Goal: Task Accomplishment & Management: Complete application form

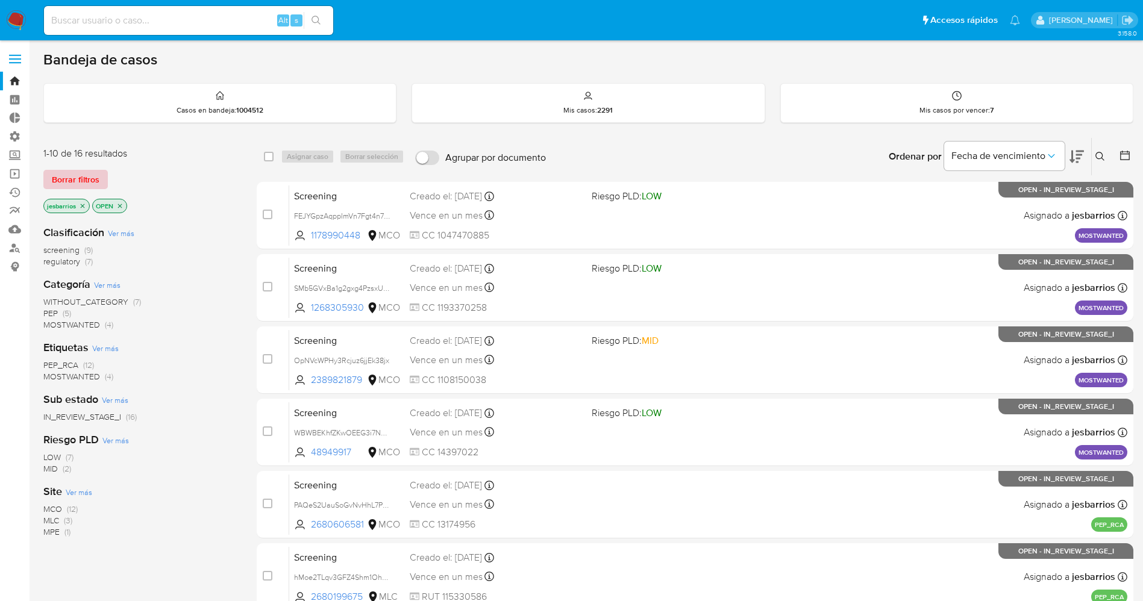
click at [90, 180] on span "Borrar filtros" at bounding box center [76, 179] width 48 height 17
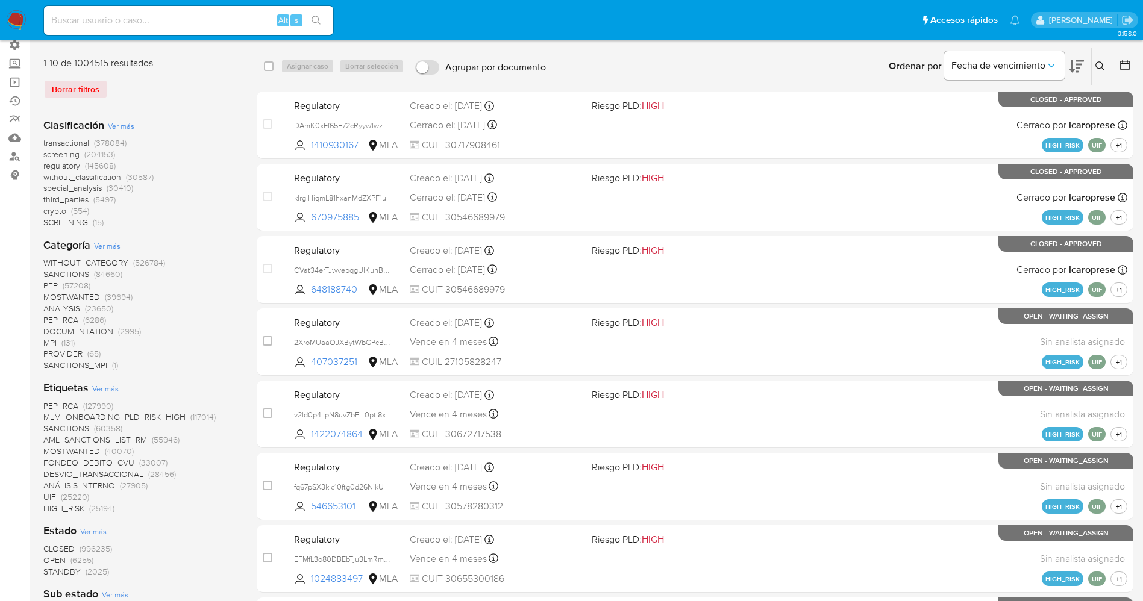
scroll to position [181, 0]
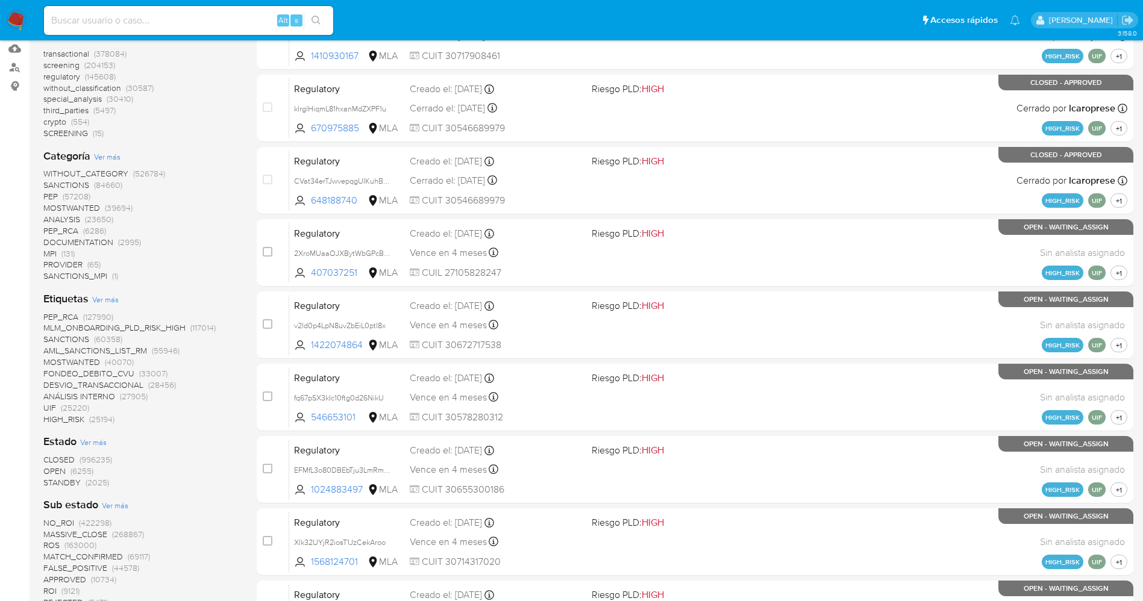
click at [69, 485] on span "STANDBY" at bounding box center [61, 483] width 37 height 12
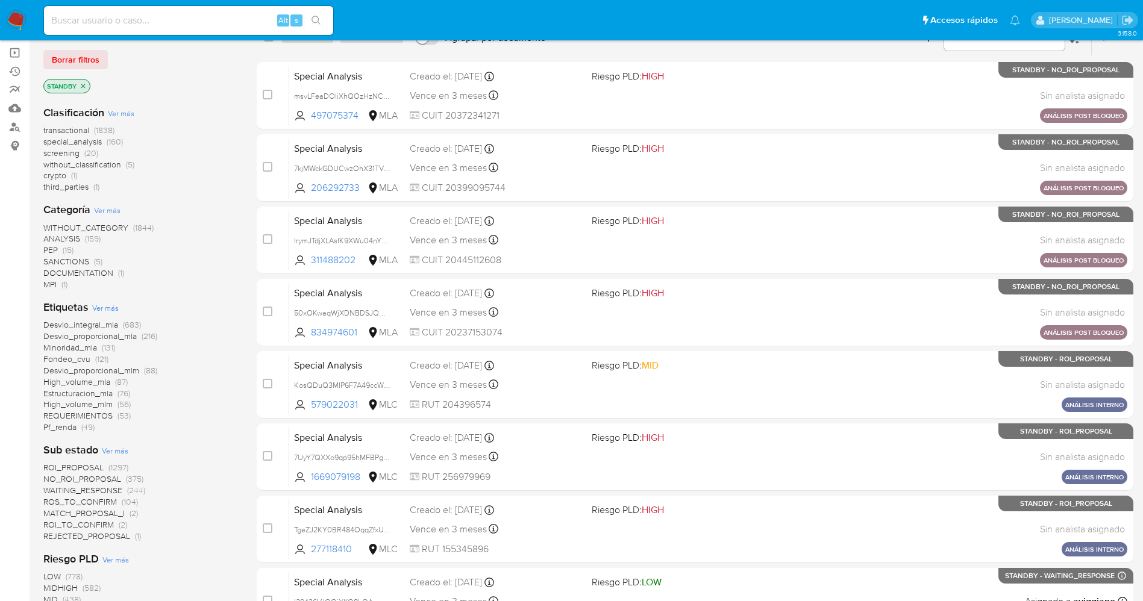
scroll to position [361, 0]
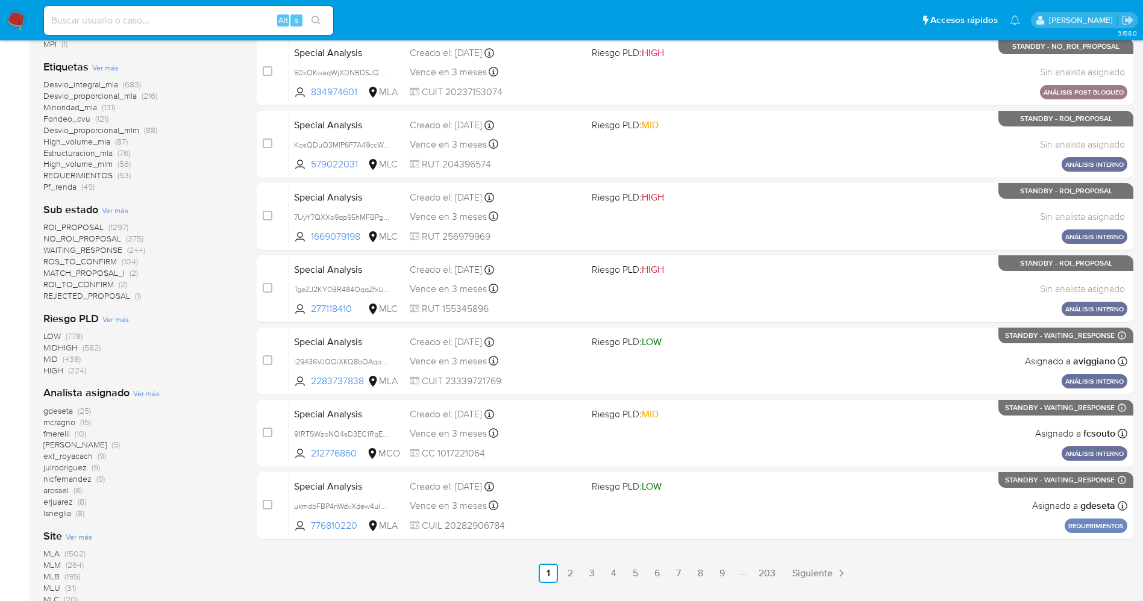
click at [100, 250] on span "WAITING_RESPONSE" at bounding box center [82, 250] width 79 height 12
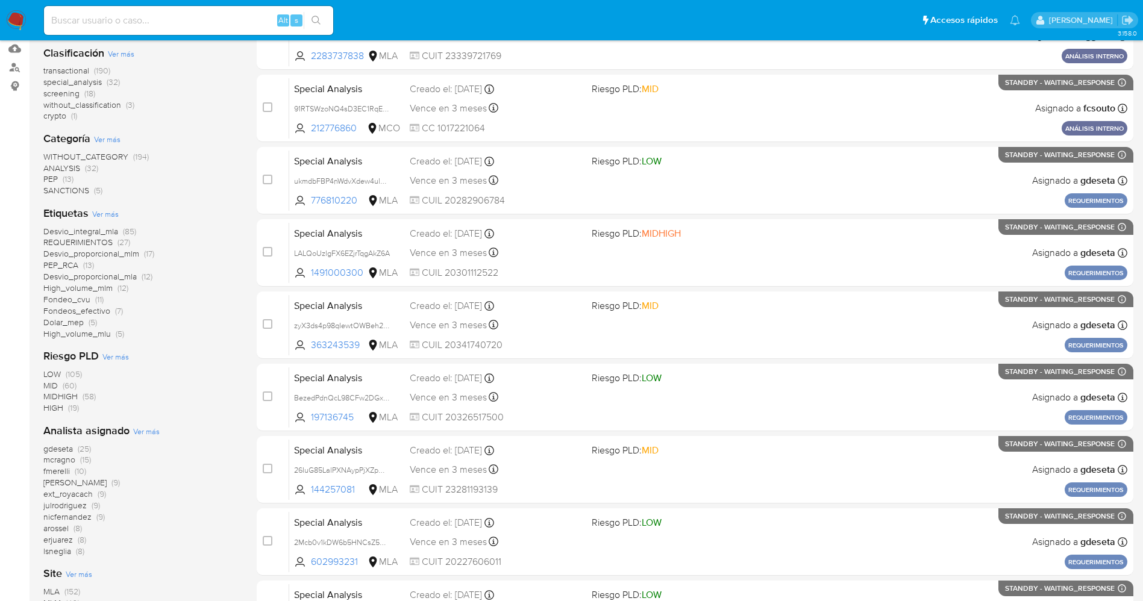
scroll to position [271, 0]
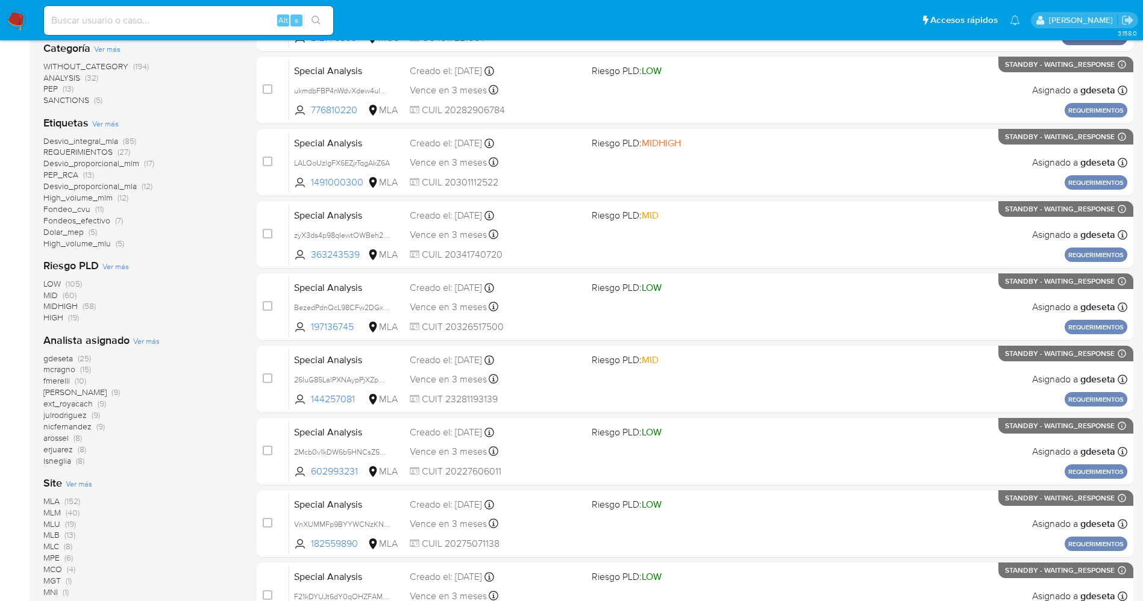
click at [79, 104] on span "SANCTIONS" at bounding box center [66, 100] width 46 height 12
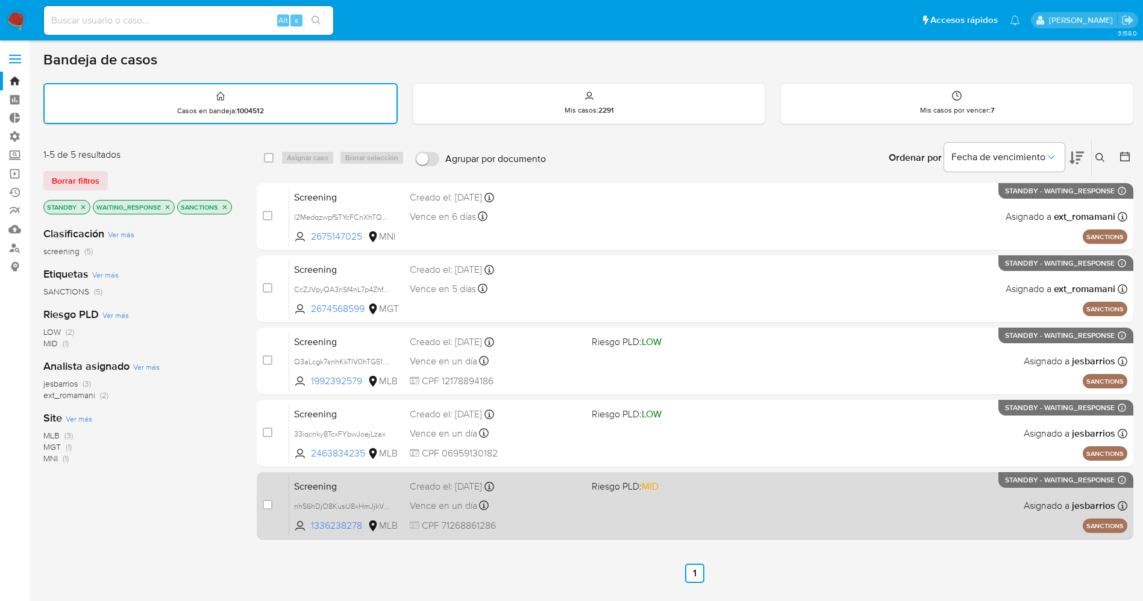
click at [541, 516] on div "Screening nhS6hDjO8KusU8xHmJjkVRPY 1336238278 MLB Riesgo PLD: MID Creado el: 09…" at bounding box center [708, 505] width 838 height 61
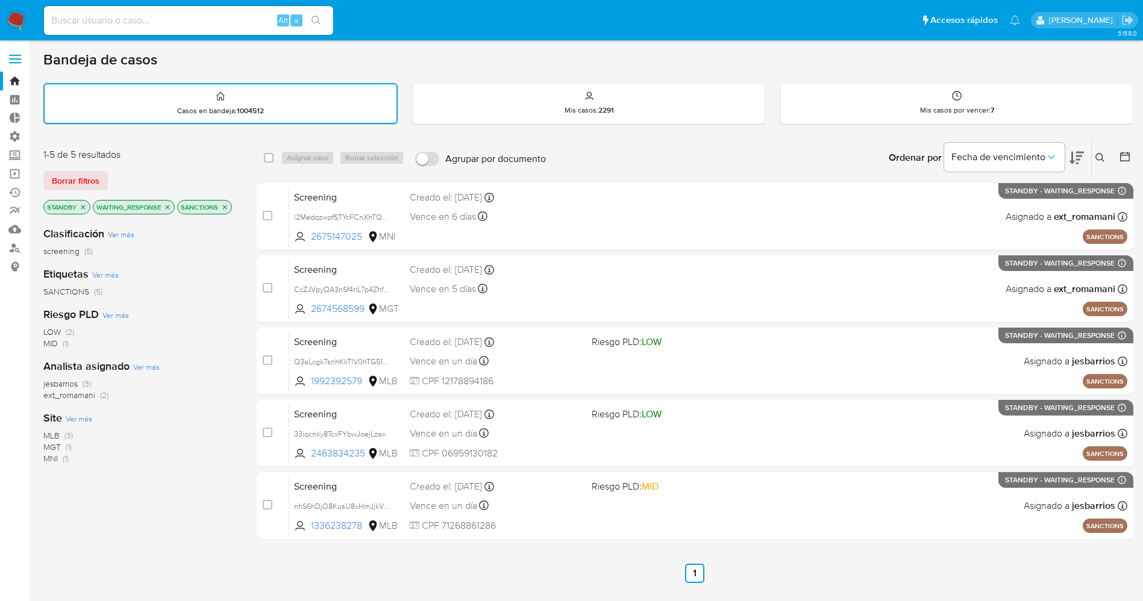
click at [6, 12] on img at bounding box center [16, 20] width 20 height 20
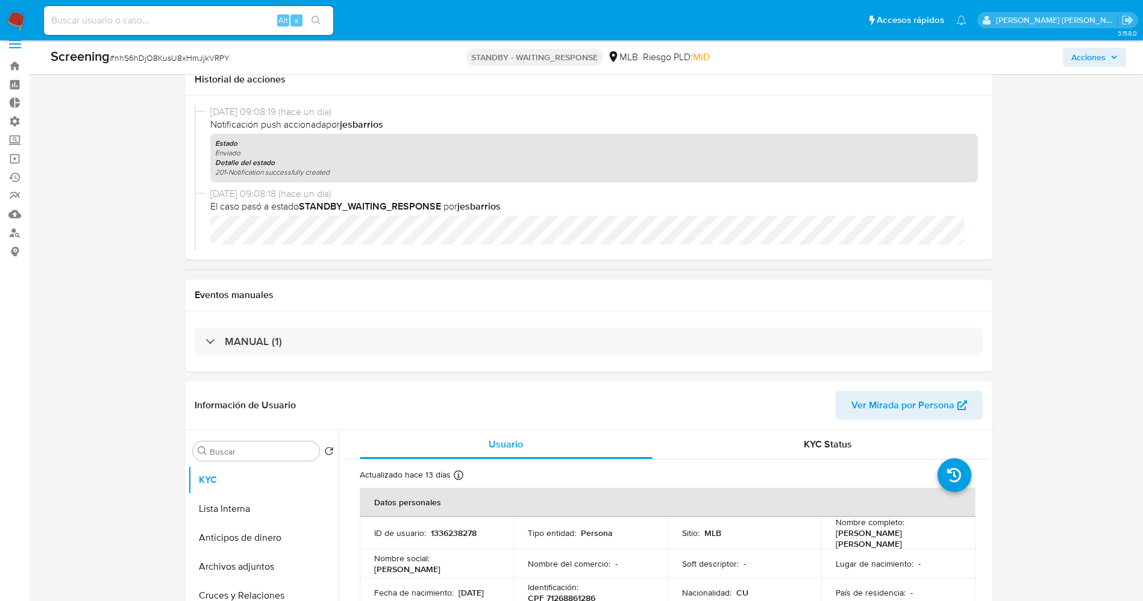
scroll to position [361, 0]
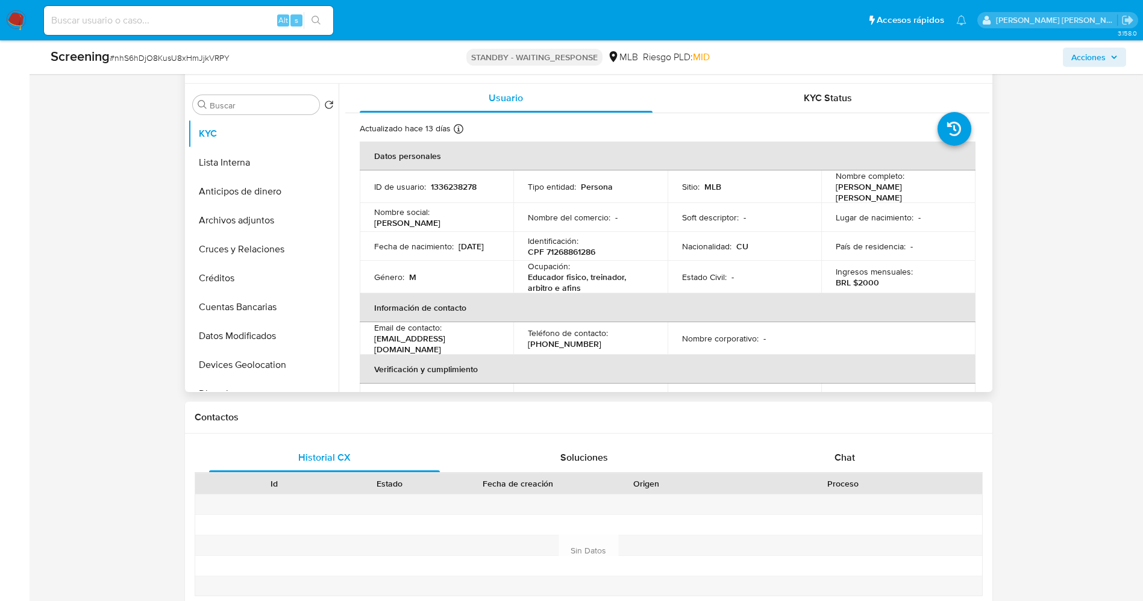
select select "10"
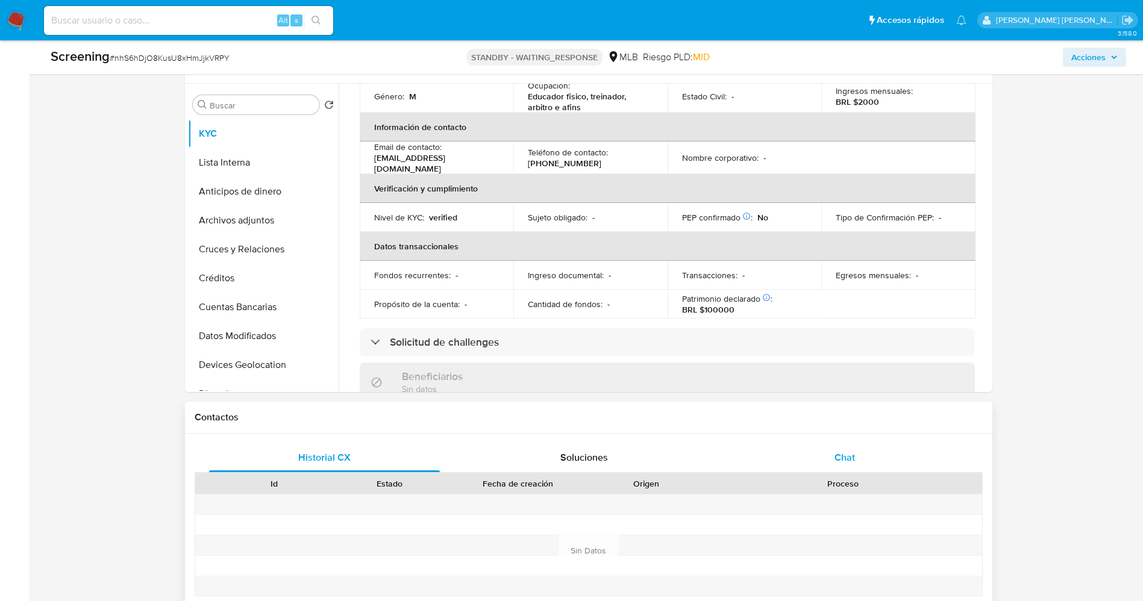
click at [852, 468] on div "Chat" at bounding box center [844, 457] width 231 height 29
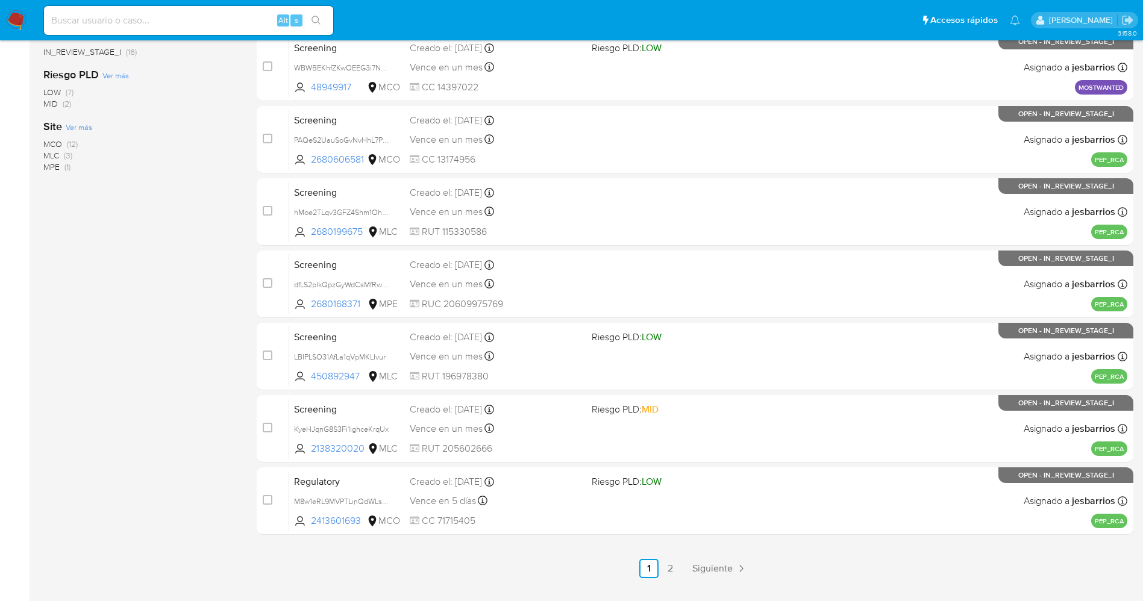
scroll to position [393, 0]
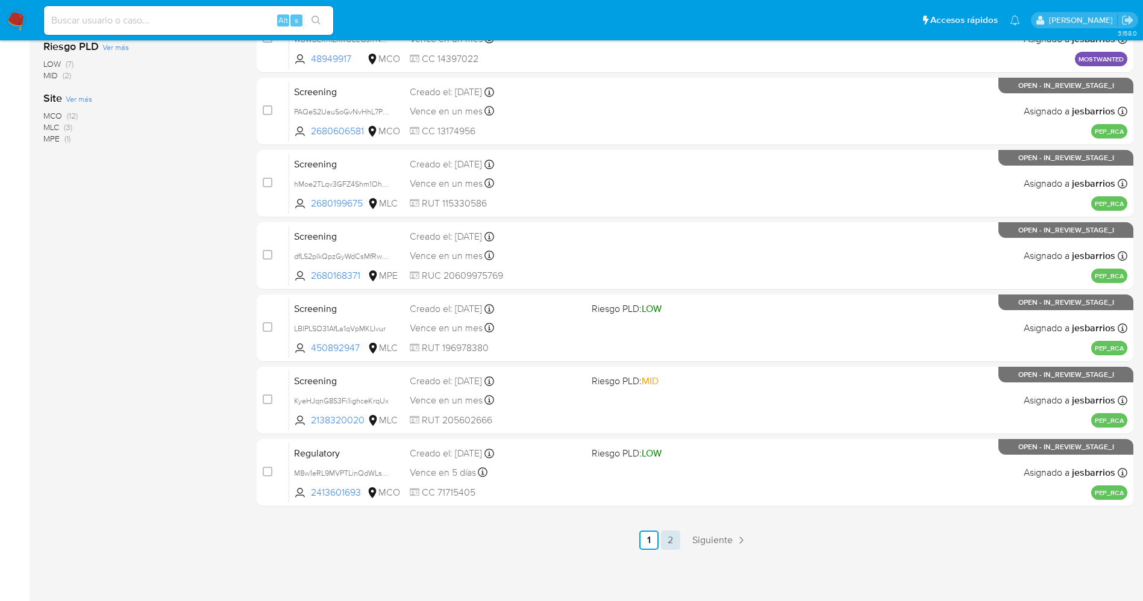
click at [677, 543] on link "2" at bounding box center [670, 540] width 19 height 19
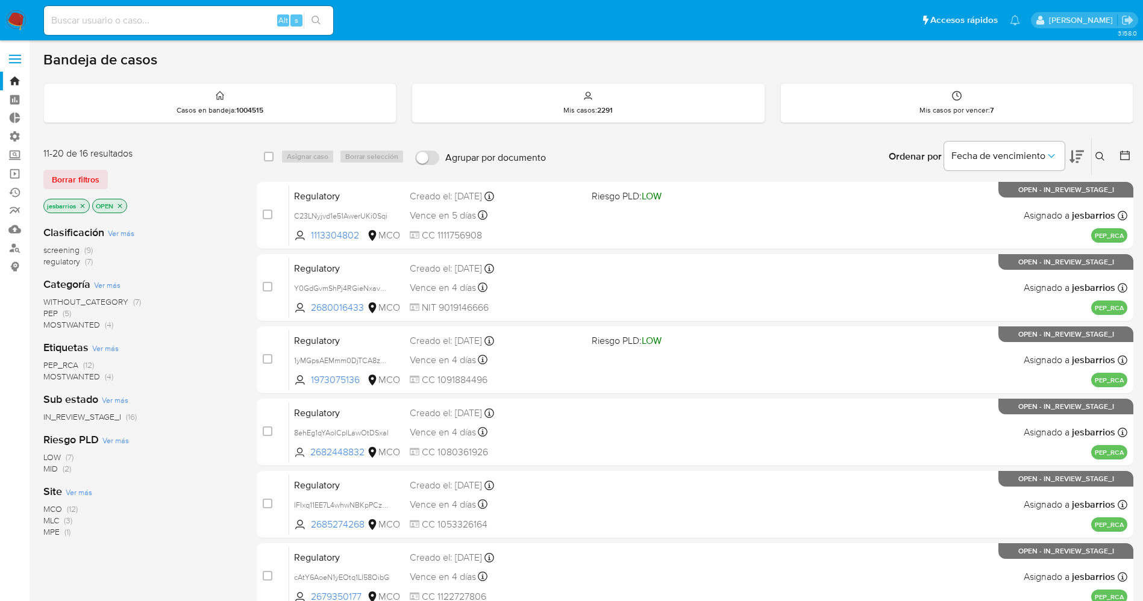
click at [19, 19] on img at bounding box center [16, 20] width 20 height 20
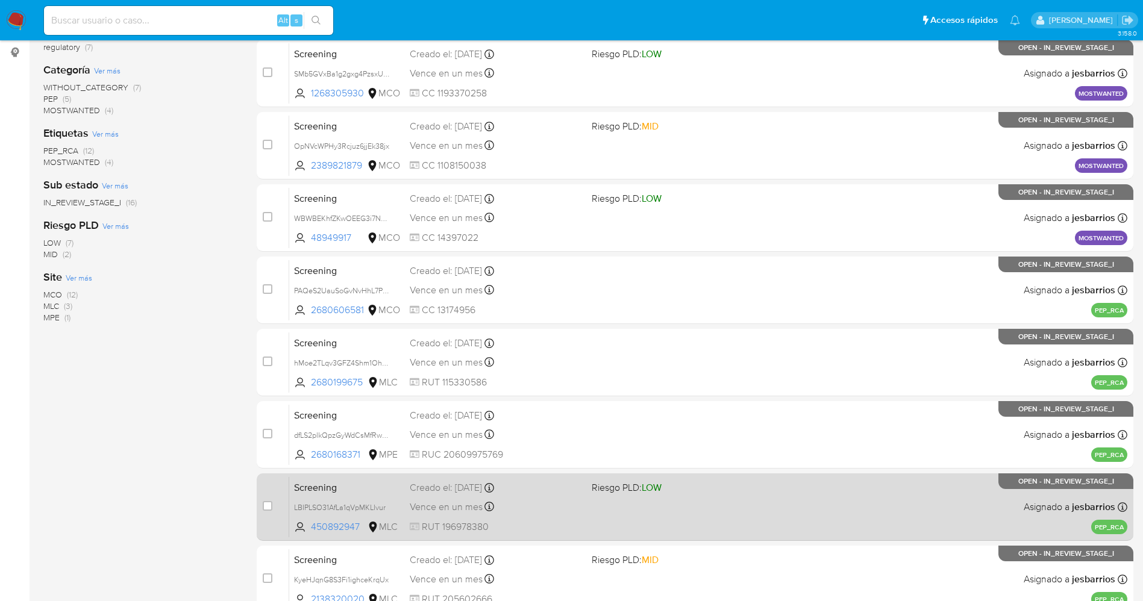
scroll to position [393, 0]
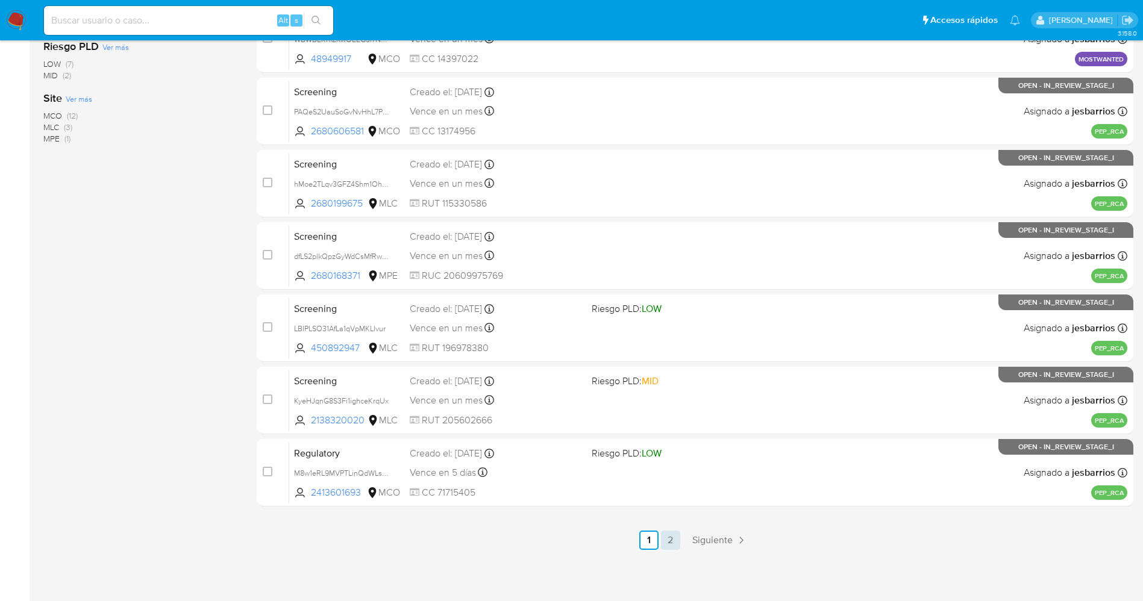
click at [678, 532] on link "2" at bounding box center [670, 540] width 19 height 19
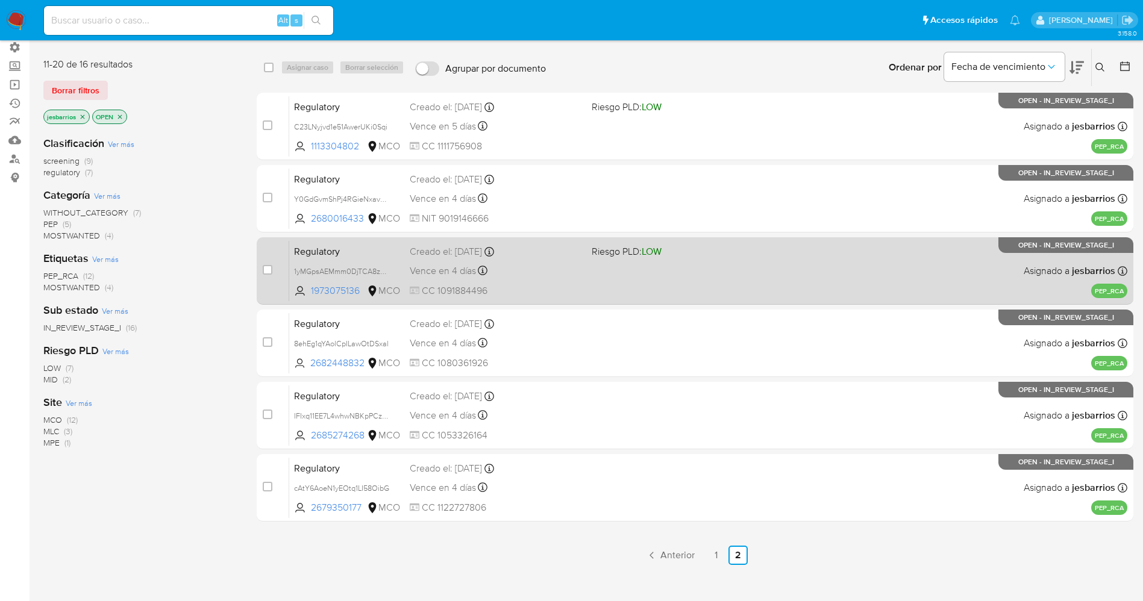
scroll to position [133, 0]
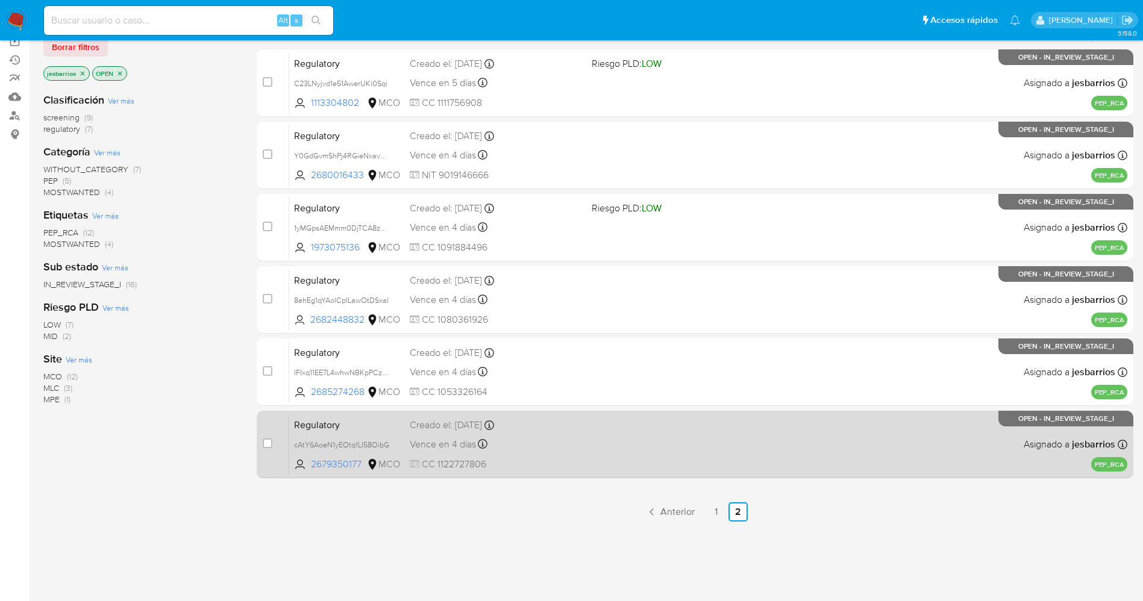
click at [557, 457] on div "Regulatory cAtY6AoeN1yEOtq1LI58OibG 2679350177 MCO Creado el: 10/09/2025 Creado…" at bounding box center [708, 444] width 838 height 61
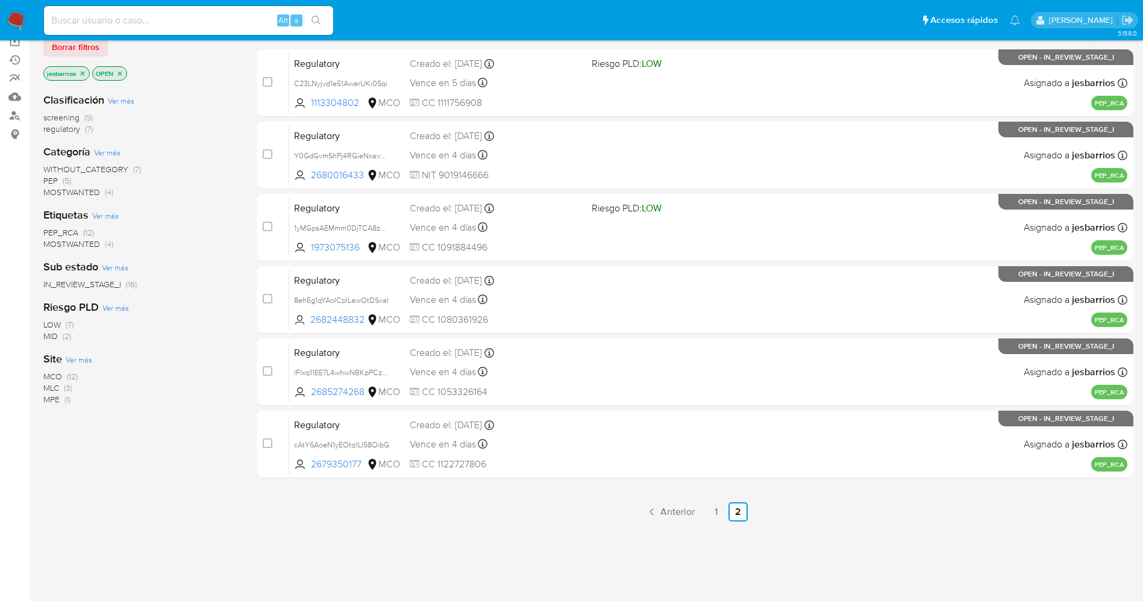
click at [10, 14] on img at bounding box center [16, 20] width 20 height 20
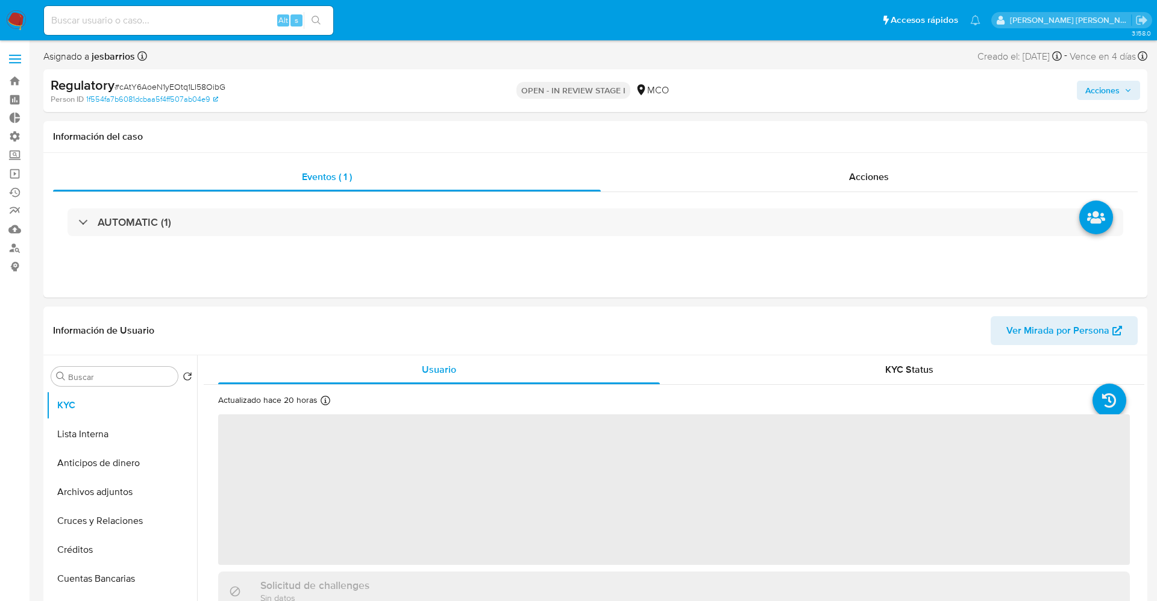
select select "10"
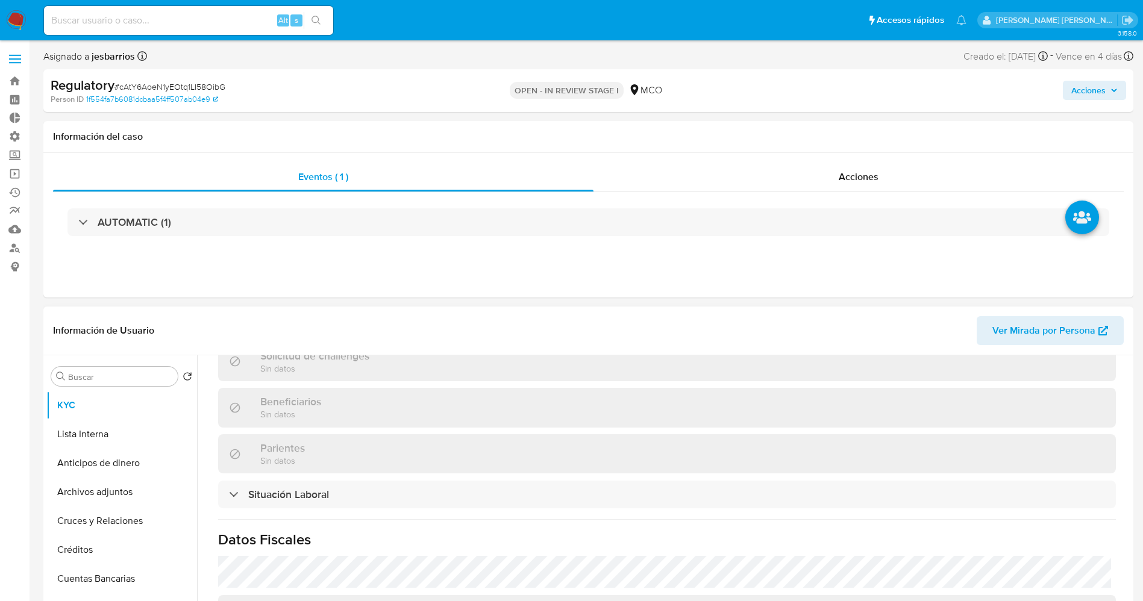
scroll to position [542, 0]
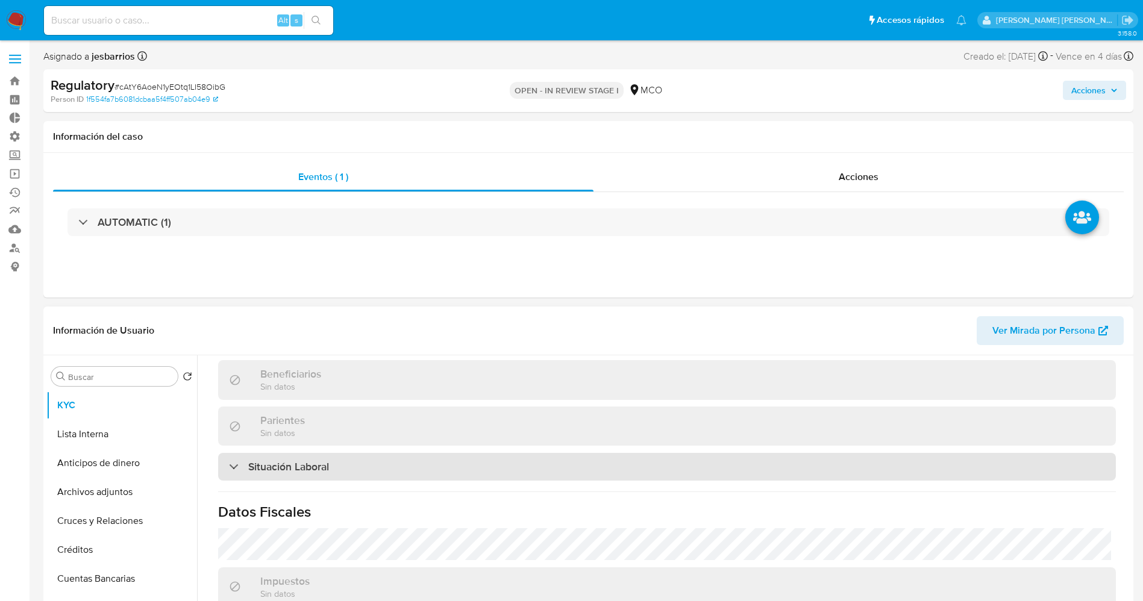
click at [355, 459] on div "Situación Laboral" at bounding box center [667, 467] width 898 height 28
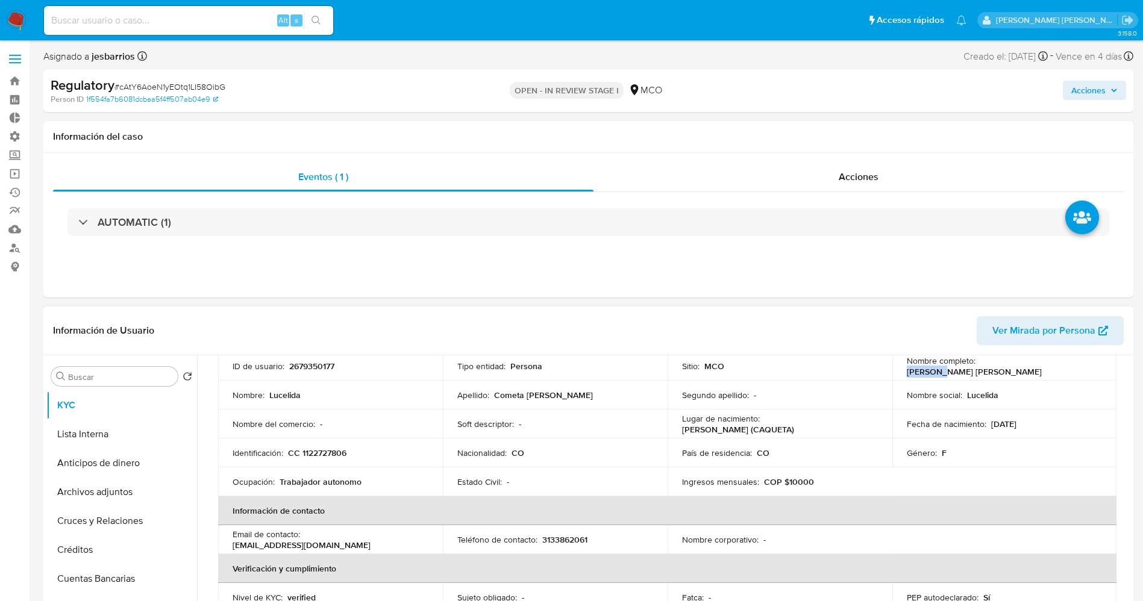
scroll to position [89, 0]
drag, startPoint x: 975, startPoint y: 365, endPoint x: 1090, endPoint y: 372, distance: 114.7
click at [1090, 372] on div "Nombre completo : Lucelida Cometa Munevar" at bounding box center [1005, 368] width 196 height 22
copy p "Lucelida Cometa Munevar"
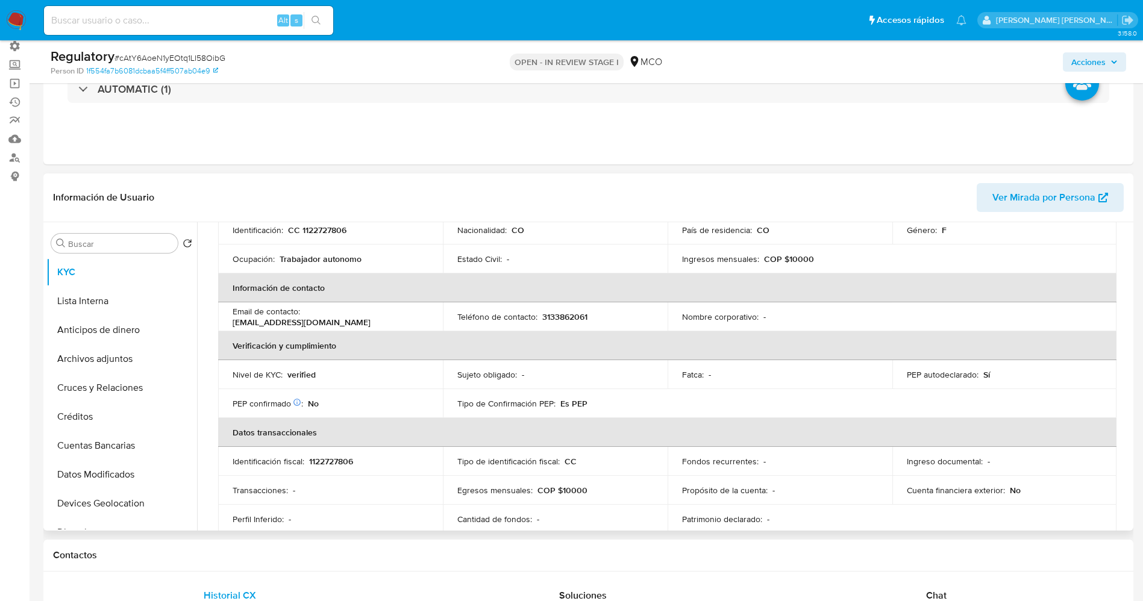
scroll to position [0, 0]
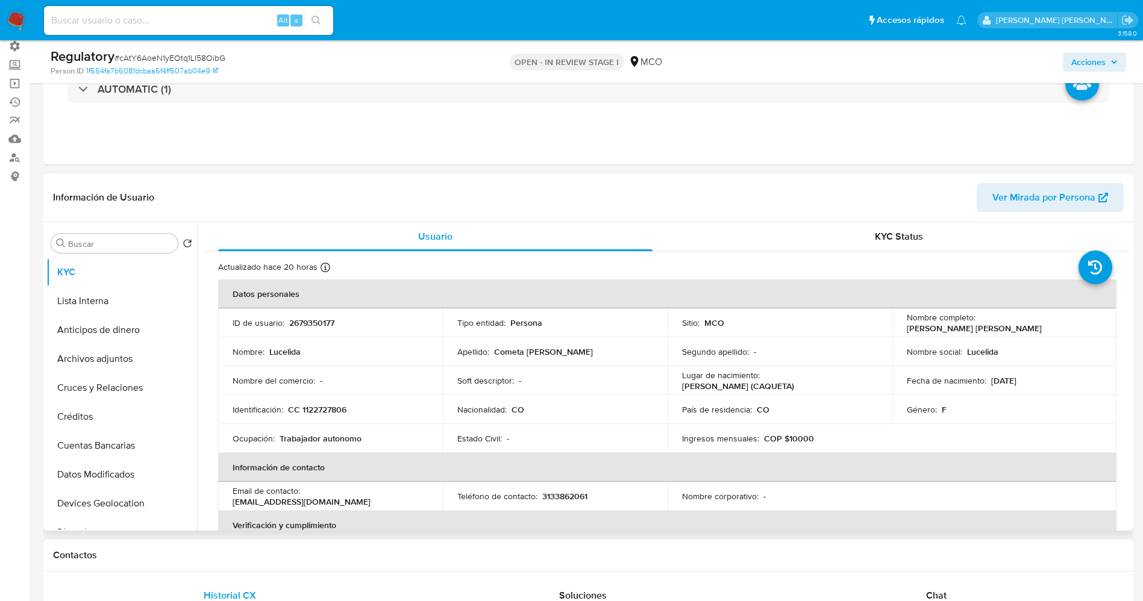
drag, startPoint x: 984, startPoint y: 329, endPoint x: 1023, endPoint y: 324, distance: 39.5
click at [1023, 324] on p "Lucelida Cometa Munevar" at bounding box center [974, 328] width 135 height 11
drag, startPoint x: 975, startPoint y: 326, endPoint x: 1091, endPoint y: 320, distance: 115.2
click at [1091, 320] on div "Nombre completo : Lucelida Cometa Munevar" at bounding box center [1005, 323] width 196 height 22
copy p "Lucelida Cometa Munevar"
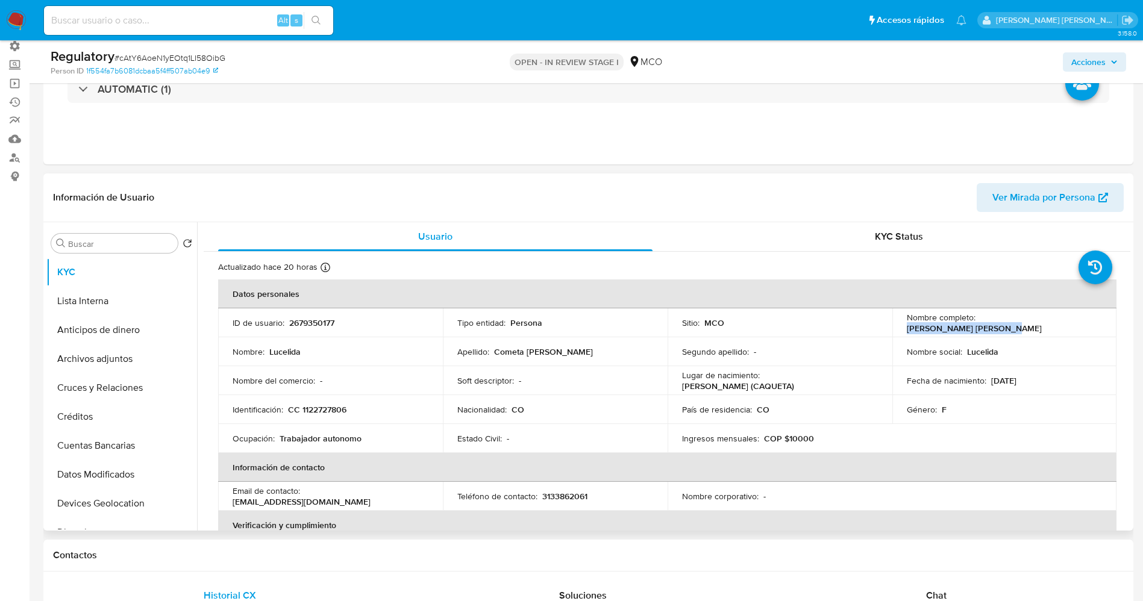
copy p "Lucelida Cometa Munevar"
drag, startPoint x: 297, startPoint y: 411, endPoint x: 321, endPoint y: 404, distance: 25.0
click at [355, 405] on div "Identificación : CC 1122727806" at bounding box center [331, 409] width 196 height 11
copy p "1122727806"
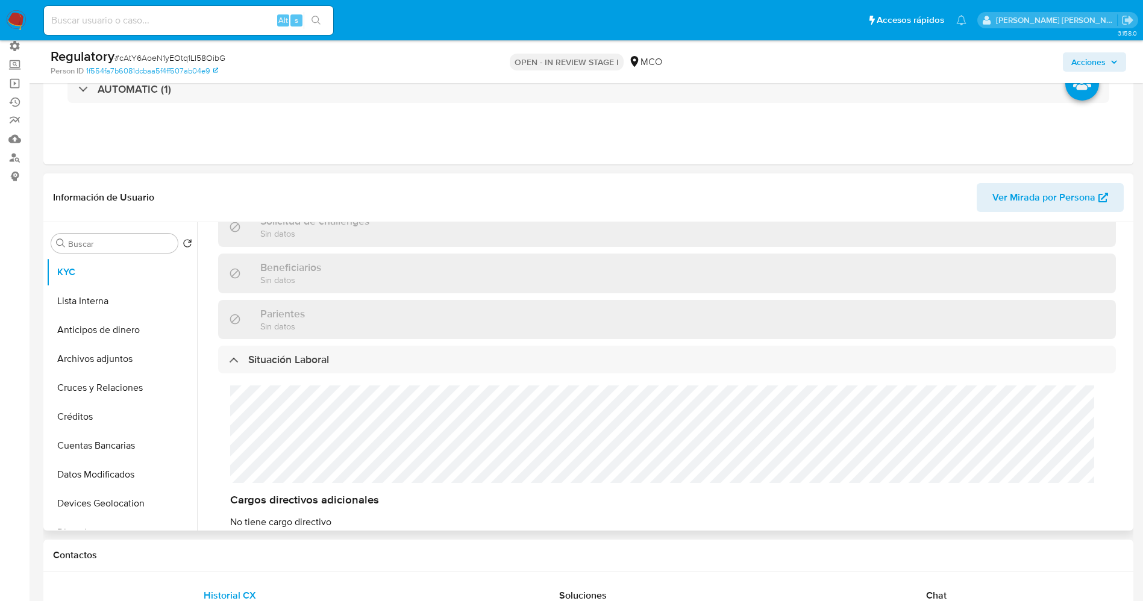
scroll to position [542, 0]
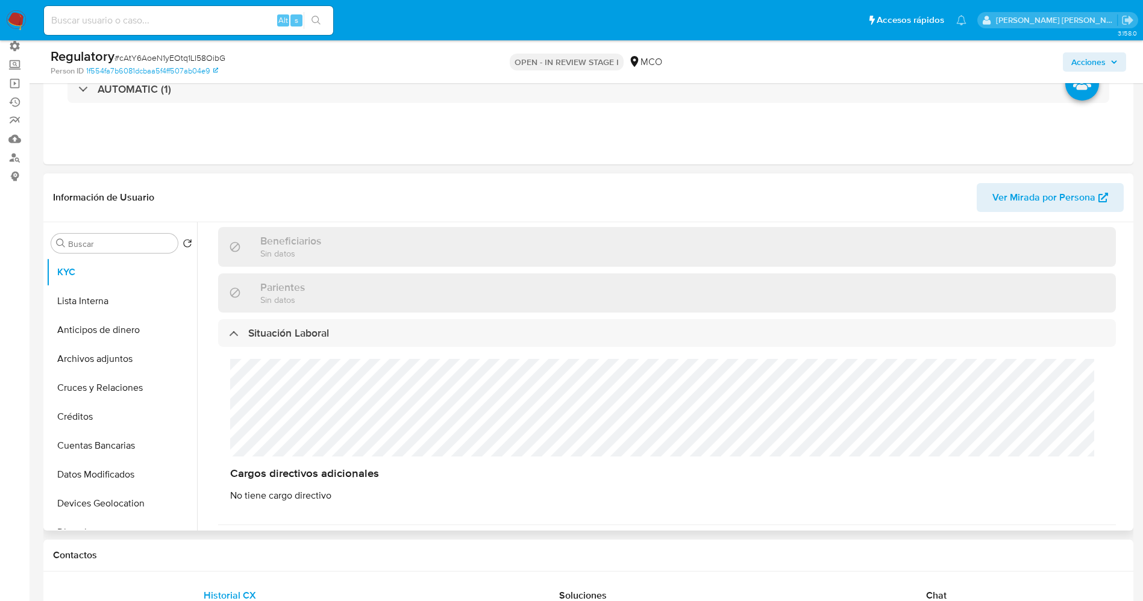
click at [280, 412] on div "Cargos directivos adicionales No tiene cargo directivo" at bounding box center [667, 430] width 898 height 167
click at [280, 378] on div "Cargos directivos adicionales No tiene cargo directivo" at bounding box center [667, 430] width 898 height 167
click at [100, 306] on button "Lista Interna" at bounding box center [116, 301] width 141 height 29
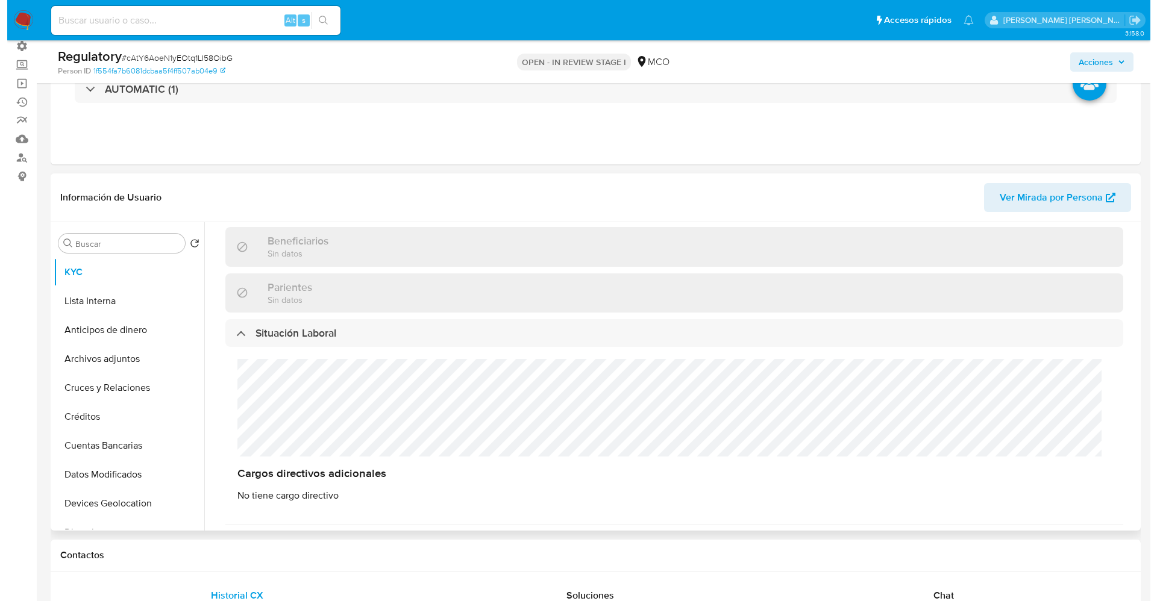
scroll to position [0, 0]
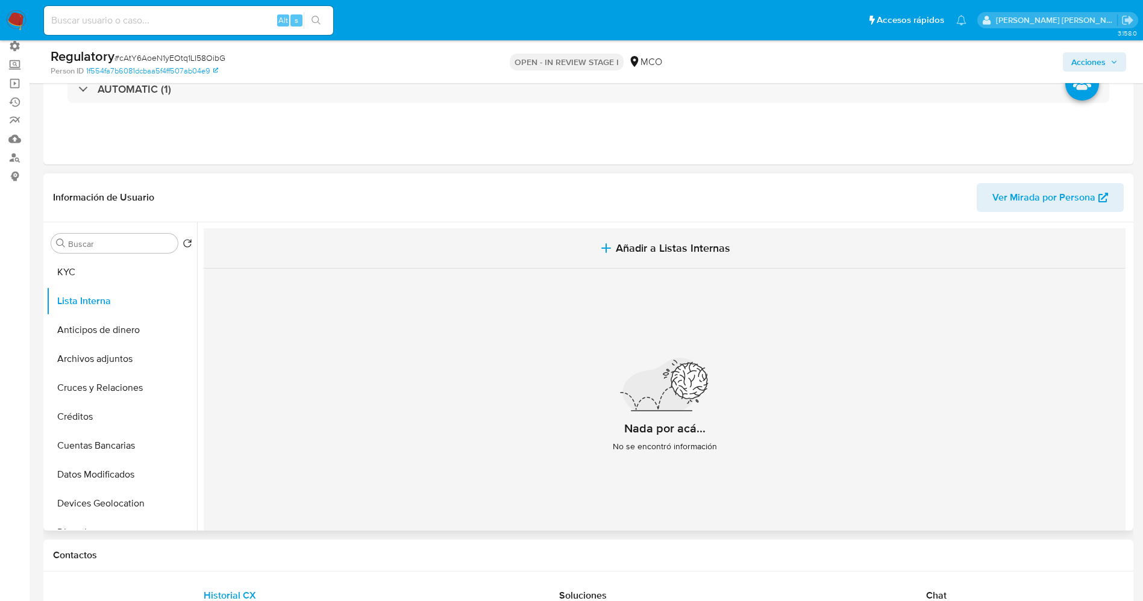
click at [672, 242] on span "Añadir a Listas Internas" at bounding box center [673, 248] width 114 height 13
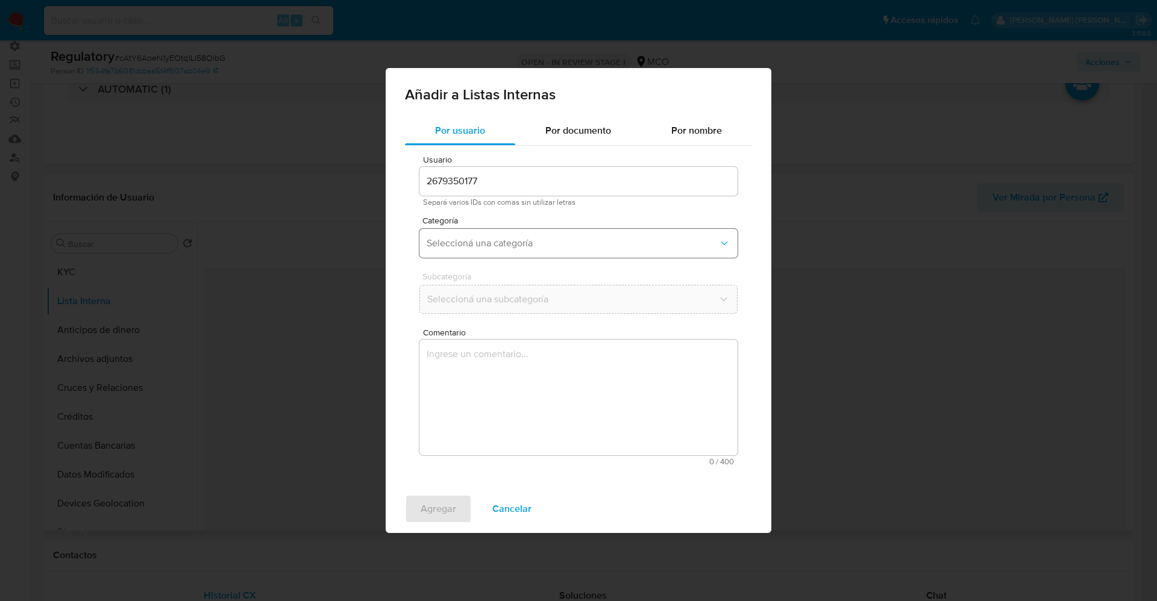
click at [541, 248] on span "Seleccioná una categoría" at bounding box center [573, 243] width 292 height 12
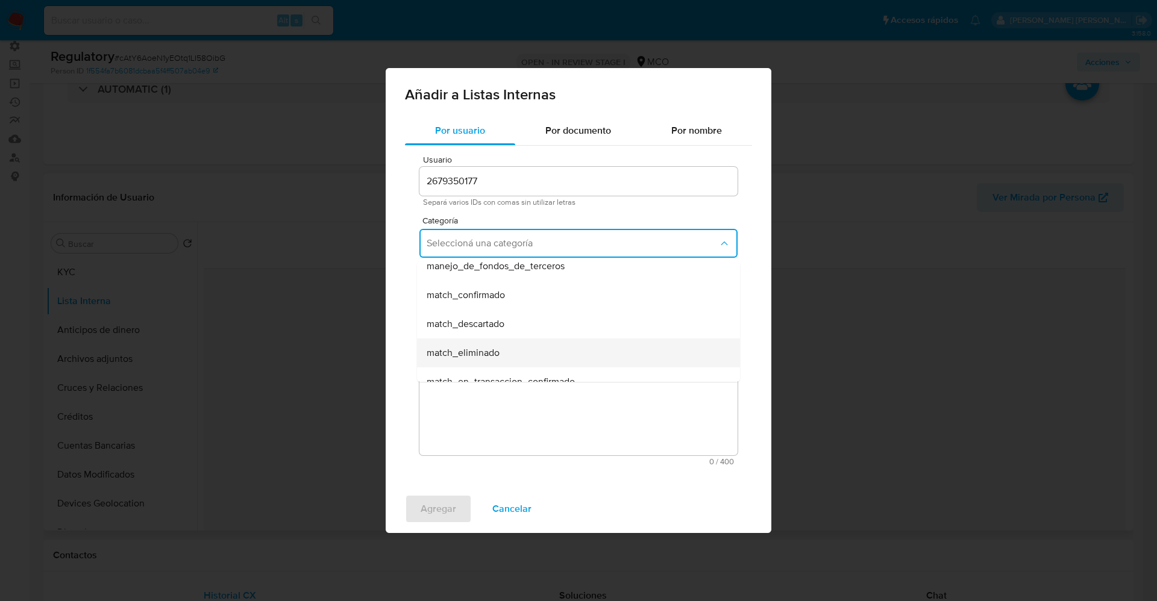
scroll to position [90, 0]
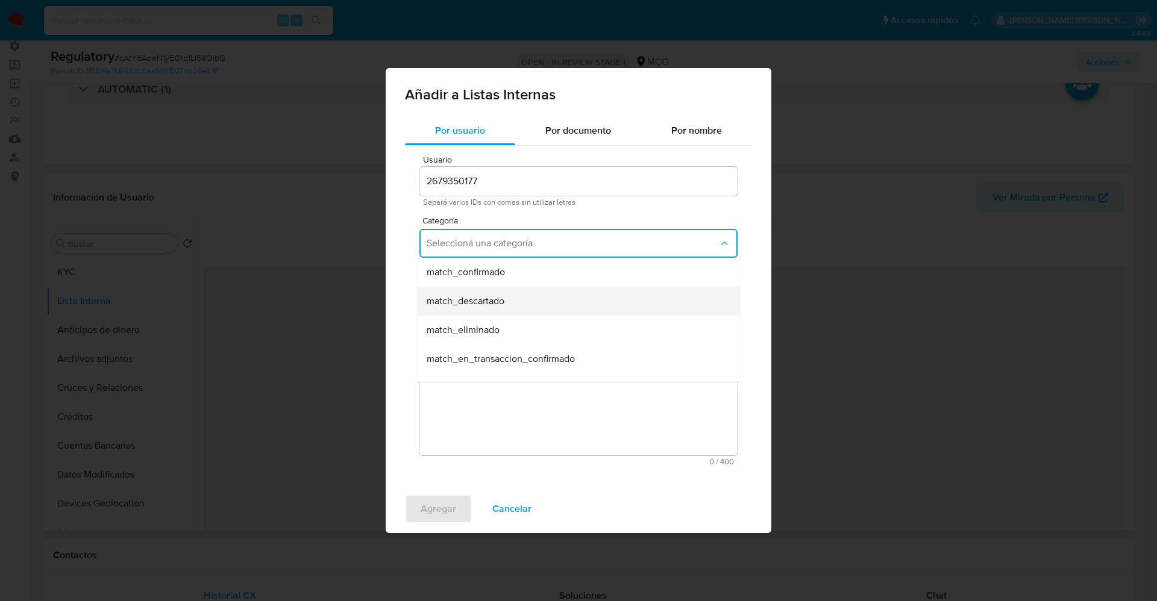
click at [518, 303] on div "match_descartado" at bounding box center [575, 301] width 296 height 29
click at [518, 303] on span "Seleccioná una subcategoría" at bounding box center [573, 299] width 292 height 12
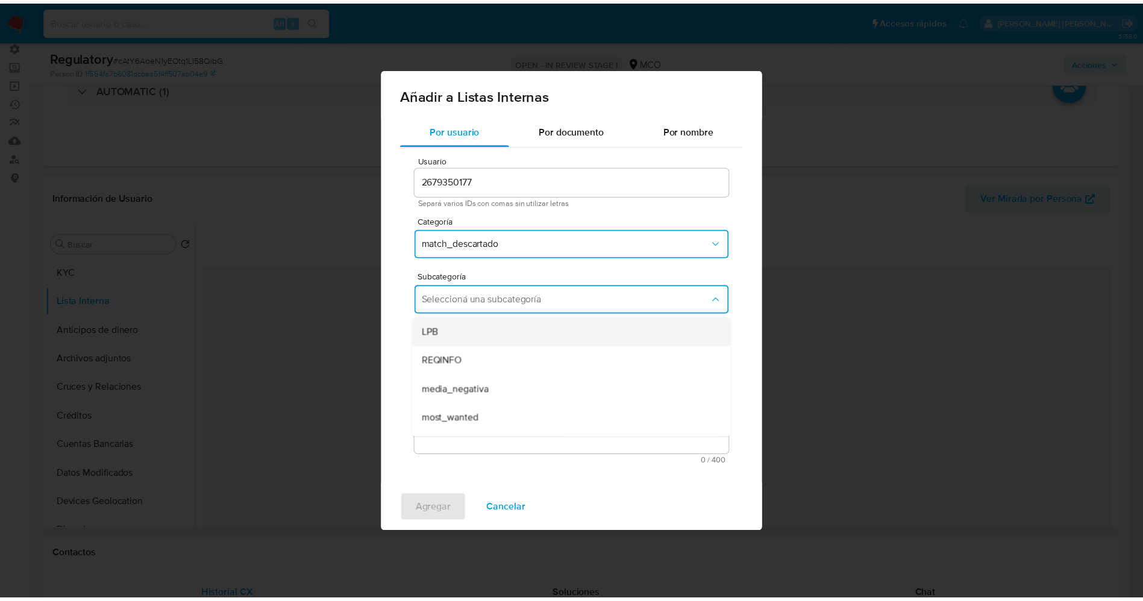
scroll to position [82, 0]
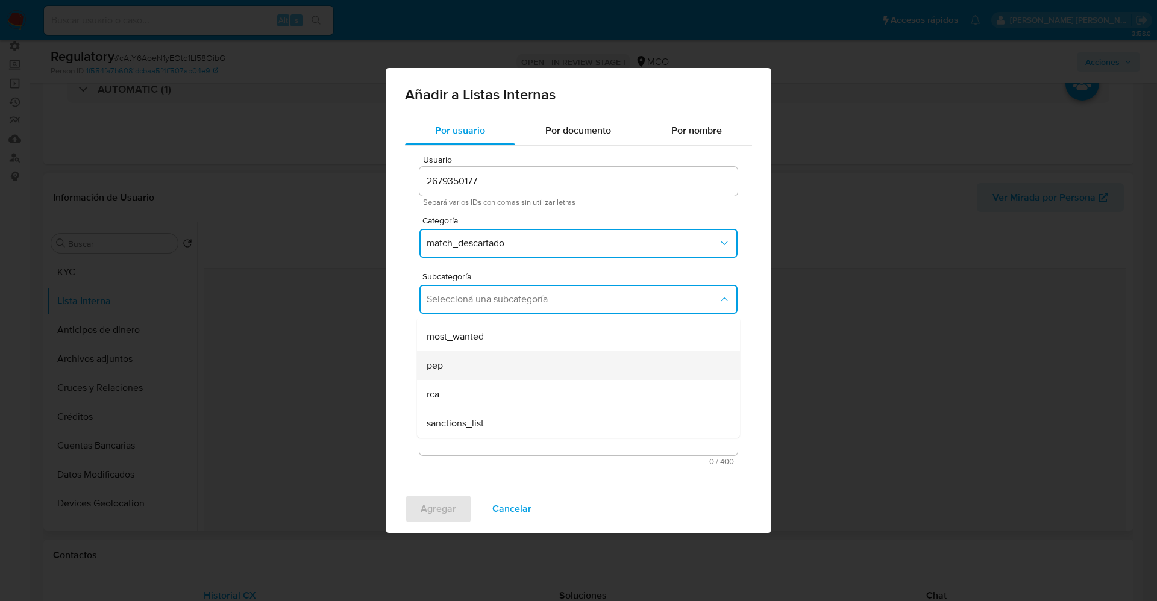
click at [487, 369] on div "pep" at bounding box center [575, 365] width 296 height 29
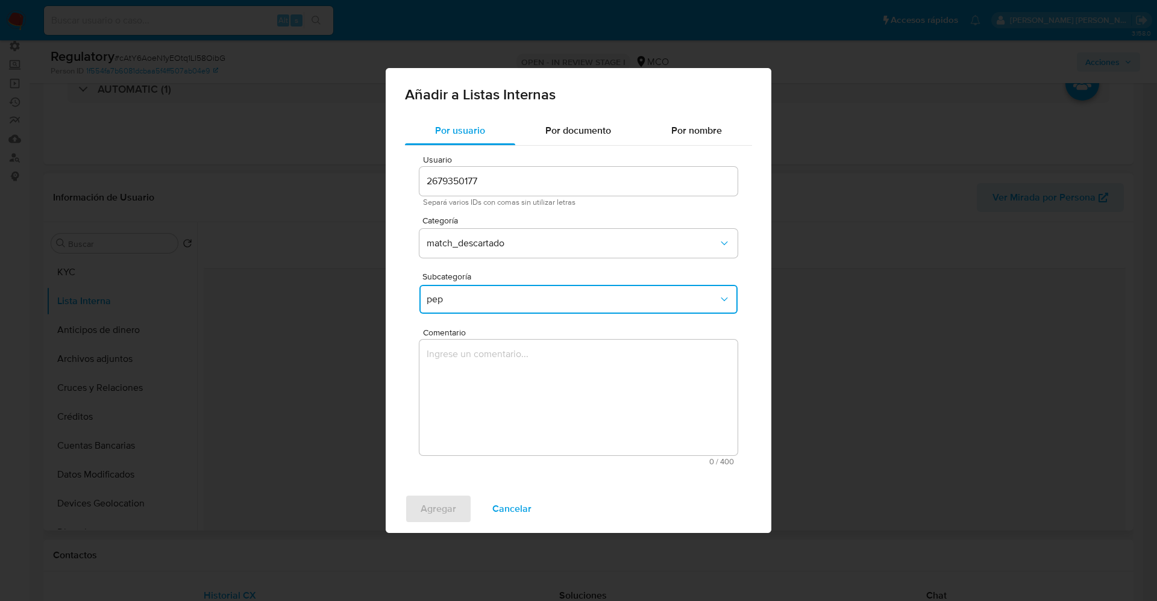
click at [487, 369] on textarea "Comentario" at bounding box center [578, 398] width 318 height 116
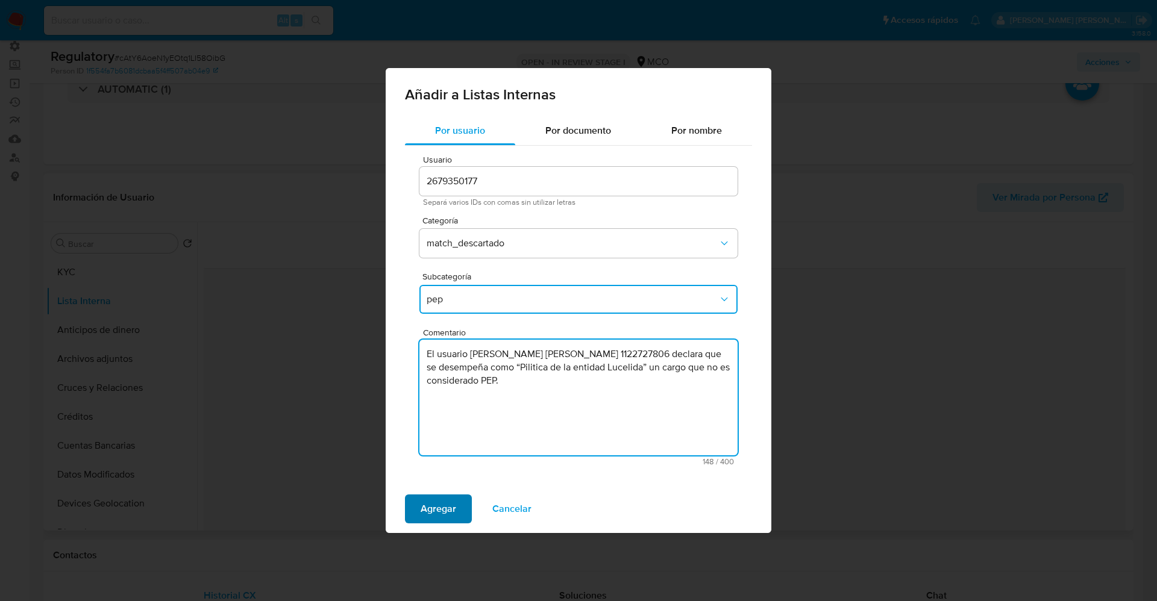
type textarea "El usuario Lucelida Cometa Munevar,CC 1122727806 declara que se desempeña como …"
click at [437, 504] on span "Agregar" at bounding box center [439, 509] width 36 height 27
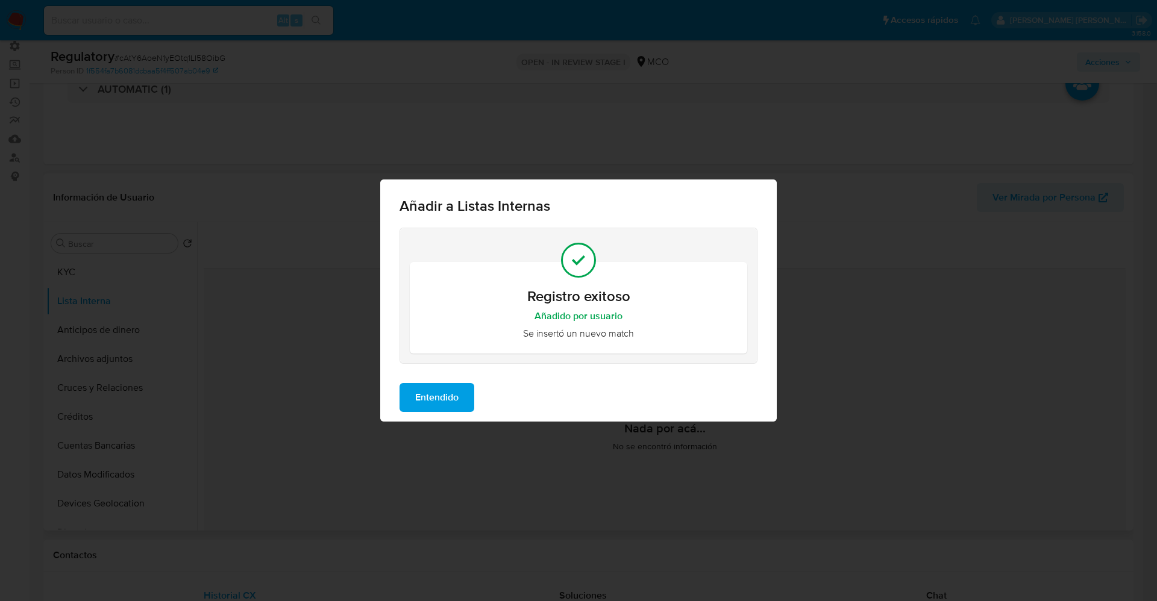
click at [457, 392] on span "Entendido" at bounding box center [436, 397] width 43 height 27
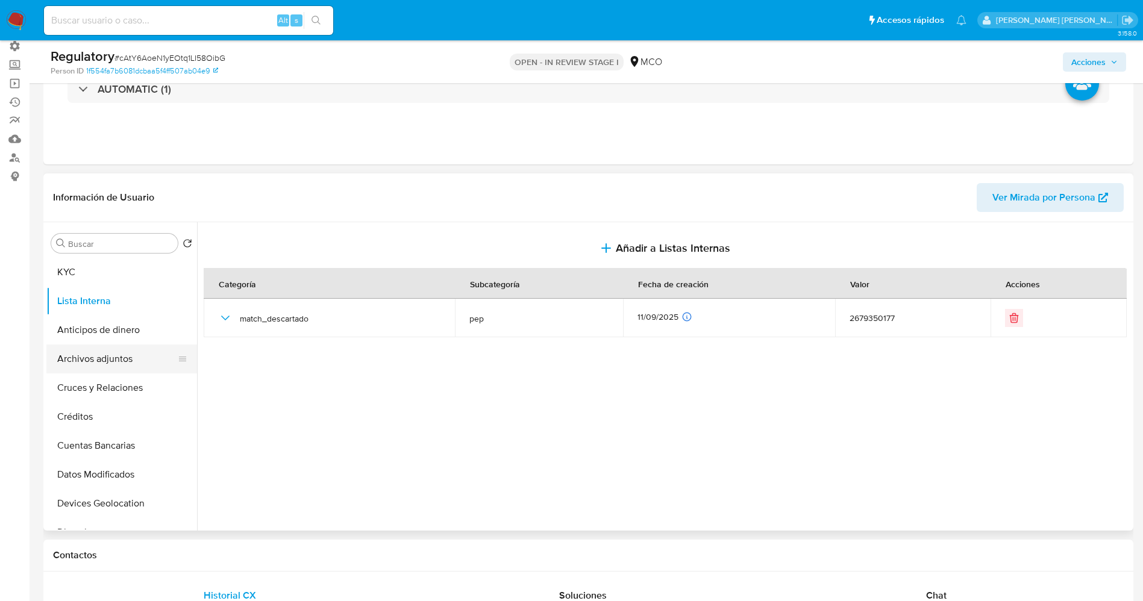
click at [81, 365] on button "Archivos adjuntos" at bounding box center [116, 359] width 141 height 29
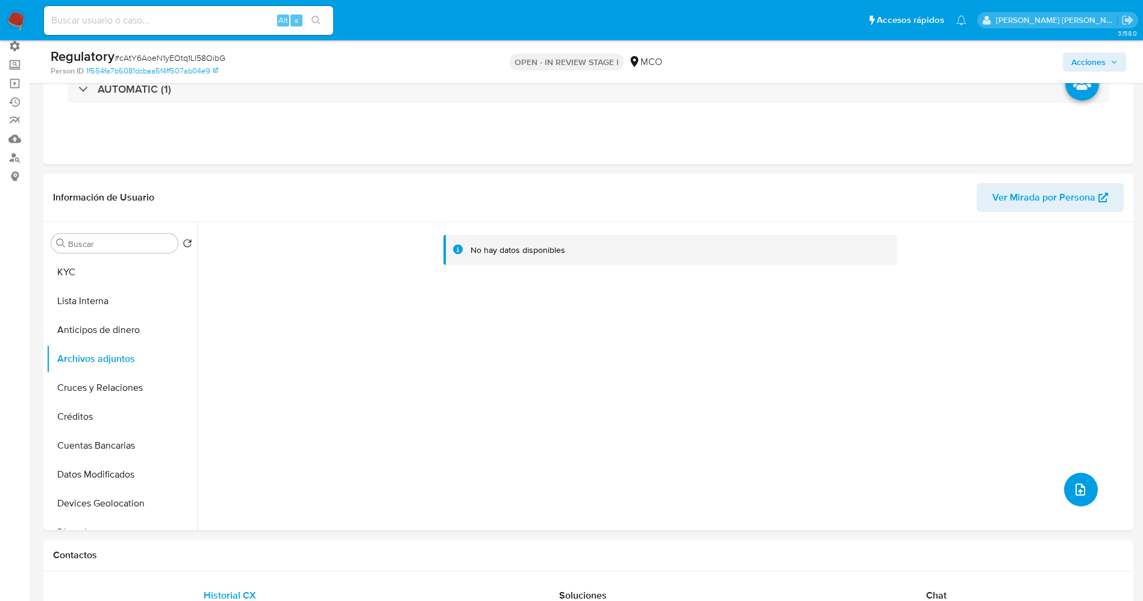
click at [1064, 484] on button "upload-file" at bounding box center [1081, 490] width 34 height 34
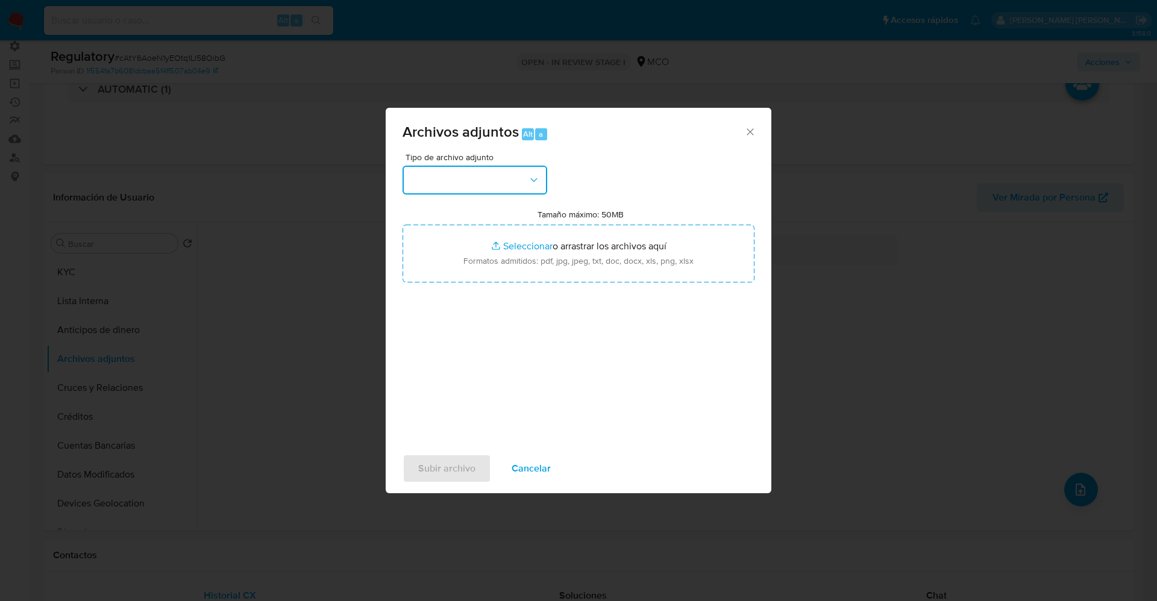
click at [477, 190] on button "button" at bounding box center [474, 180] width 145 height 29
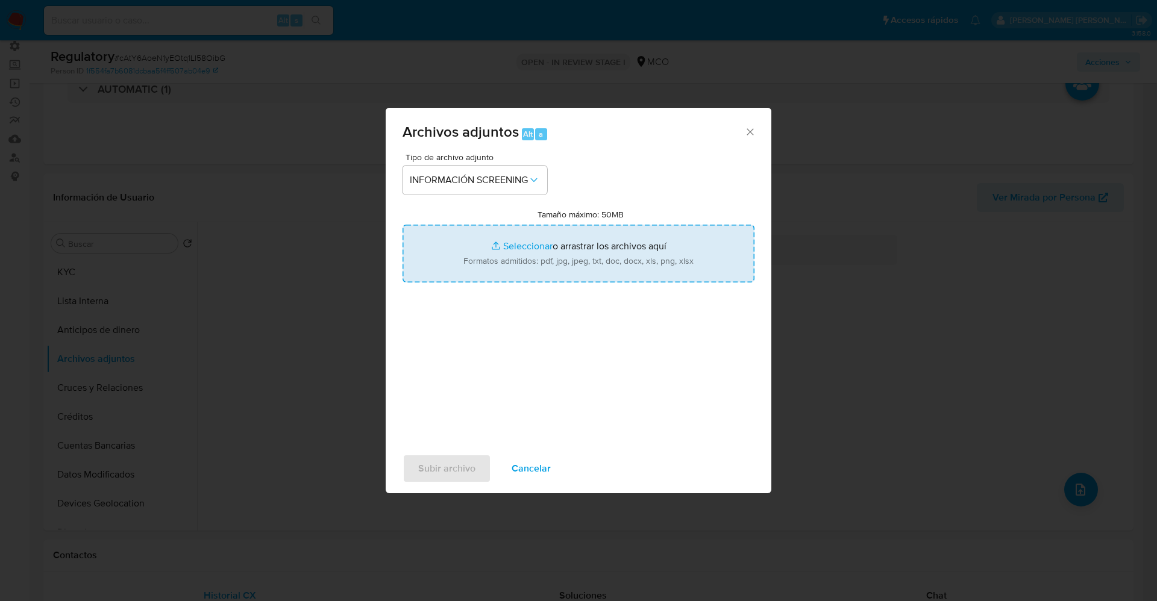
type input "C:\fakepath\_Lucelida Cometa Munevar_ lavado de dinero - Buscar con Google.pdf"
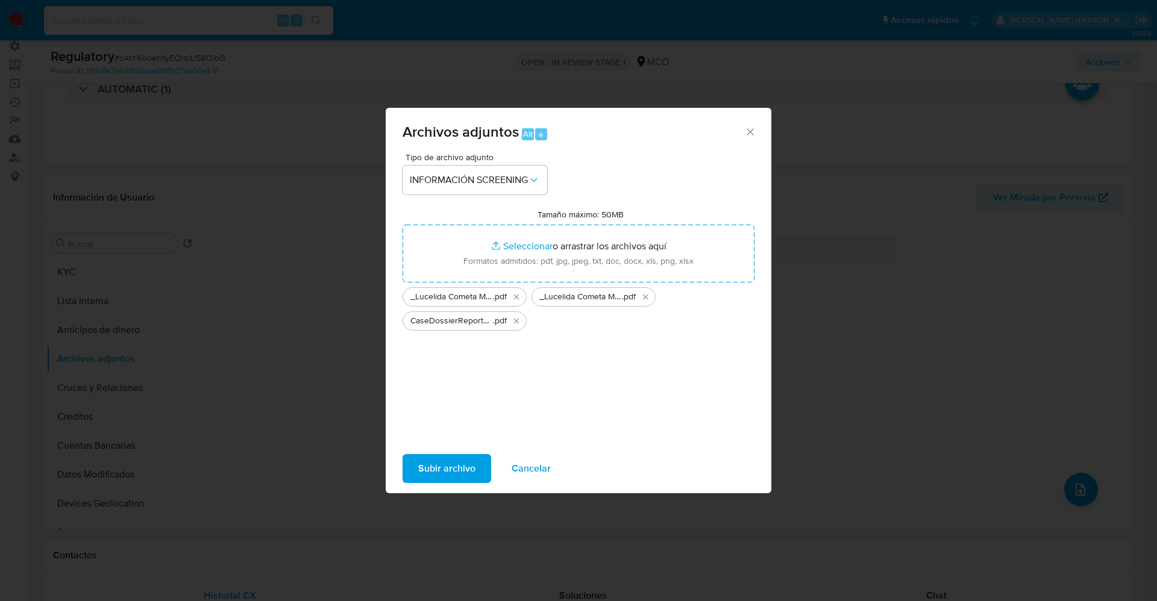
click at [451, 466] on span "Subir archivo" at bounding box center [446, 468] width 57 height 27
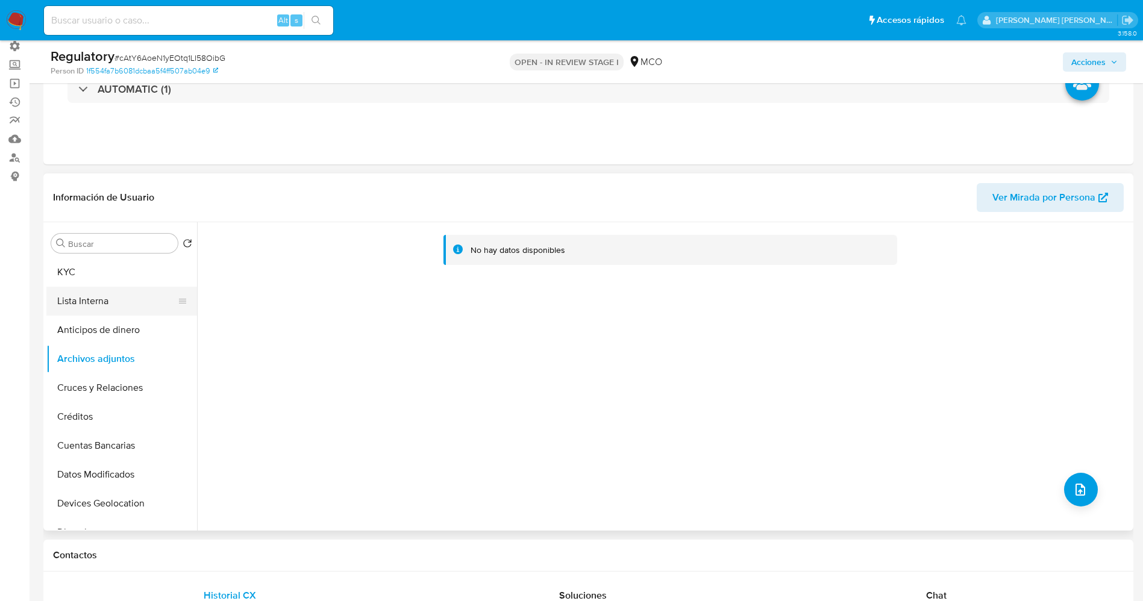
click at [98, 299] on button "Lista Interna" at bounding box center [116, 301] width 141 height 29
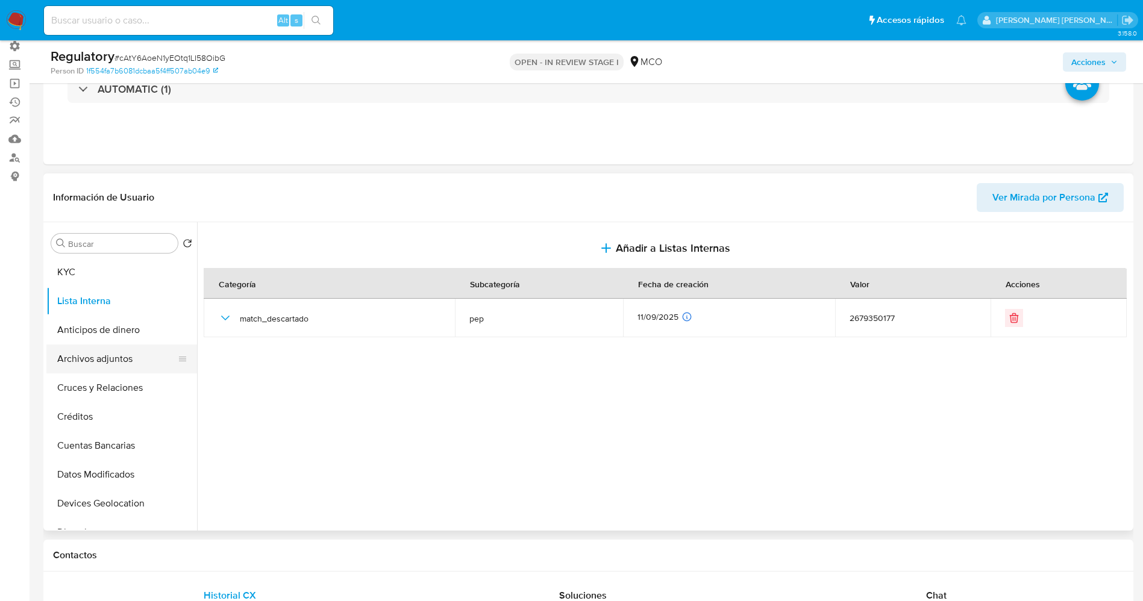
click at [96, 369] on button "Archivos adjuntos" at bounding box center [116, 359] width 141 height 29
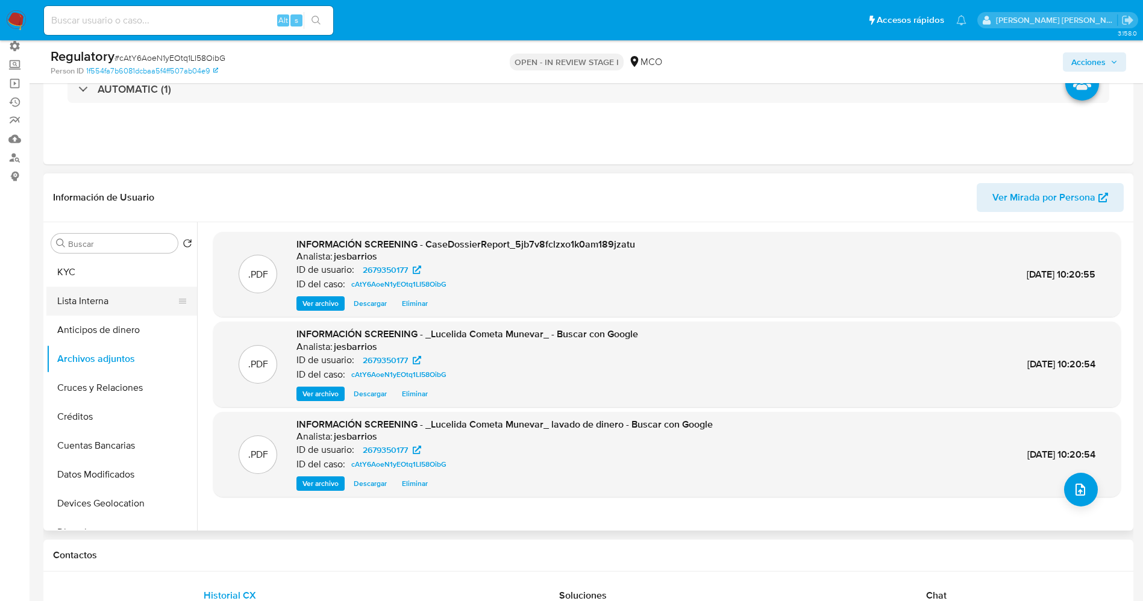
click at [100, 293] on button "Lista Interna" at bounding box center [116, 301] width 141 height 29
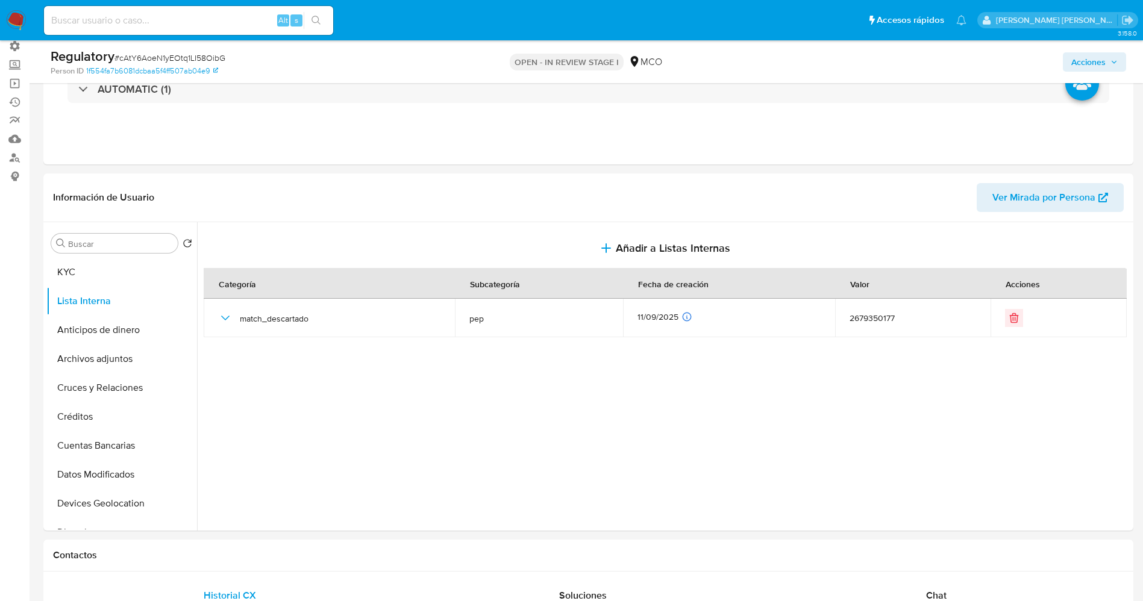
click at [1100, 70] on span "Acciones" at bounding box center [1088, 61] width 34 height 19
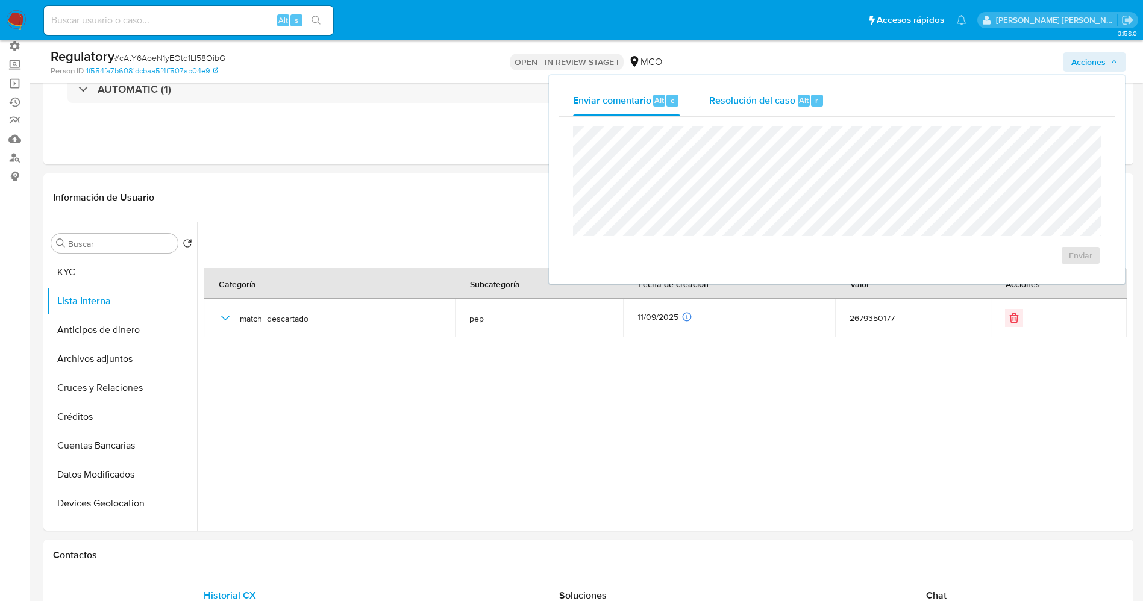
click at [827, 104] on button "Resolución del caso Alt r" at bounding box center [767, 100] width 144 height 31
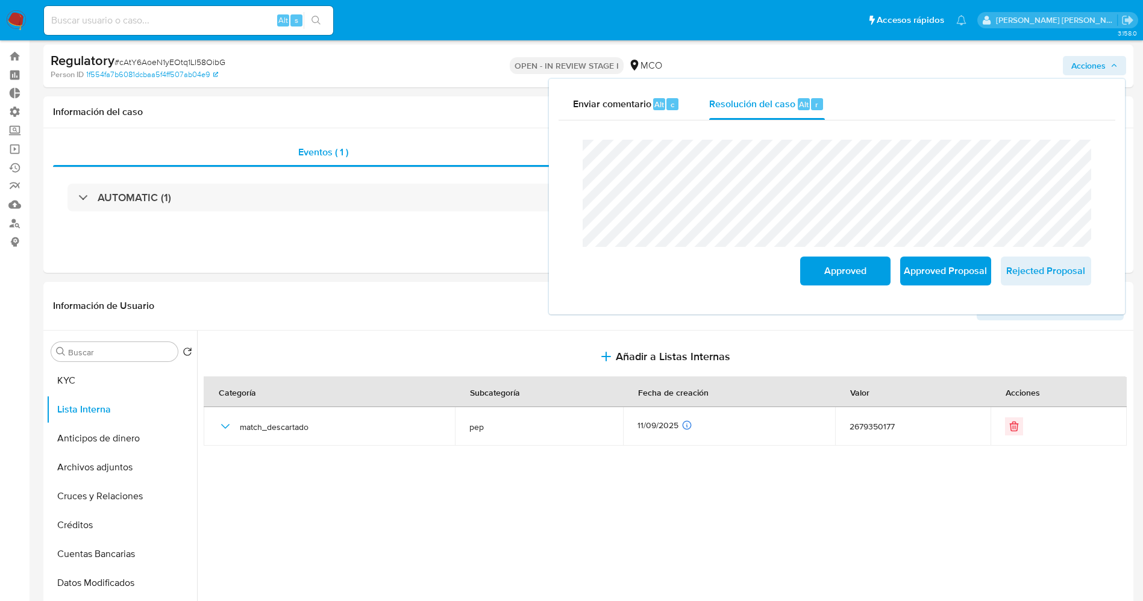
scroll to position [0, 0]
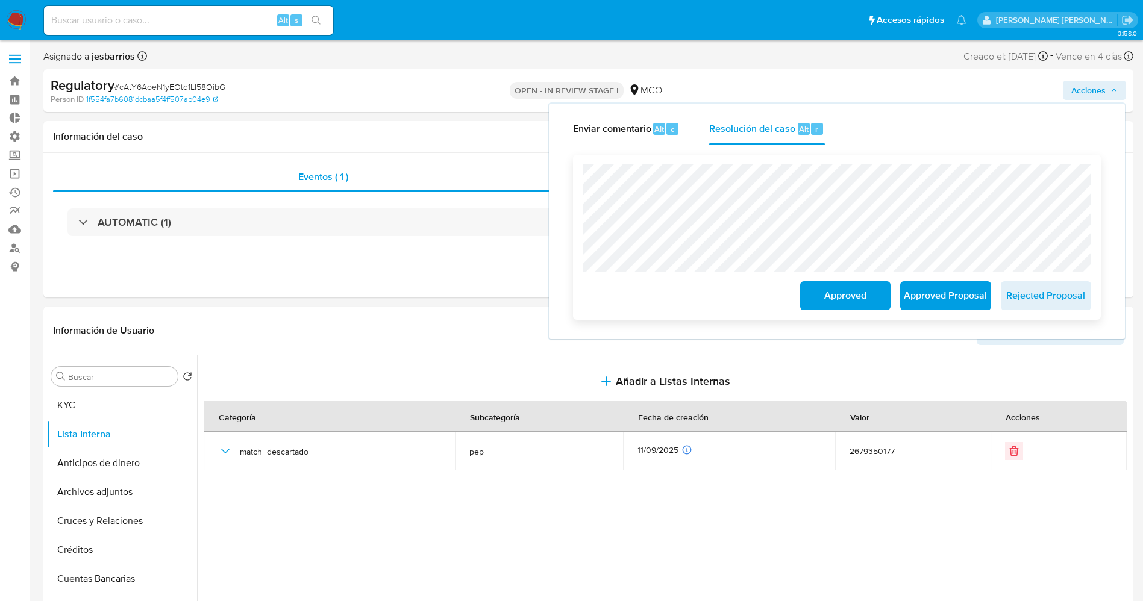
click at [851, 295] on span "Approved" at bounding box center [845, 296] width 59 height 27
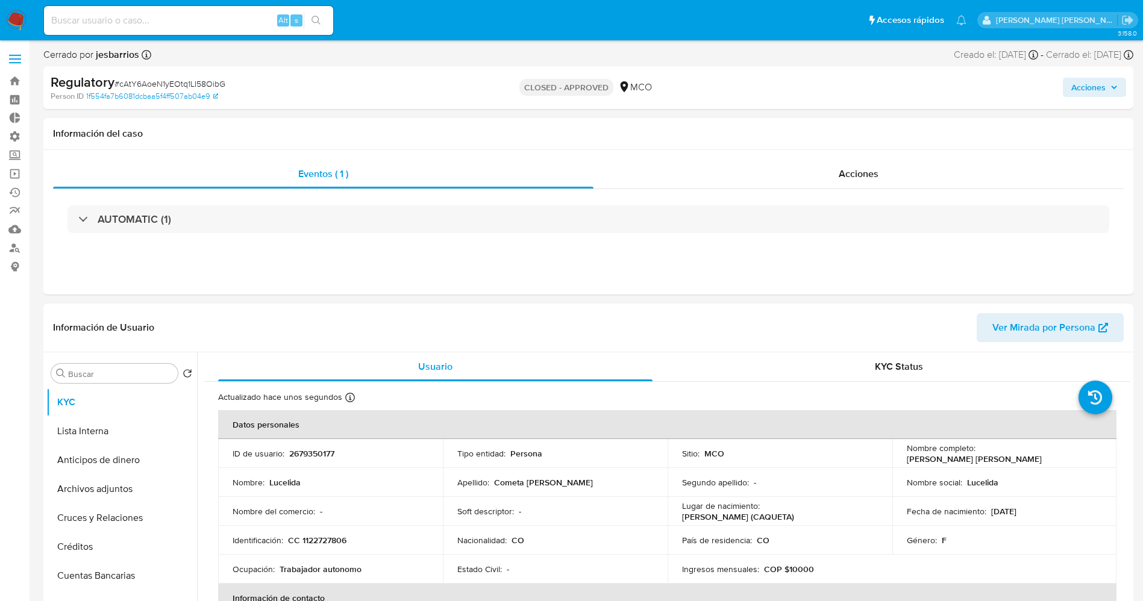
select select "10"
click at [99, 436] on button "Lista Interna" at bounding box center [116, 431] width 141 height 29
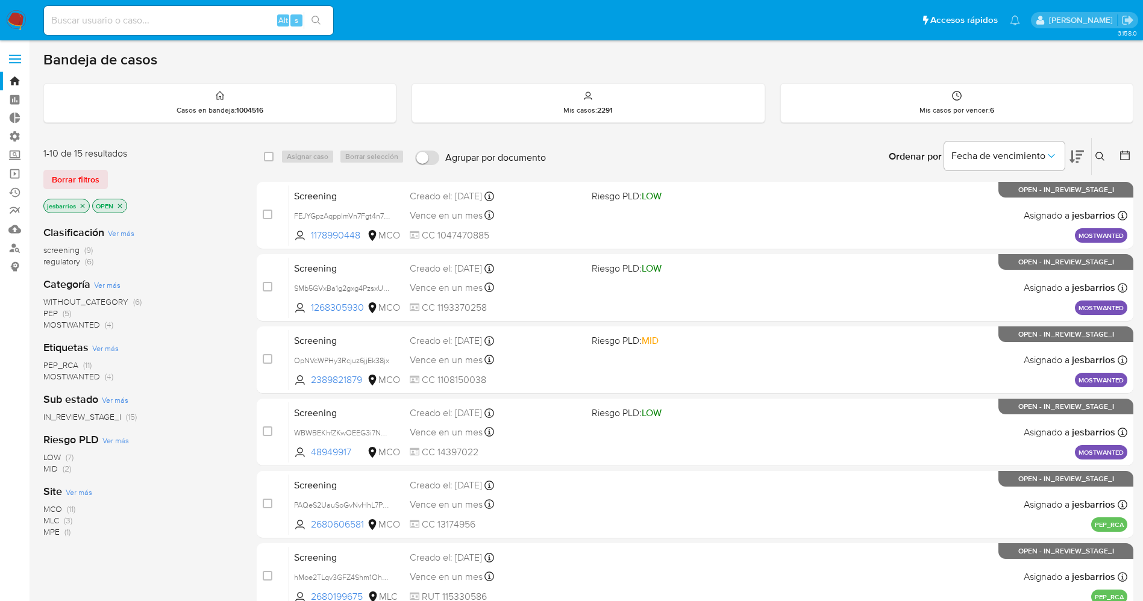
drag, startPoint x: 895, startPoint y: 492, endPoint x: 1156, endPoint y: 205, distance: 388.1
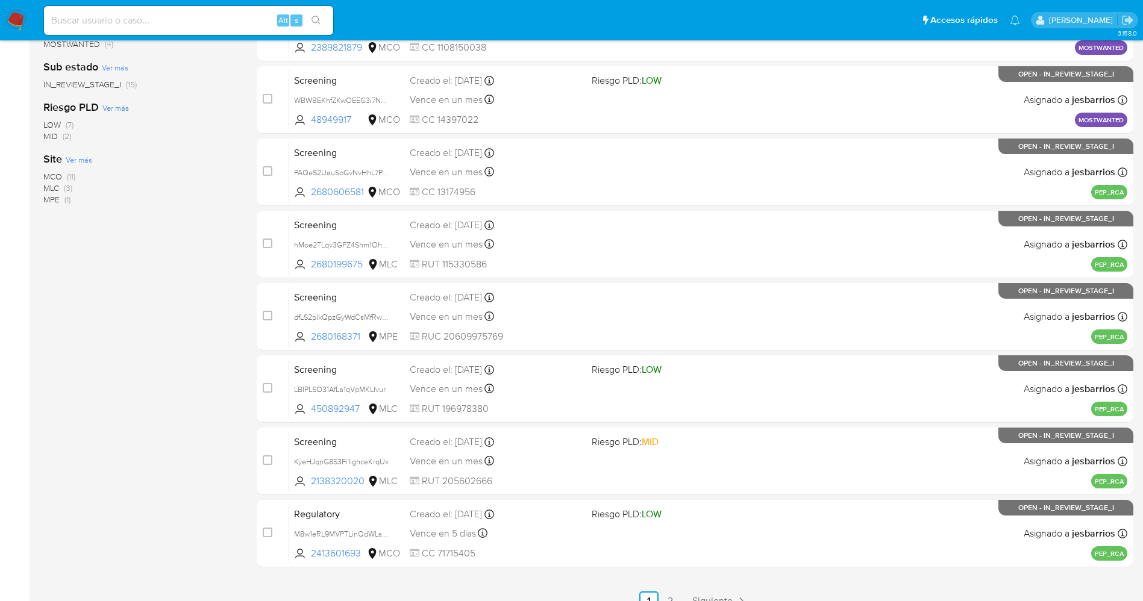
scroll to position [337, 0]
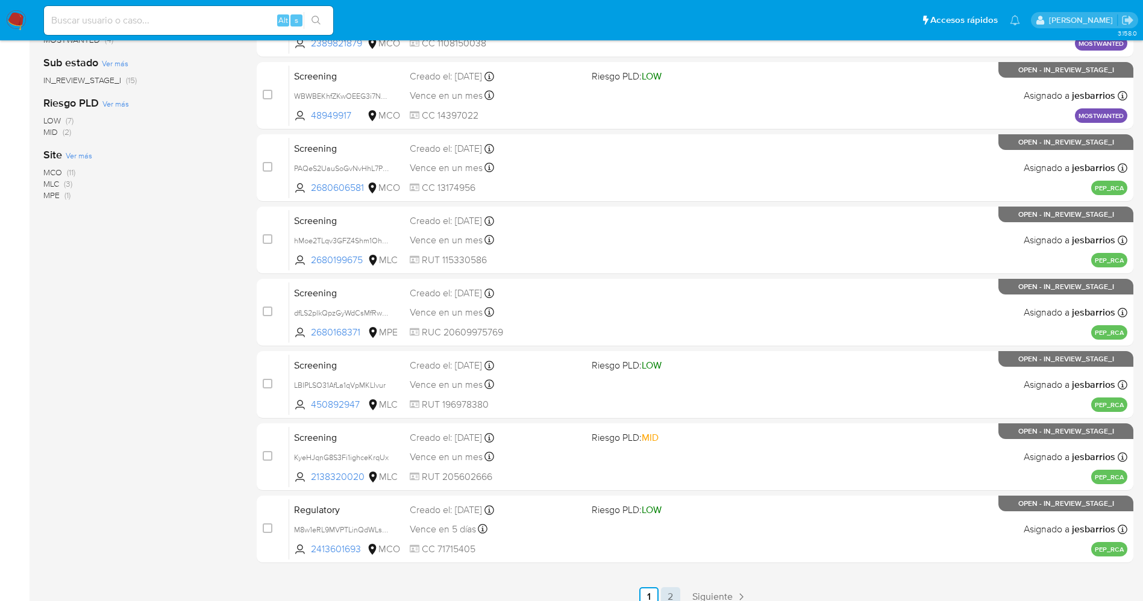
click at [667, 597] on link "2" at bounding box center [670, 596] width 19 height 19
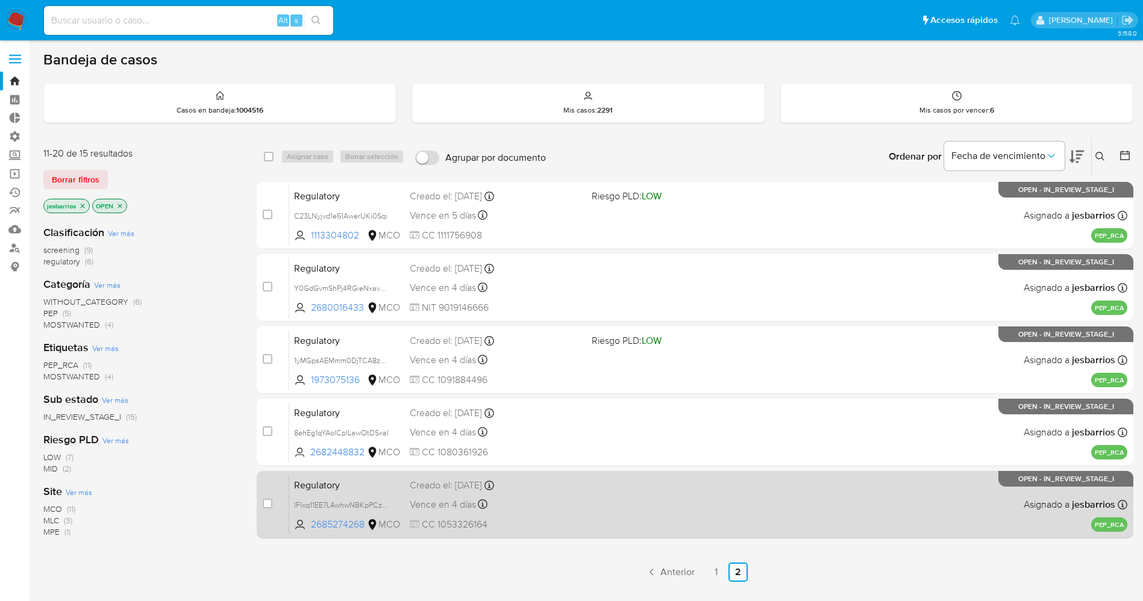
click at [675, 504] on div "Regulatory IFIxq11EE7L4whwNBKpPCz9O 2685274268 MCO Creado el: [DATE] Creado el:…" at bounding box center [708, 504] width 838 height 61
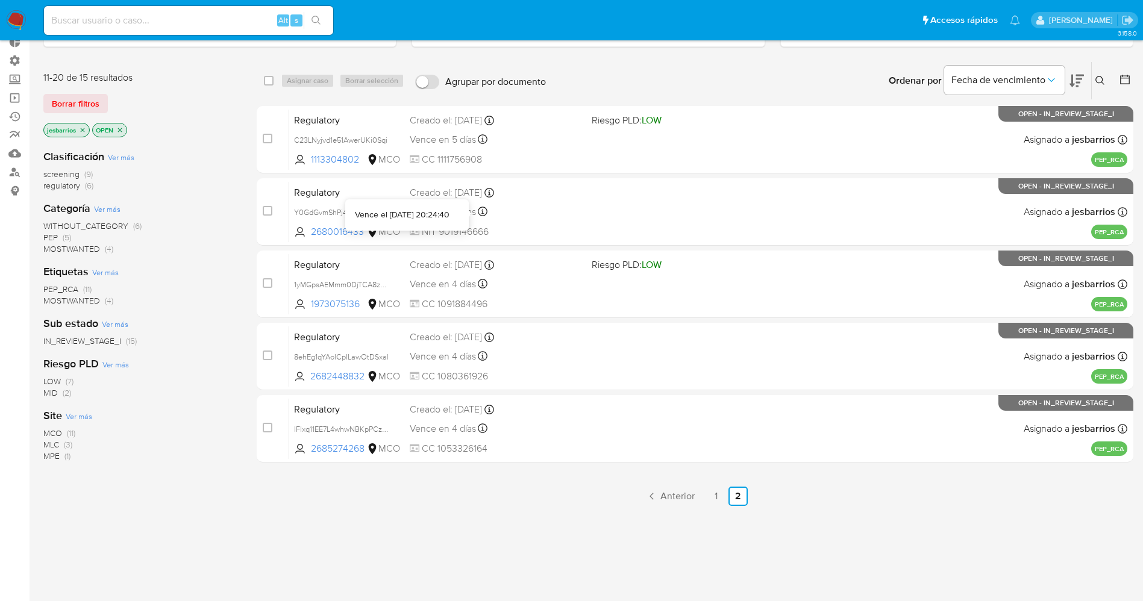
scroll to position [133, 0]
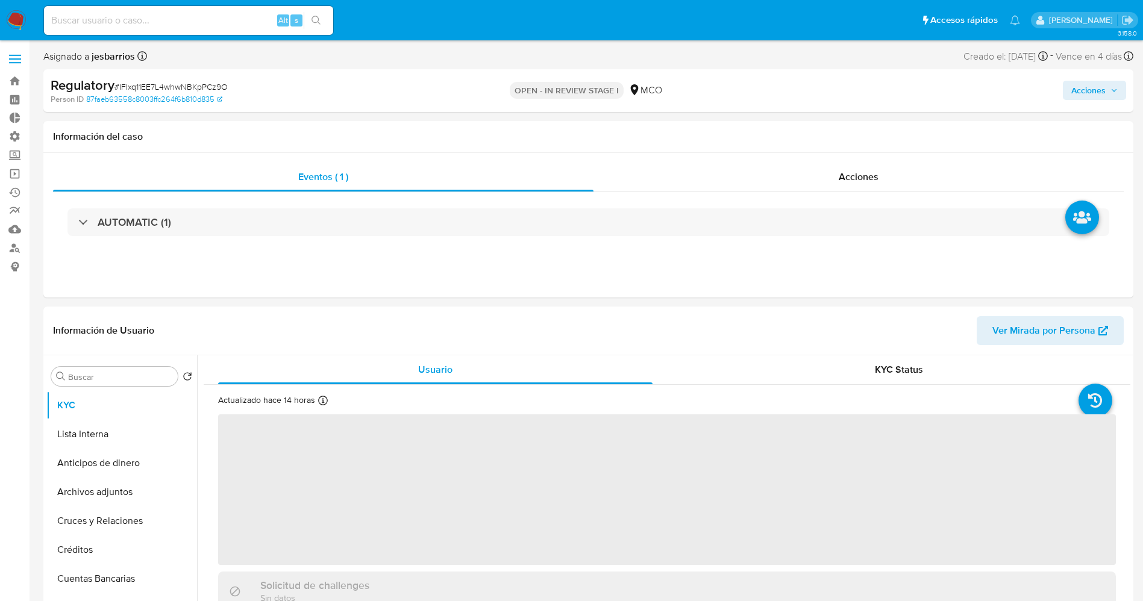
select select "10"
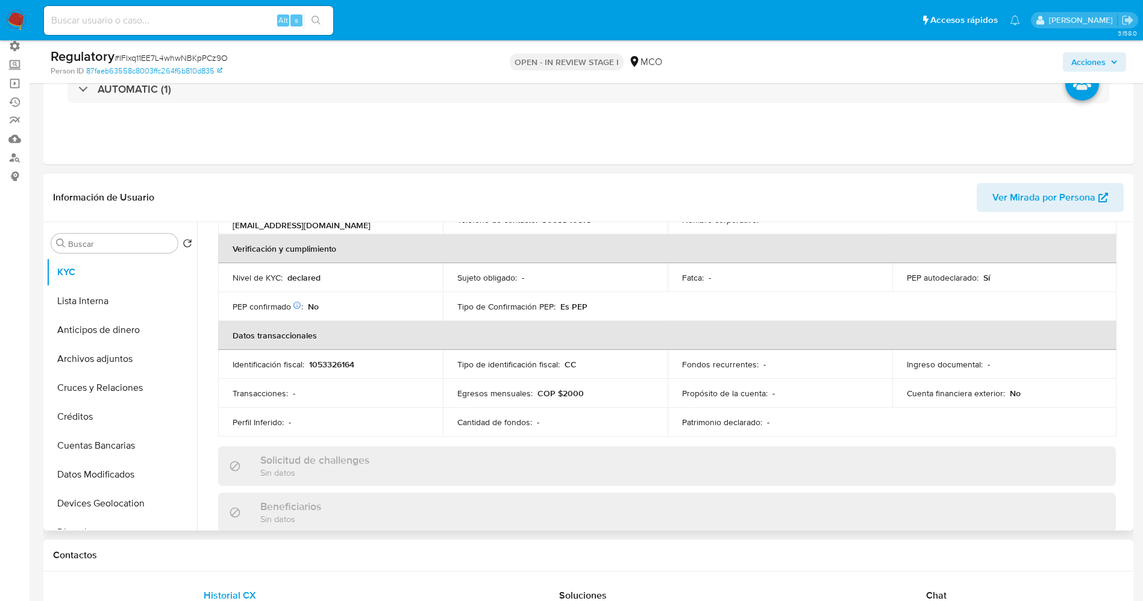
scroll to position [452, 0]
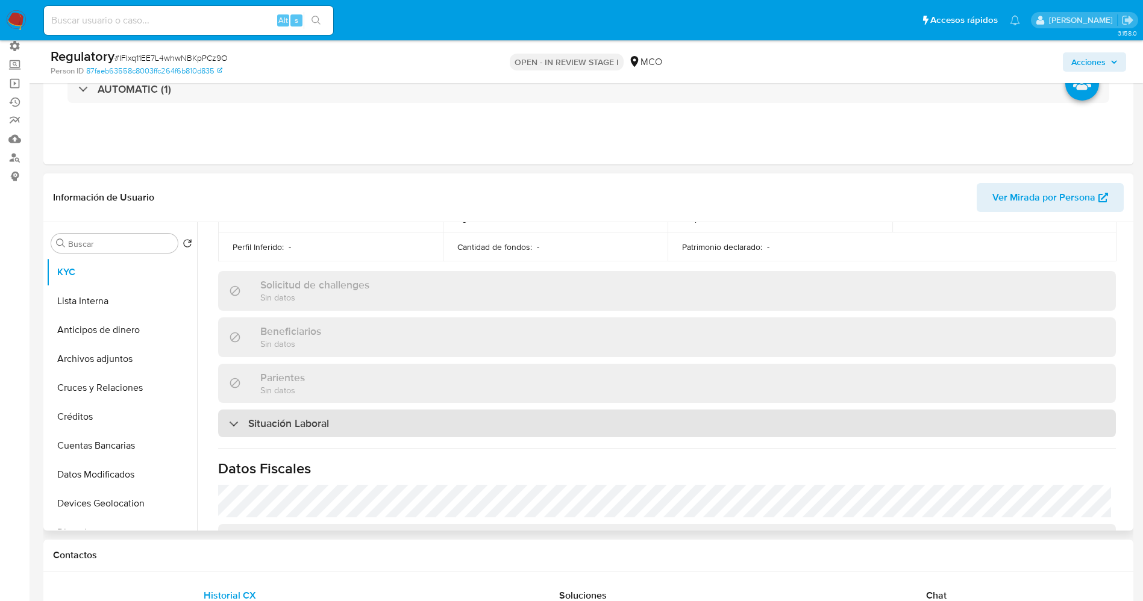
click at [284, 426] on h3 "Situación Laboral" at bounding box center [288, 423] width 81 height 13
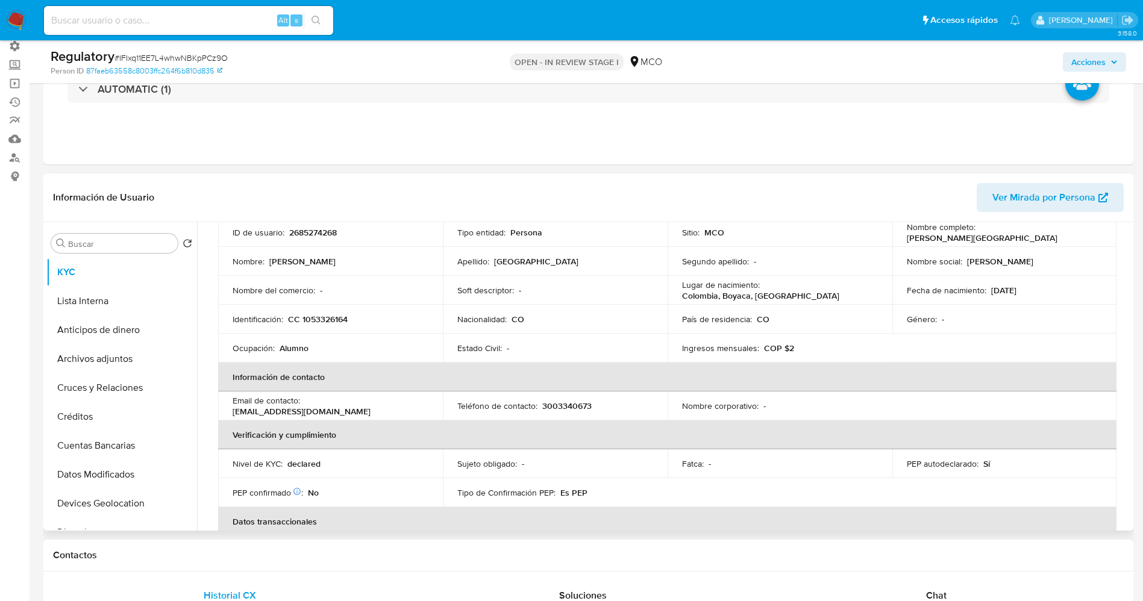
scroll to position [0, 0]
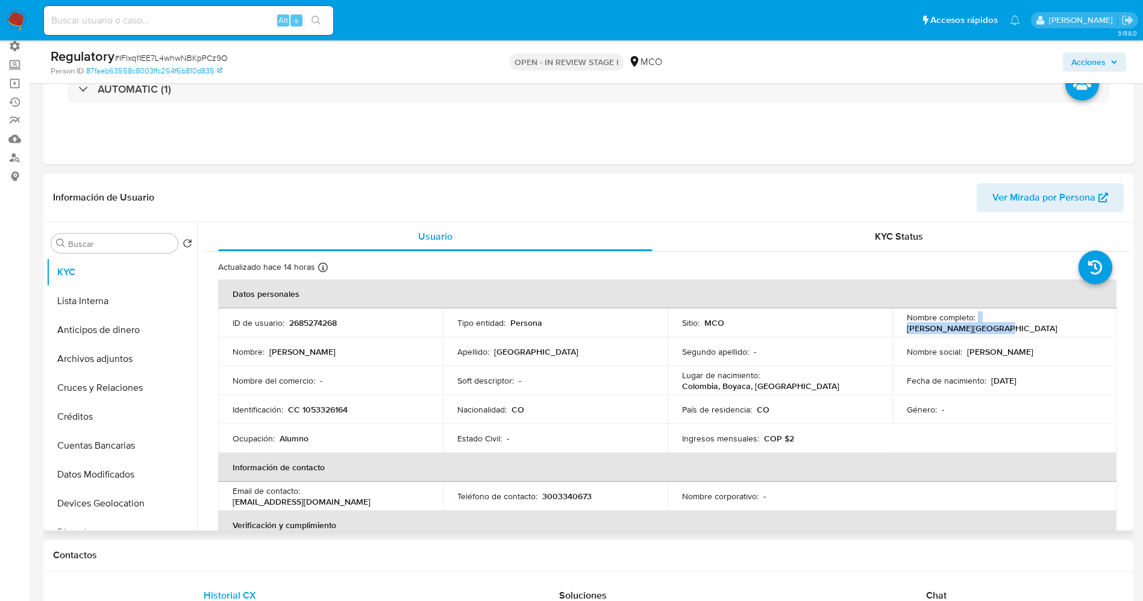
drag, startPoint x: 983, startPoint y: 324, endPoint x: 1044, endPoint y: 321, distance: 61.6
click at [1084, 326] on div "Nombre completo : [PERSON_NAME]" at bounding box center [1005, 323] width 196 height 22
copy div "[PERSON_NAME][GEOGRAPHIC_DATA]"
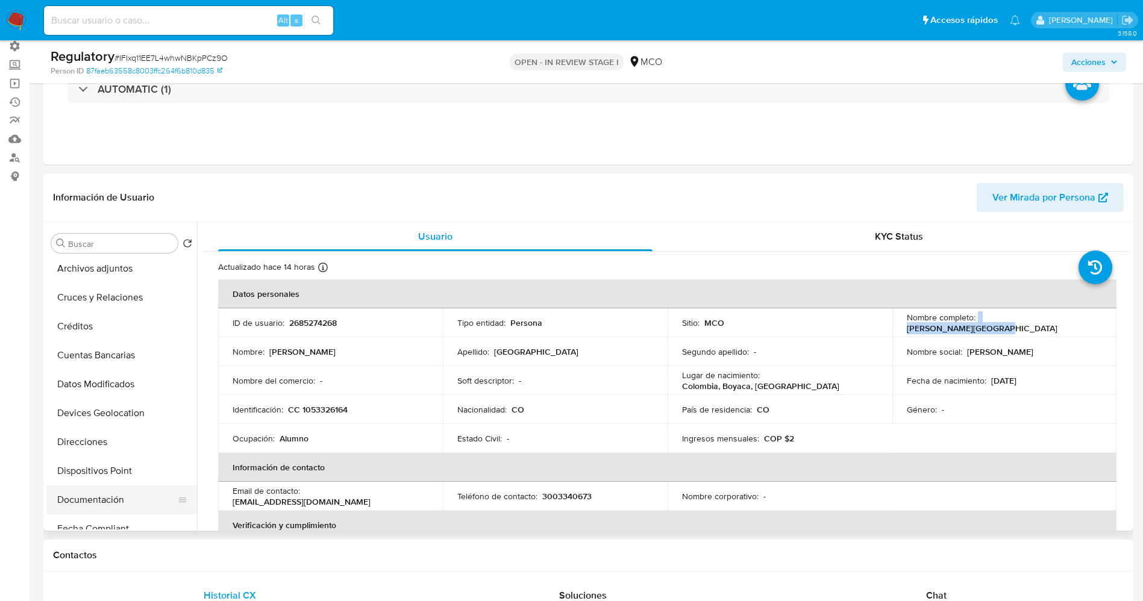
click at [113, 494] on button "Documentación" at bounding box center [116, 500] width 141 height 29
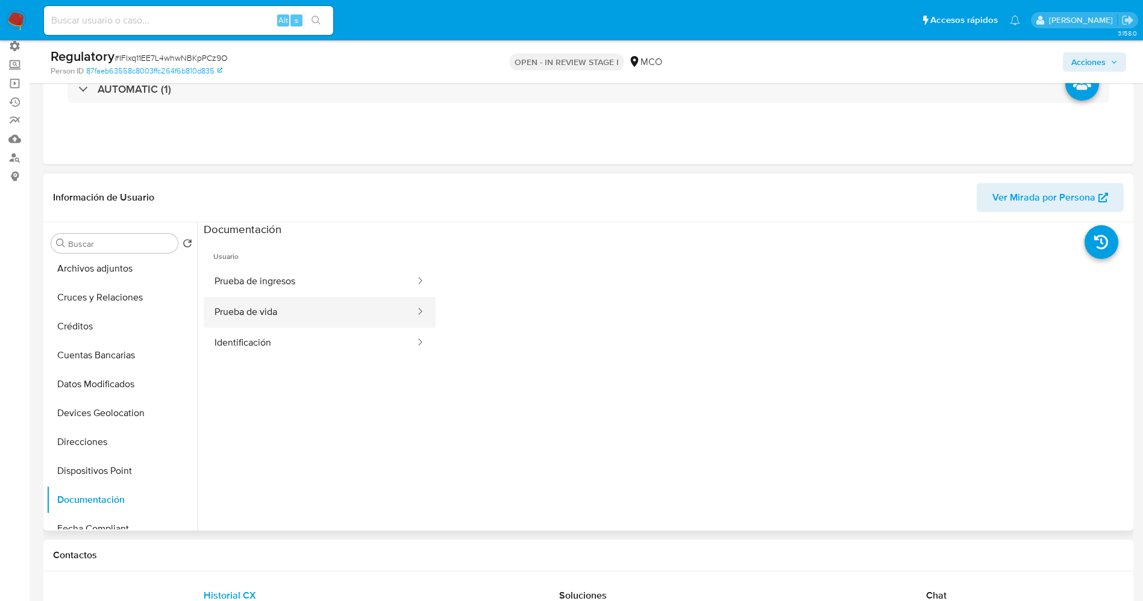
drag, startPoint x: 270, startPoint y: 307, endPoint x: 276, endPoint y: 305, distance: 6.3
click at [270, 307] on button "Prueba de vida" at bounding box center [310, 312] width 213 height 31
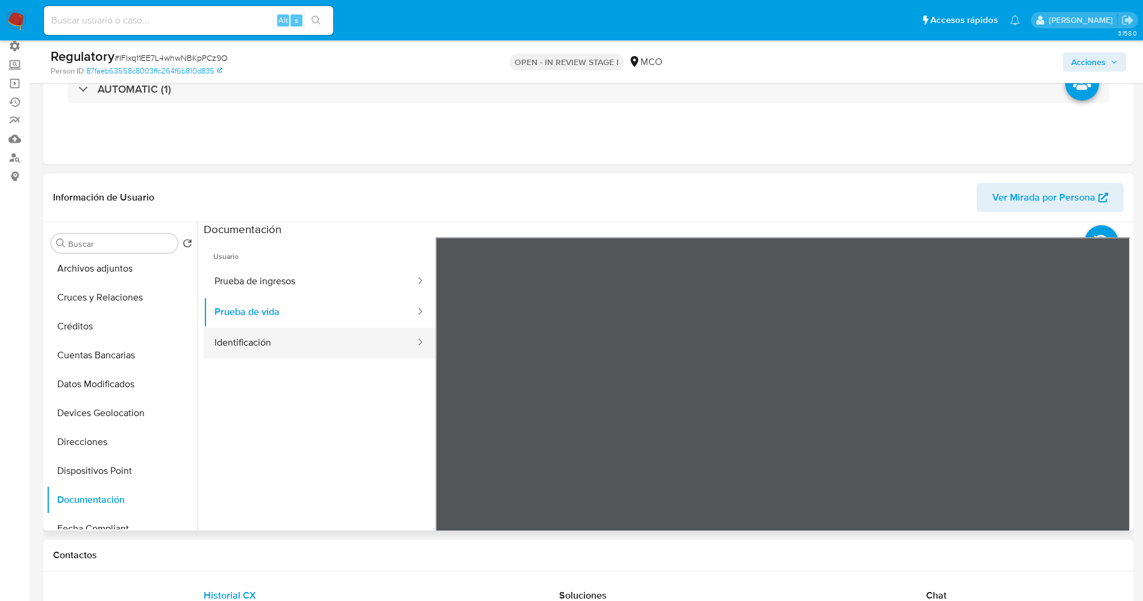
click at [255, 333] on button "Identificación" at bounding box center [310, 343] width 213 height 31
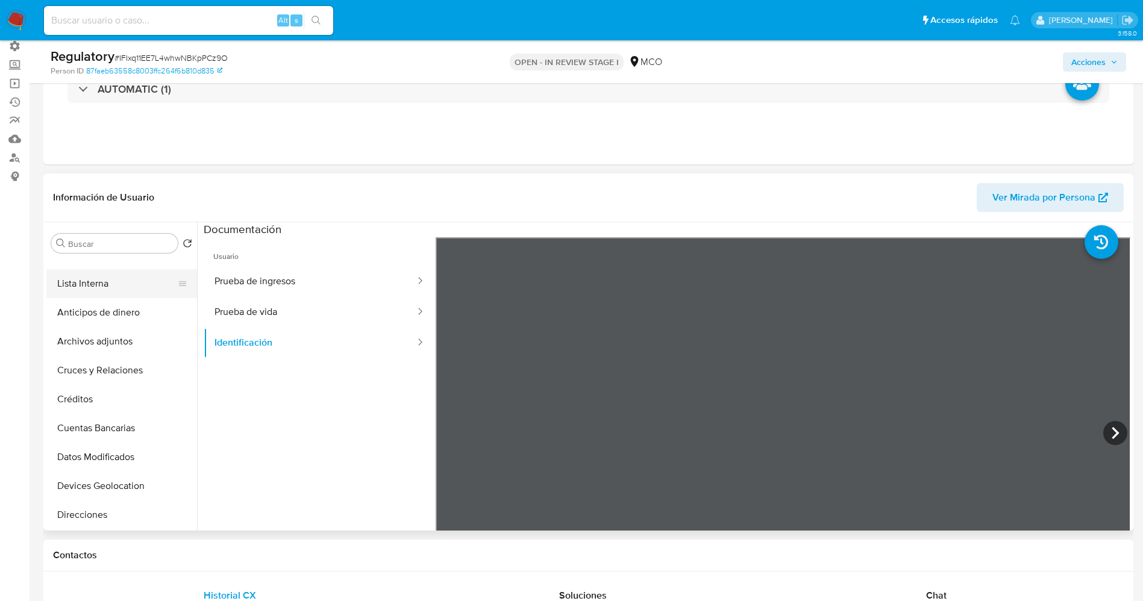
scroll to position [0, 0]
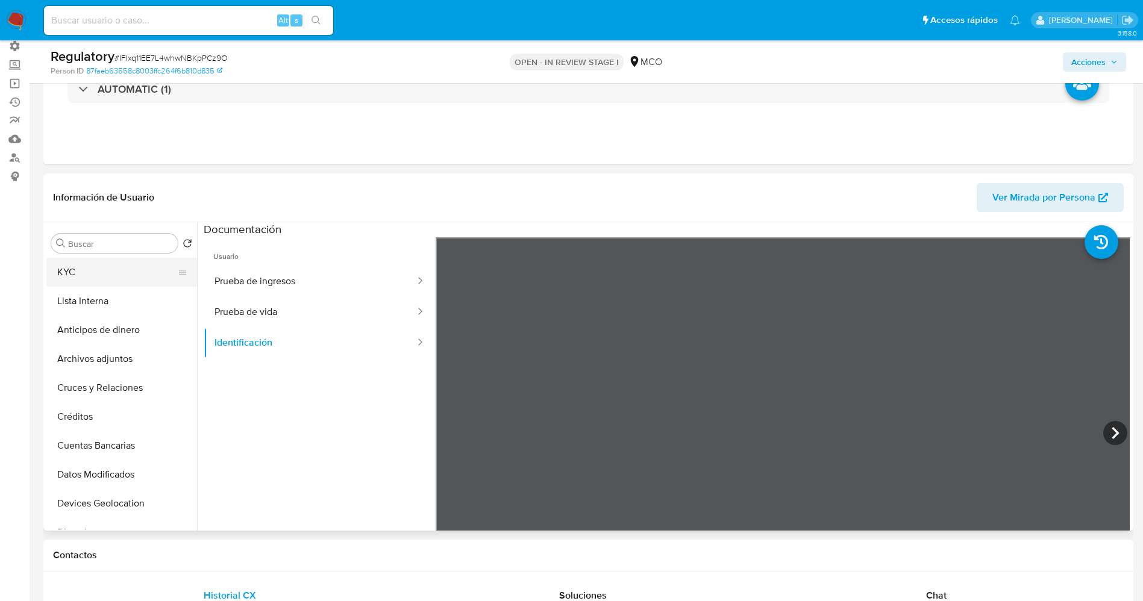
click at [103, 268] on button "KYC" at bounding box center [116, 272] width 141 height 29
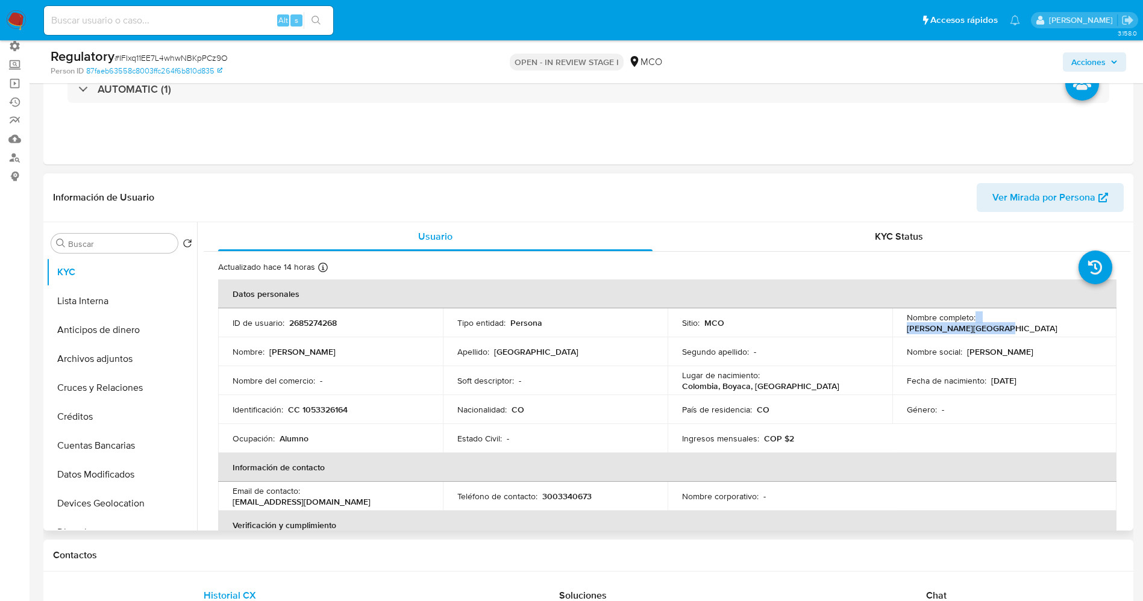
drag, startPoint x: 1091, startPoint y: 322, endPoint x: 1109, endPoint y: 321, distance: 18.7
click at [1109, 321] on td "Nombre completo : [PERSON_NAME]" at bounding box center [1004, 322] width 225 height 29
copy div "[PERSON_NAME][GEOGRAPHIC_DATA]"
drag, startPoint x: 304, startPoint y: 410, endPoint x: 358, endPoint y: 410, distance: 53.6
click at [360, 410] on div "Identificación : CC 1053326164" at bounding box center [331, 409] width 196 height 11
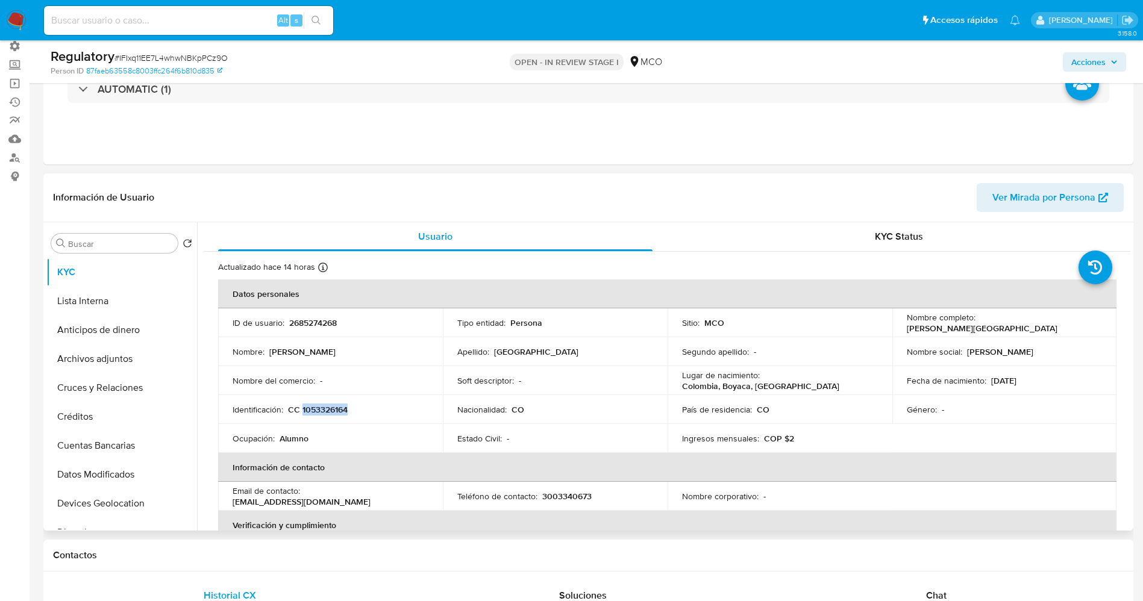
copy p "1053326164"
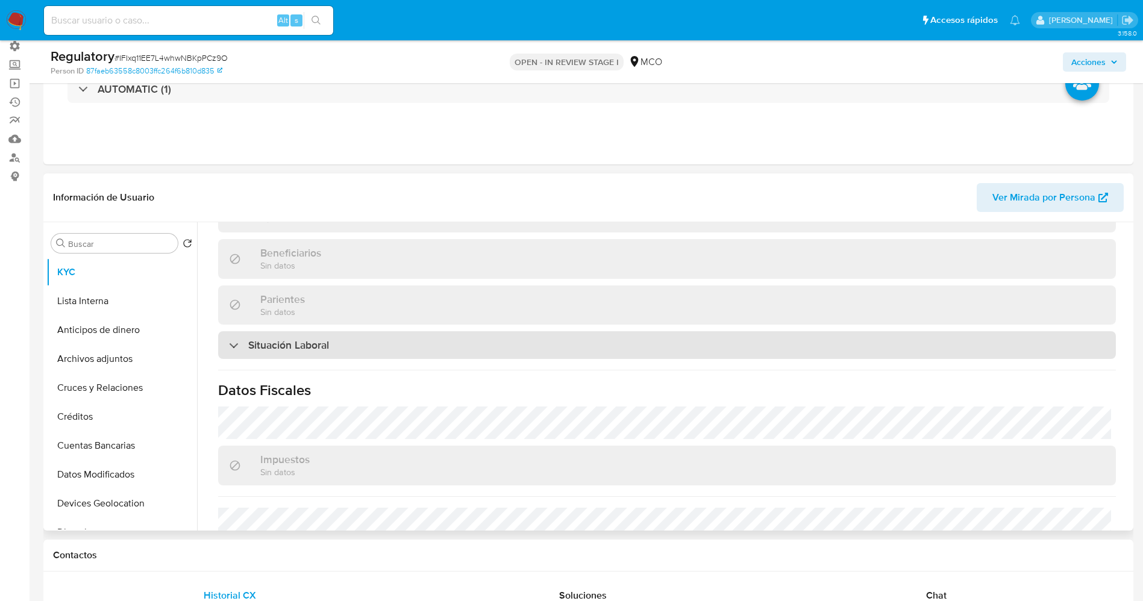
scroll to position [542, 0]
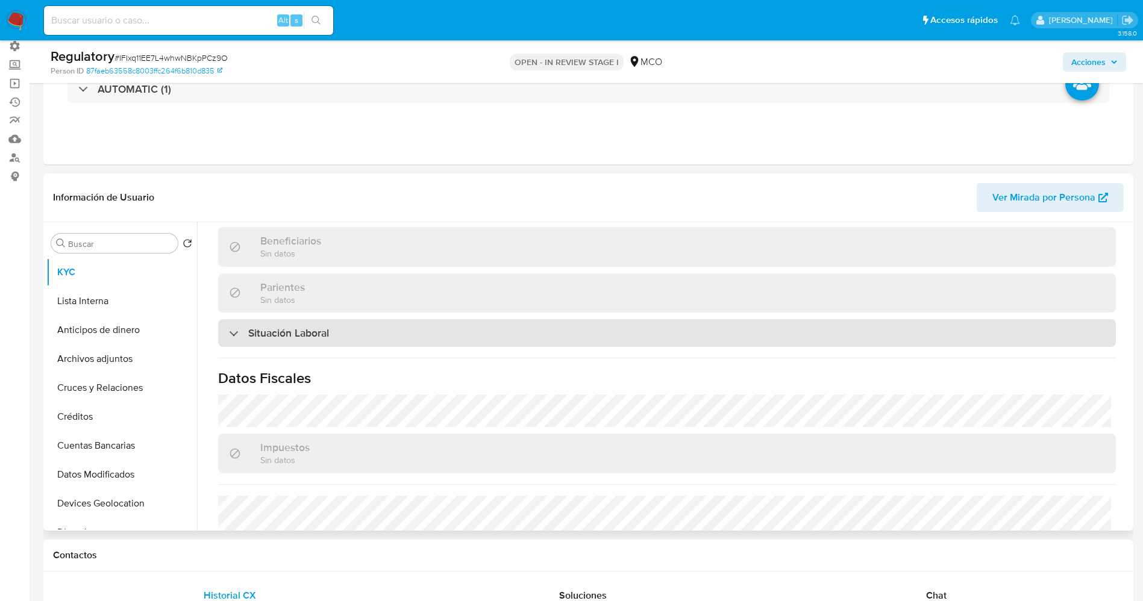
click at [281, 327] on h3 "Situación Laboral" at bounding box center [288, 333] width 81 height 13
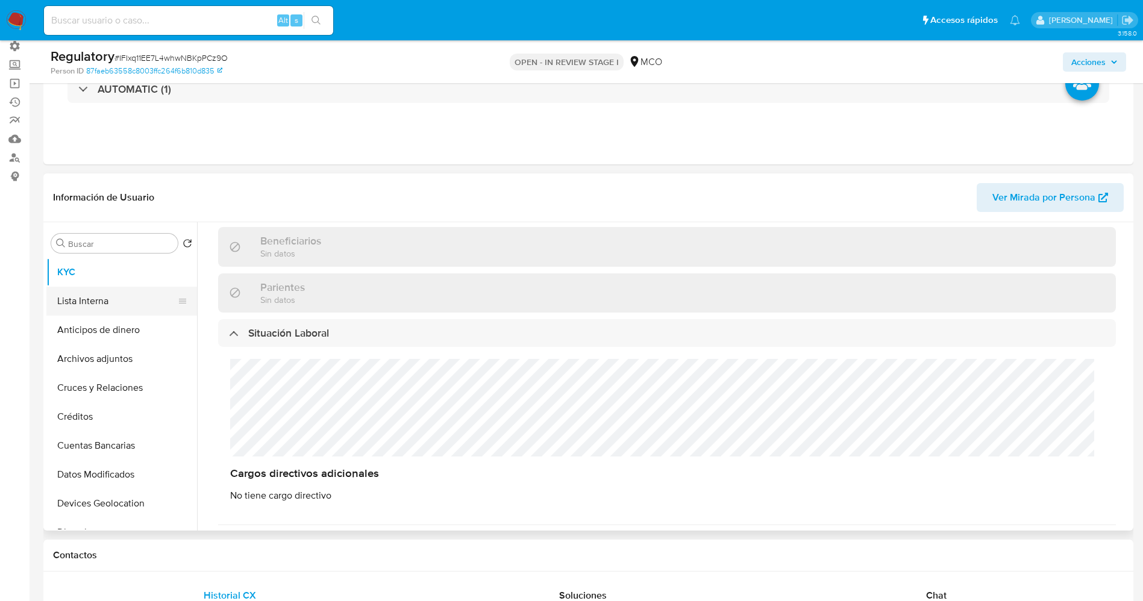
click at [95, 295] on button "Lista Interna" at bounding box center [116, 301] width 141 height 29
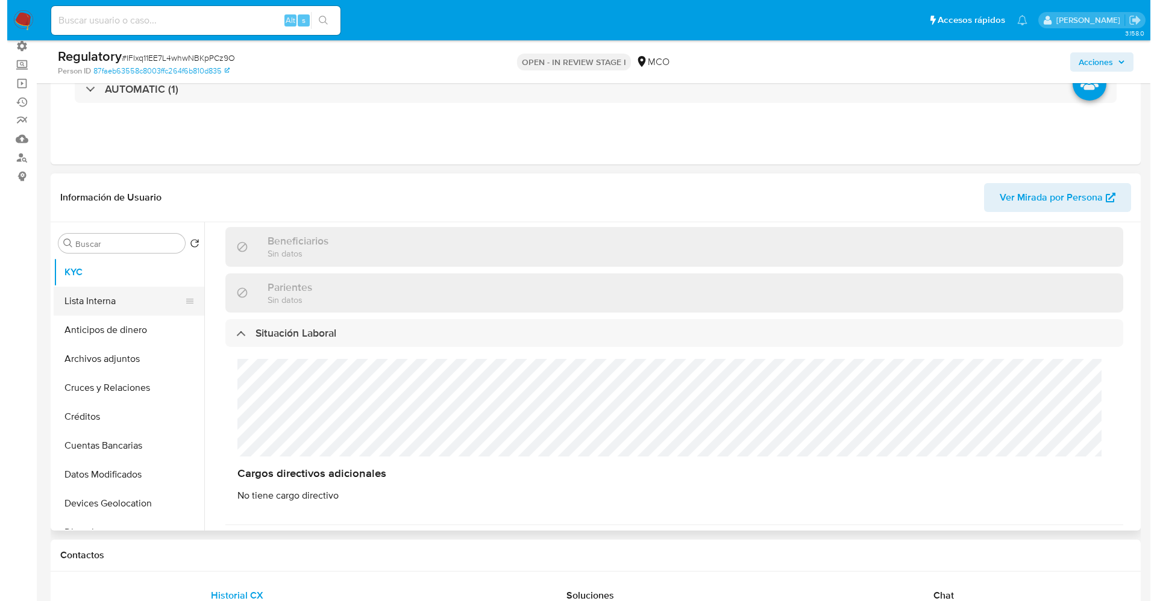
scroll to position [0, 0]
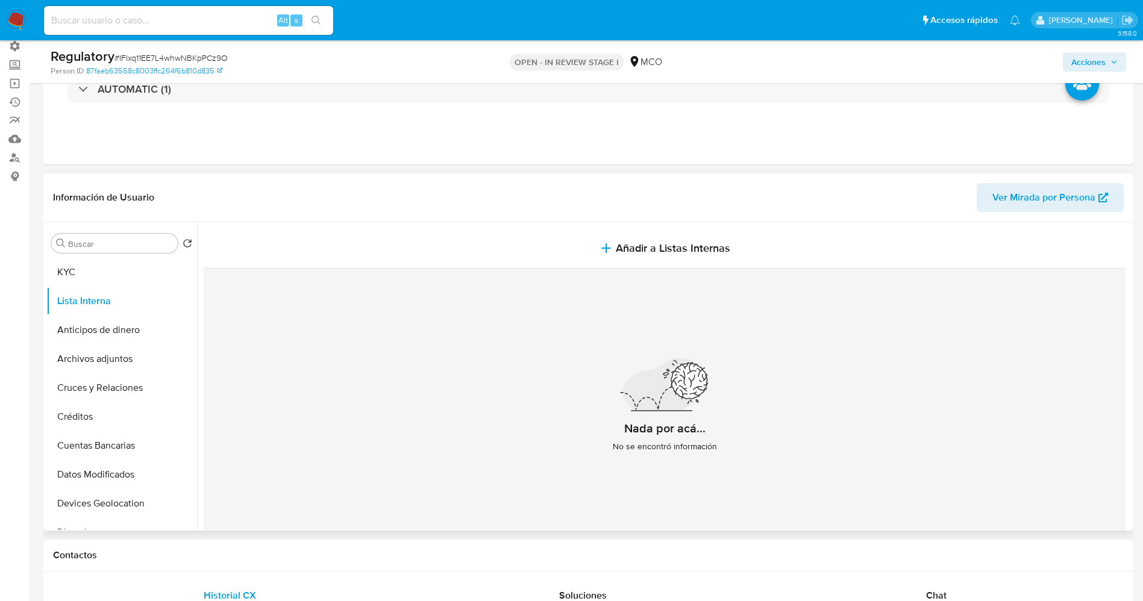
click at [669, 242] on span "Añadir a Listas Internas" at bounding box center [673, 248] width 114 height 13
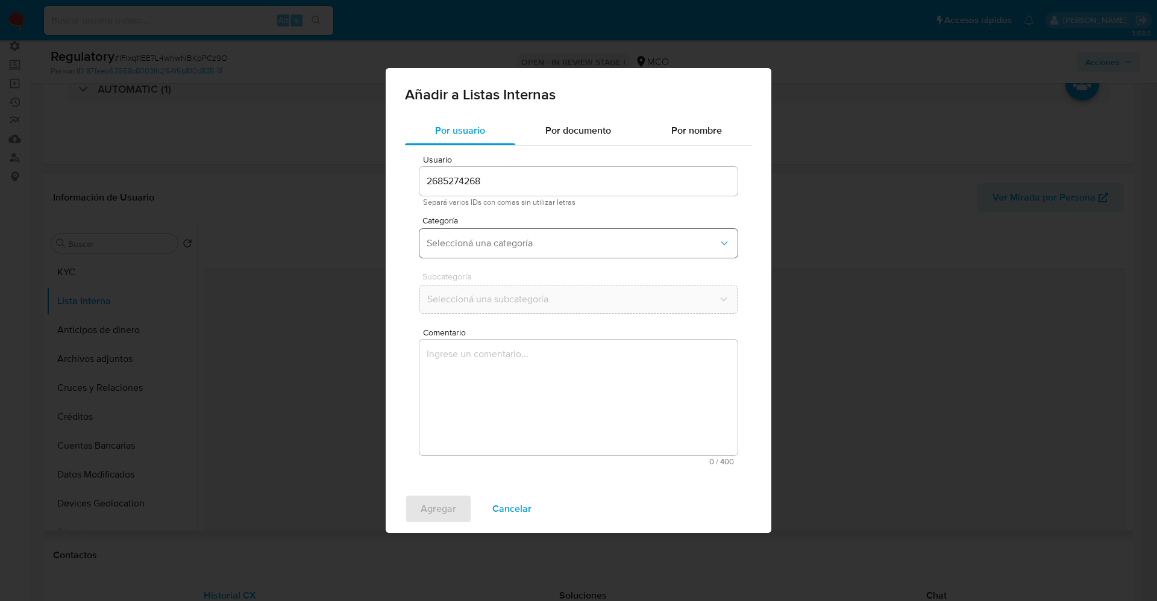
click at [538, 243] on span "Seleccioná una categoría" at bounding box center [573, 243] width 292 height 12
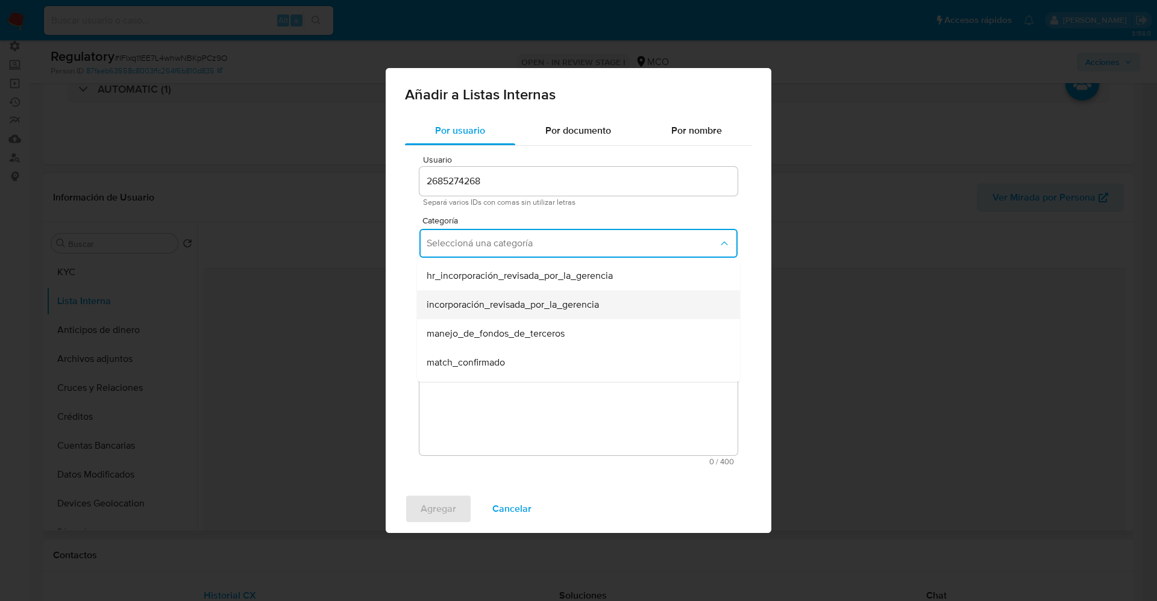
scroll to position [90, 0]
click at [515, 298] on div "match_descartado" at bounding box center [575, 301] width 296 height 29
click at [513, 294] on span "Seleccioná una subcategoría" at bounding box center [573, 299] width 292 height 12
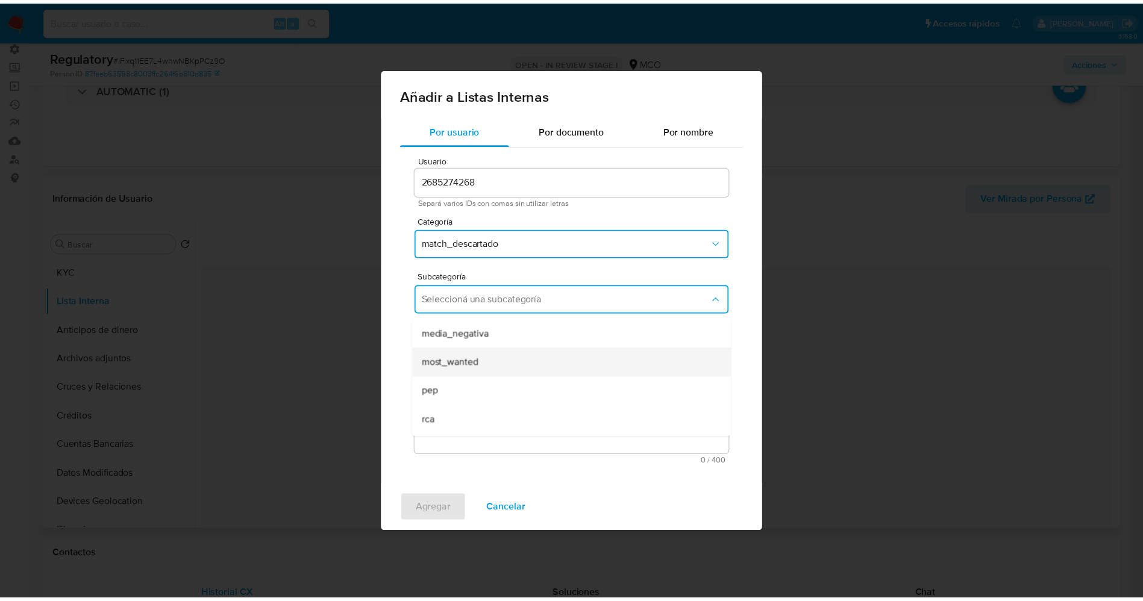
scroll to position [82, 0]
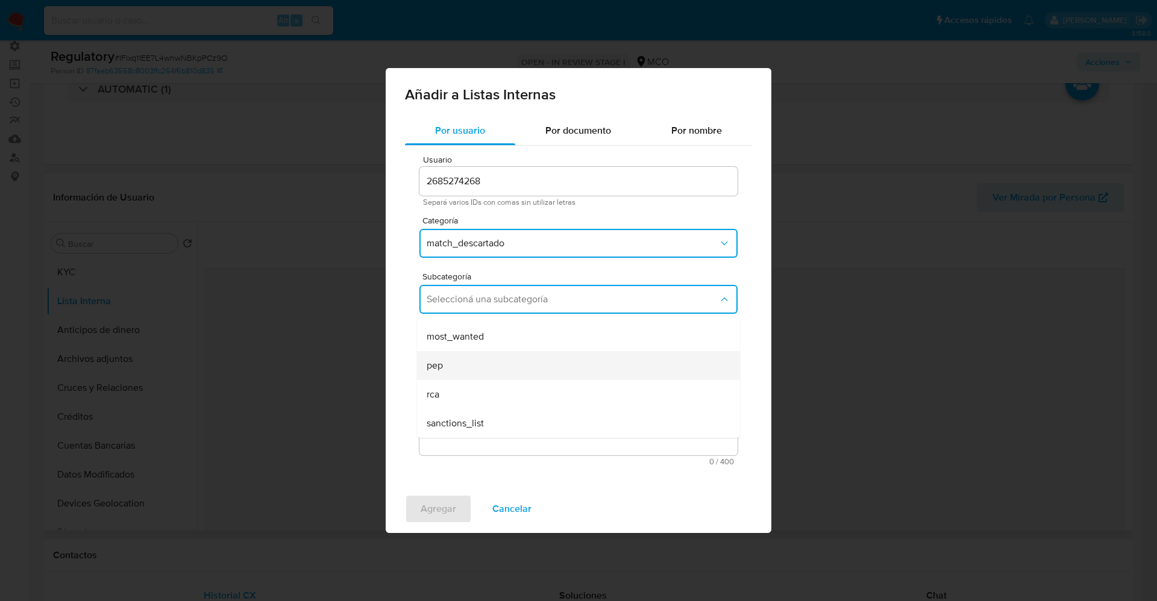
click at [489, 357] on div "pep" at bounding box center [575, 365] width 296 height 29
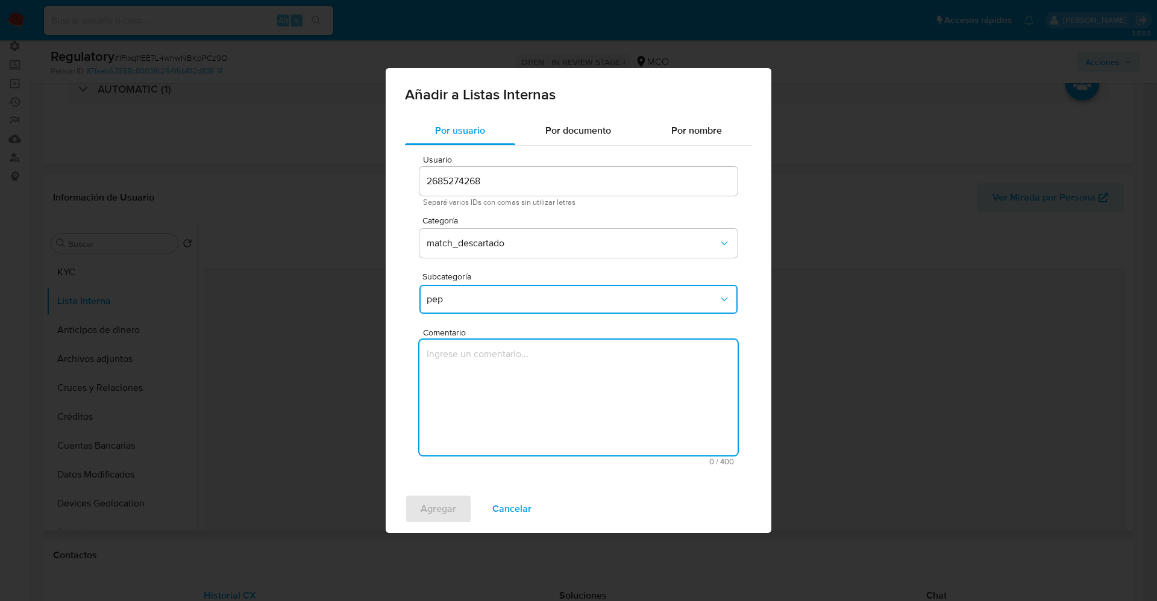
click at [489, 357] on textarea "Comentario" at bounding box center [578, 398] width 318 height 116
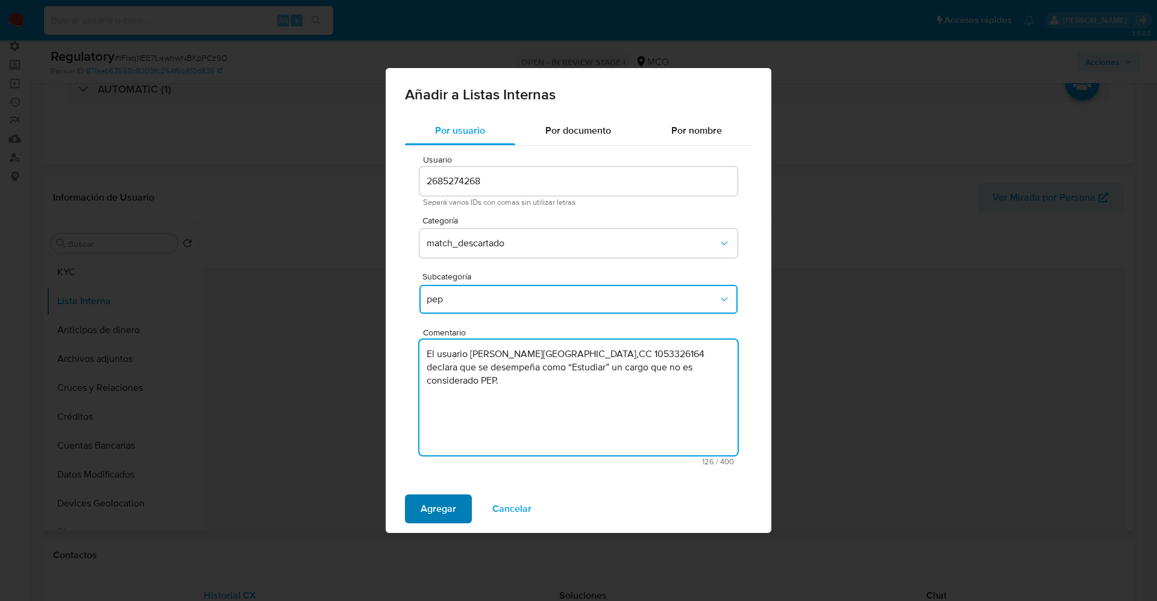
type textarea "El usuario [PERSON_NAME][GEOGRAPHIC_DATA],CC 1053326164 declara que se desempeñ…"
click at [448, 512] on span "Agregar" at bounding box center [439, 509] width 36 height 27
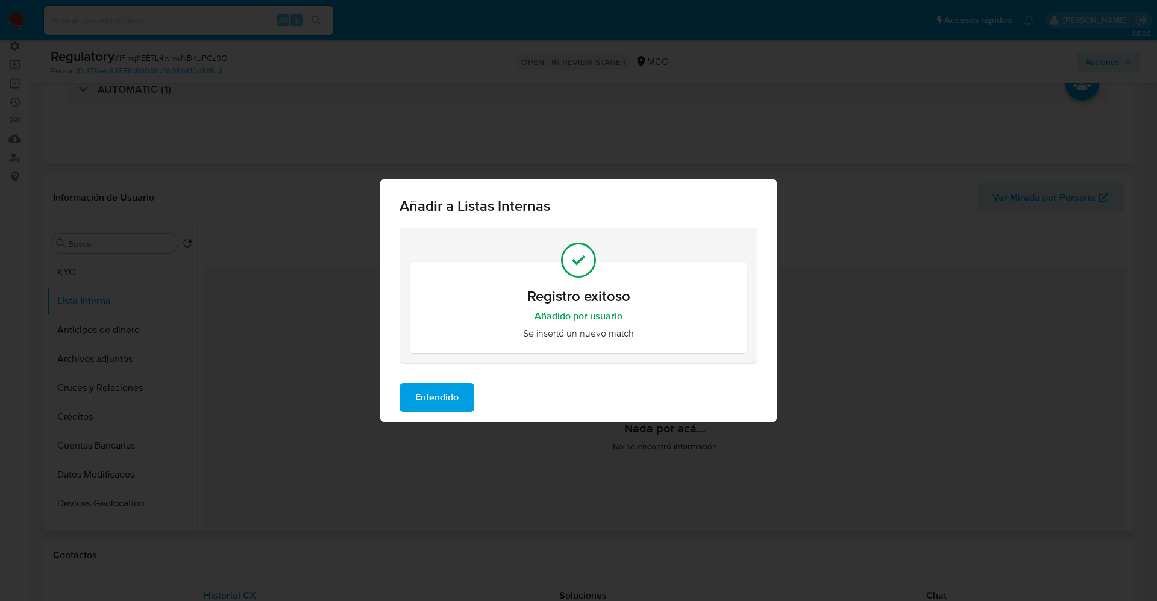
drag, startPoint x: 452, startPoint y: 401, endPoint x: 429, endPoint y: 398, distance: 23.0
click at [452, 400] on span "Entendido" at bounding box center [436, 397] width 43 height 27
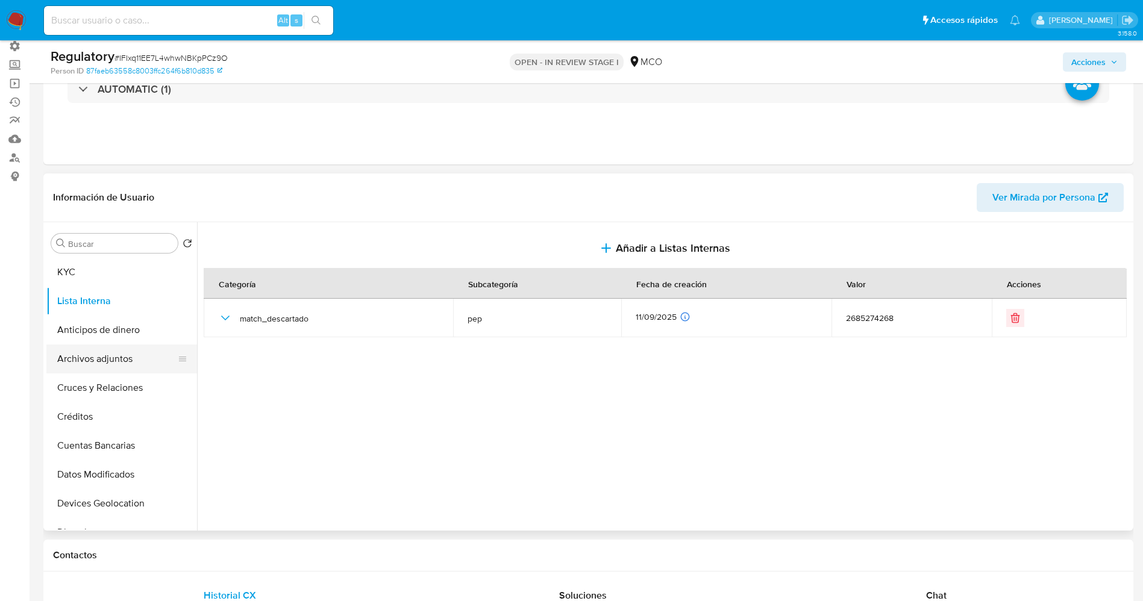
click at [53, 350] on button "Archivos adjuntos" at bounding box center [116, 359] width 141 height 29
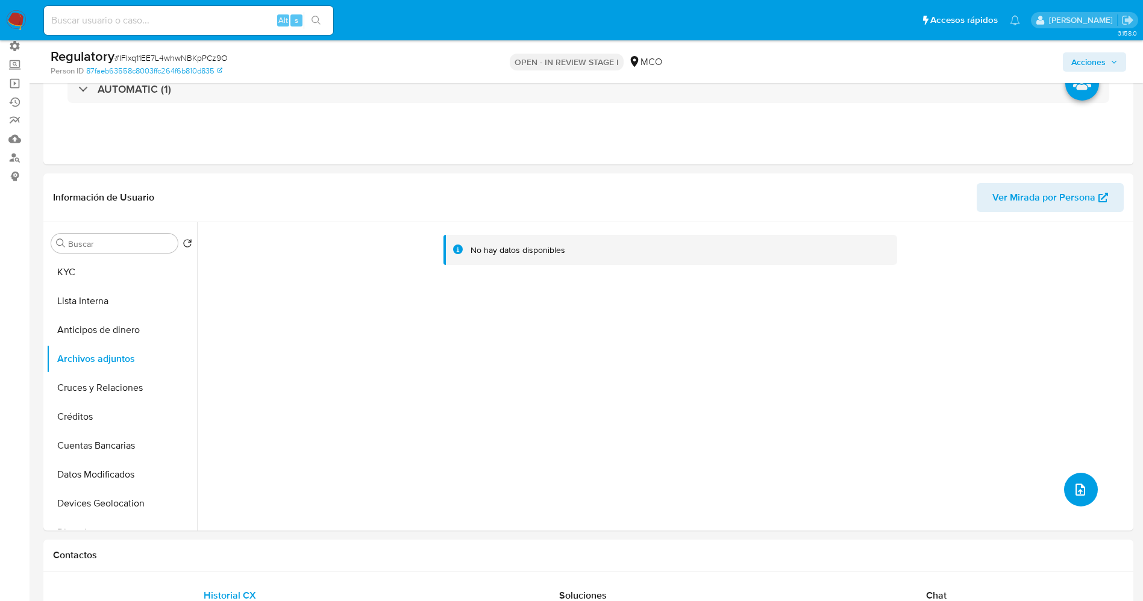
click at [1064, 486] on button "upload-file" at bounding box center [1081, 490] width 34 height 34
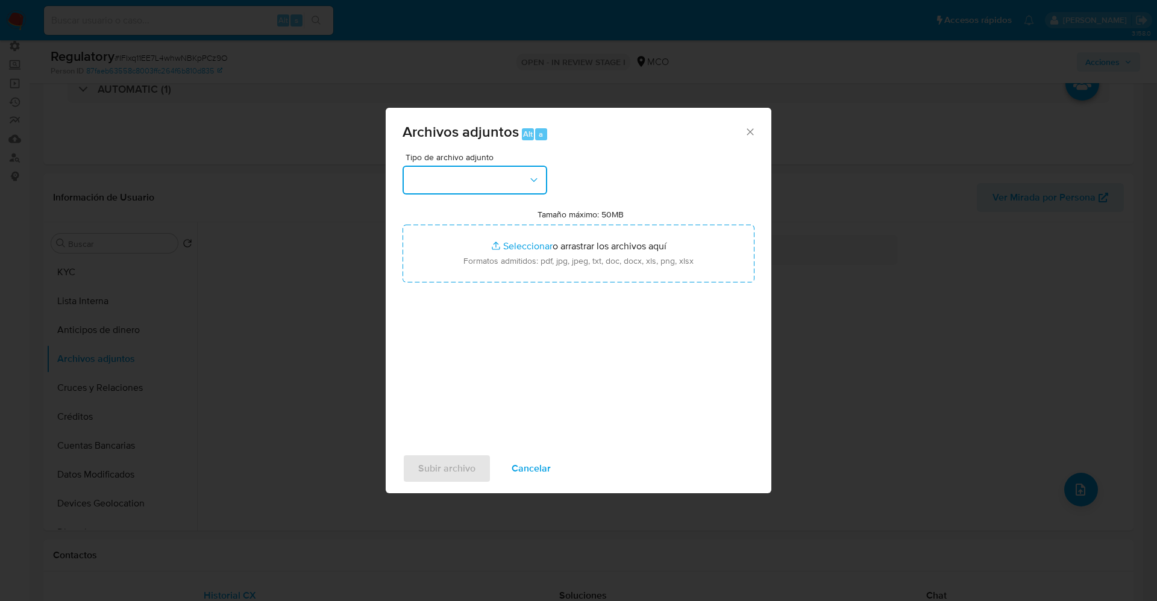
click at [461, 174] on button "button" at bounding box center [474, 180] width 145 height 29
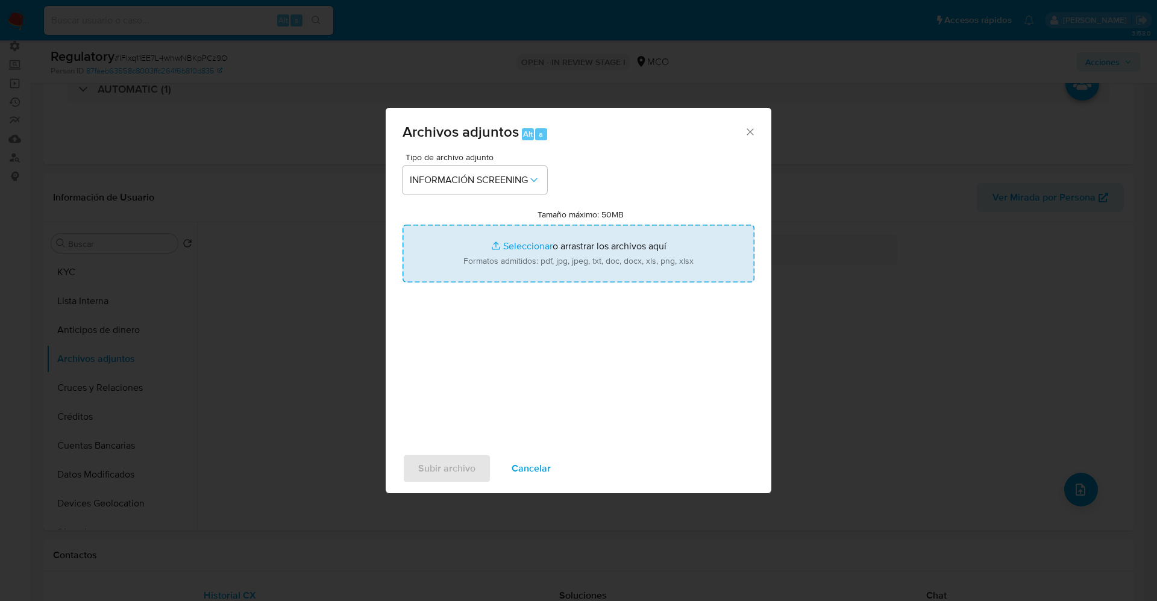
type input "C:\fakepath\CaseDossierReport_5jb8awq6trkw1k0an4ovt3ay5.pdf"
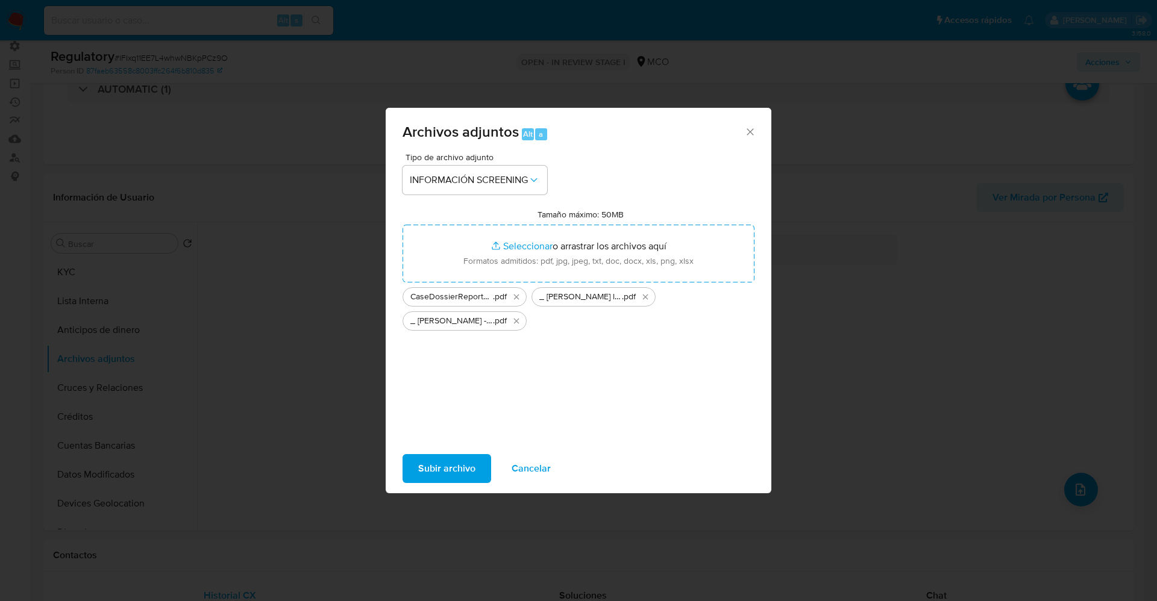
click at [453, 470] on span "Subir archivo" at bounding box center [446, 468] width 57 height 27
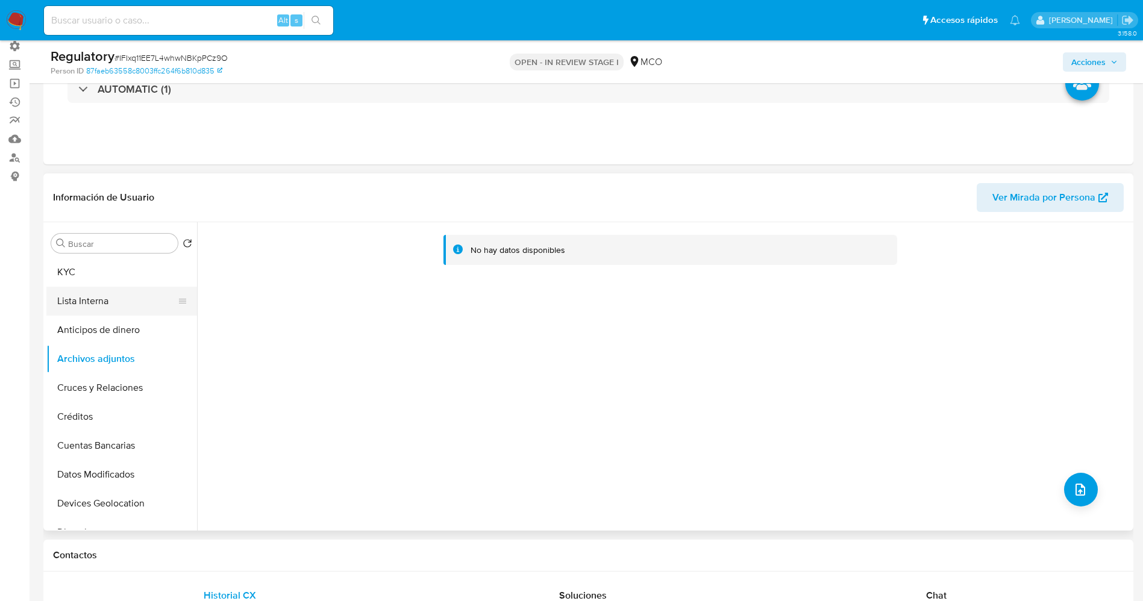
click at [87, 307] on button "Lista Interna" at bounding box center [116, 301] width 141 height 29
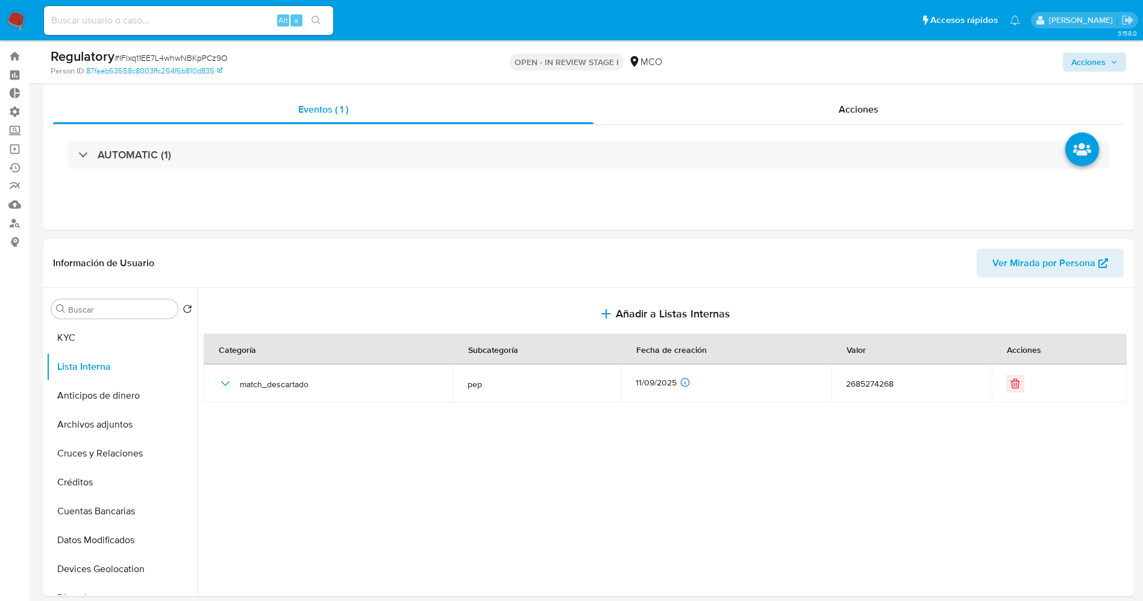
scroll to position [0, 0]
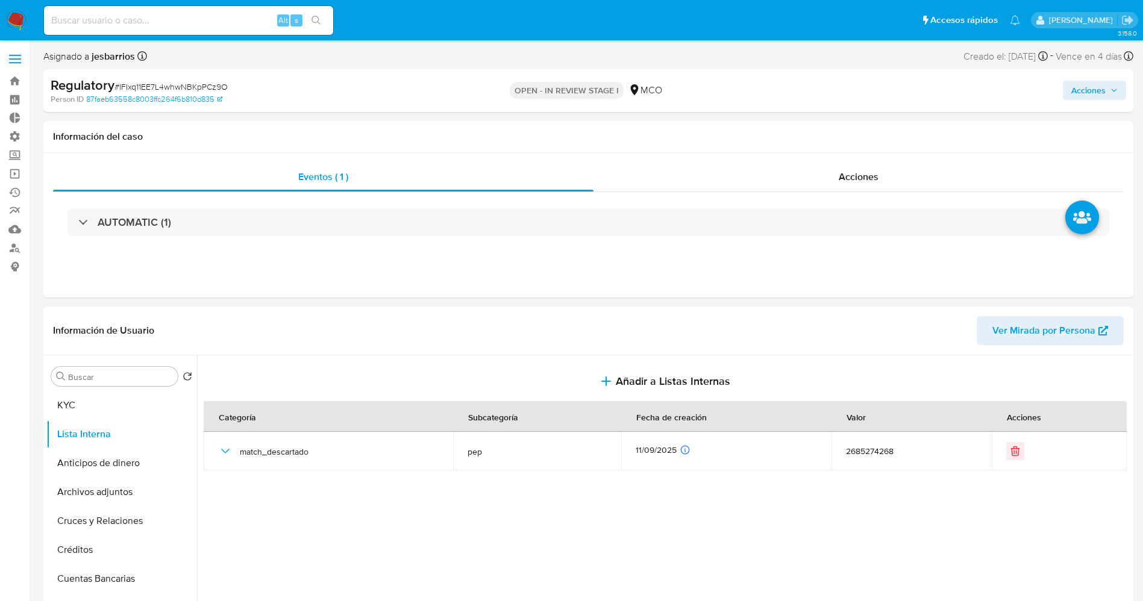
click at [1088, 93] on span "Acciones" at bounding box center [1088, 90] width 34 height 19
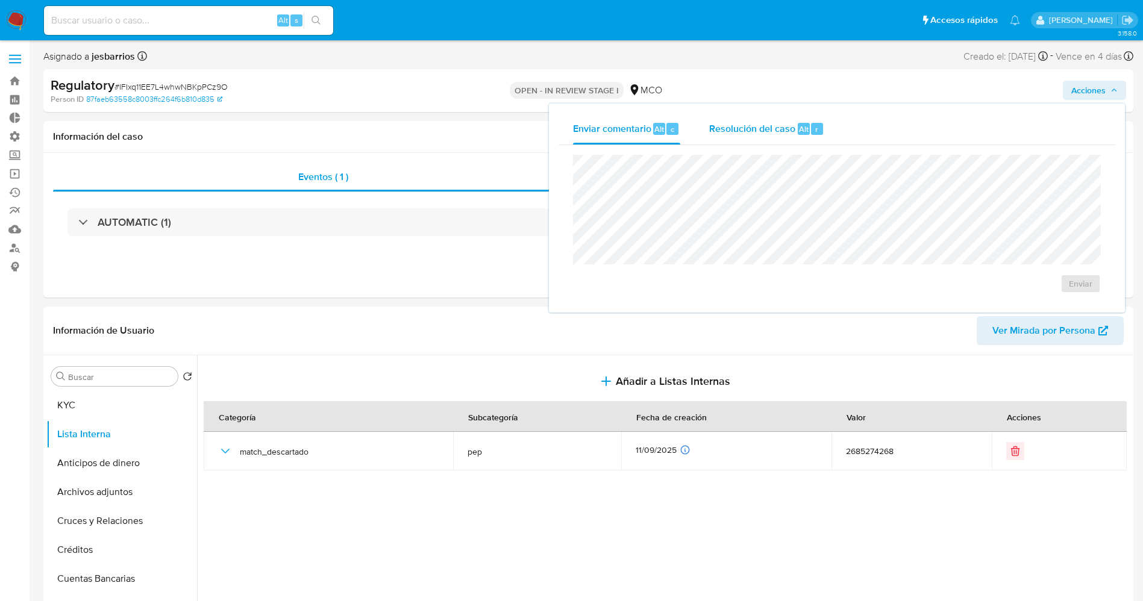
click at [781, 130] on span "Resolución del caso" at bounding box center [752, 129] width 86 height 14
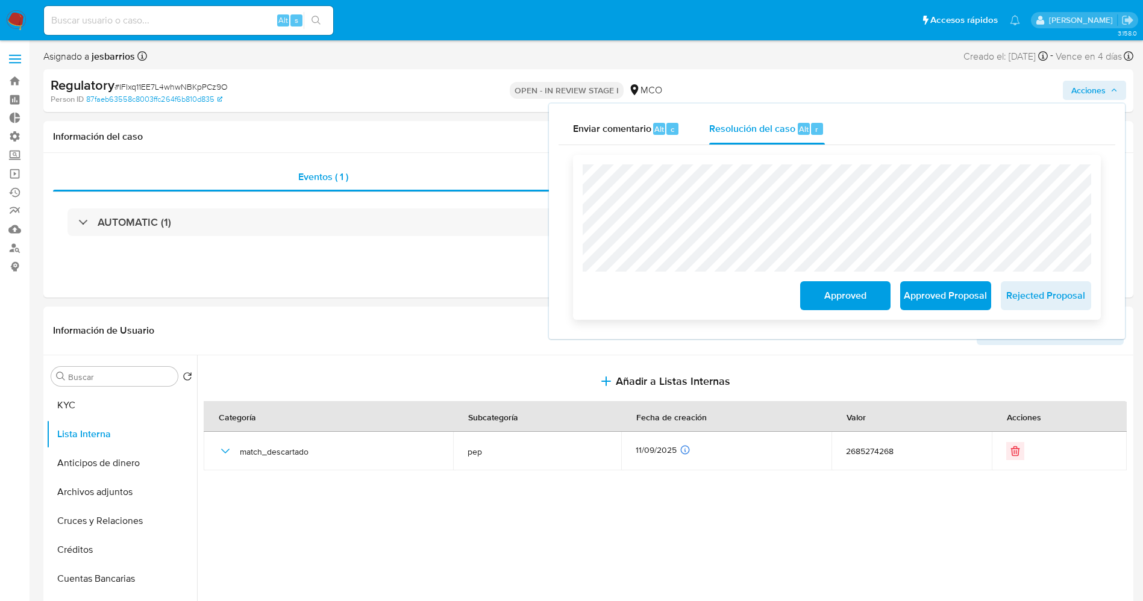
click at [831, 302] on span "Approved" at bounding box center [845, 296] width 59 height 27
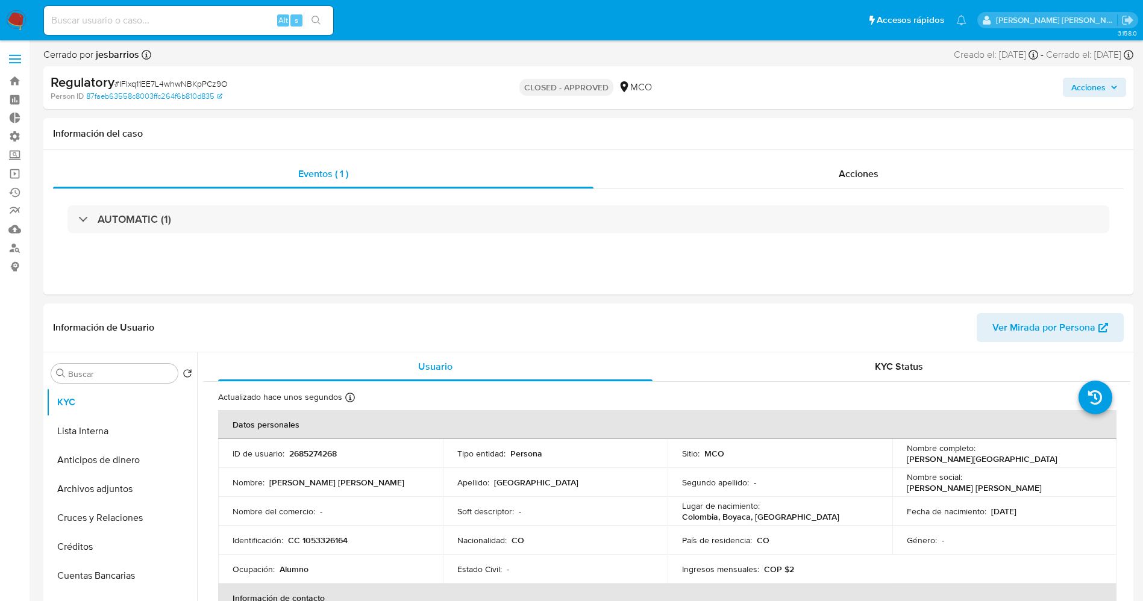
select select "10"
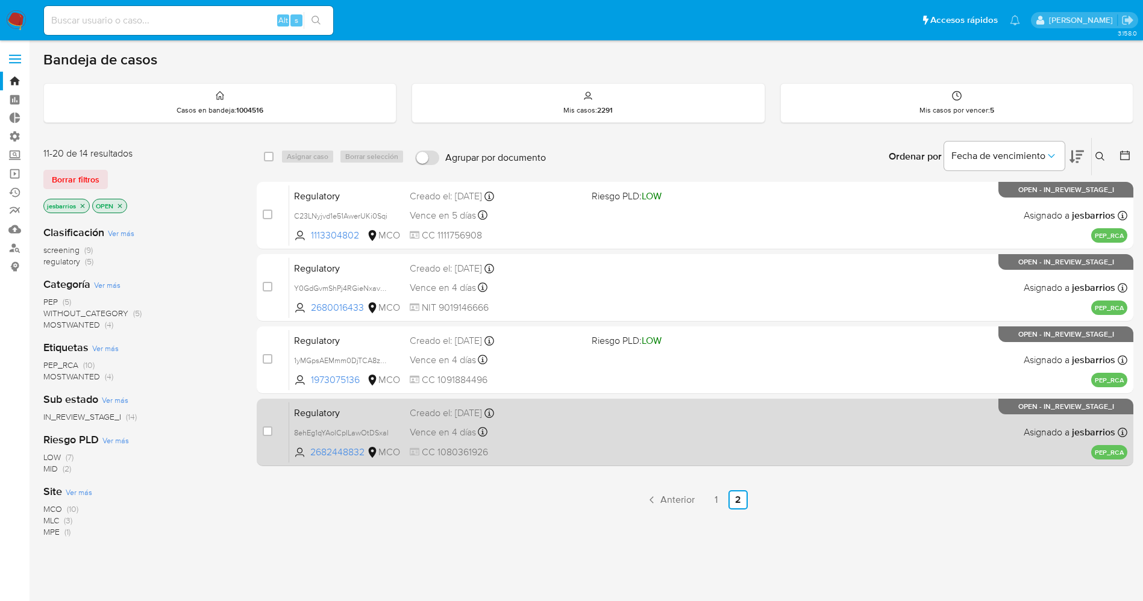
click at [587, 430] on div "Regulatory 8ehEg1qYAolCpILawOtDSxal 2682448832 MCO Creado el: [DATE] Creado el:…" at bounding box center [708, 432] width 838 height 61
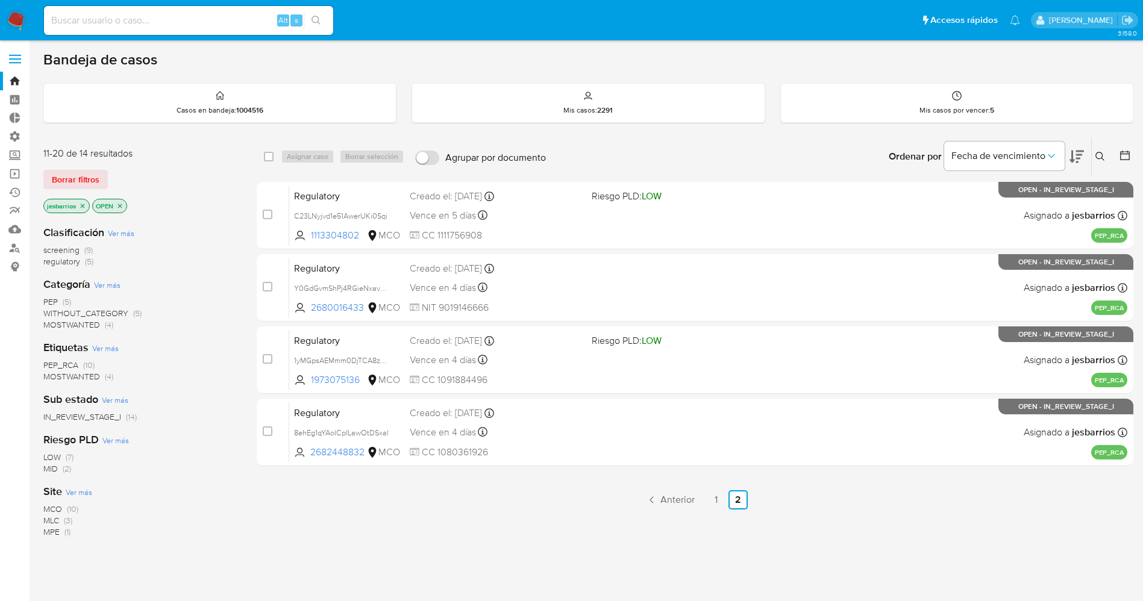
click at [13, 16] on img at bounding box center [16, 20] width 20 height 20
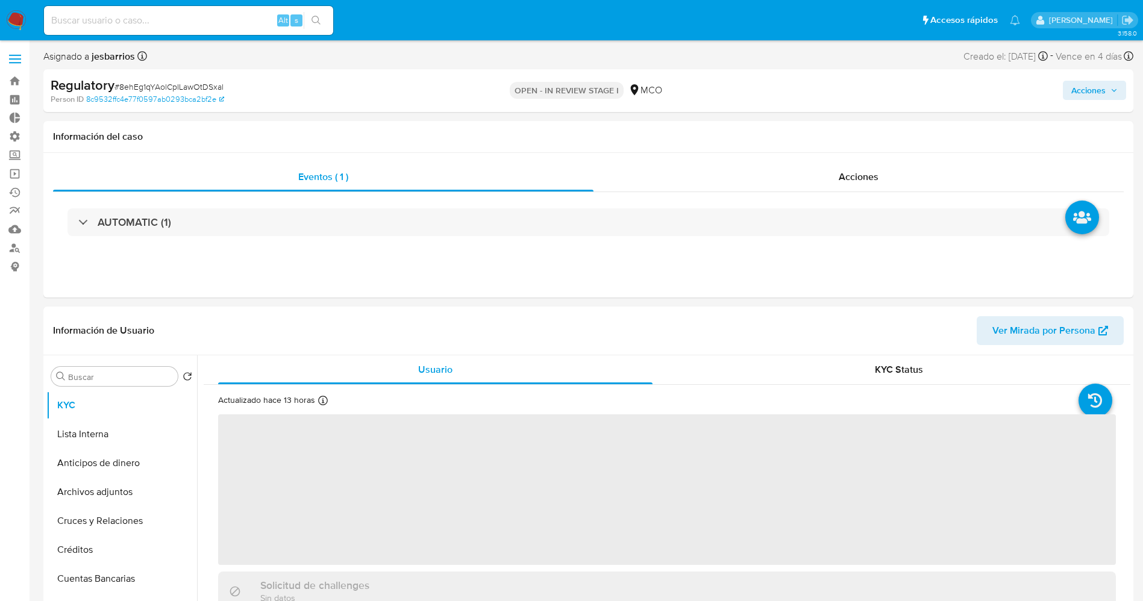
select select "10"
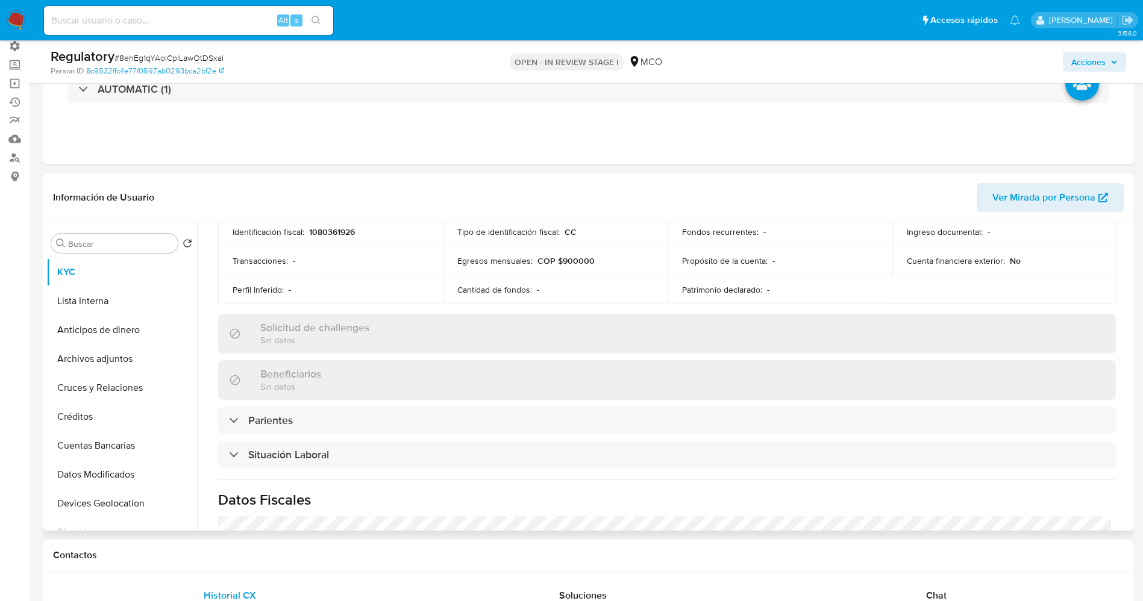
scroll to position [542, 0]
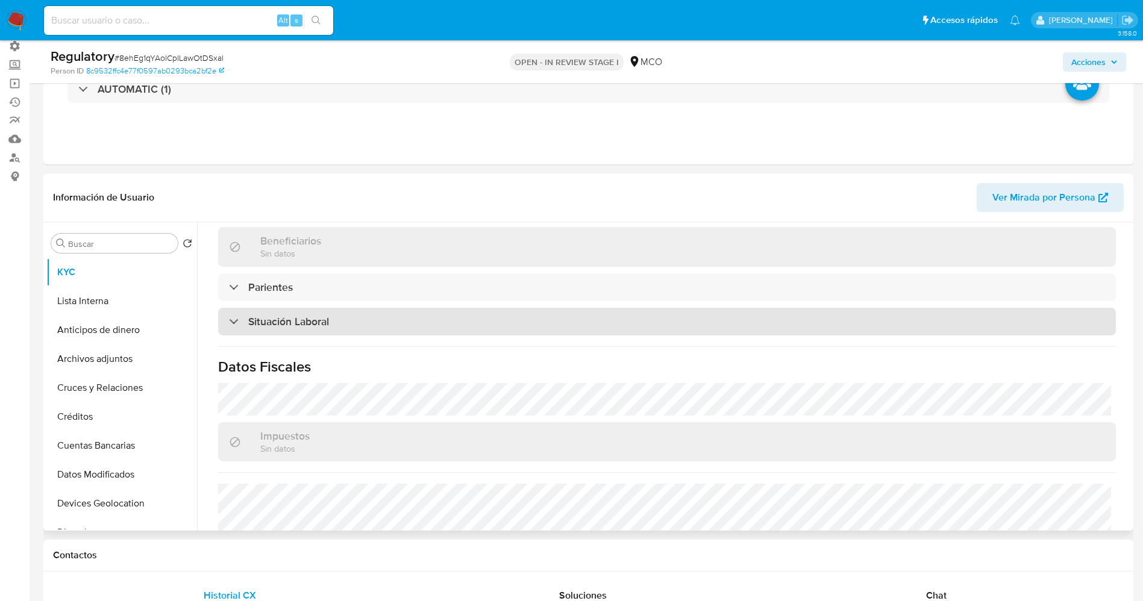
click at [390, 325] on div "Situación Laboral" at bounding box center [667, 322] width 898 height 28
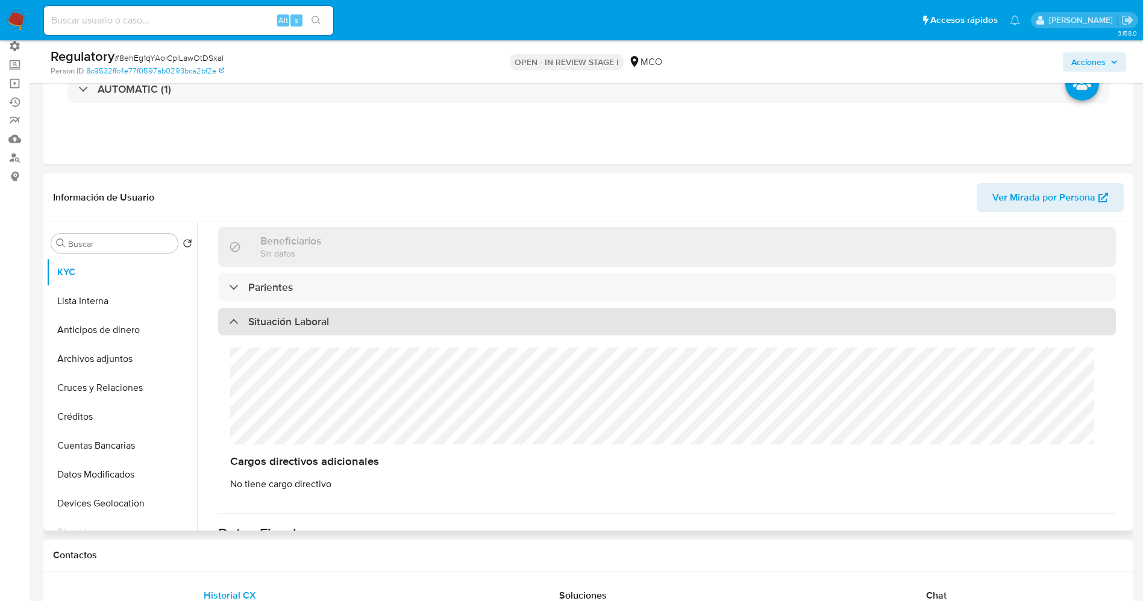
click at [390, 325] on div "Situación Laboral" at bounding box center [667, 322] width 898 height 28
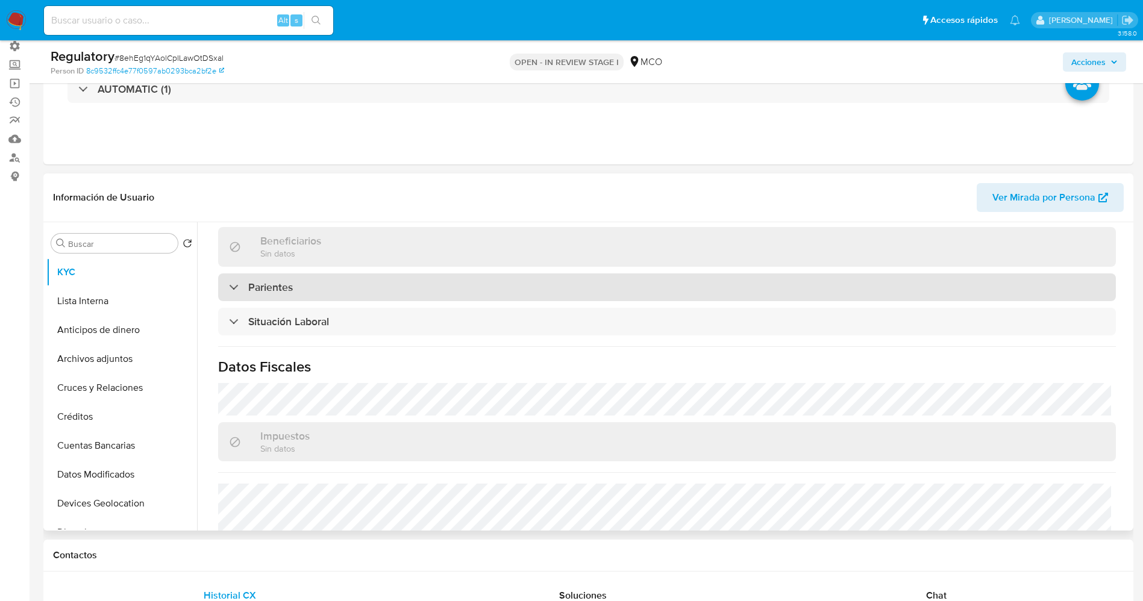
click at [394, 296] on div "Parientes" at bounding box center [667, 288] width 898 height 28
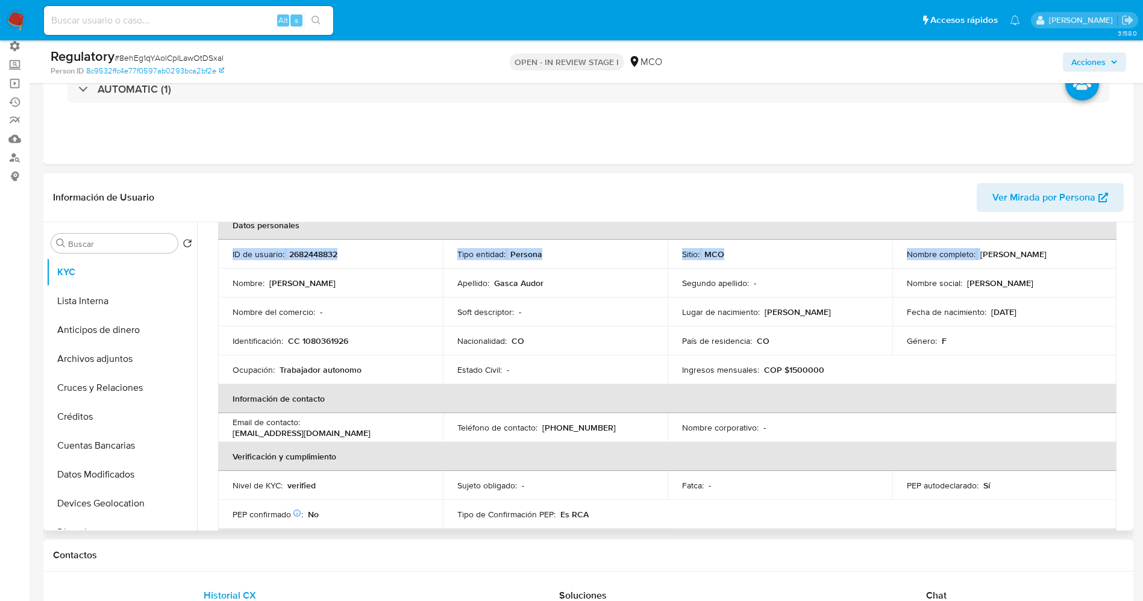
scroll to position [57, 0]
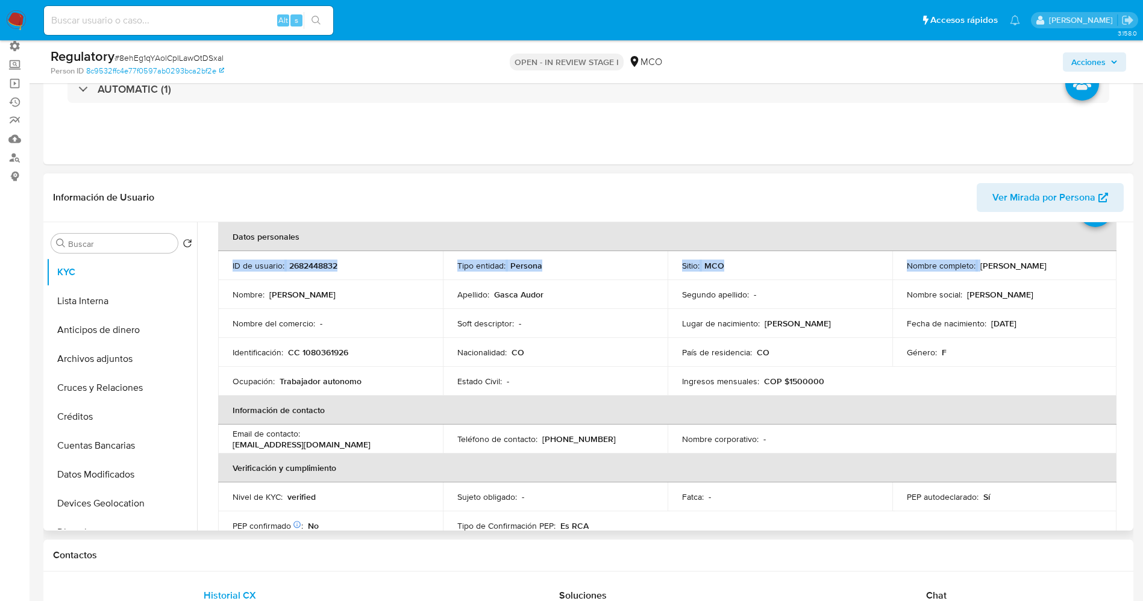
drag, startPoint x: 976, startPoint y: 233, endPoint x: 1078, endPoint y: 272, distance: 109.7
click at [1078, 272] on td "Nombre completo : Derly Paola Gasca Audor" at bounding box center [1004, 265] width 225 height 29
copy p "Derly Paola Gasca Audor"
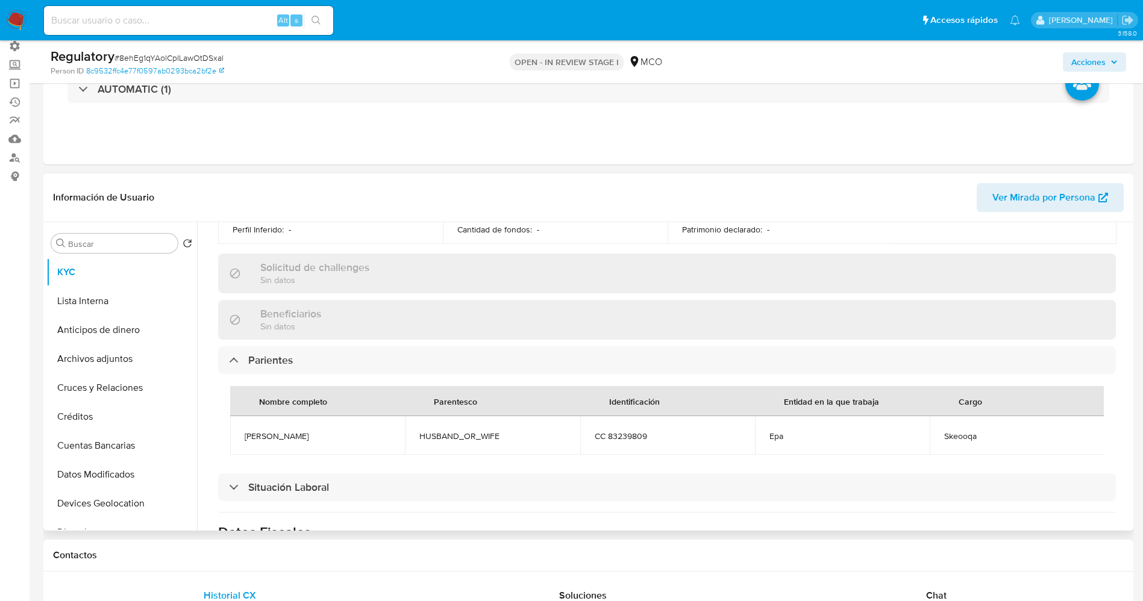
scroll to position [509, 0]
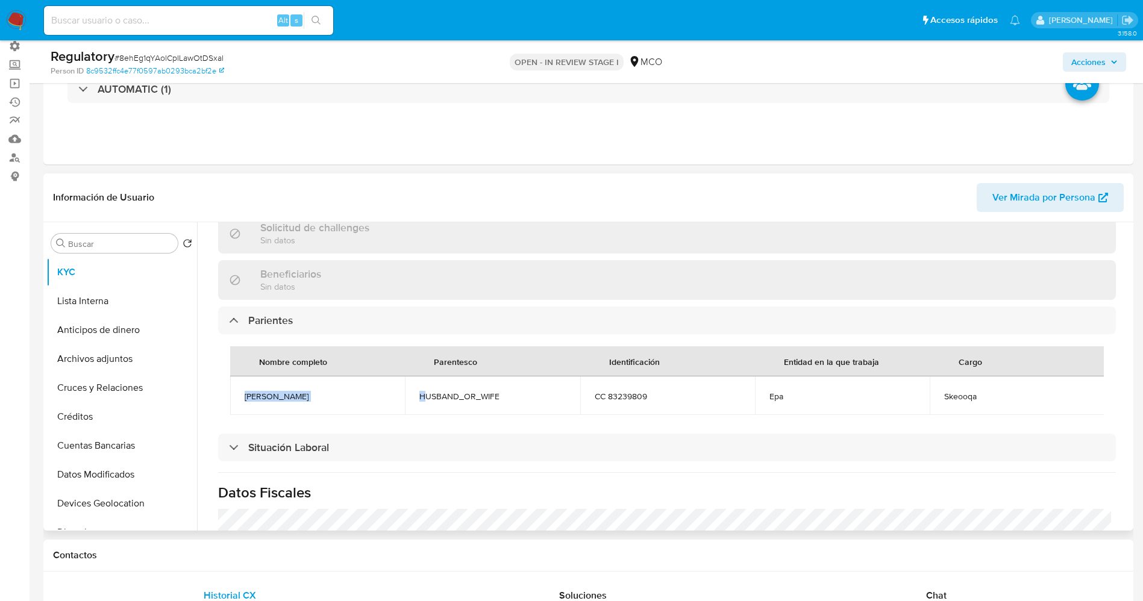
drag, startPoint x: 236, startPoint y: 395, endPoint x: 404, endPoint y: 403, distance: 167.7
click at [409, 403] on tr "Héctor julio Montes Vega HUSBAND_OR_WIFE CC 83239809 Epa Skeooqa" at bounding box center [667, 396] width 874 height 39
copy span "Héctor julio Montes Vega"
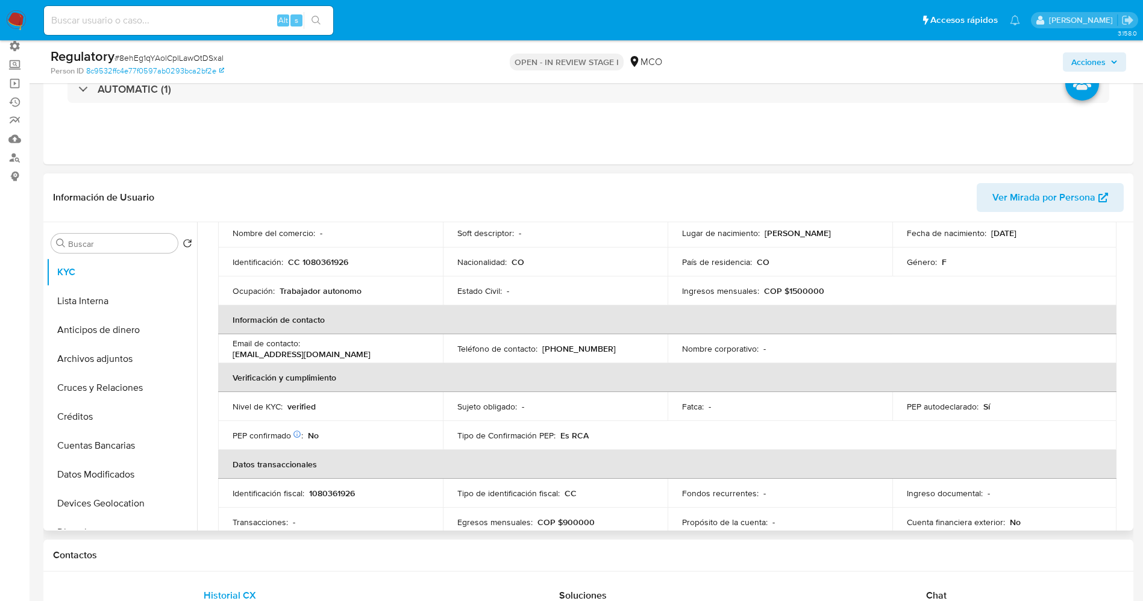
scroll to position [0, 0]
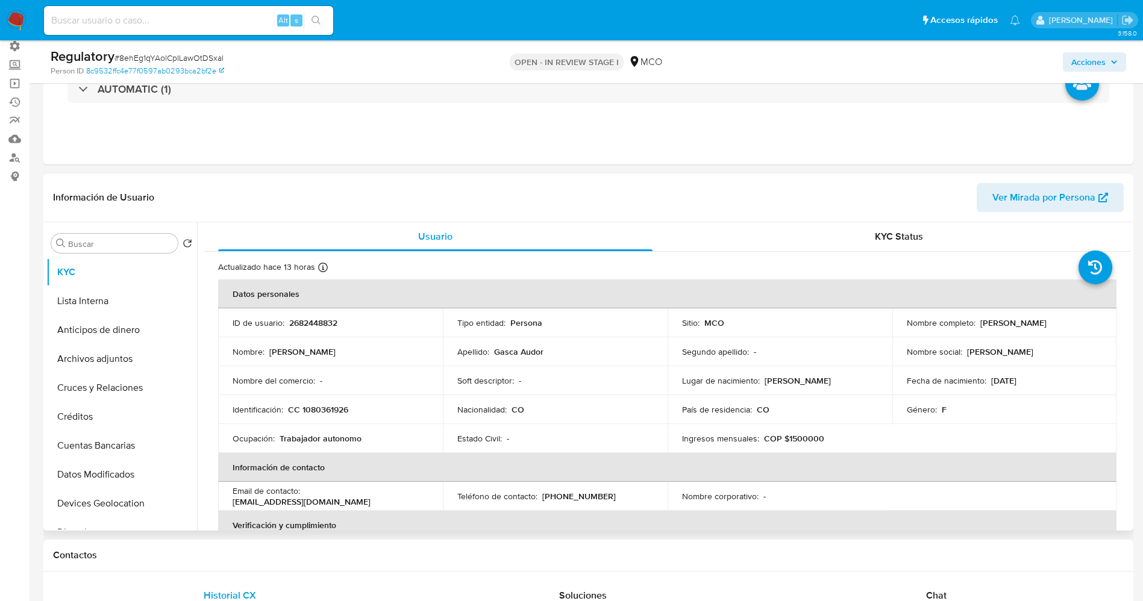
drag, startPoint x: 975, startPoint y: 325, endPoint x: 1069, endPoint y: 325, distance: 94.0
click at [1069, 325] on div "Nombre completo : Derly Paola Gasca Audor" at bounding box center [1005, 323] width 196 height 11
copy div "Derly Paola Gasca Audor"
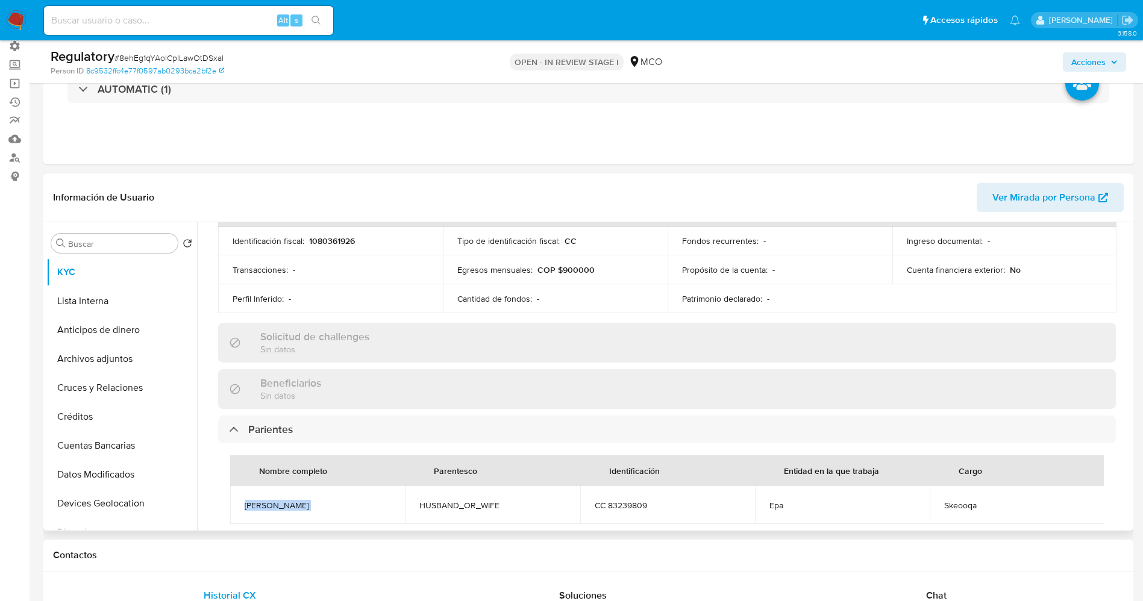
scroll to position [542, 0]
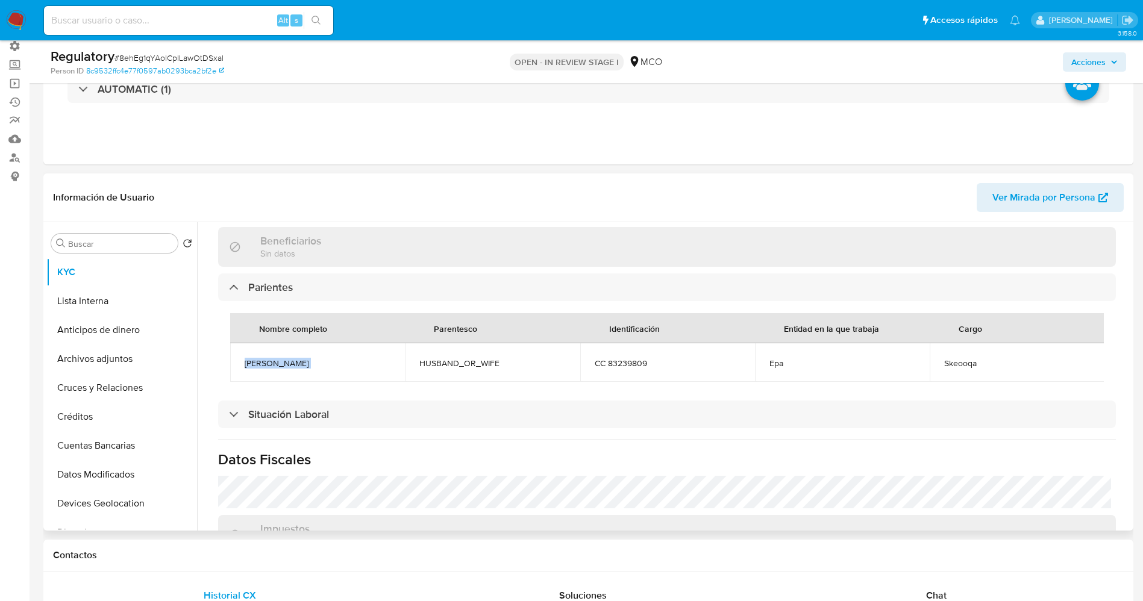
drag, startPoint x: 237, startPoint y: 358, endPoint x: 338, endPoint y: 366, distance: 101.0
click at [353, 366] on td "Héctor julio Montes Vega" at bounding box center [317, 362] width 175 height 39
copy span "Héctor julio Montes Vega"
drag, startPoint x: 927, startPoint y: 361, endPoint x: 984, endPoint y: 357, distance: 58.0
click at [997, 360] on td "Skeooqa" at bounding box center [1017, 362] width 175 height 39
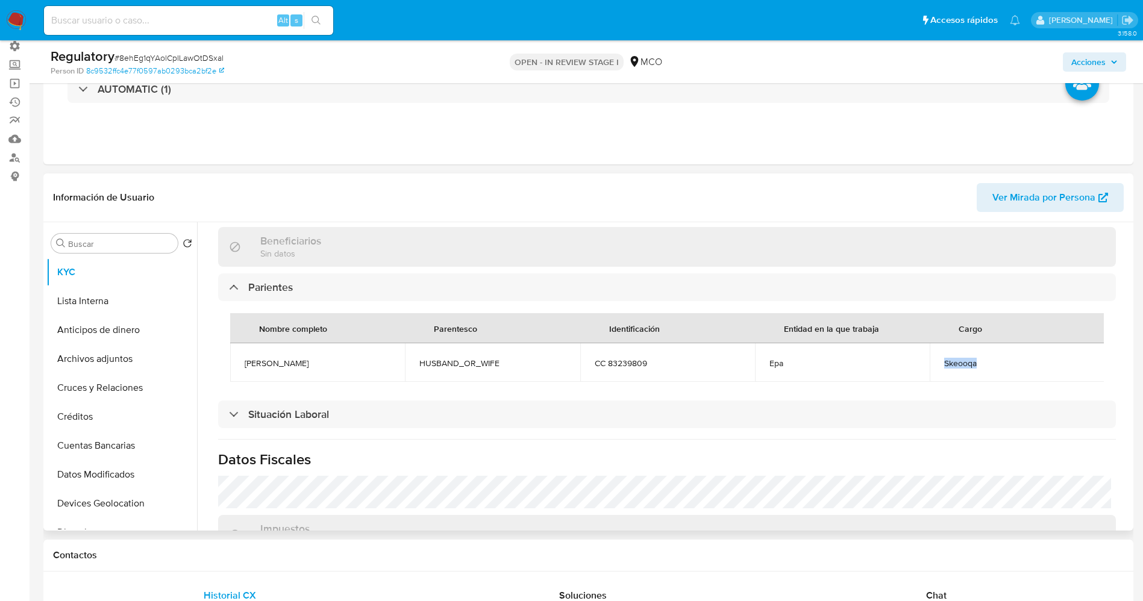
copy span "Skeooqa"
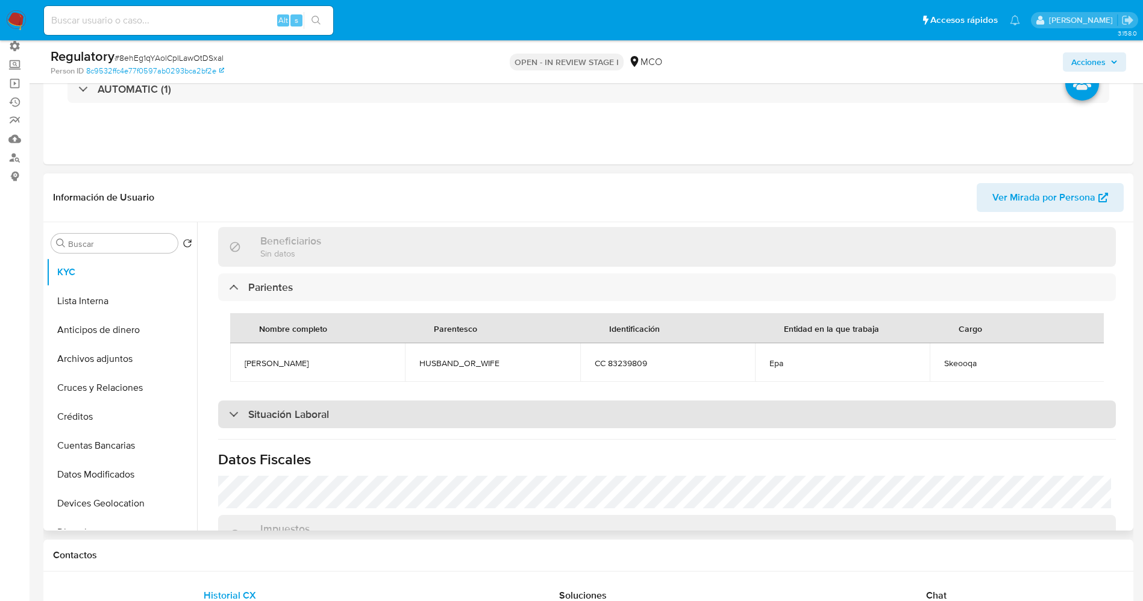
click at [513, 428] on div "Situación Laboral" at bounding box center [667, 415] width 898 height 28
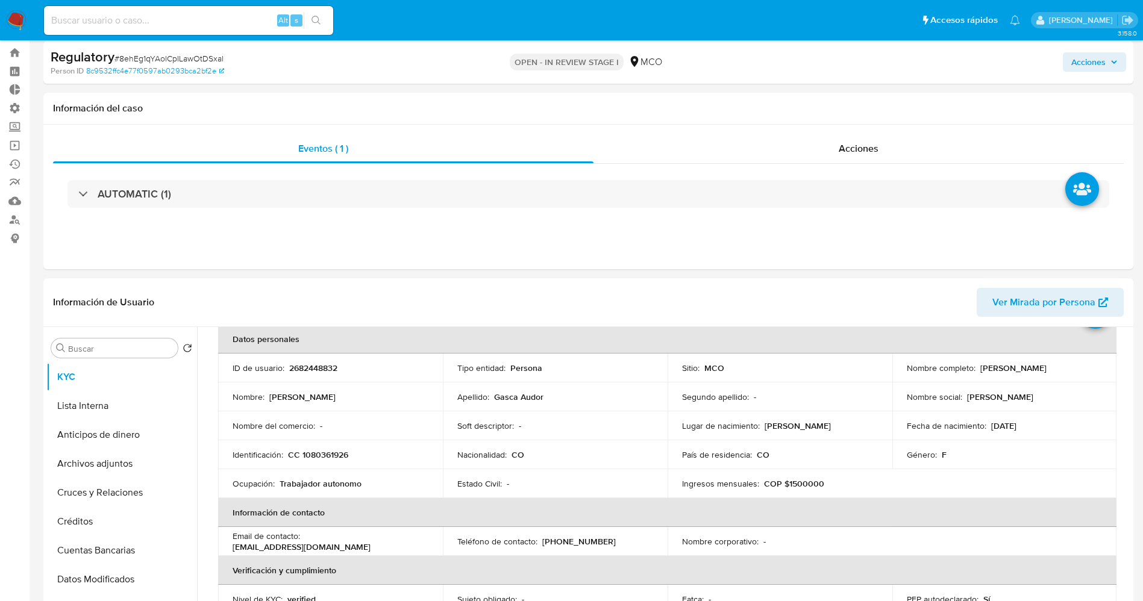
scroll to position [0, 0]
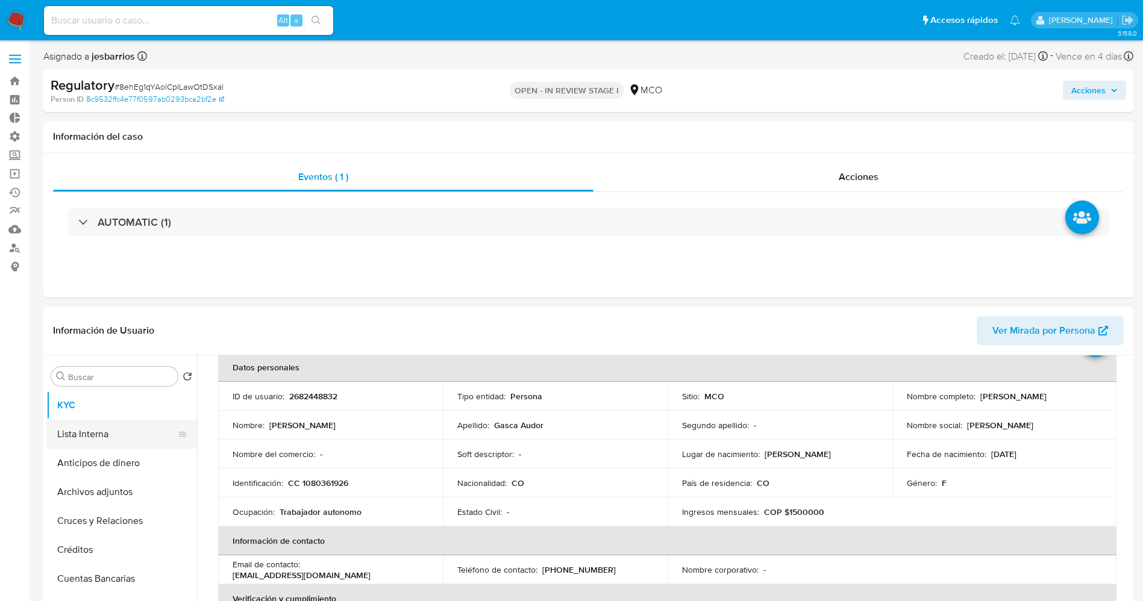
click at [72, 428] on button "Lista Interna" at bounding box center [116, 434] width 141 height 29
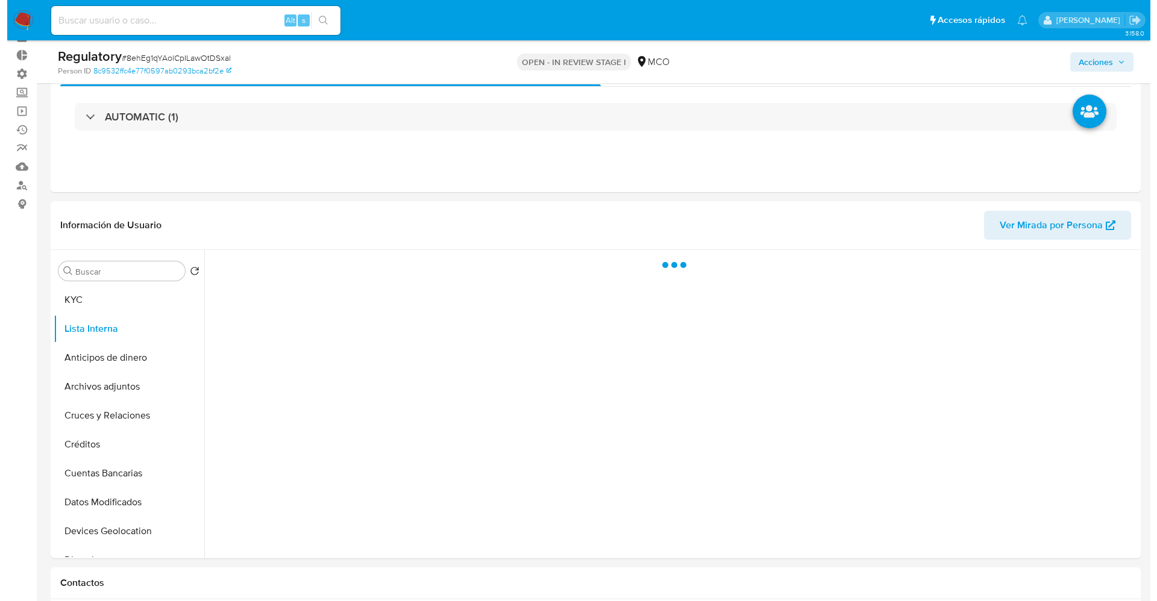
scroll to position [90, 0]
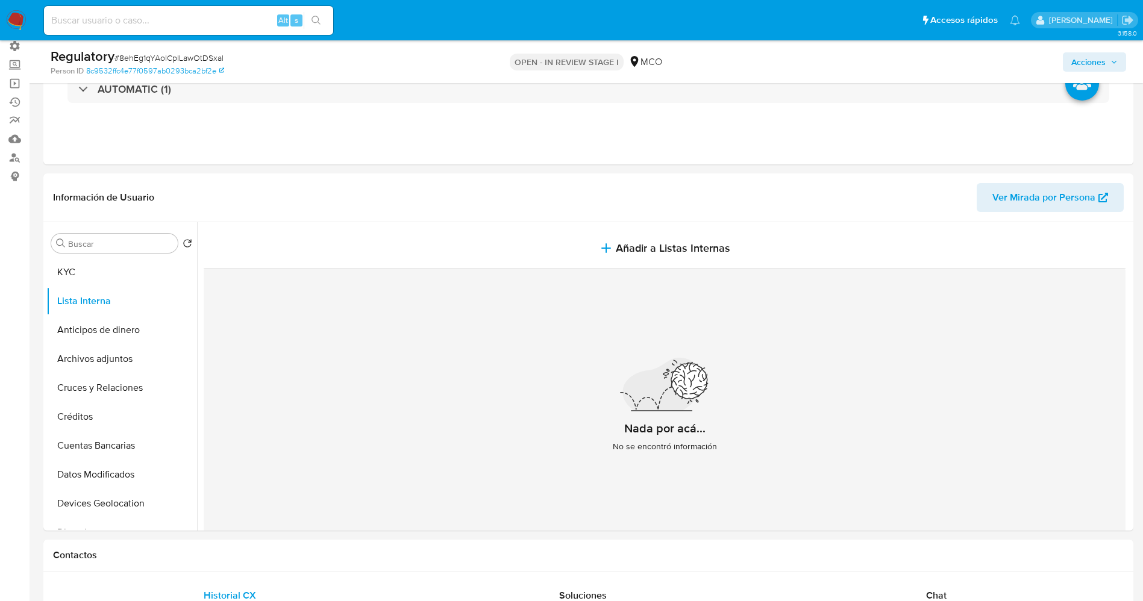
click at [648, 237] on button "Añadir a Listas Internas" at bounding box center [665, 248] width 922 height 40
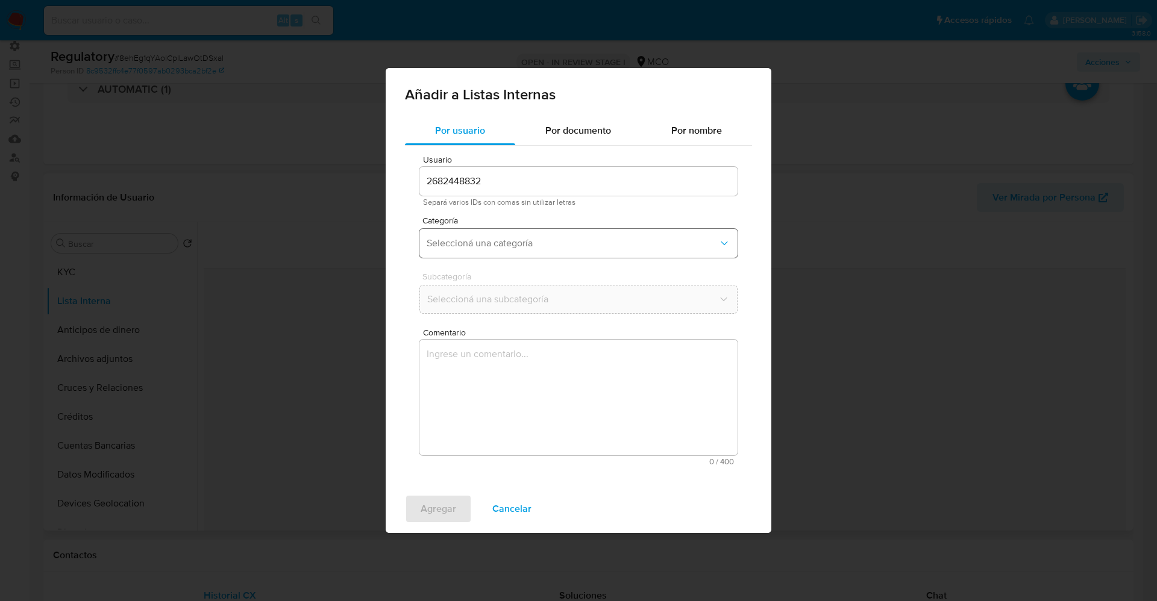
click at [575, 237] on span "Seleccioná una categoría" at bounding box center [573, 243] width 292 height 12
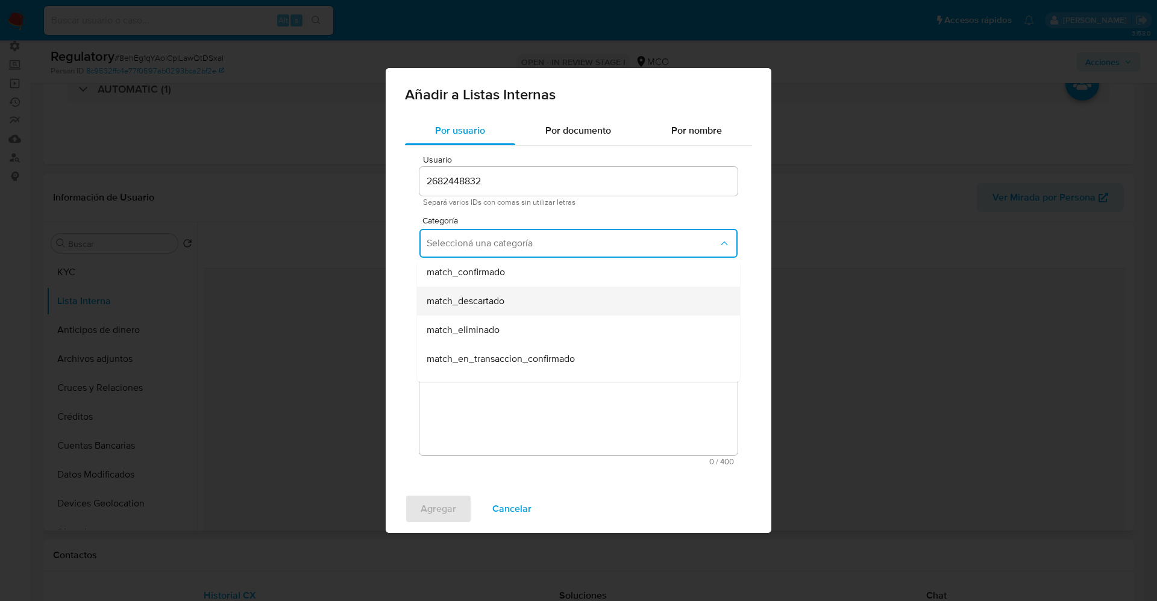
click at [524, 293] on div "match_descartado" at bounding box center [575, 301] width 296 height 29
click at [528, 298] on span "Seleccioná una subcategoría" at bounding box center [573, 299] width 292 height 12
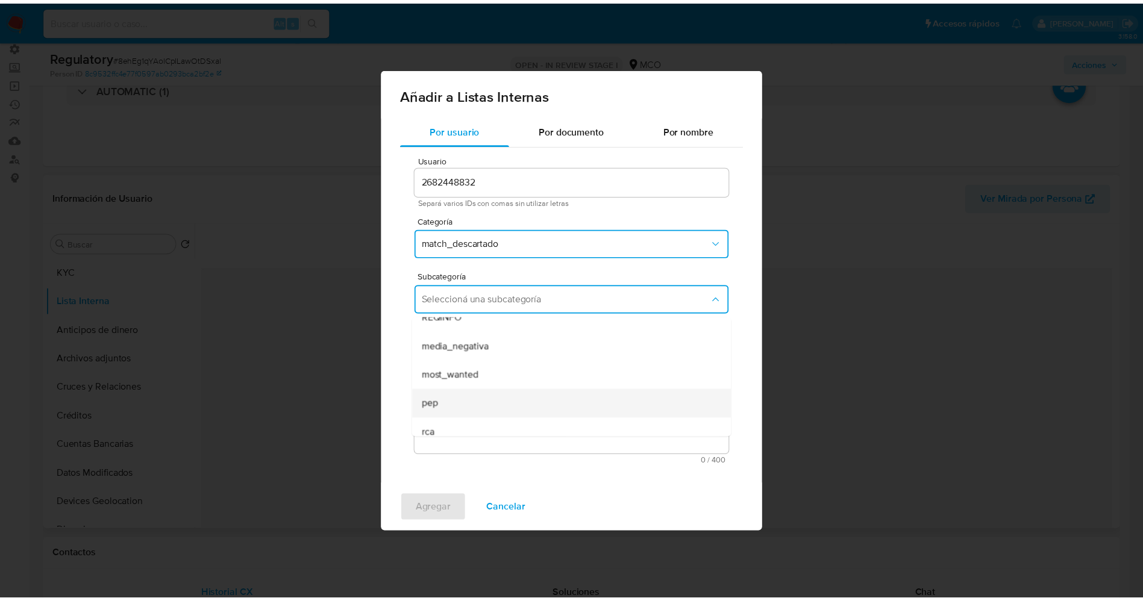
scroll to position [82, 0]
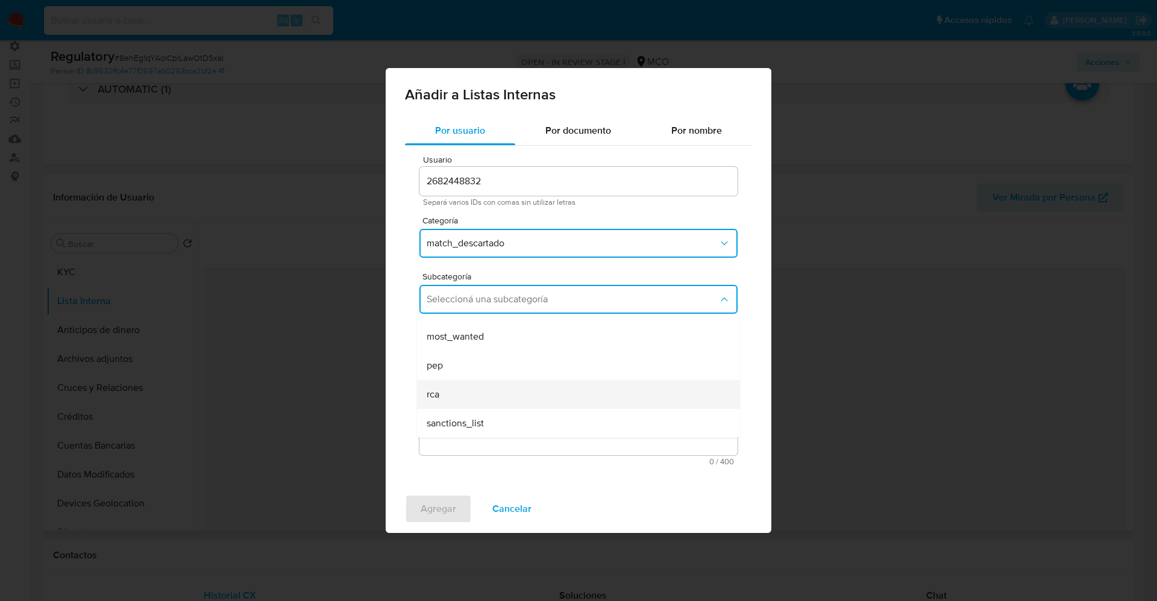
click at [468, 391] on div "rca" at bounding box center [575, 394] width 296 height 29
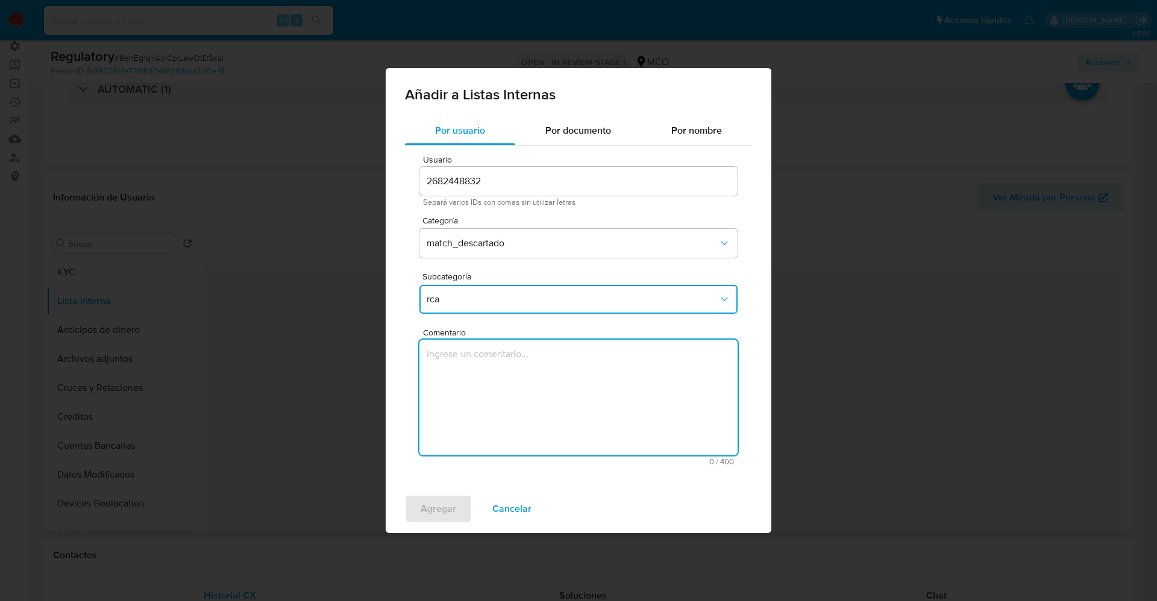
click at [468, 391] on textarea "Comentario" at bounding box center [578, 398] width 318 height 116
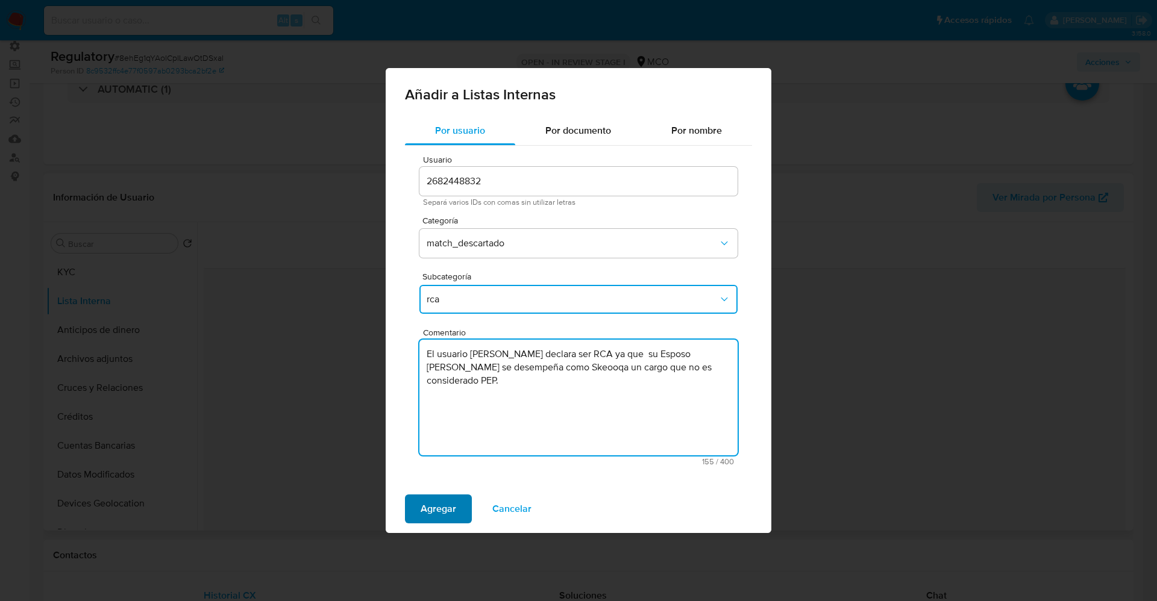
type textarea "El usuario Derly Paola Gasca Audor declara ser RCA ya que su Esposo Héctor juli…"
click at [456, 498] on button "Agregar" at bounding box center [438, 509] width 67 height 29
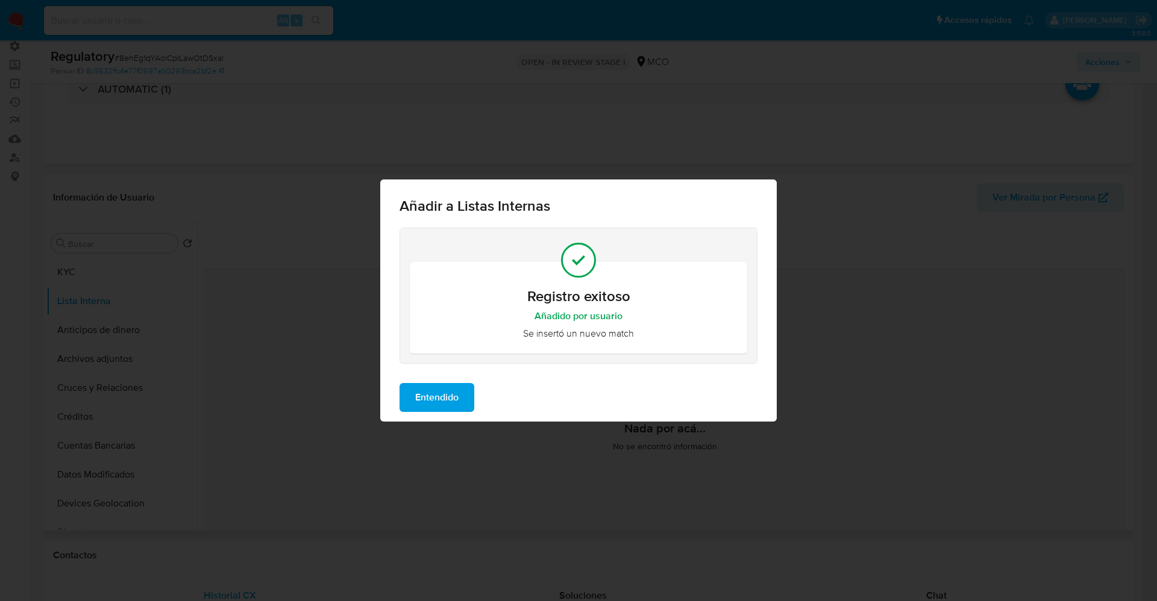
click at [439, 397] on span "Entendido" at bounding box center [436, 397] width 43 height 27
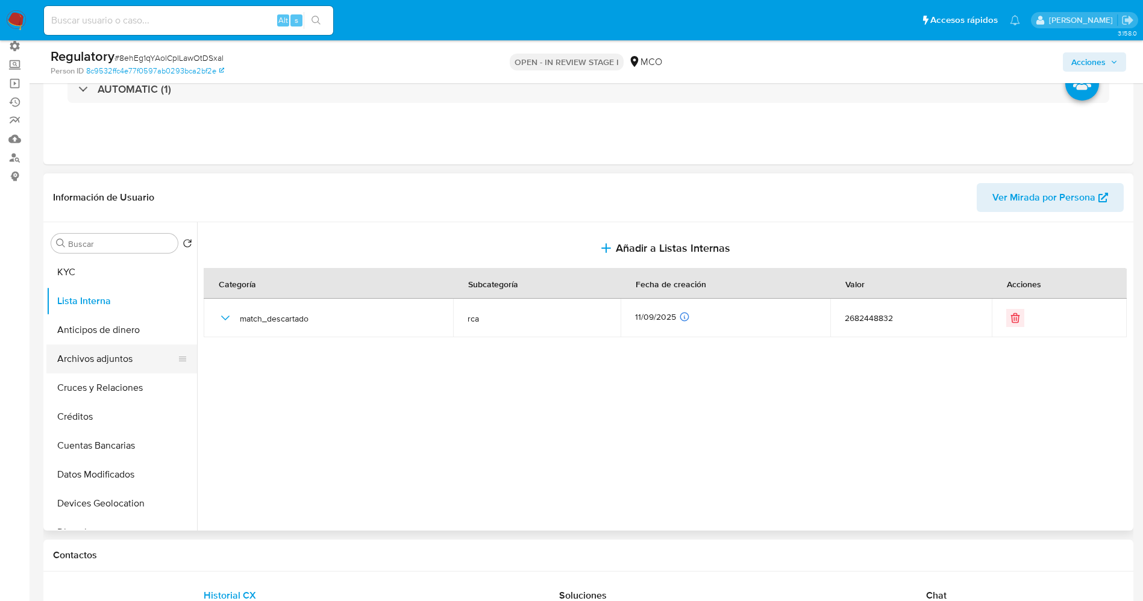
click at [52, 359] on button "Archivos adjuntos" at bounding box center [116, 359] width 141 height 29
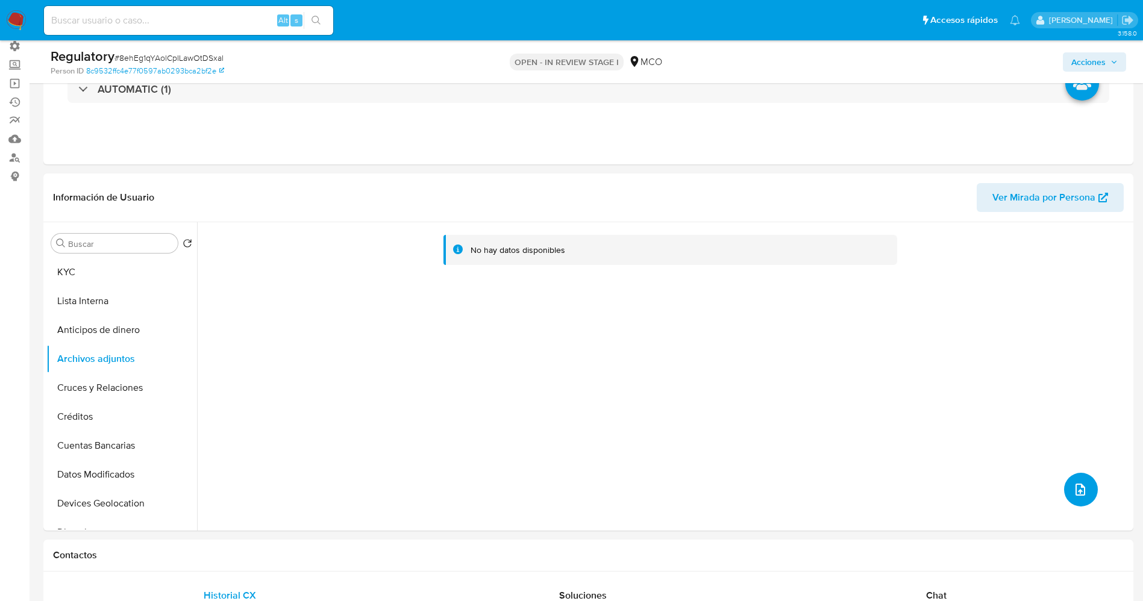
click at [1074, 492] on icon "upload-file" at bounding box center [1080, 490] width 14 height 14
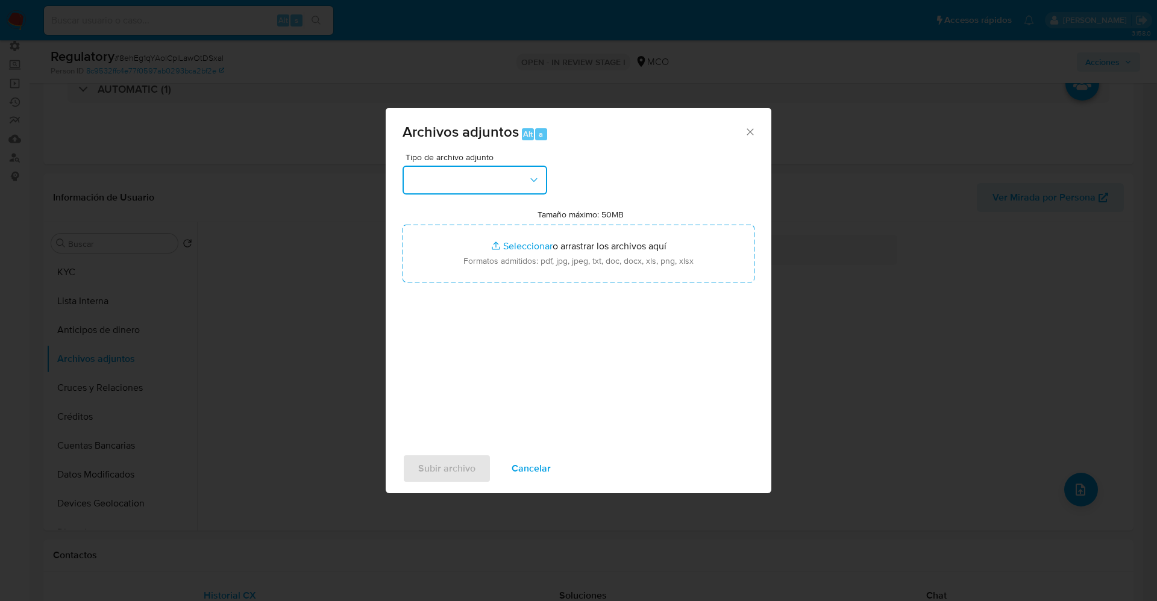
click at [446, 186] on button "button" at bounding box center [474, 180] width 145 height 29
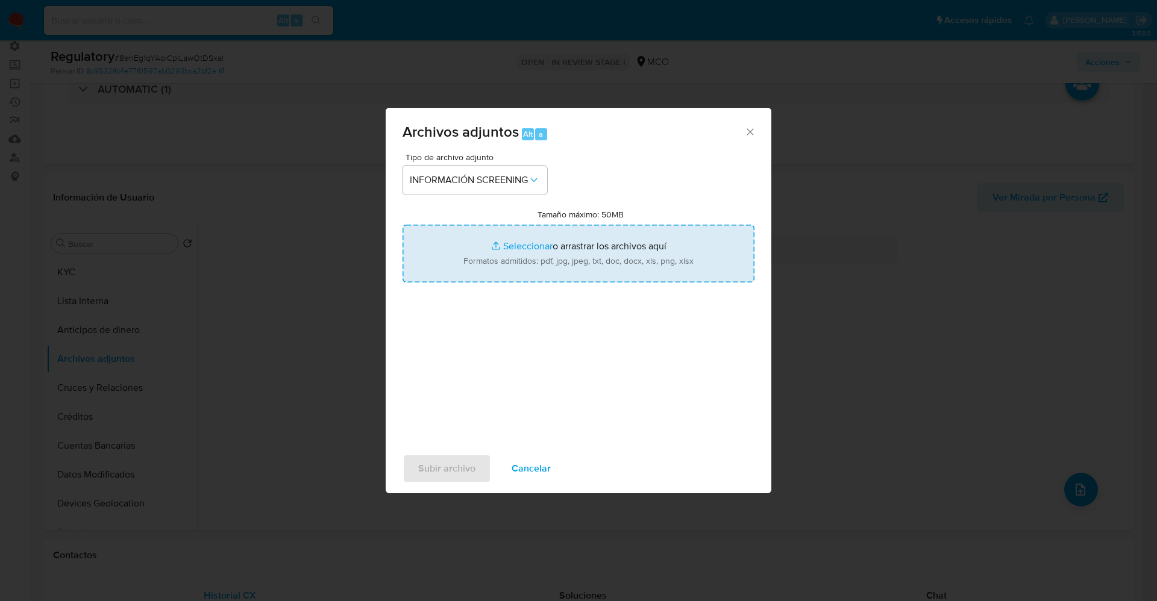
type input "C:\fakepath\CaseDossierReport_5jb7hn3oogap1k0aobjtz64sw.pdf"
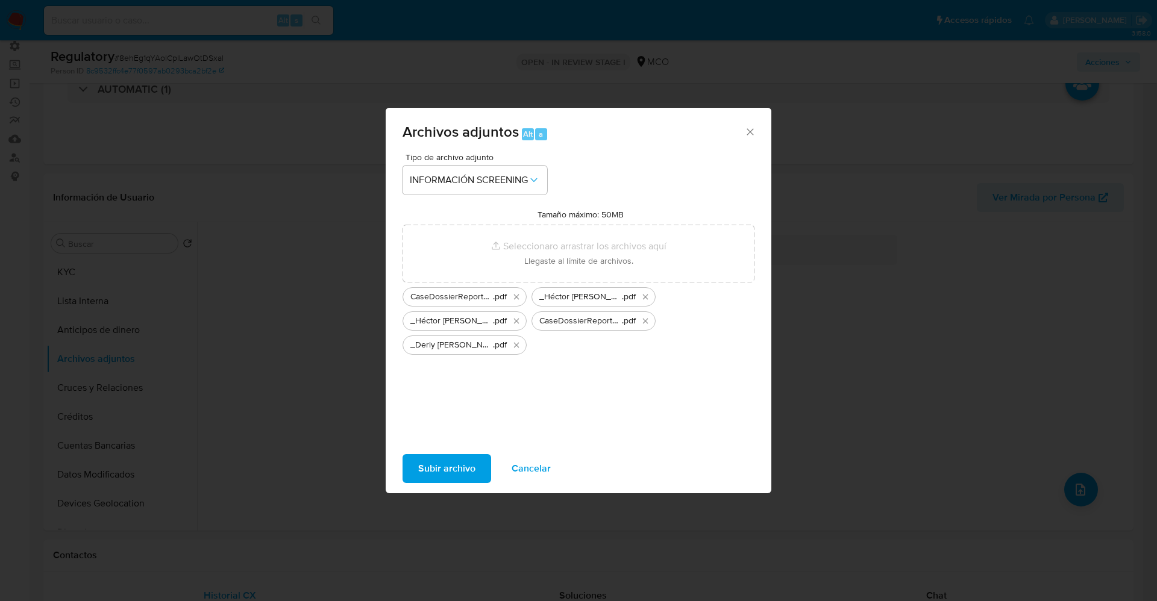
click at [470, 462] on span "Subir archivo" at bounding box center [446, 468] width 57 height 27
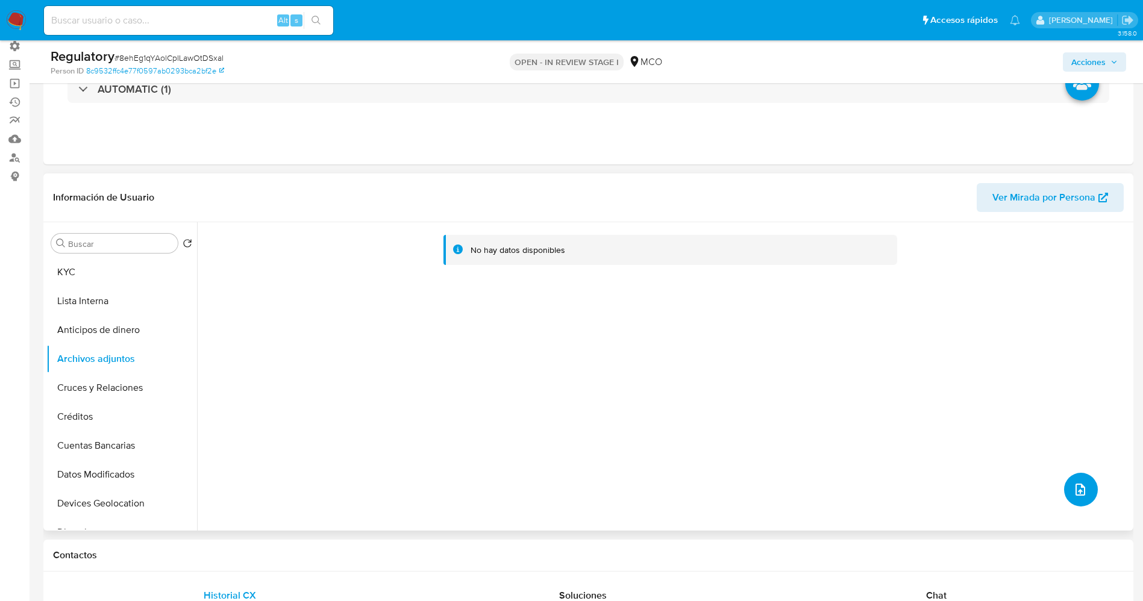
click at [1086, 499] on button "upload-file" at bounding box center [1081, 490] width 34 height 34
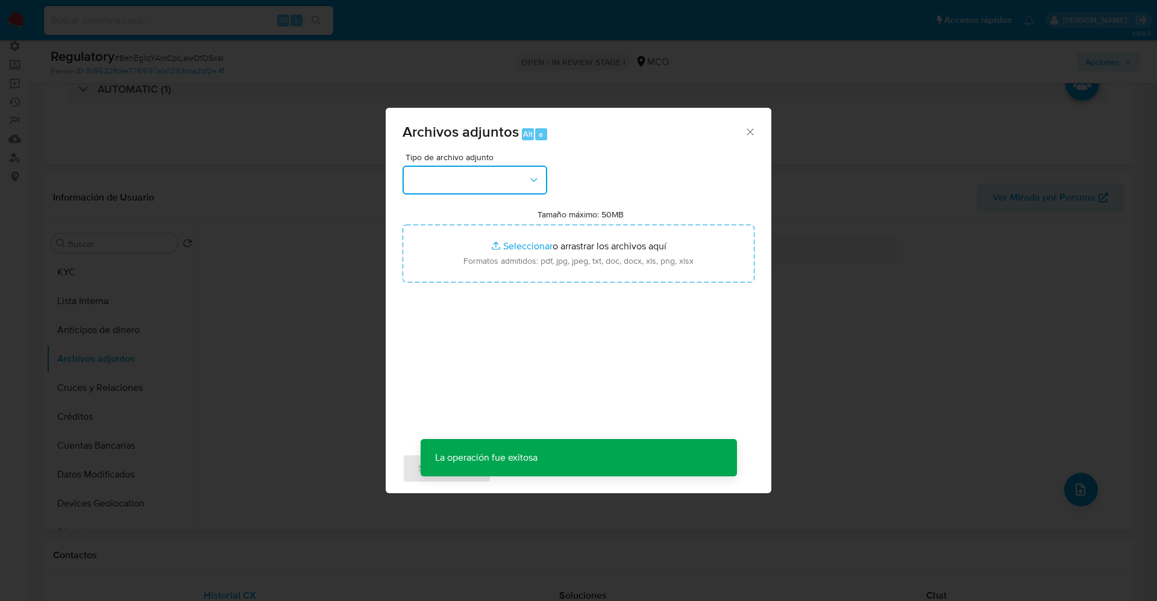
click at [497, 178] on button "button" at bounding box center [474, 180] width 145 height 29
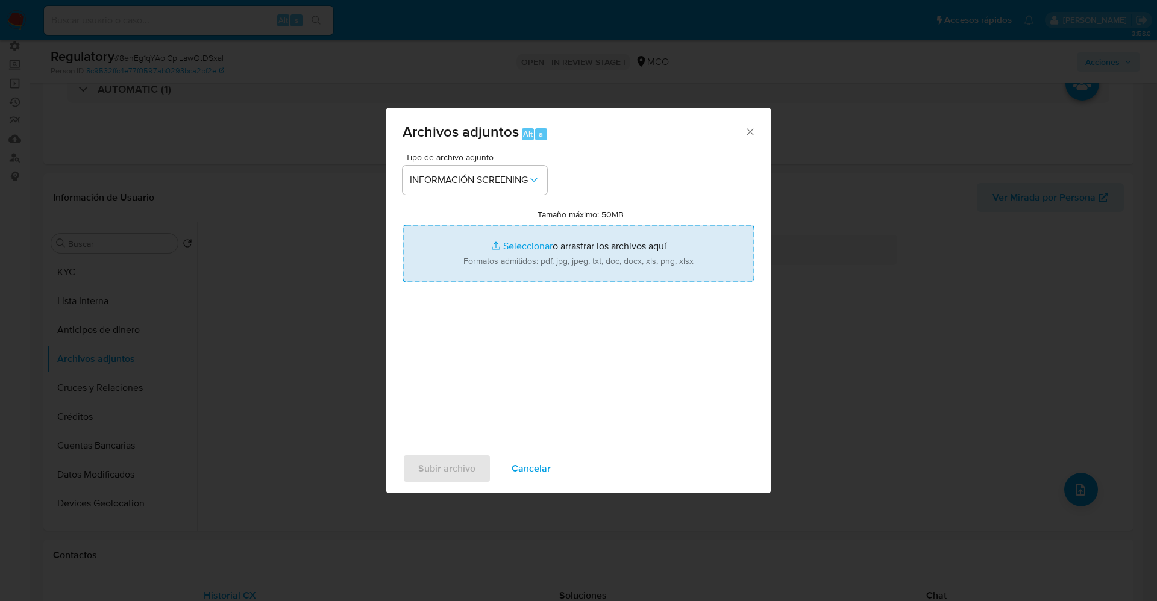
type input "C:\fakepath\_Derly Paola Gasca Audor_ - Buscar con Google.pdf"
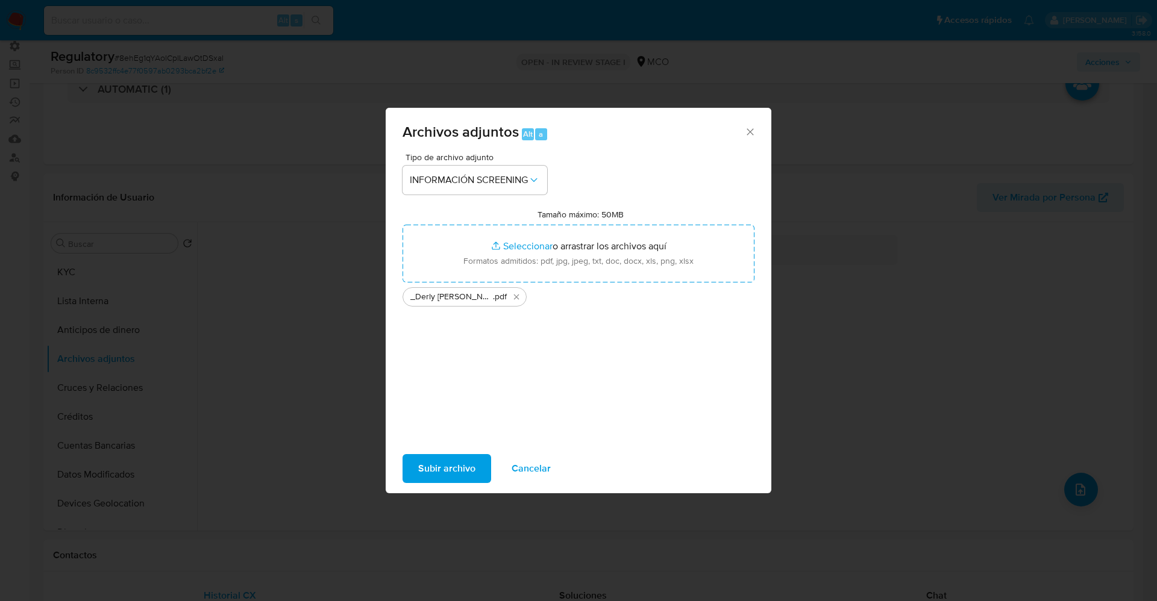
click at [428, 475] on span "Subir archivo" at bounding box center [446, 468] width 57 height 27
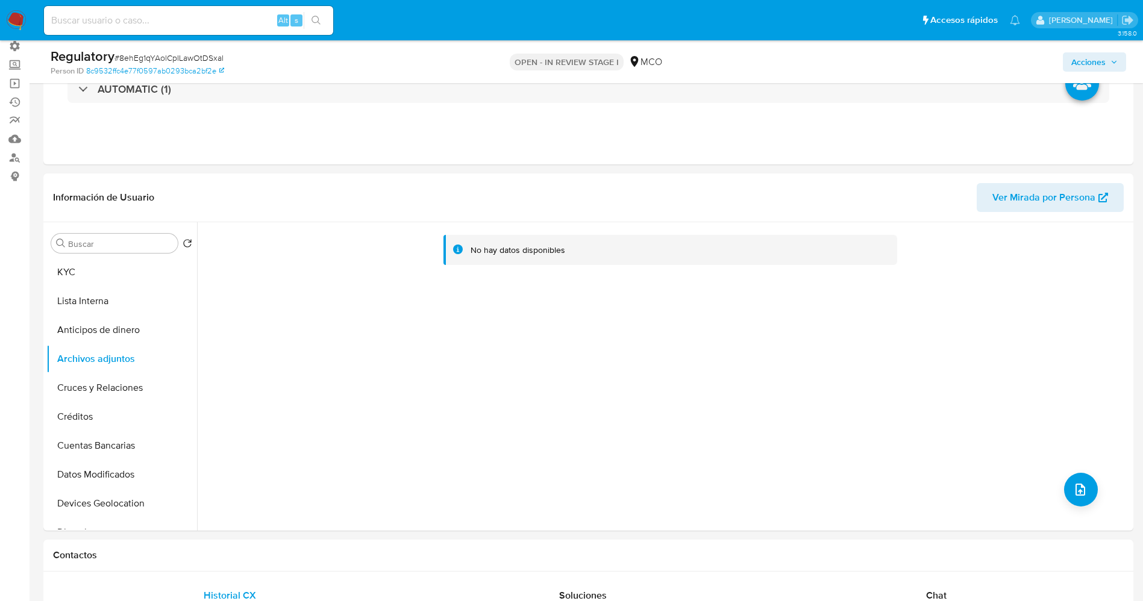
click at [96, 297] on button "Lista Interna" at bounding box center [121, 301] width 151 height 29
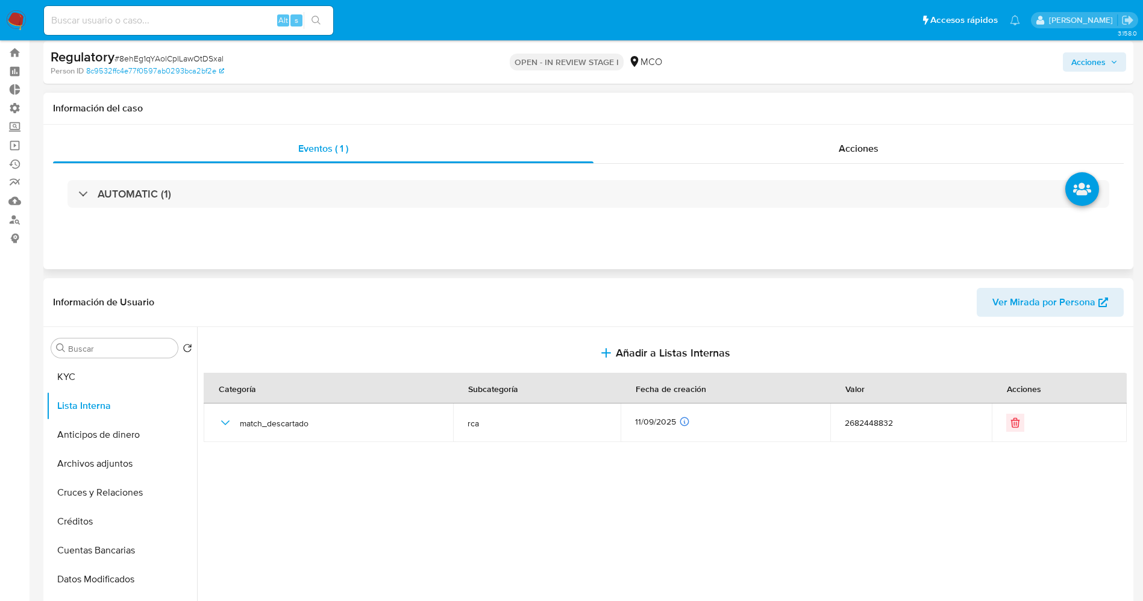
scroll to position [0, 0]
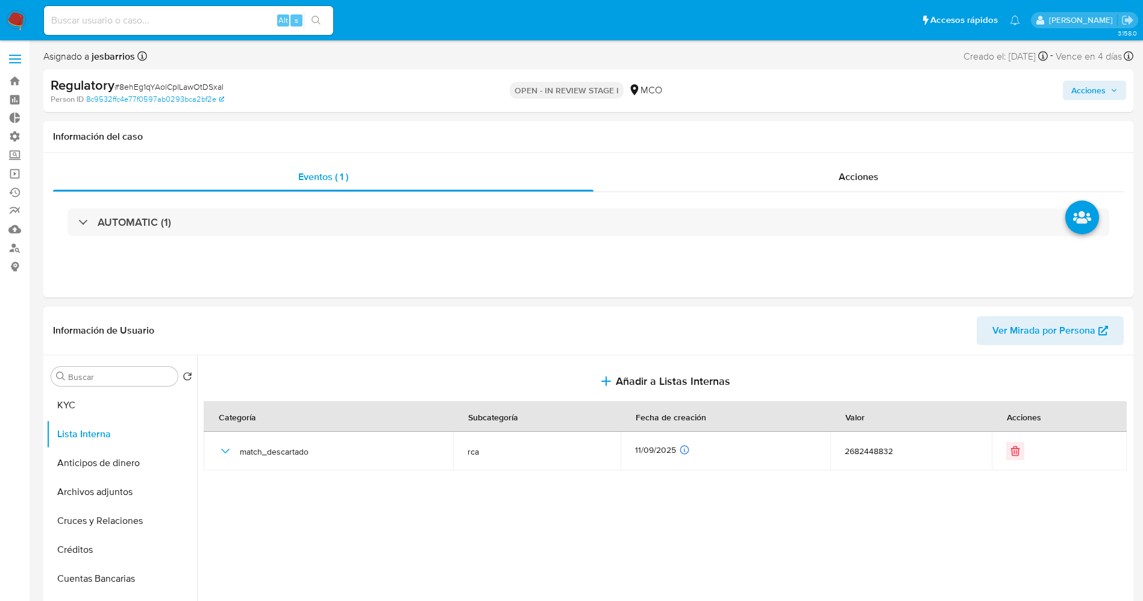
click at [1092, 83] on span "Acciones" at bounding box center [1088, 90] width 34 height 19
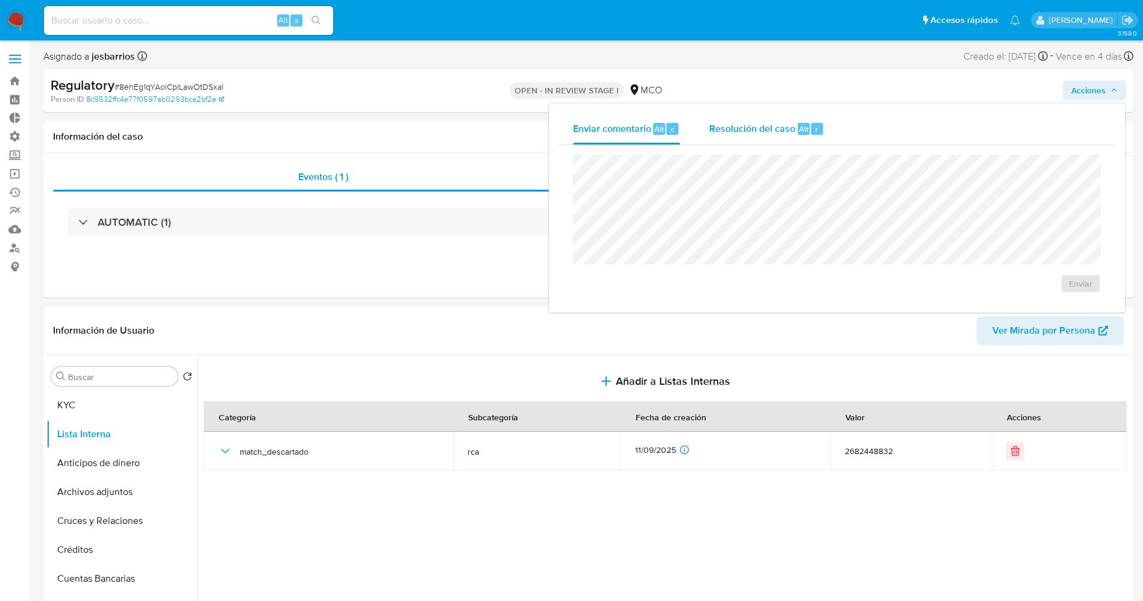
click at [766, 119] on div "Resolución del caso Alt r" at bounding box center [766, 128] width 115 height 31
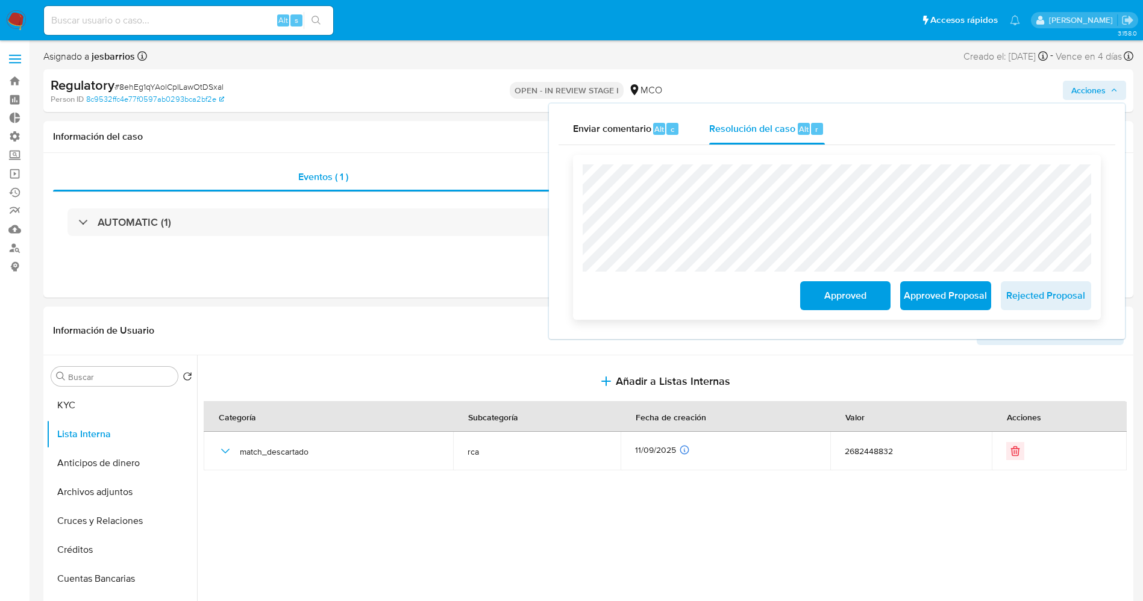
drag, startPoint x: 854, startPoint y: 302, endPoint x: 334, endPoint y: 56, distance: 575.4
click at [852, 302] on span "Approved" at bounding box center [845, 296] width 59 height 27
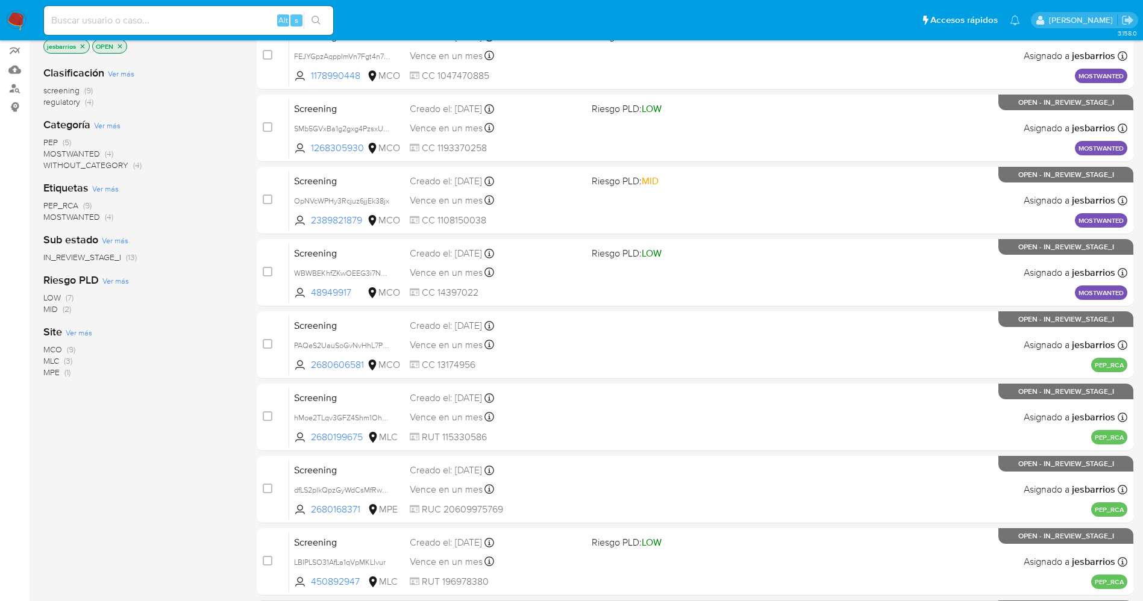
scroll to position [393, 0]
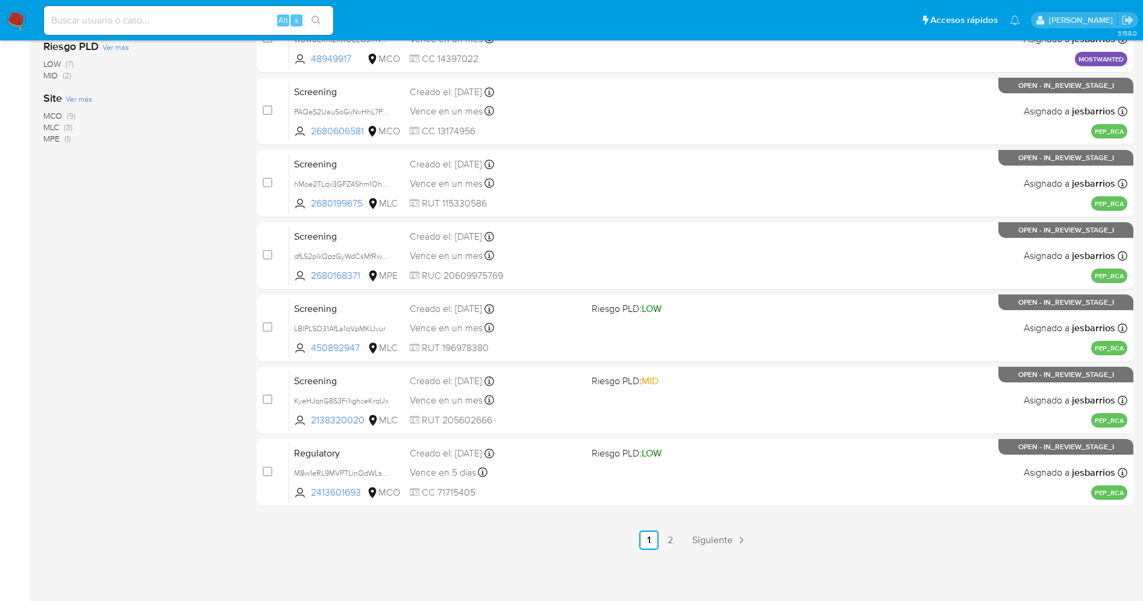
click at [670, 540] on link "2" at bounding box center [670, 540] width 19 height 19
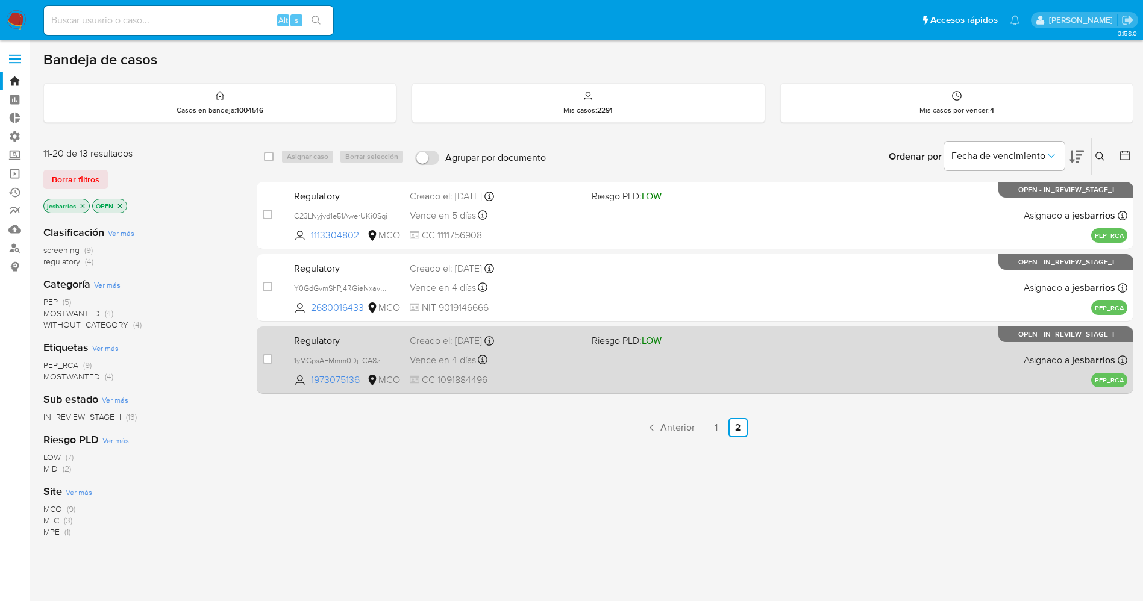
click at [559, 387] on div "Regulatory 1yMGpsAEMmm0DjTCA8zXBZc0 1973075136 MCO Riesgo PLD: LOW Creado el: 1…" at bounding box center [708, 360] width 838 height 61
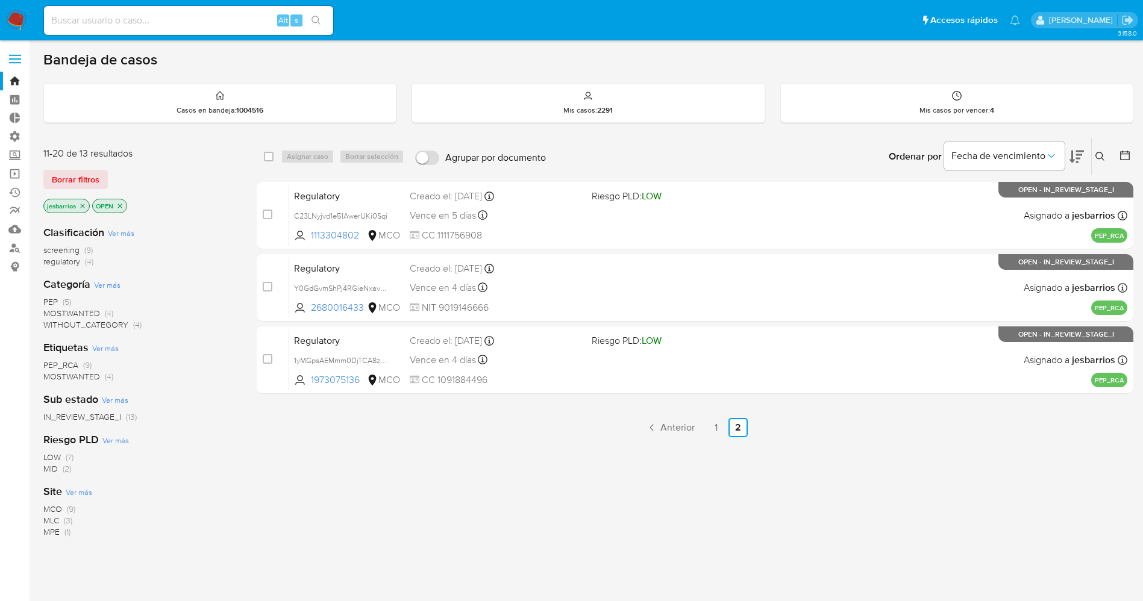
click at [20, 16] on img at bounding box center [16, 20] width 20 height 20
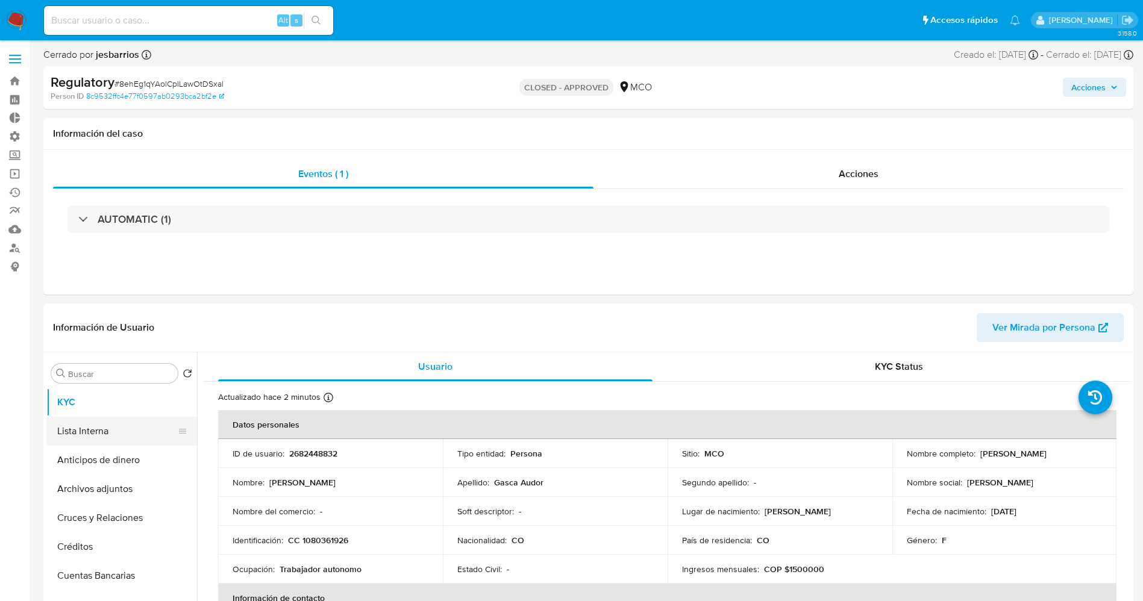
click at [104, 437] on button "Lista Interna" at bounding box center [116, 431] width 141 height 29
select select "10"
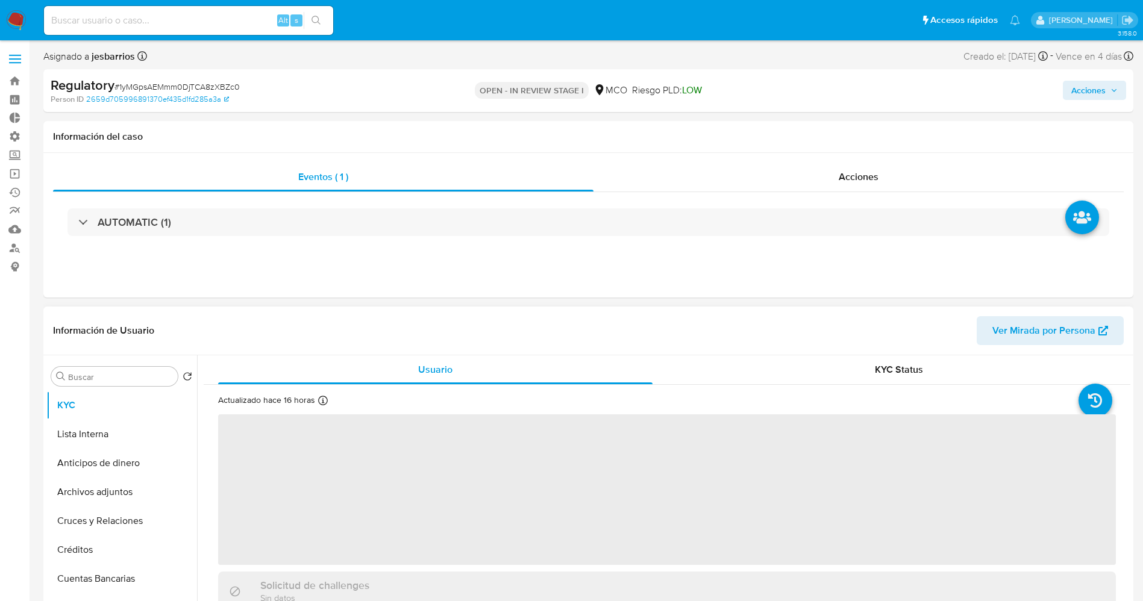
select select "10"
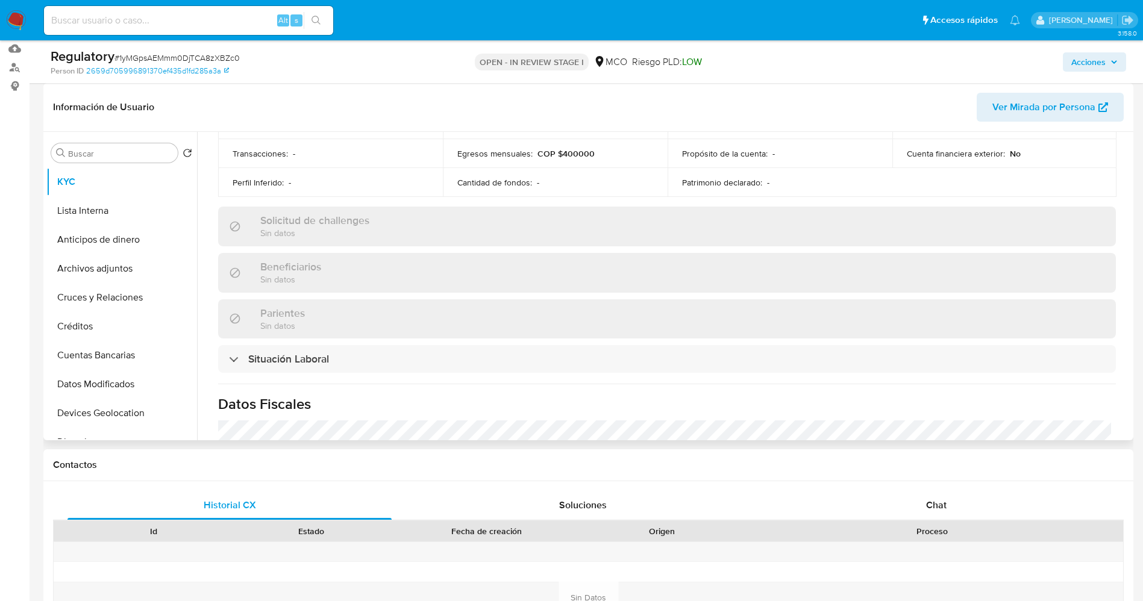
scroll to position [452, 0]
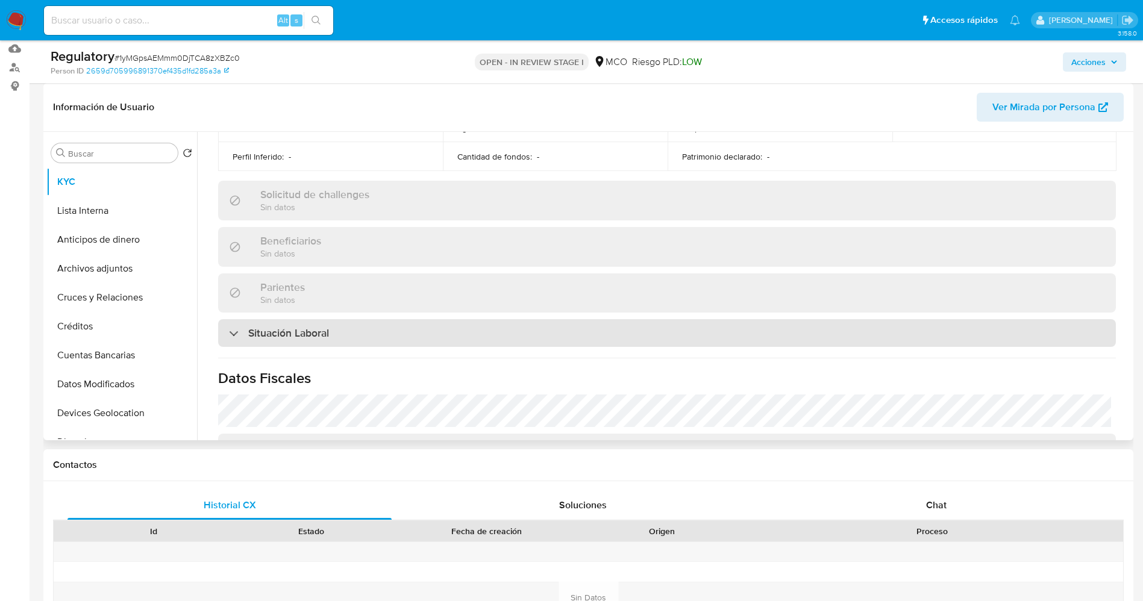
click at [299, 336] on h3 "Situación Laboral" at bounding box center [288, 333] width 81 height 13
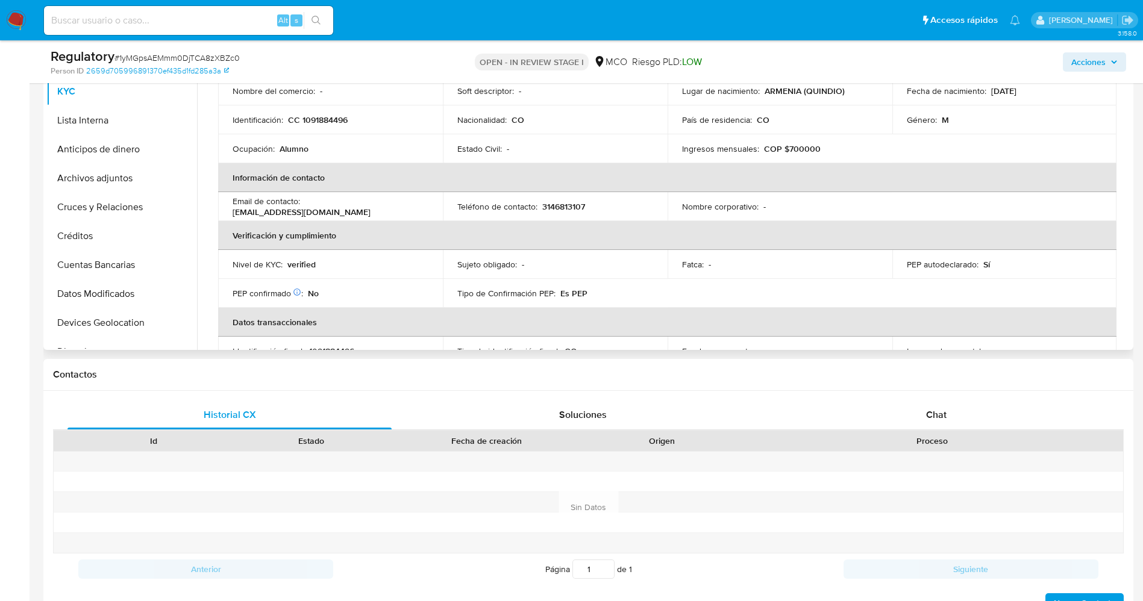
scroll to position [0, 0]
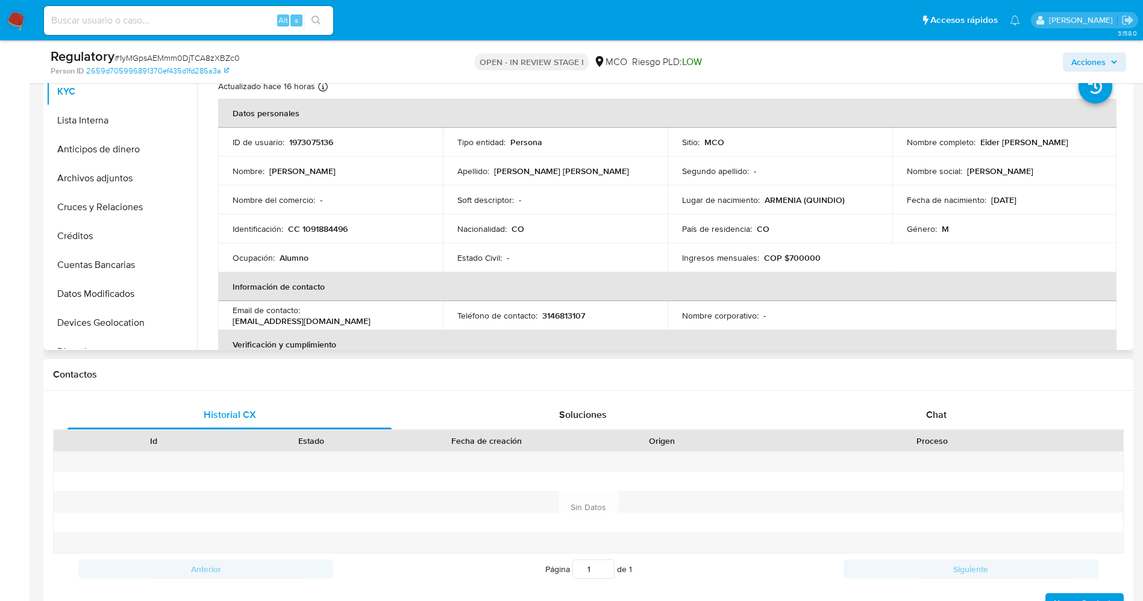
drag, startPoint x: 975, startPoint y: 144, endPoint x: 1068, endPoint y: 144, distance: 93.4
click at [1068, 144] on div "Nombre completo : [PERSON_NAME]" at bounding box center [1005, 142] width 196 height 11
copy div "Eider [PERSON_NAME]"
drag, startPoint x: 299, startPoint y: 227, endPoint x: 335, endPoint y: 228, distance: 36.2
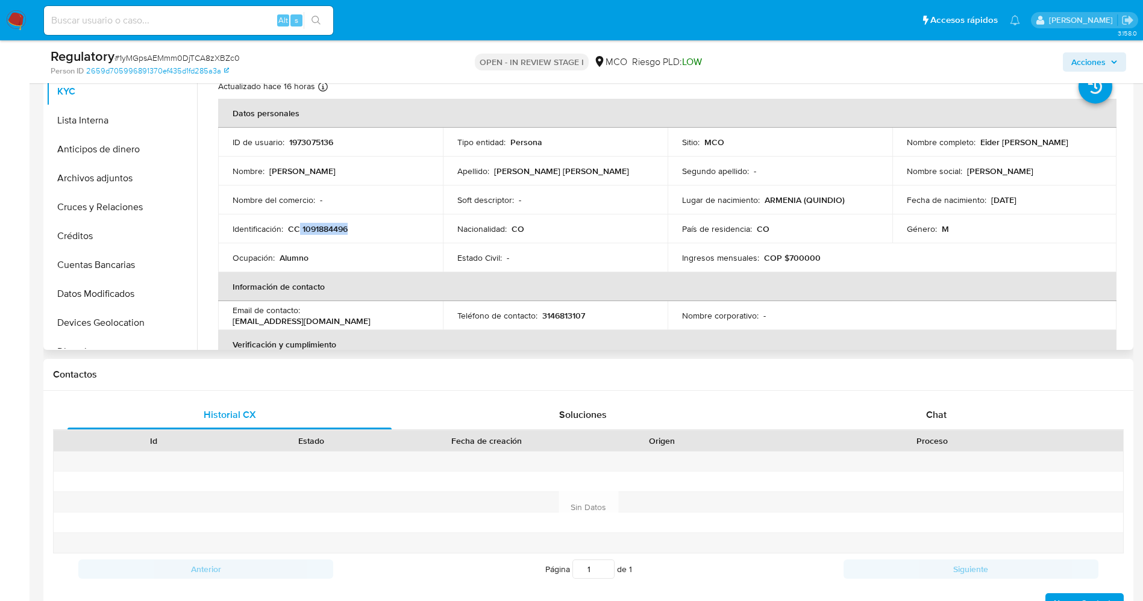
click at [352, 225] on div "Identificación : CC 1091884496" at bounding box center [331, 229] width 196 height 11
copy p "1091884496"
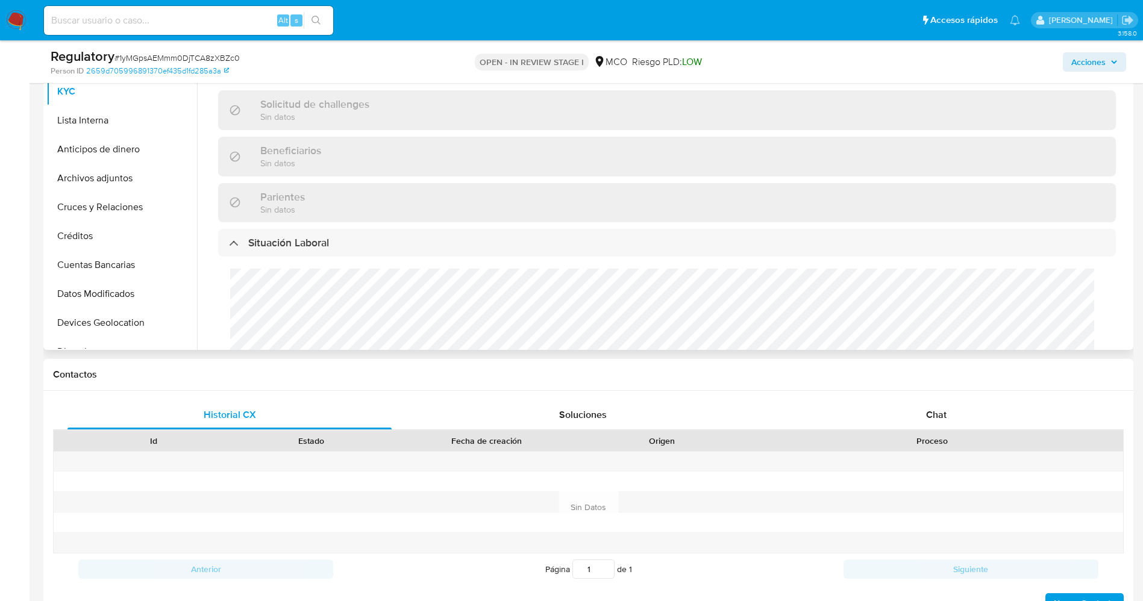
scroll to position [1, 0]
click at [272, 317] on div "Cargos directivos adicionales No tiene cargo directivo" at bounding box center [667, 340] width 898 height 167
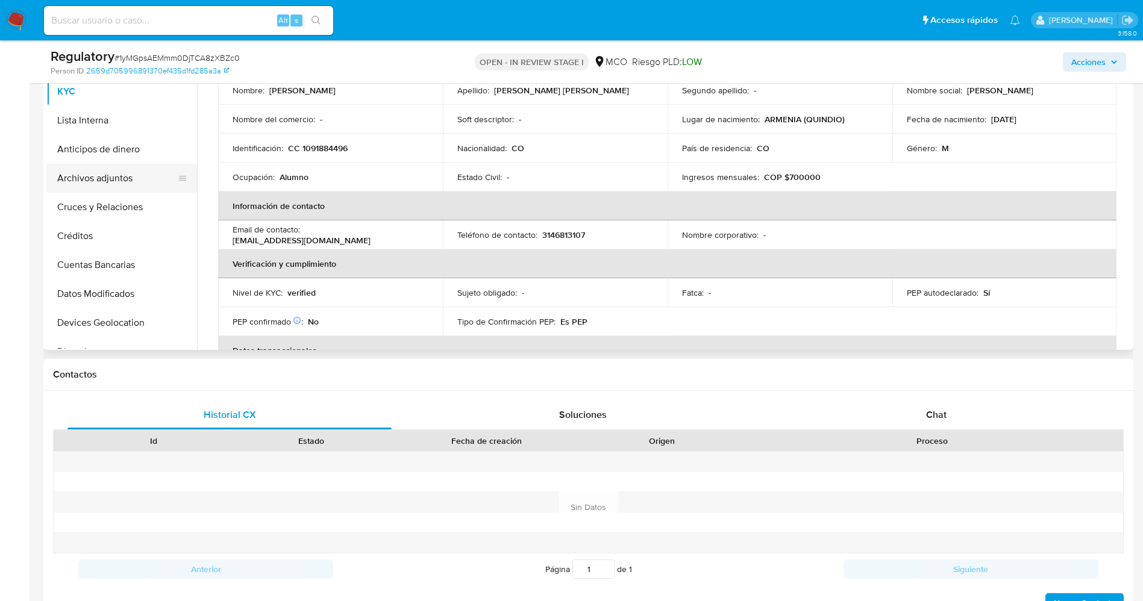
scroll to position [0, 0]
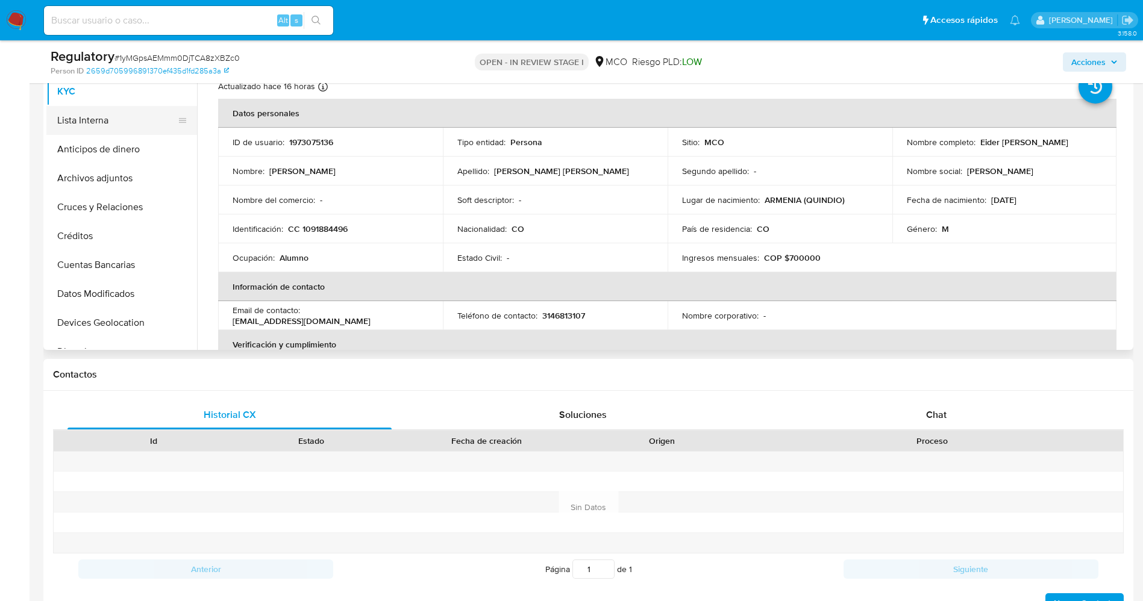
click at [94, 127] on button "Lista Interna" at bounding box center [116, 120] width 141 height 29
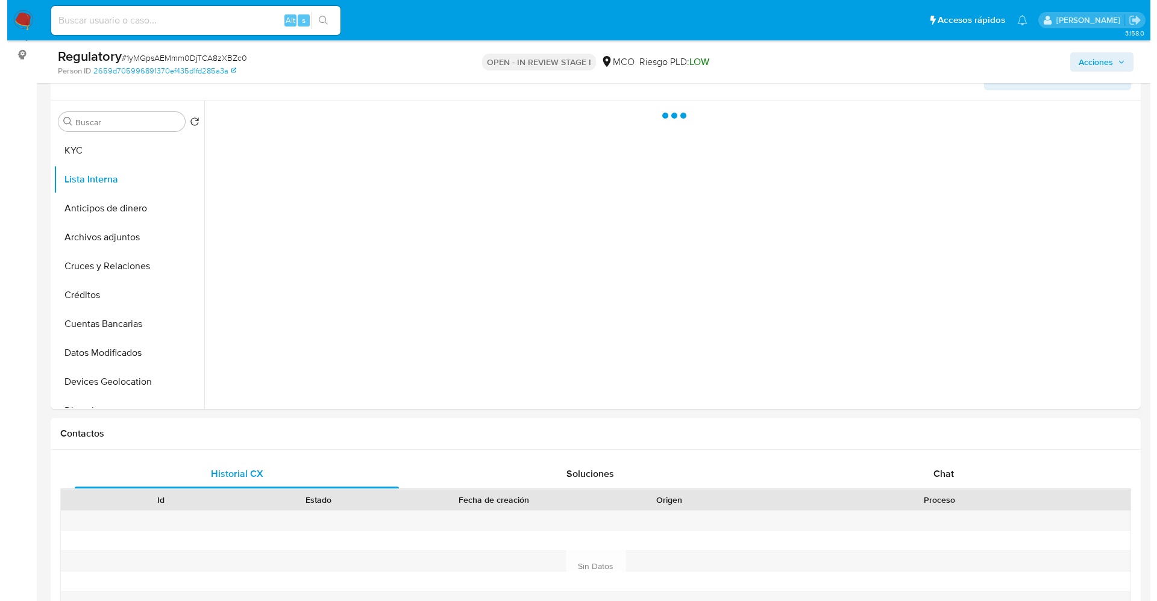
scroll to position [90, 0]
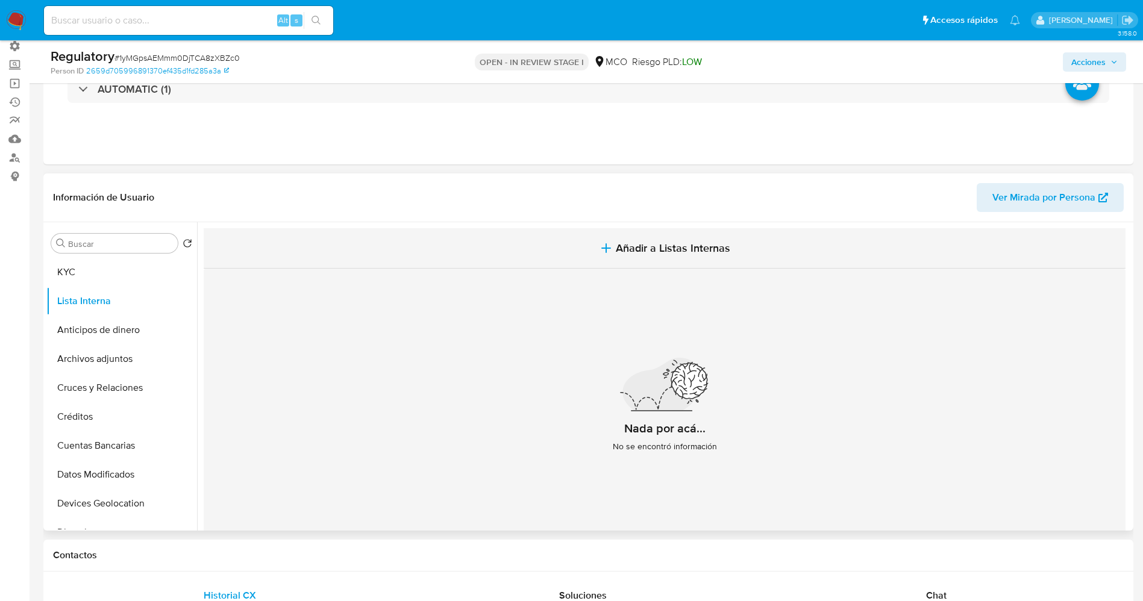
click at [637, 248] on span "Añadir a Listas Internas" at bounding box center [673, 248] width 114 height 13
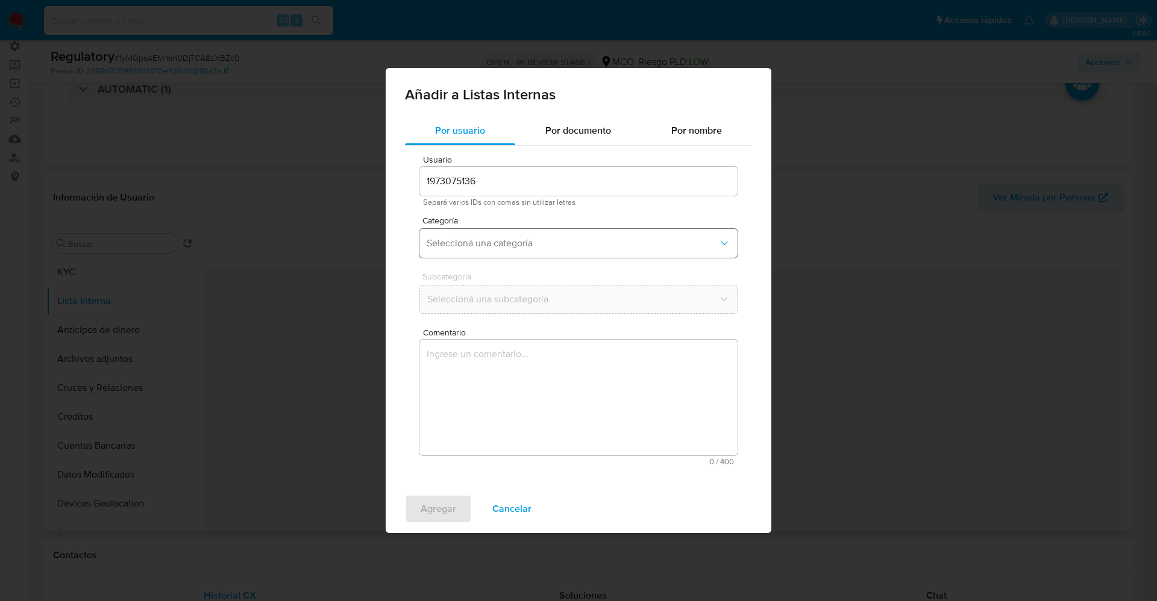
click at [452, 239] on span "Seleccioná una categoría" at bounding box center [573, 243] width 292 height 12
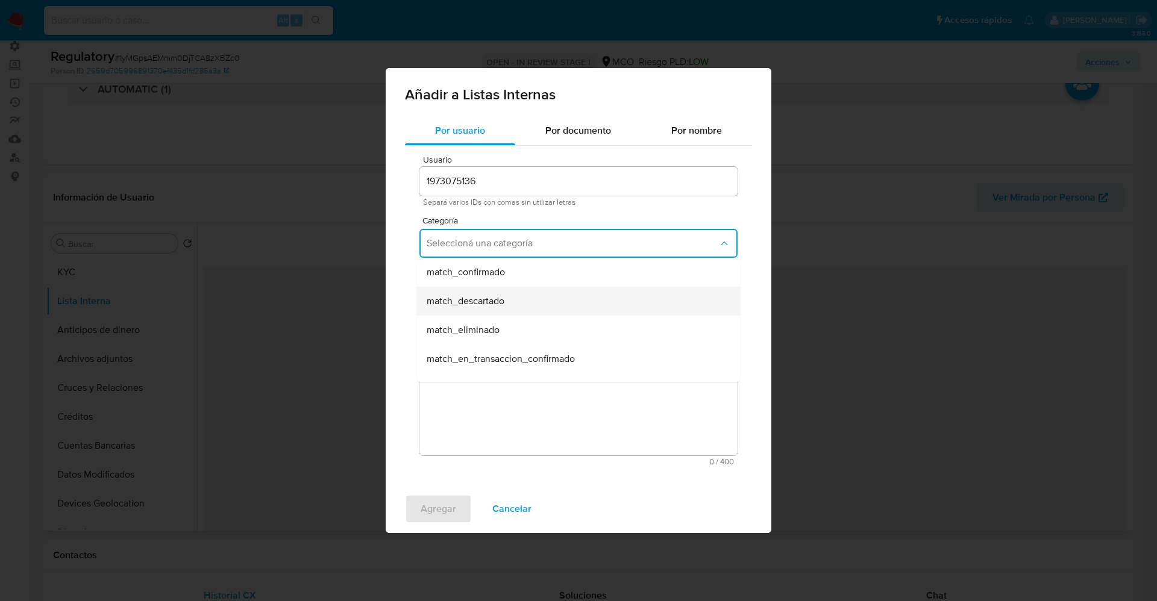
click at [480, 305] on span "match_descartado" at bounding box center [466, 301] width 78 height 12
click at [480, 295] on span "Seleccioná una subcategoría" at bounding box center [573, 299] width 292 height 12
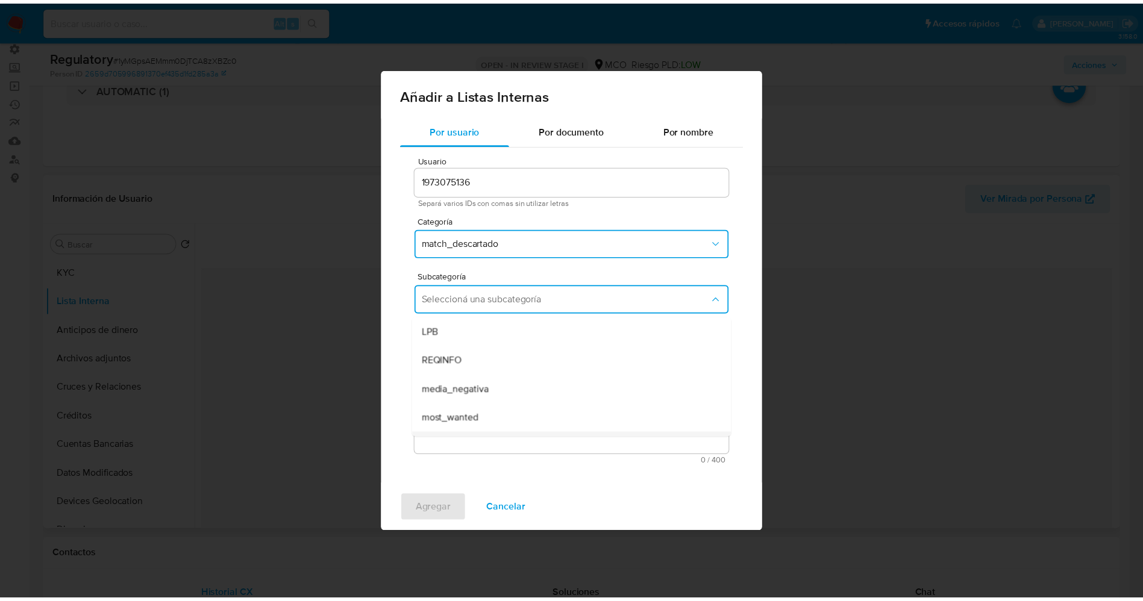
scroll to position [82, 0]
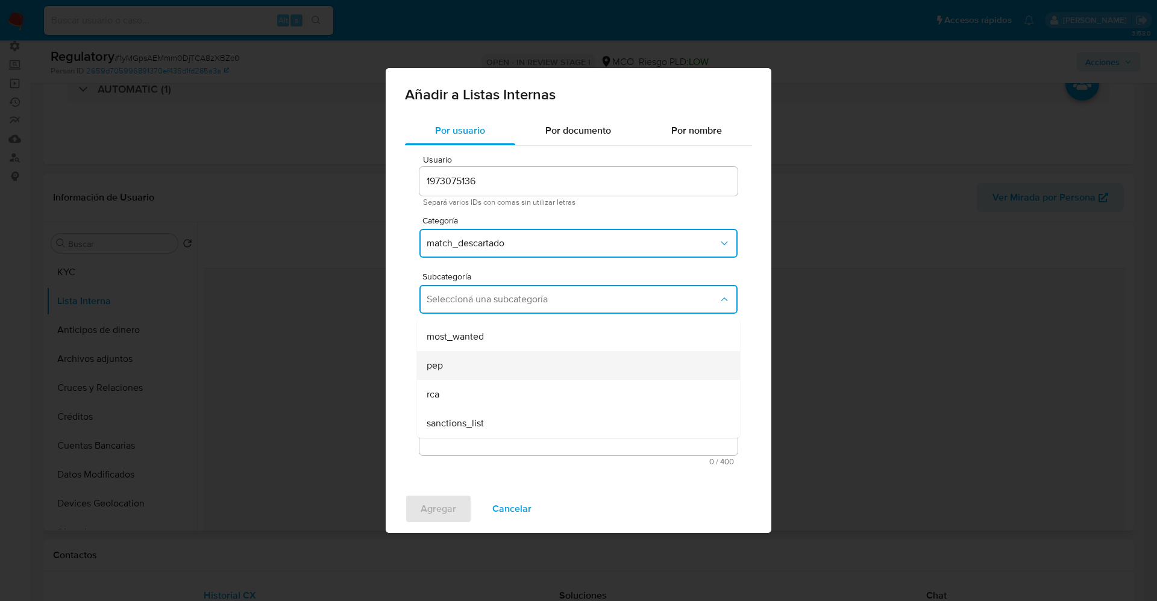
click at [469, 372] on div "pep" at bounding box center [575, 365] width 296 height 29
click at [469, 372] on textarea "Comentario" at bounding box center [578, 398] width 318 height 116
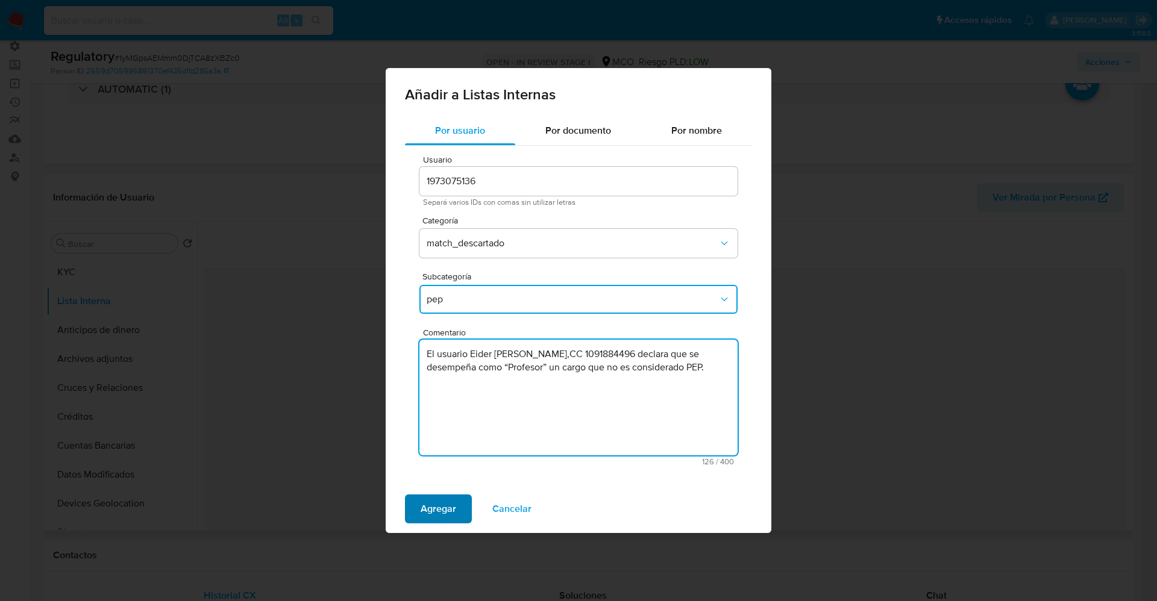
type textarea "El usuario Eider Yesid Calvo Bañol,CC 1091884496 declara que se desempeña como …"
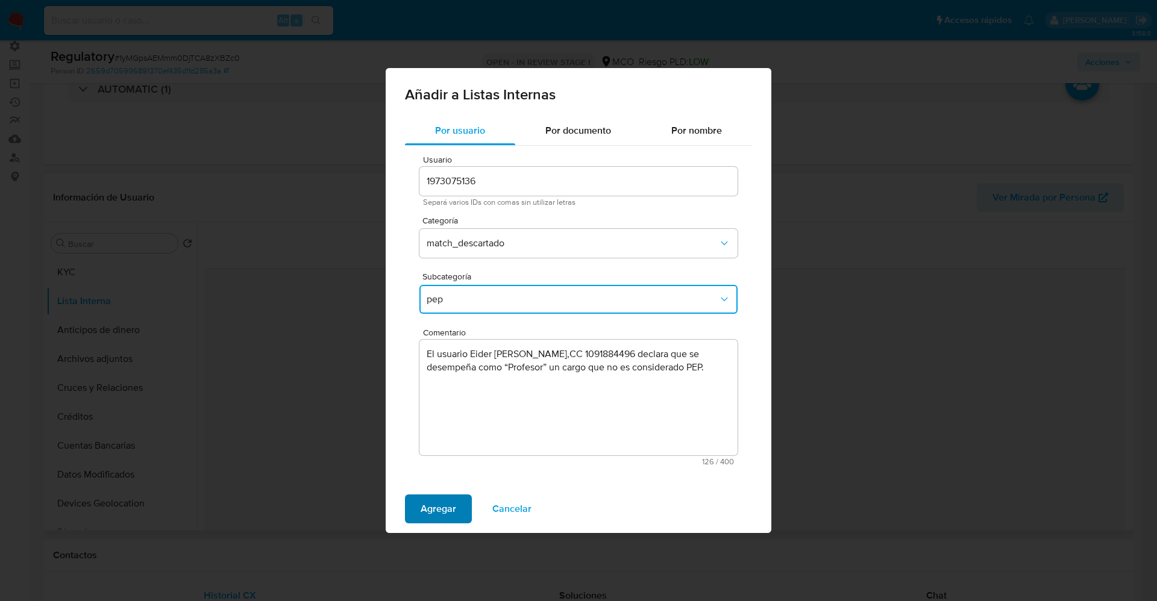
click at [442, 502] on span "Agregar" at bounding box center [439, 509] width 36 height 27
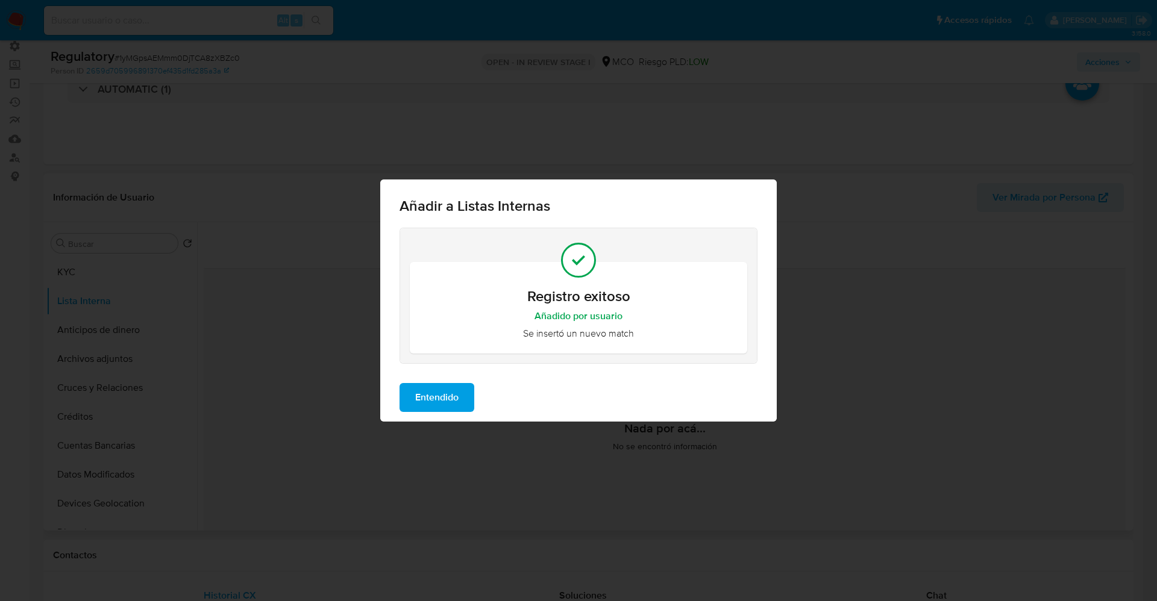
click at [454, 388] on span "Entendido" at bounding box center [436, 397] width 43 height 27
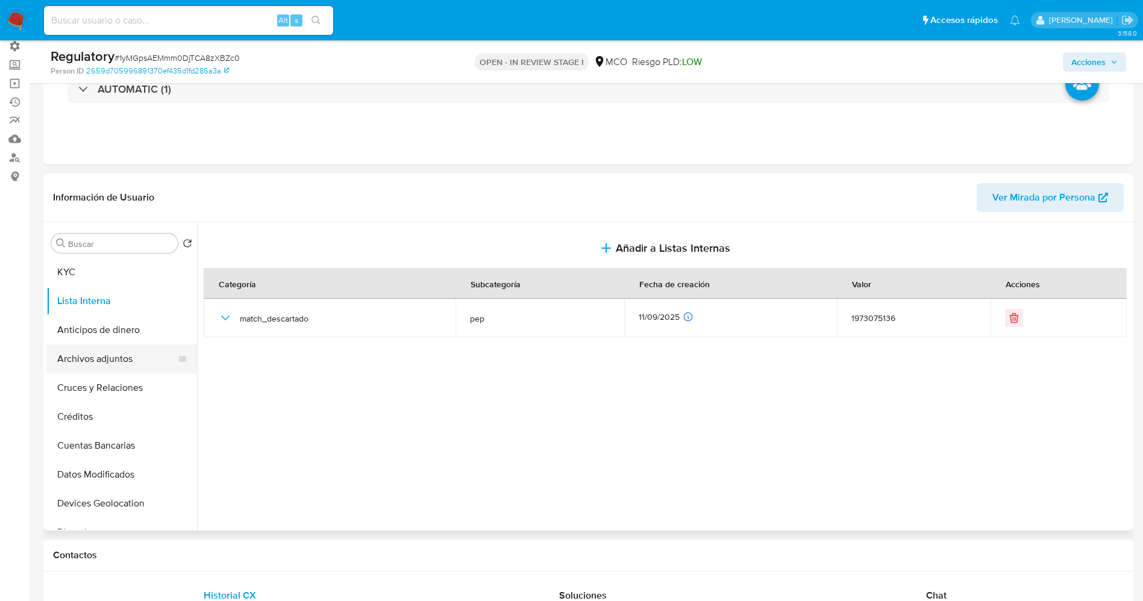
click at [80, 363] on button "Archivos adjuntos" at bounding box center [116, 359] width 141 height 29
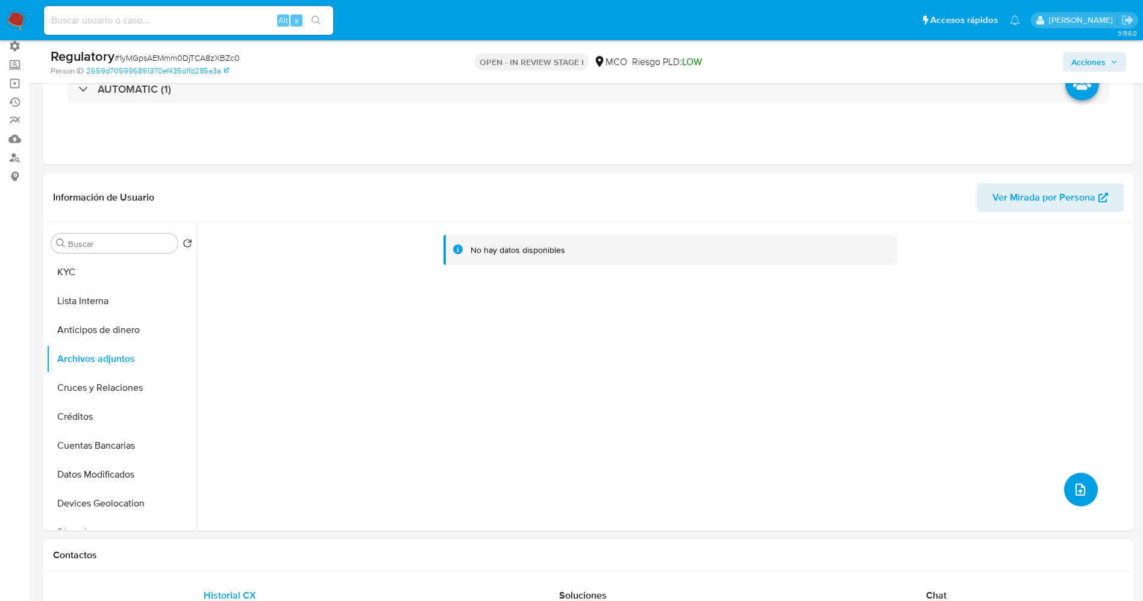
click at [1066, 492] on button "upload-file" at bounding box center [1081, 490] width 34 height 34
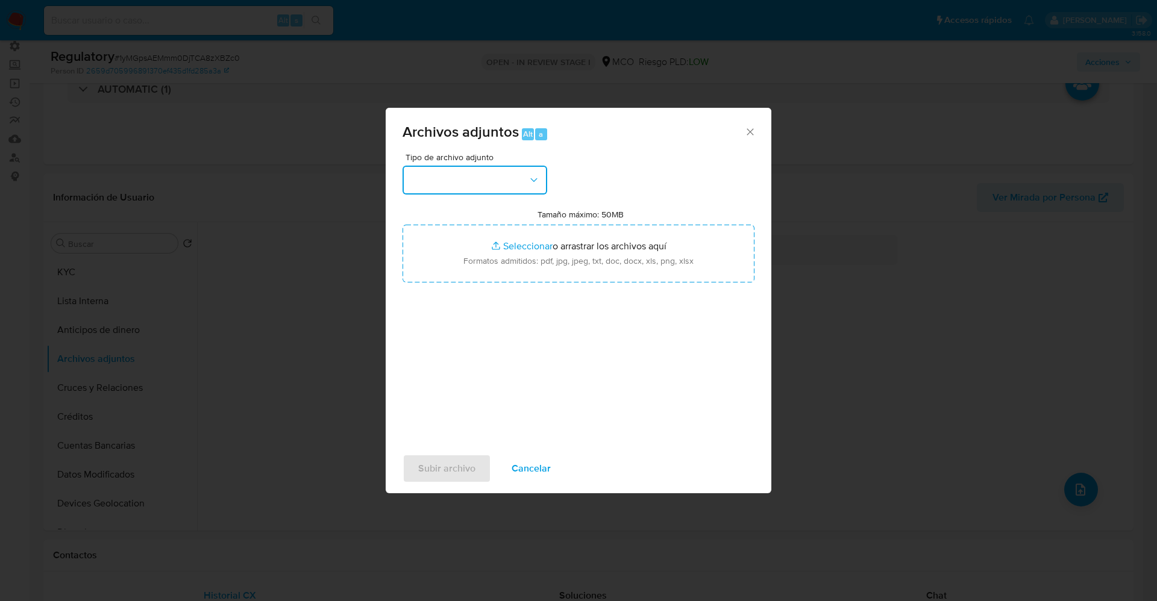
click at [478, 185] on button "button" at bounding box center [474, 180] width 145 height 29
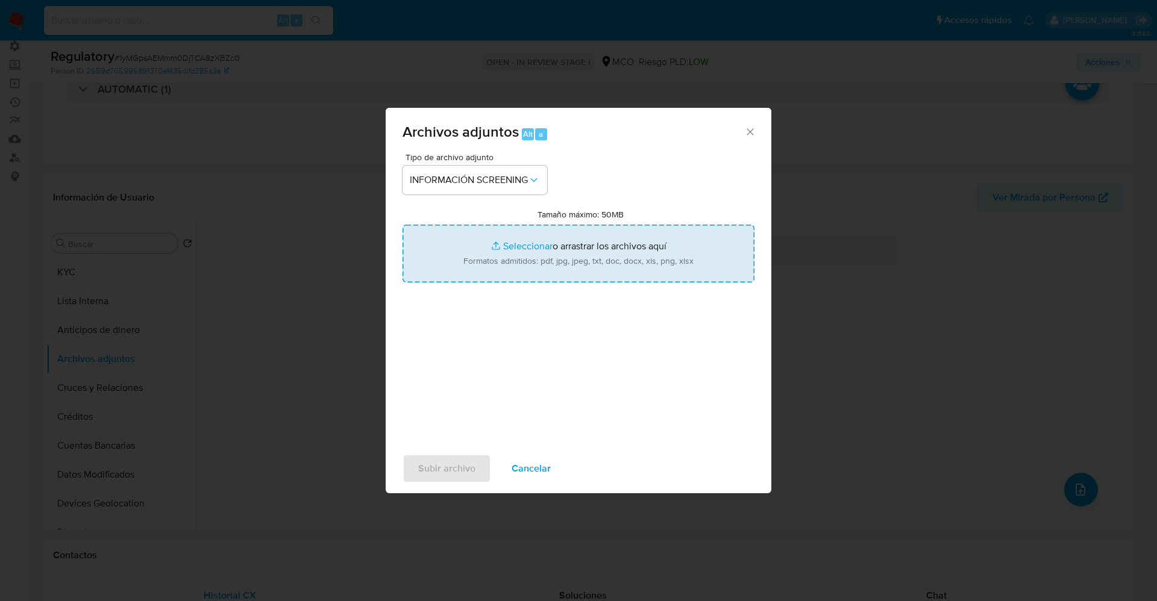
type input "C:\fakepath\CaseDossierReport_5jb6uakip3e11k0aosfjhwhre.pdf"
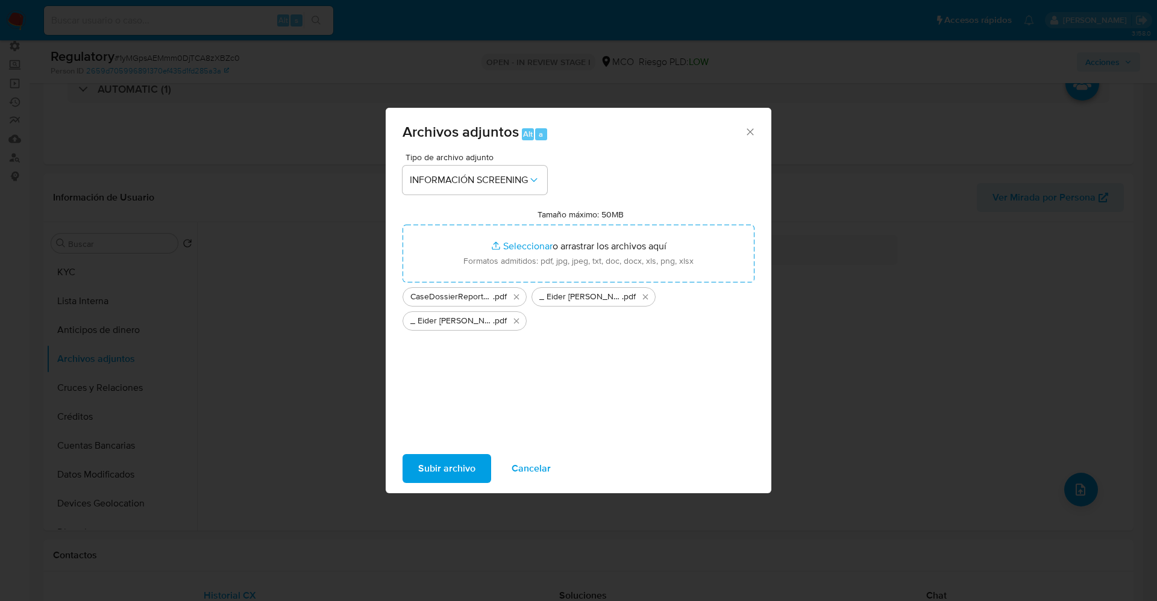
click at [453, 468] on span "Subir archivo" at bounding box center [446, 468] width 57 height 27
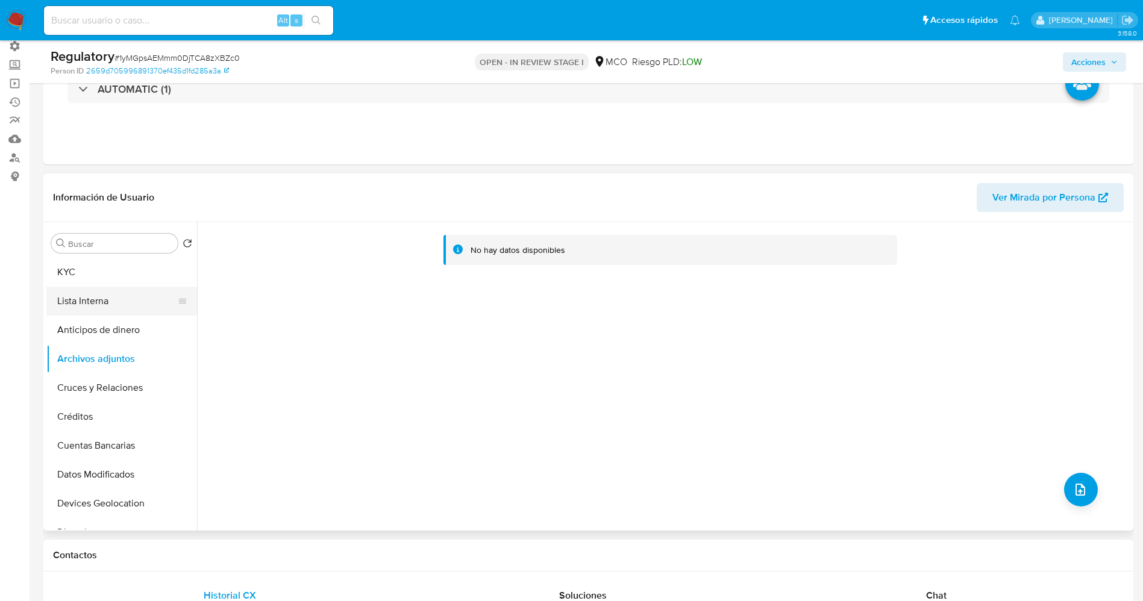
click at [90, 301] on button "Lista Interna" at bounding box center [116, 301] width 141 height 29
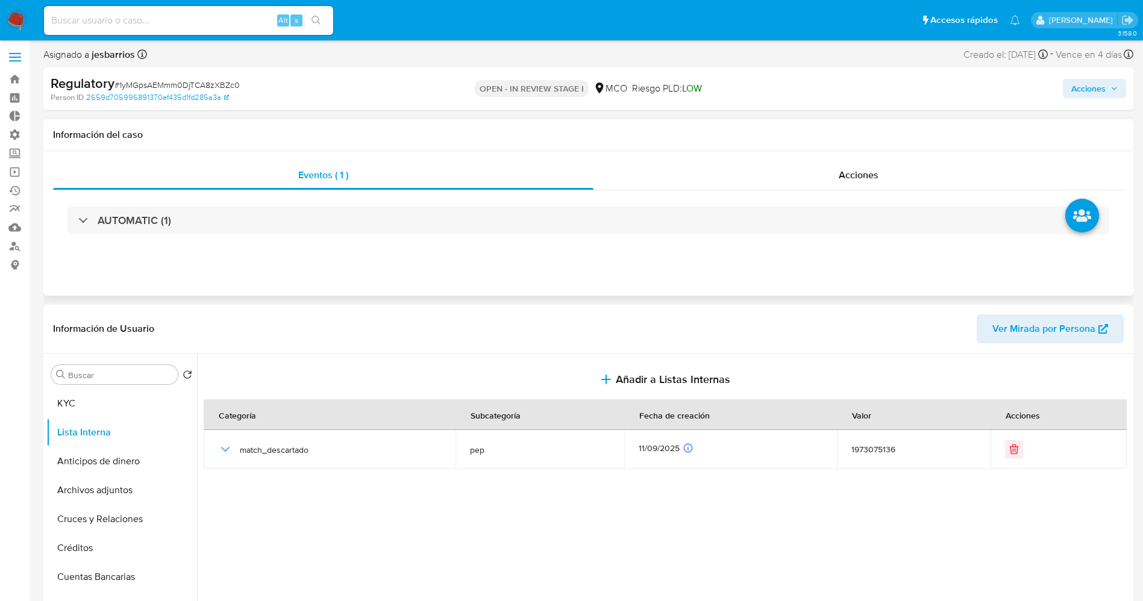
scroll to position [0, 0]
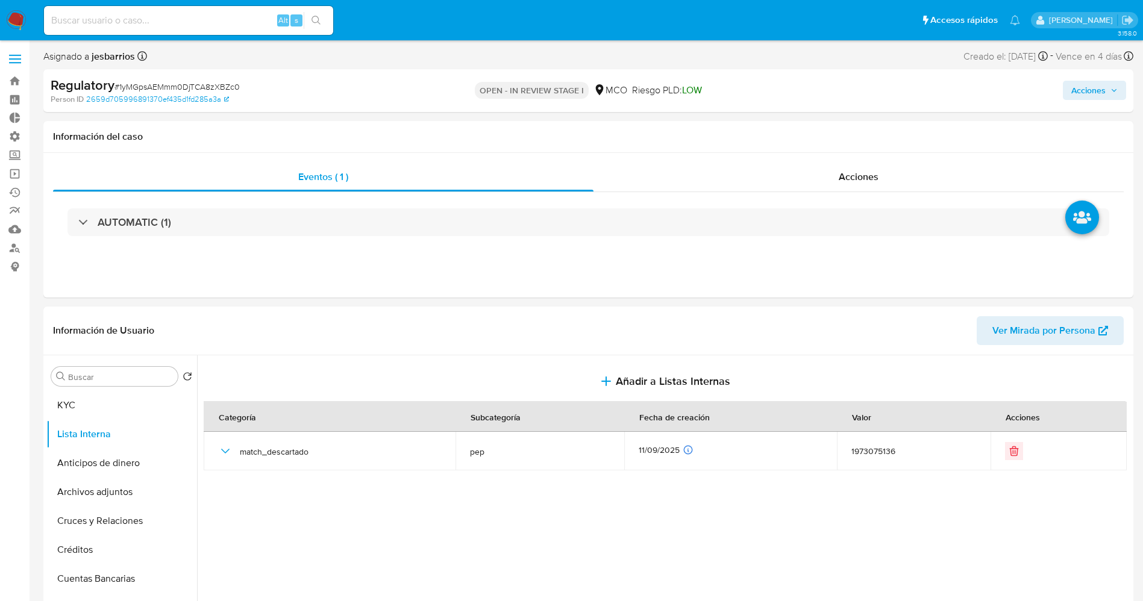
click at [1112, 90] on icon "button" at bounding box center [1113, 90] width 7 height 7
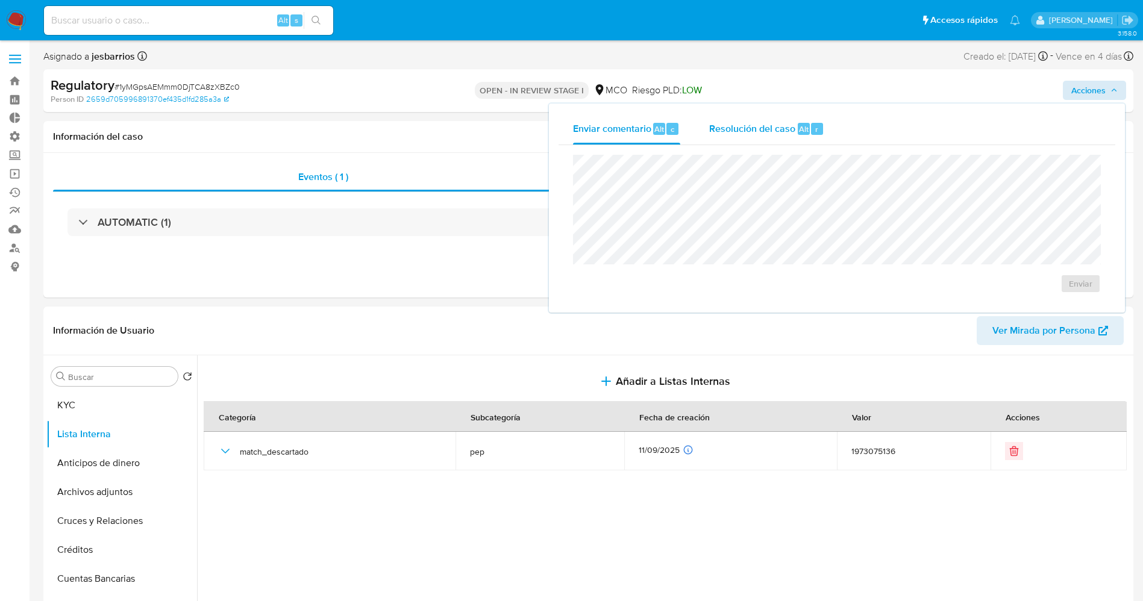
drag, startPoint x: 810, startPoint y: 125, endPoint x: 783, endPoint y: 154, distance: 40.1
click at [811, 125] on div "r" at bounding box center [817, 129] width 12 height 12
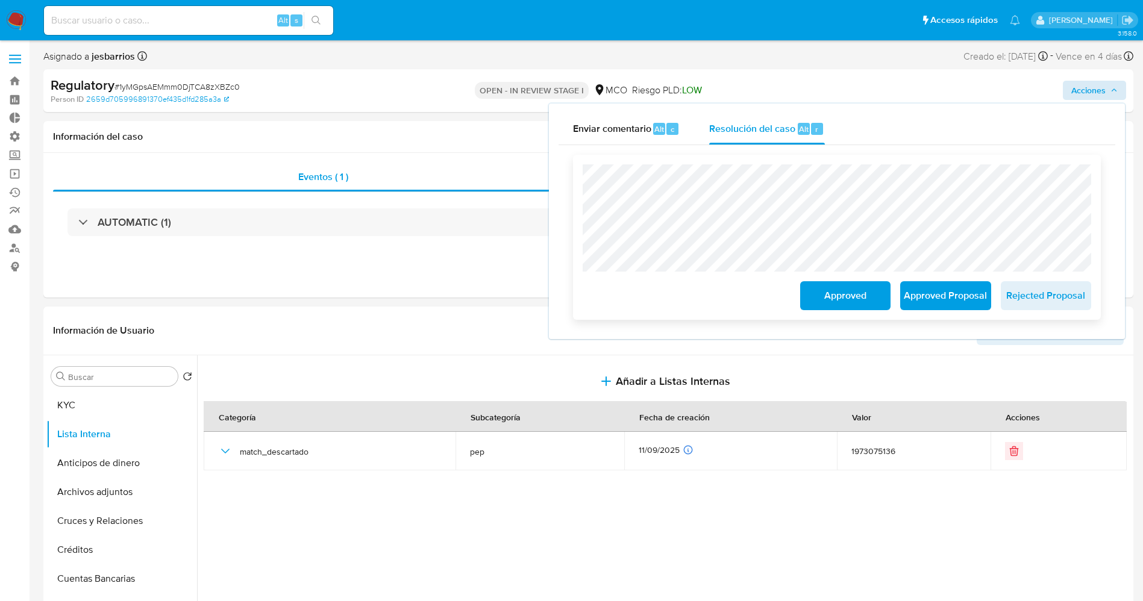
click at [823, 298] on span "Approved" at bounding box center [845, 296] width 59 height 27
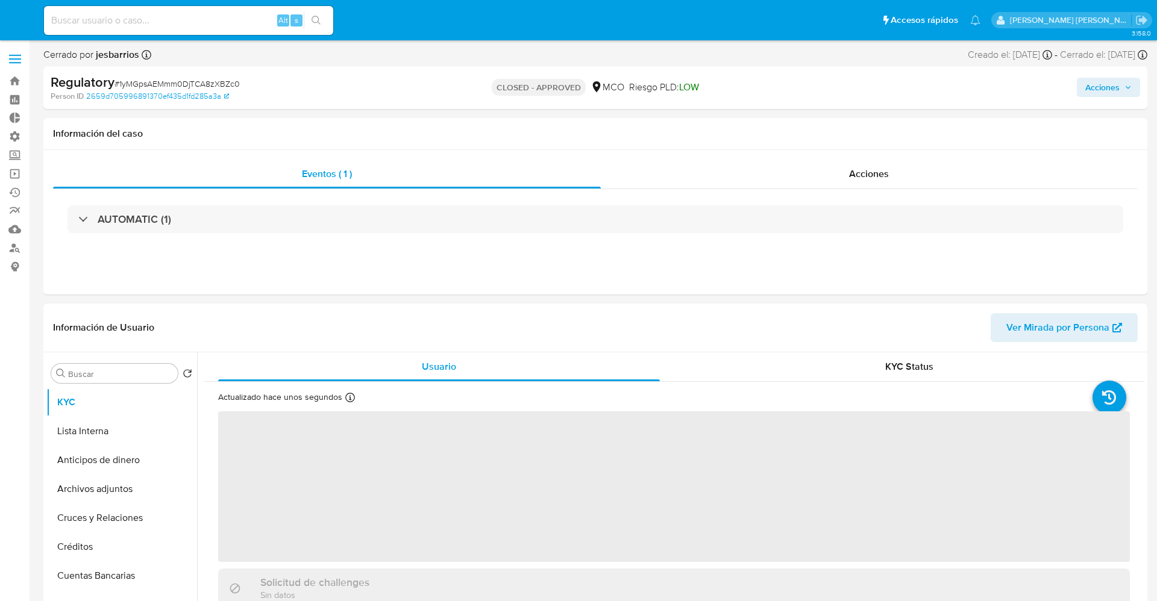
select select "10"
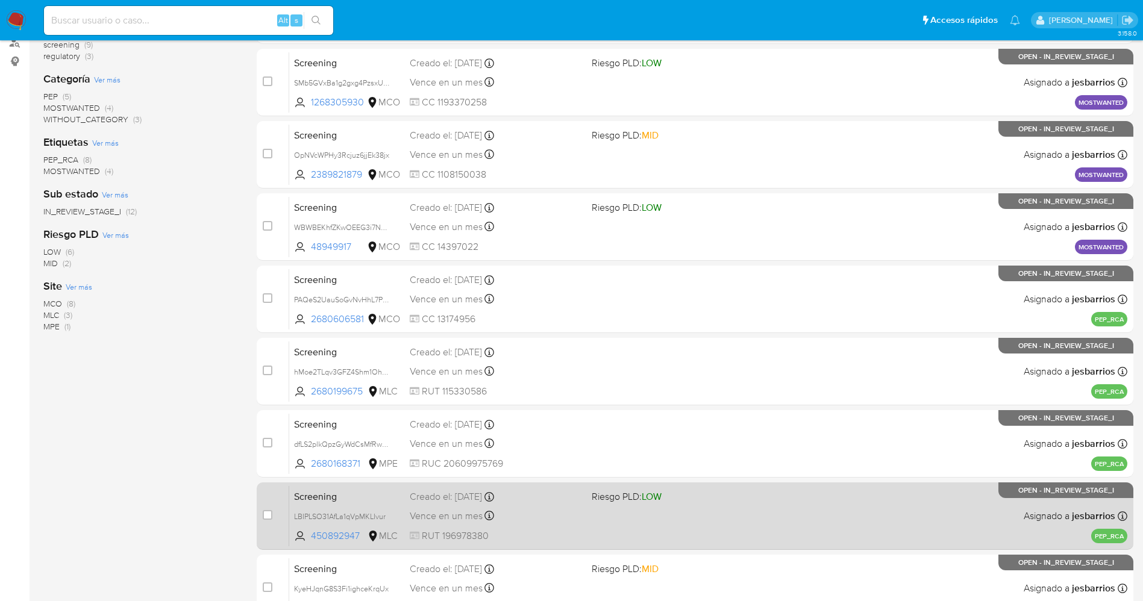
scroll to position [393, 0]
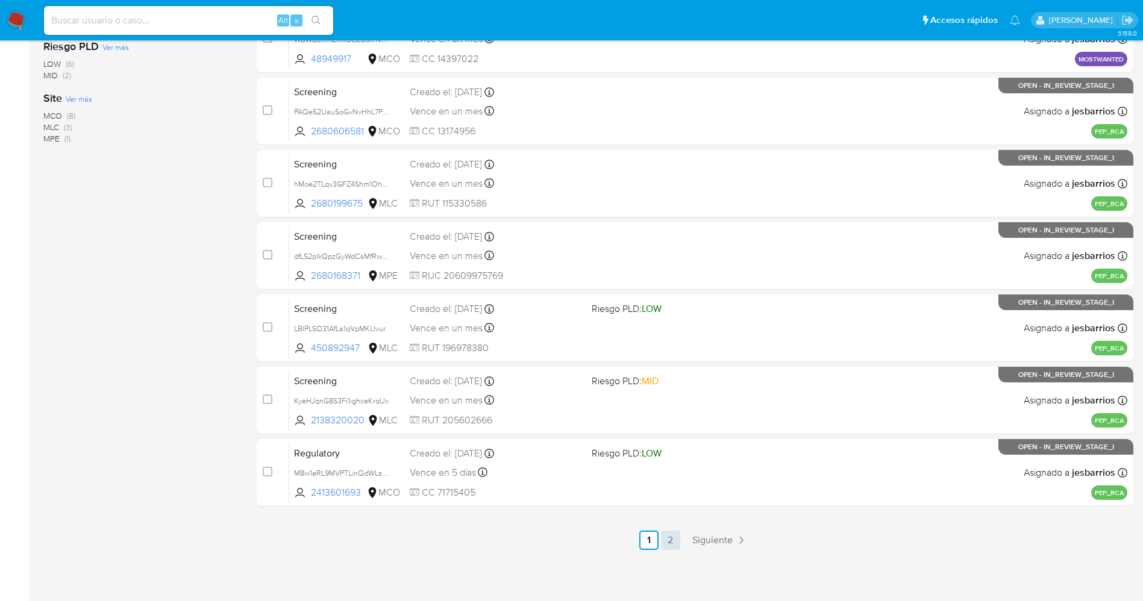
click at [664, 541] on link "2" at bounding box center [670, 540] width 19 height 19
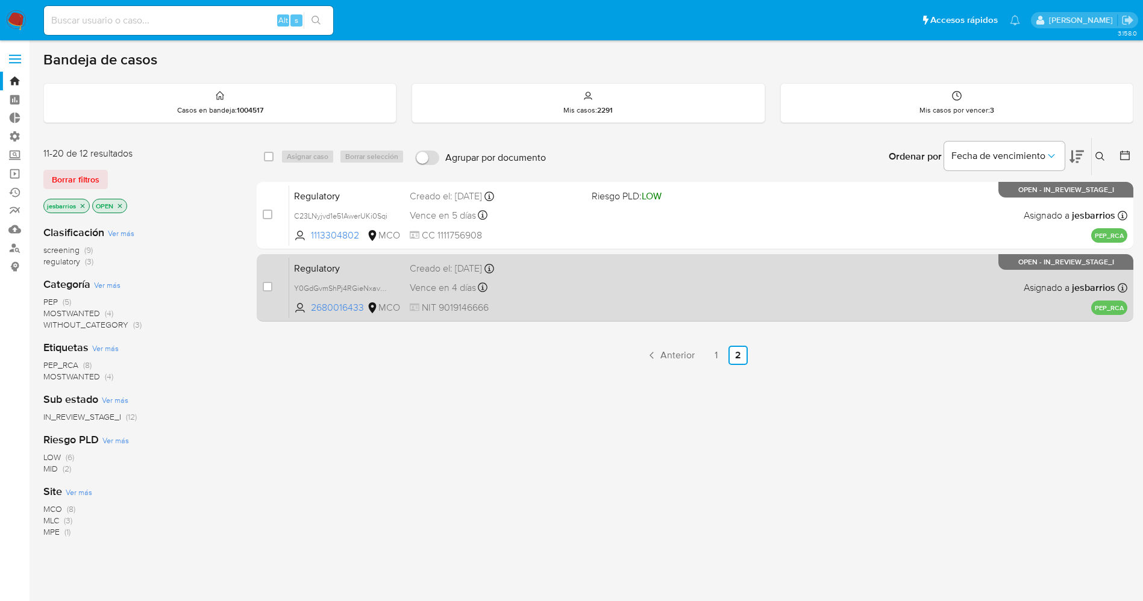
click at [640, 291] on div "Regulatory Y0GdGvmShPj4RGieNxavUb22 2680016433 MCO Creado el: [DATE] Creado el:…" at bounding box center [708, 287] width 838 height 61
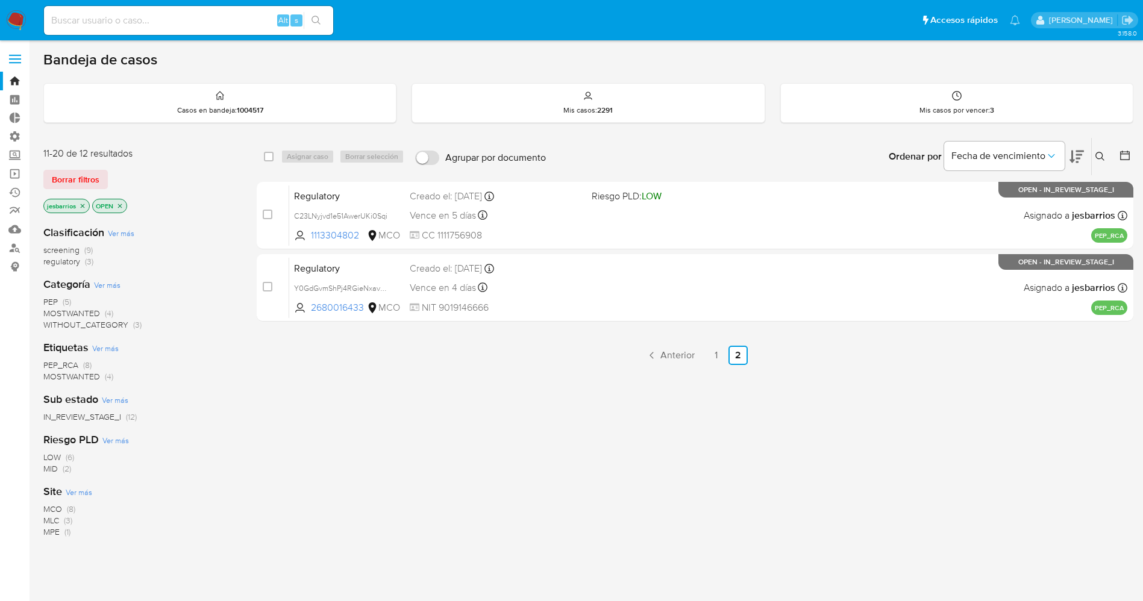
click at [12, 19] on img at bounding box center [16, 20] width 20 height 20
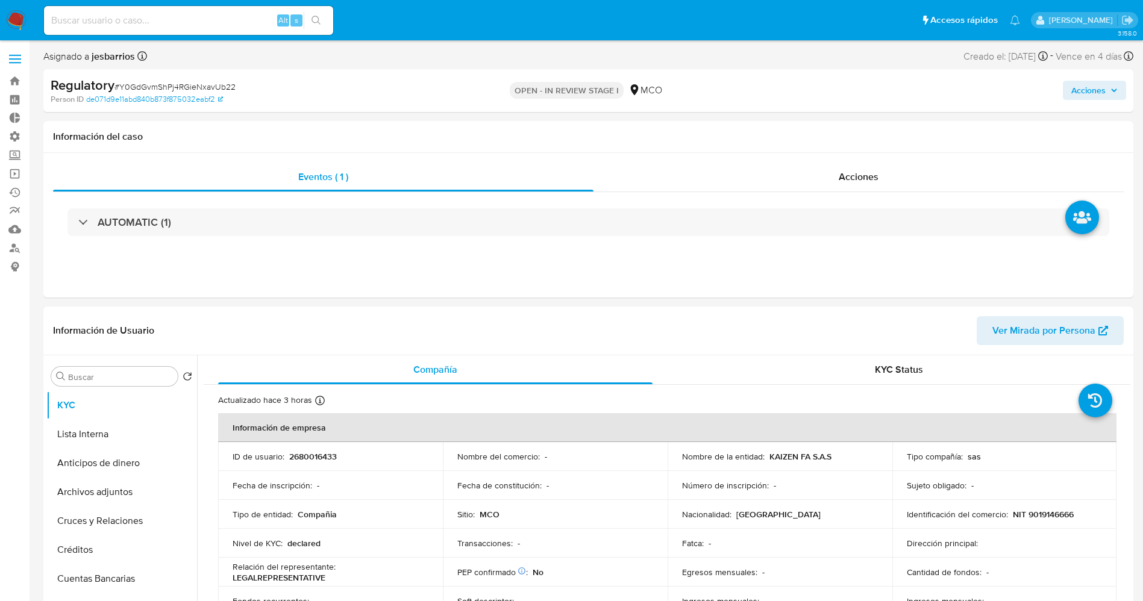
select select "10"
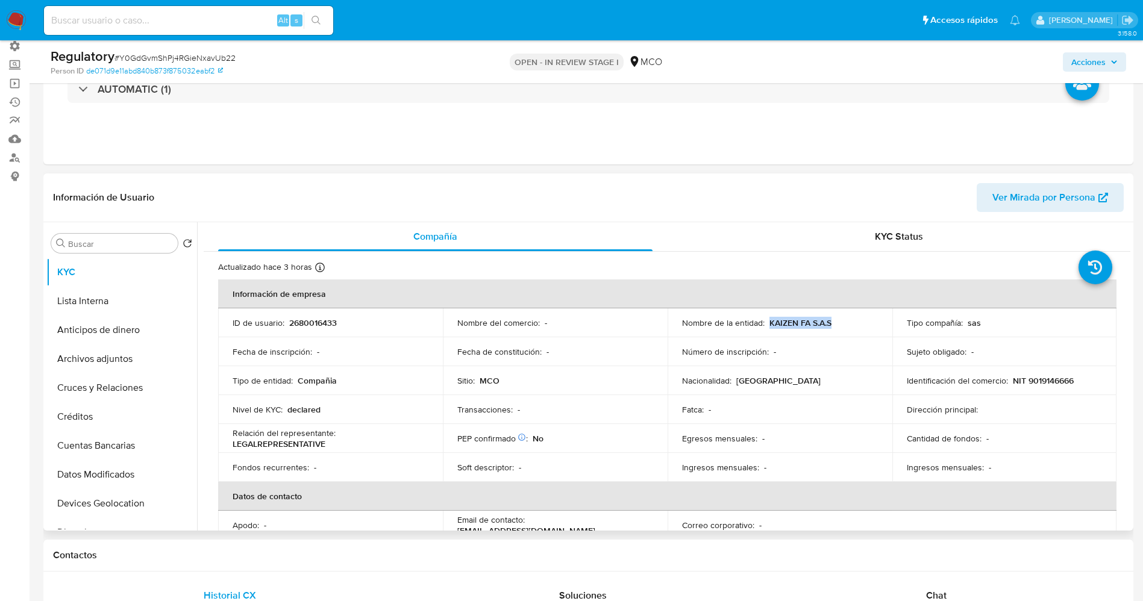
drag, startPoint x: 768, startPoint y: 324, endPoint x: 811, endPoint y: 327, distance: 43.4
click at [851, 322] on div "Nombre de la entidad : KAIZEN FA S.A.S" at bounding box center [780, 323] width 196 height 11
copy p "KAIZEN FA S.A.S"
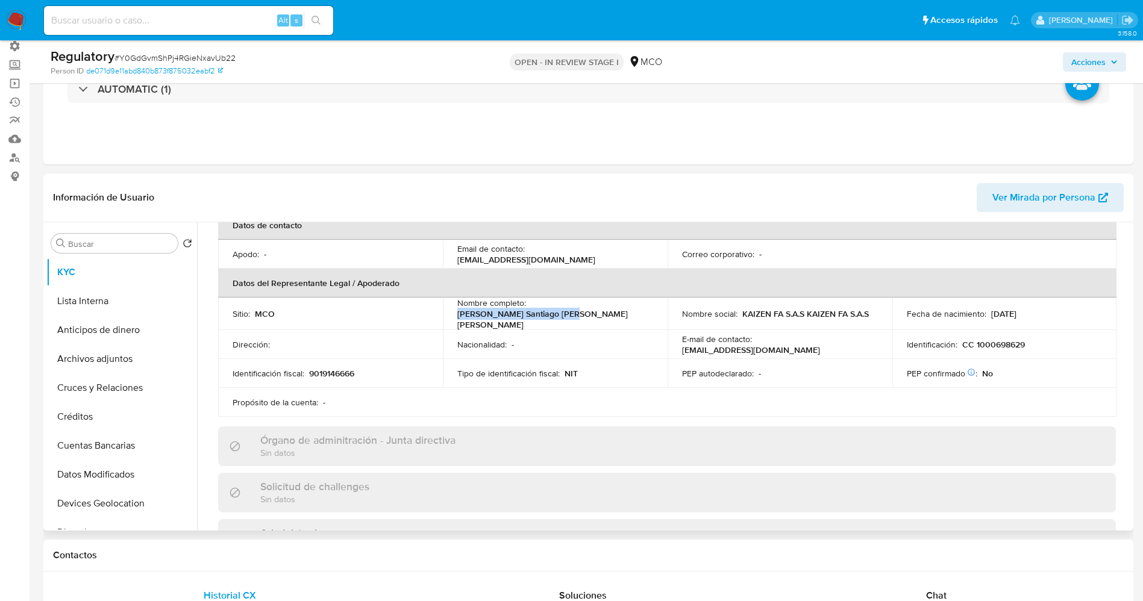
drag, startPoint x: 530, startPoint y: 309, endPoint x: 645, endPoint y: 316, distance: 115.9
click at [645, 316] on div "Nombre completo : [PERSON_NAME] Santiago [PERSON_NAME] [PERSON_NAME]" at bounding box center [555, 314] width 196 height 33
copy p "[PERSON_NAME] Santiago [PERSON_NAME] [PERSON_NAME]"
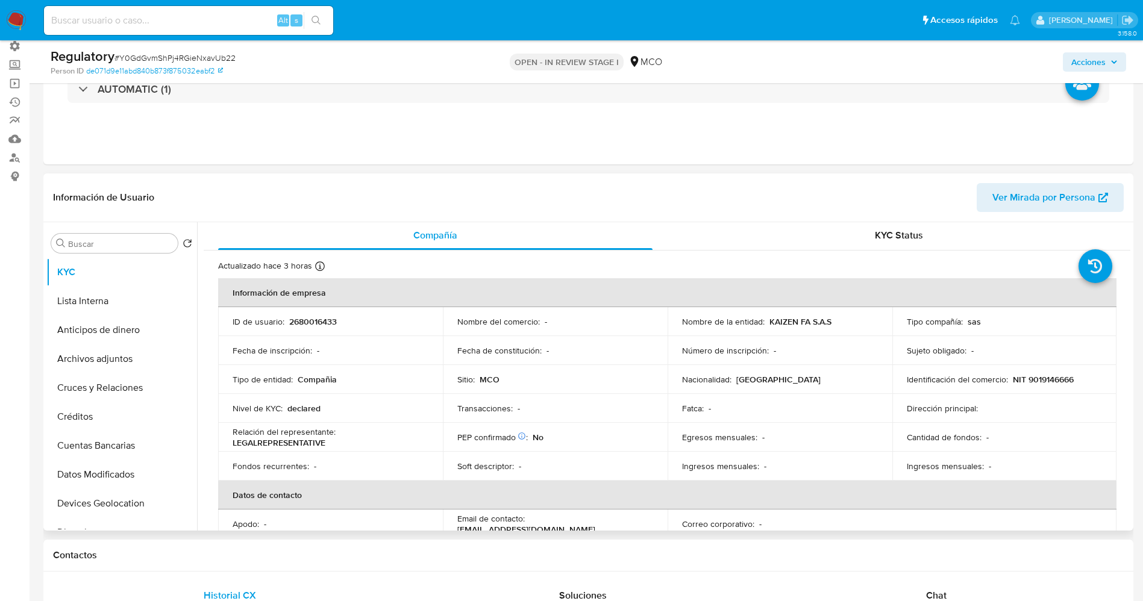
scroll to position [0, 0]
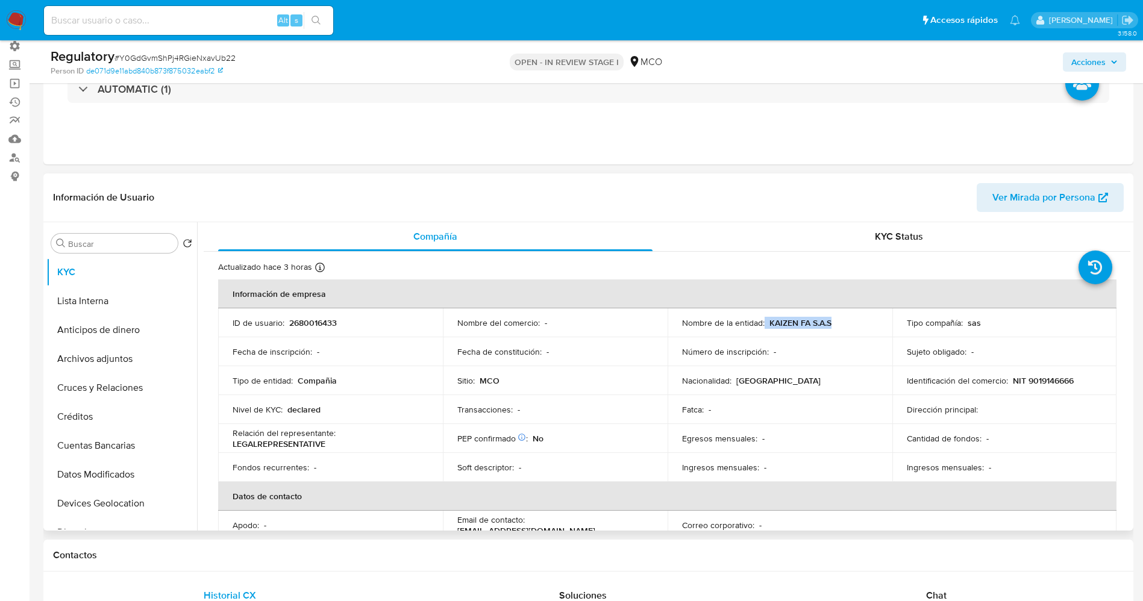
drag, startPoint x: 762, startPoint y: 323, endPoint x: 834, endPoint y: 325, distance: 72.9
click at [834, 325] on div "Nombre de la entidad : KAIZEN FA S.A.S" at bounding box center [780, 323] width 196 height 11
copy div "KAIZEN FA S.A.S"
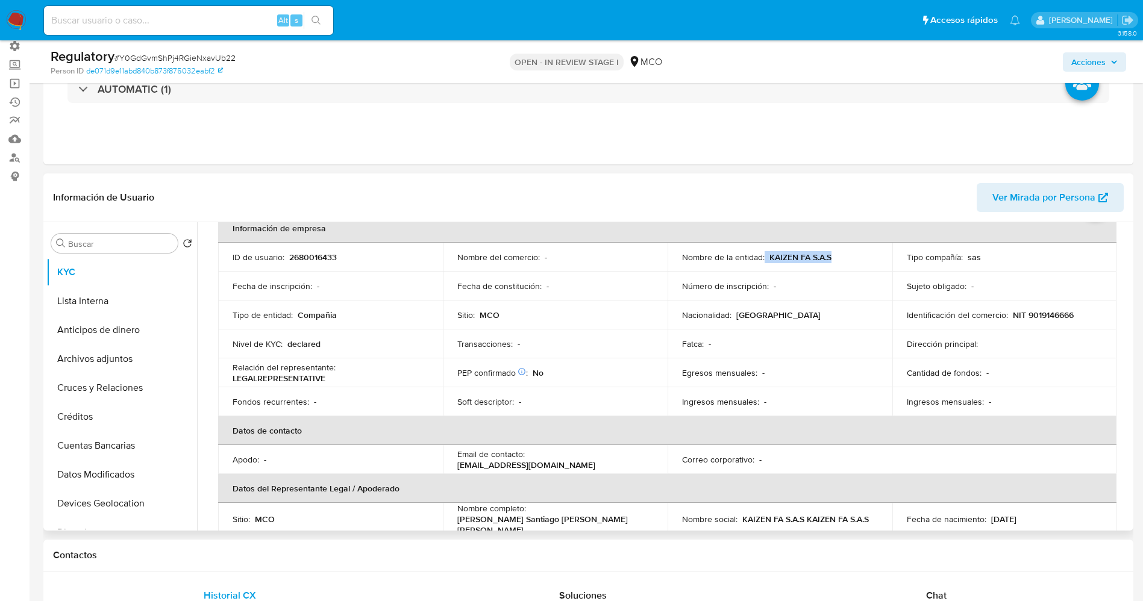
scroll to position [90, 0]
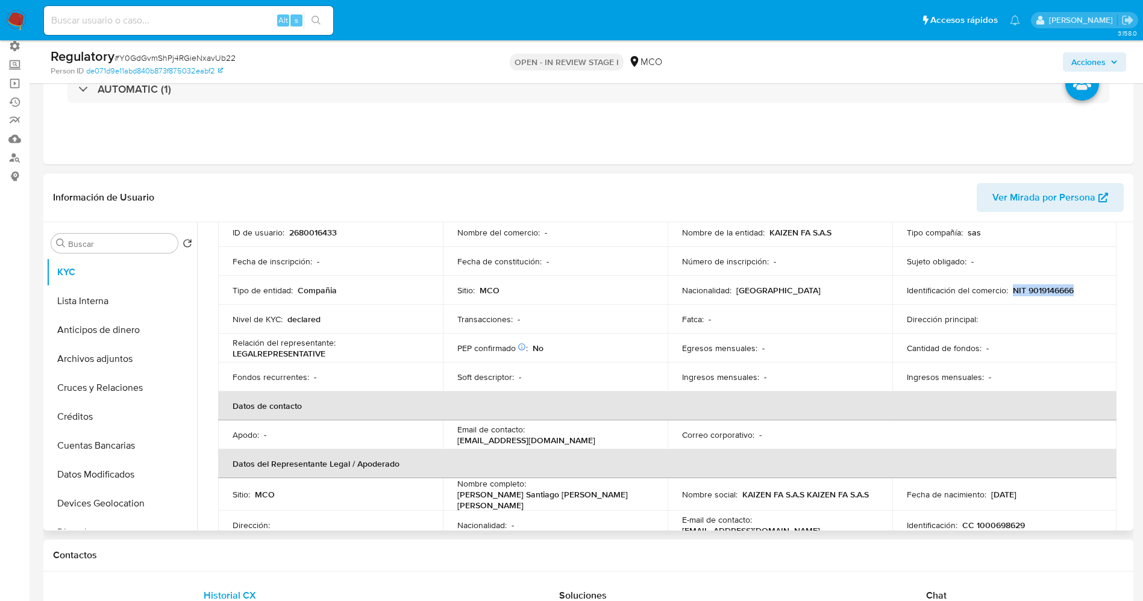
drag, startPoint x: 1009, startPoint y: 289, endPoint x: 1084, endPoint y: 293, distance: 76.0
click at [1091, 292] on div "Identificación del comercio : NIT 9019146666" at bounding box center [1005, 290] width 196 height 11
copy p "NIT 9019146666"
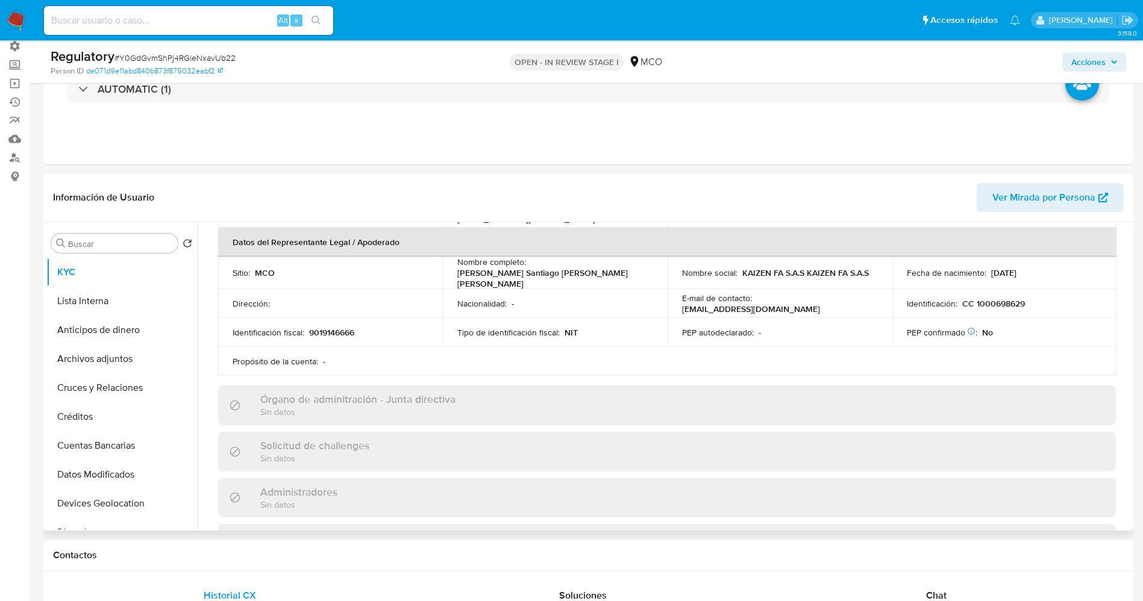
scroll to position [271, 0]
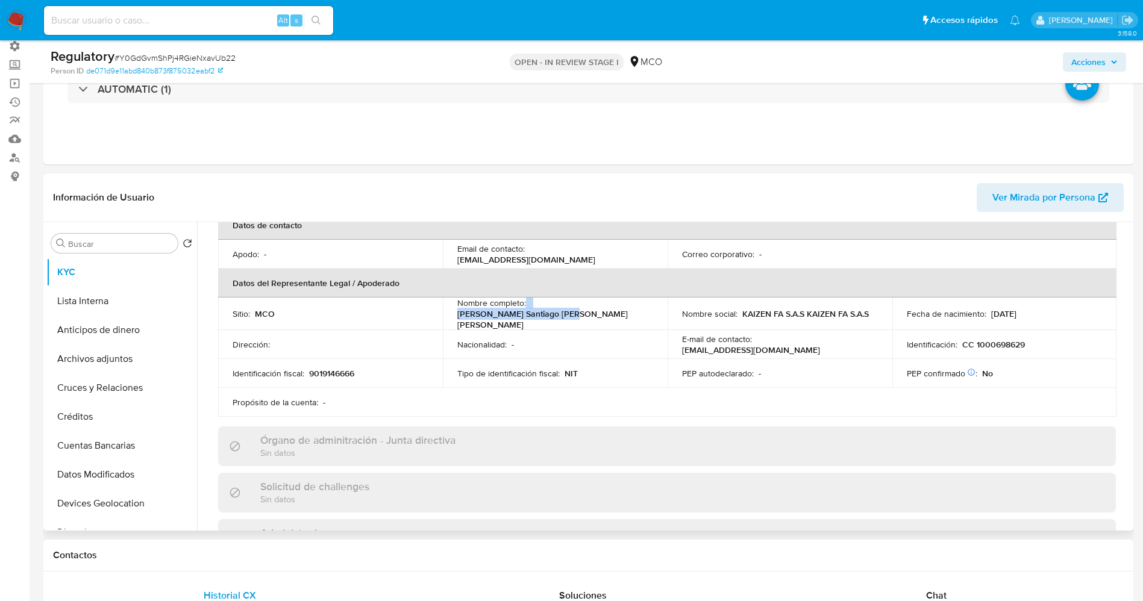
drag, startPoint x: 525, startPoint y: 313, endPoint x: 648, endPoint y: 312, distance: 123.5
click at [648, 312] on div "Nombre completo : [PERSON_NAME] Santiago [PERSON_NAME] [PERSON_NAME]" at bounding box center [555, 314] width 196 height 33
copy div "[PERSON_NAME] Santiago [PERSON_NAME] [PERSON_NAME]"
drag, startPoint x: 968, startPoint y: 345, endPoint x: 1025, endPoint y: 345, distance: 57.2
click at [1025, 345] on div "Identificación : CC 1000698629" at bounding box center [1005, 344] width 196 height 11
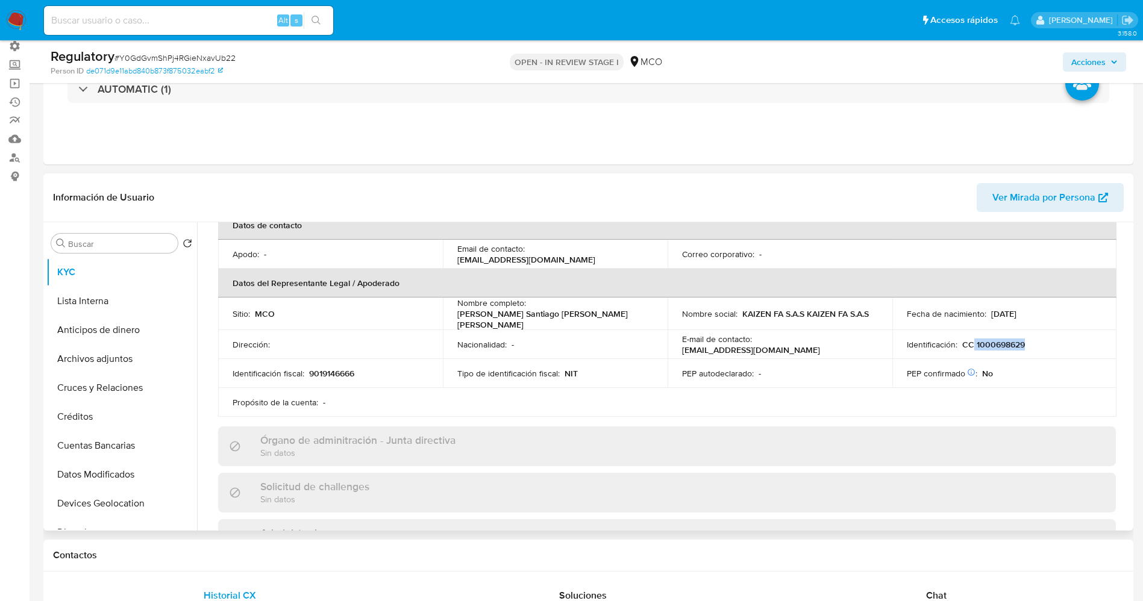
copy p "1000698629"
click at [98, 316] on button "Anticipos de dinero" at bounding box center [116, 330] width 141 height 29
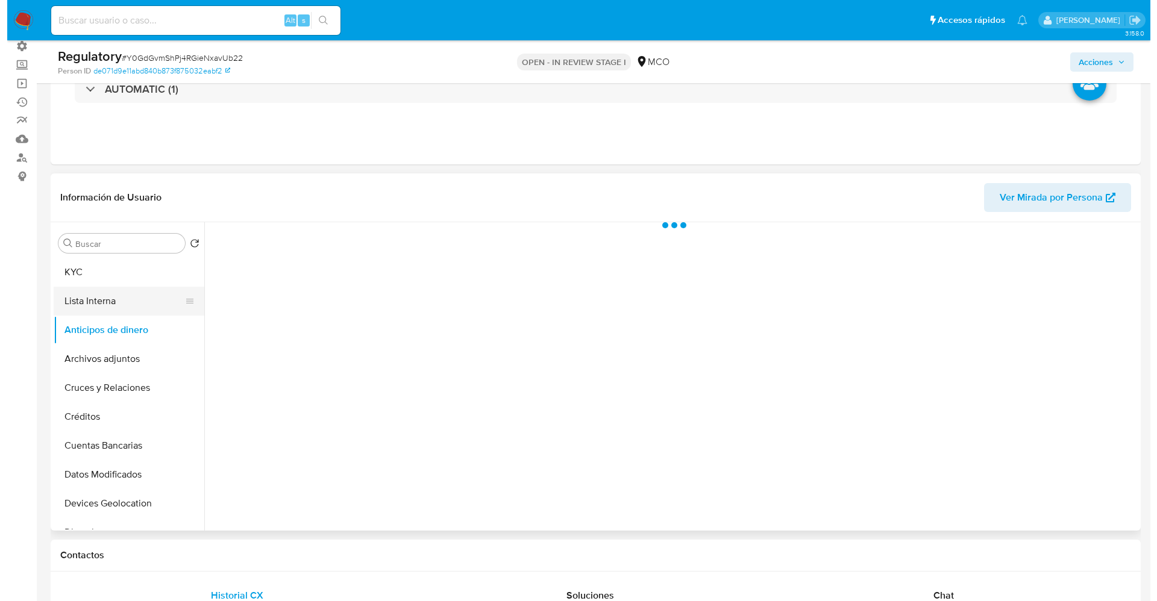
scroll to position [0, 0]
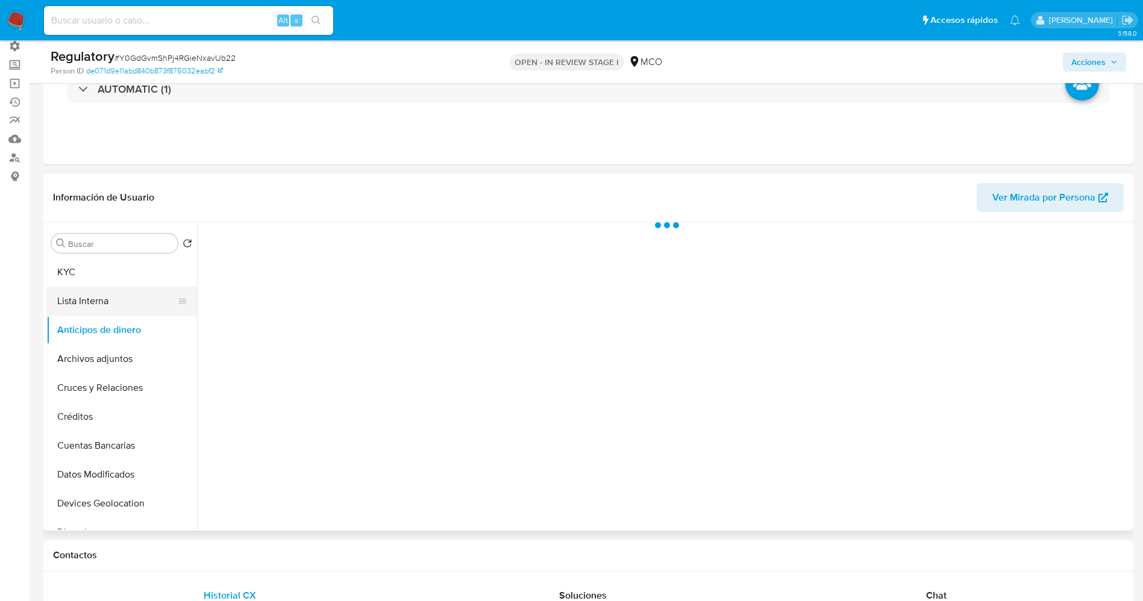
click at [98, 306] on button "Lista Interna" at bounding box center [116, 301] width 141 height 29
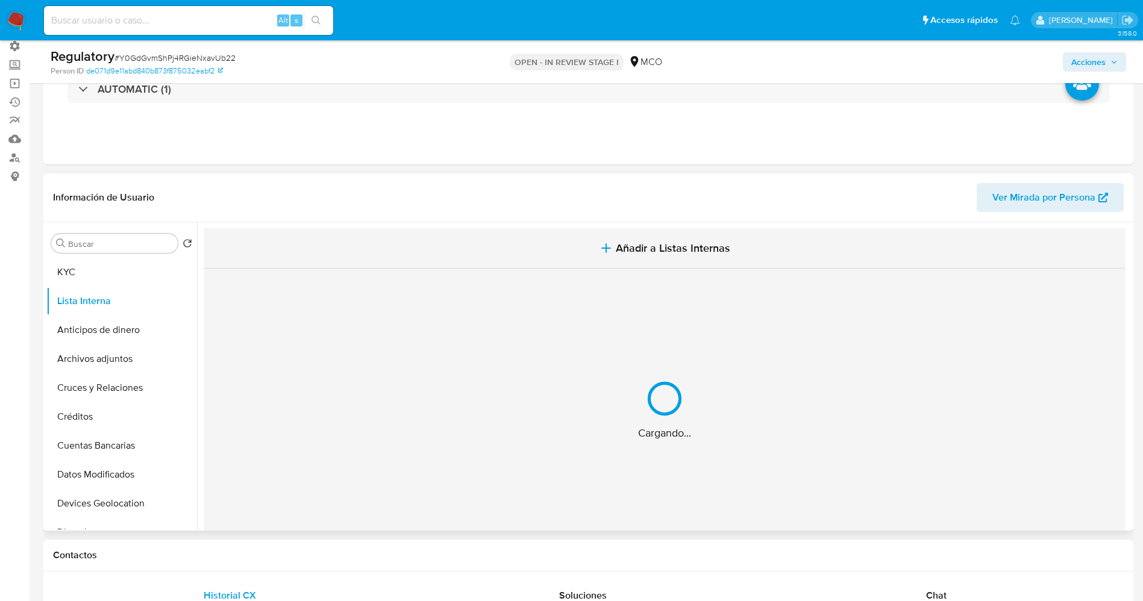
click at [606, 245] on icon "button" at bounding box center [606, 248] width 14 height 14
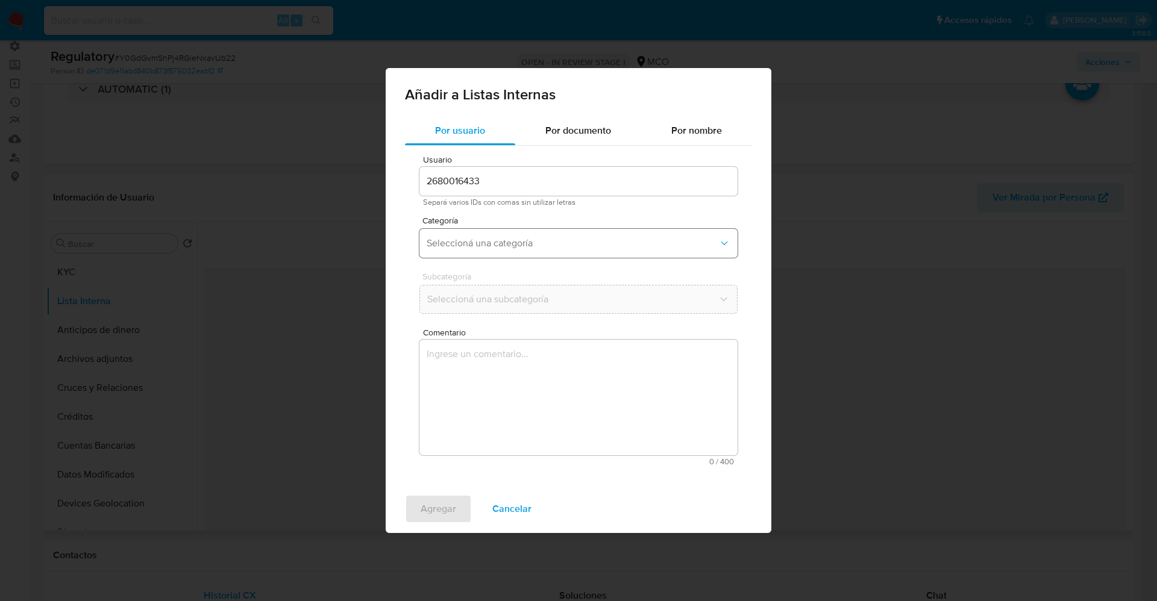
click at [525, 234] on button "Seleccioná una categoría" at bounding box center [578, 243] width 318 height 29
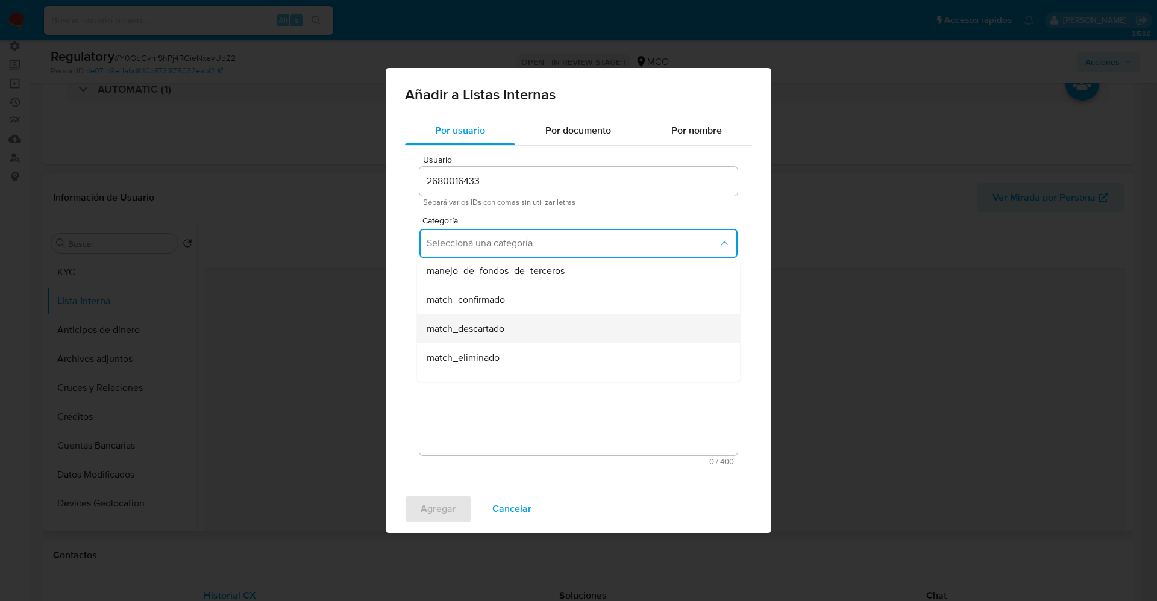
scroll to position [90, 0]
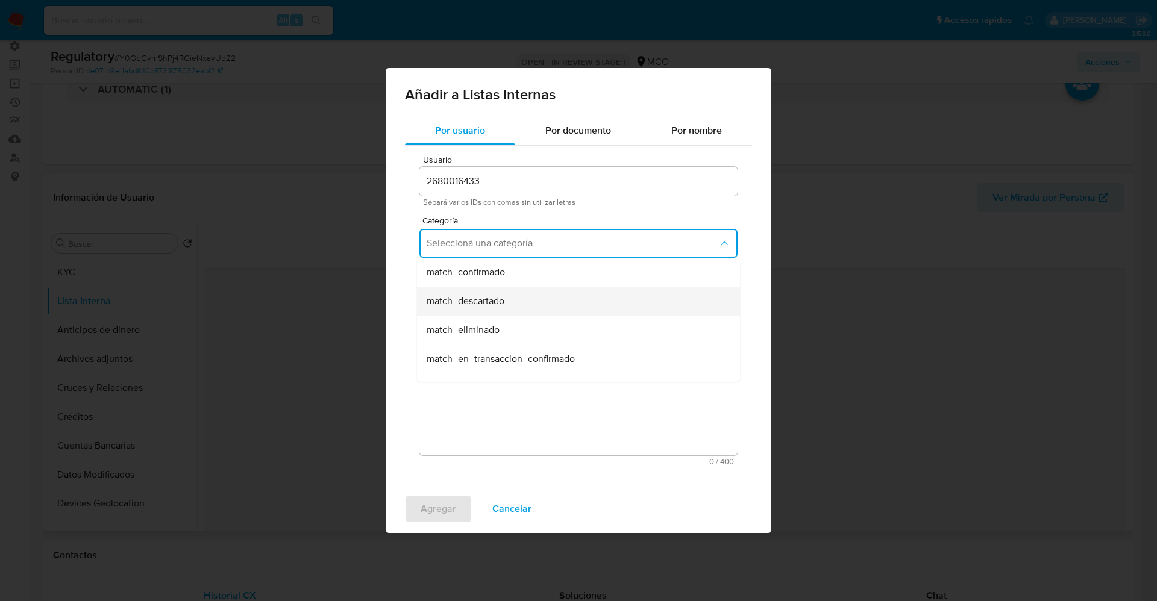
click at [510, 294] on div "match_descartado" at bounding box center [575, 301] width 296 height 29
click at [510, 294] on span "Seleccioná una subcategoría" at bounding box center [573, 299] width 292 height 12
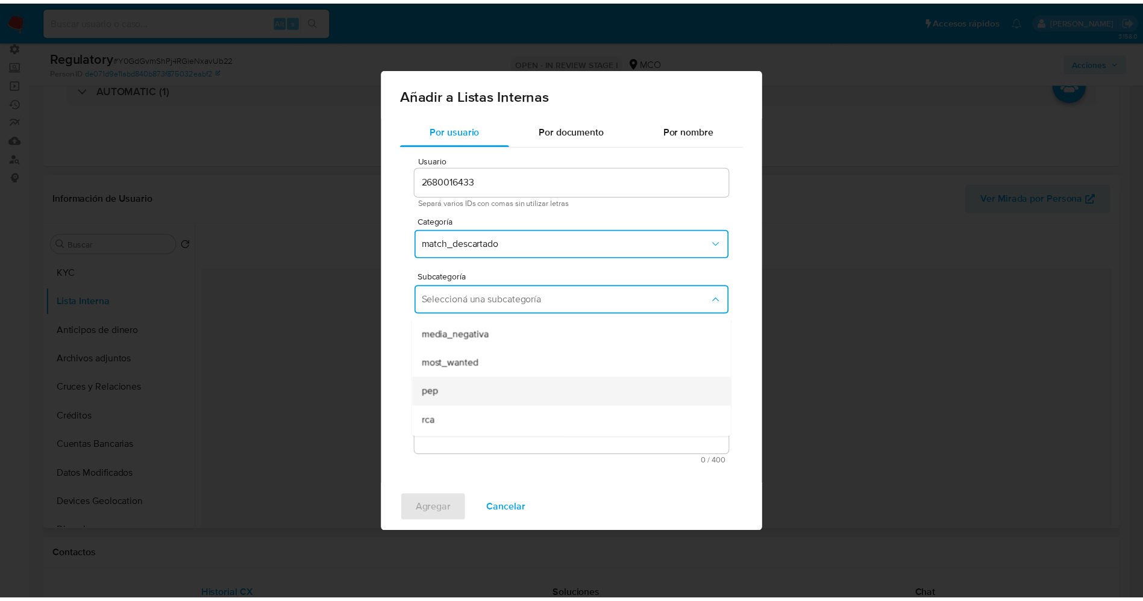
scroll to position [82, 0]
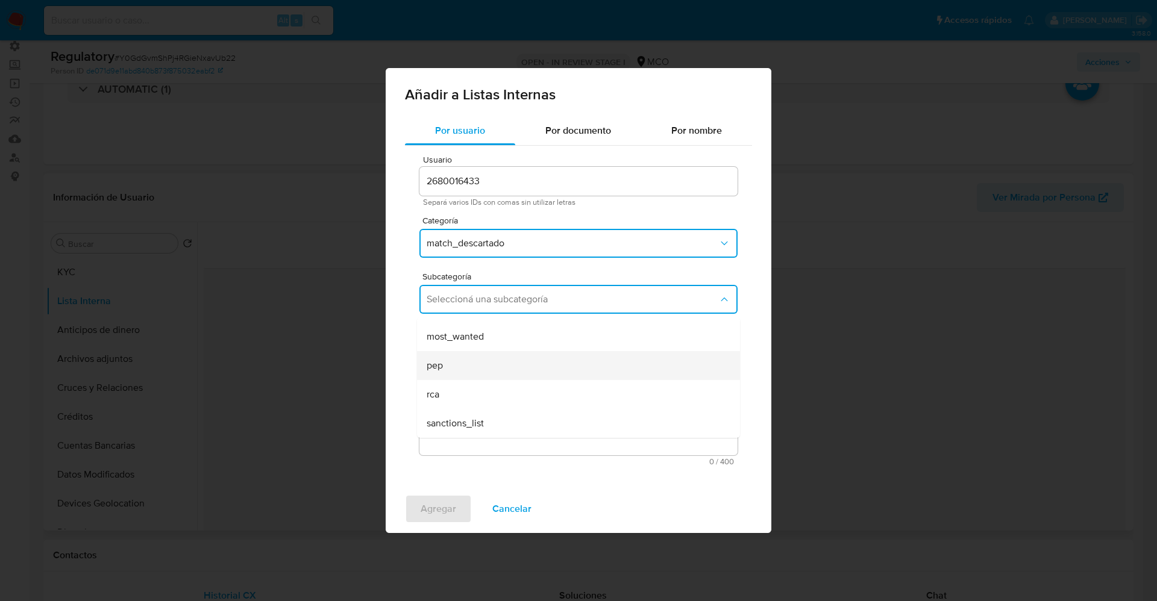
click at [456, 370] on div "pep" at bounding box center [575, 365] width 296 height 29
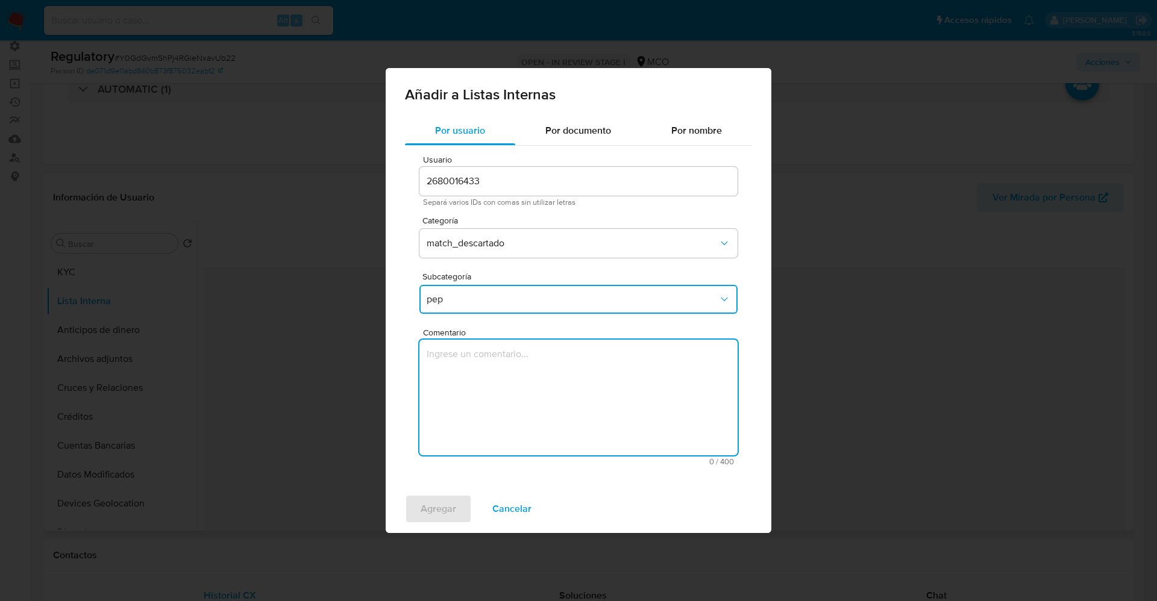
click at [456, 370] on textarea "Comentario" at bounding box center [578, 398] width 318 height 116
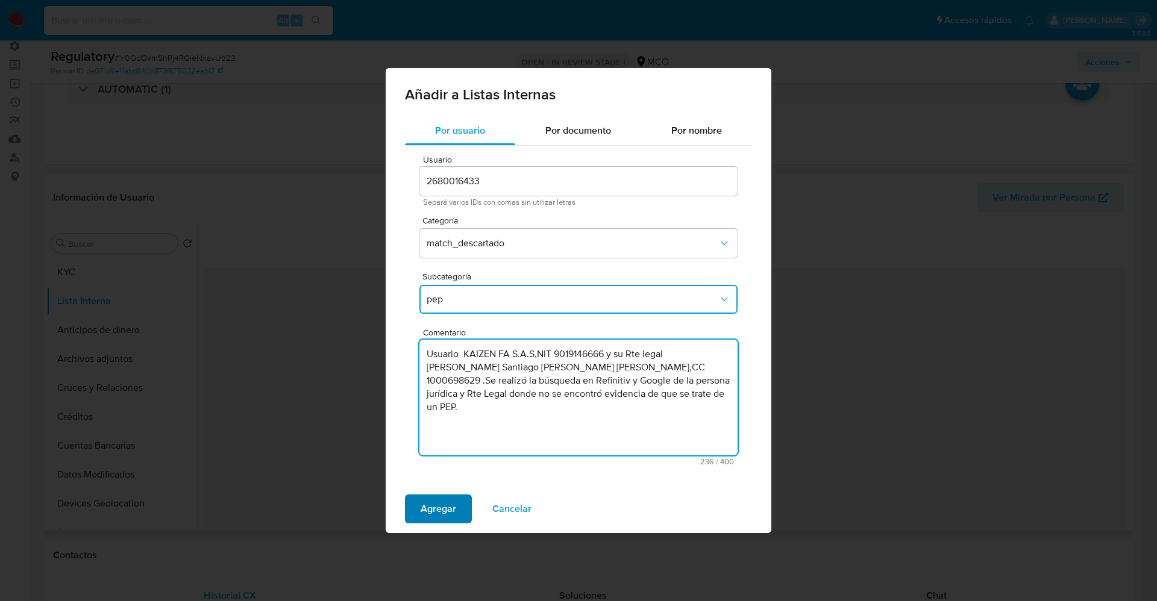
type textarea "Usuario KAIZEN FA S.A.S,NIT 9019146666 y su Rte legal David Santiago Forero Duq…"
click at [437, 511] on span "Agregar" at bounding box center [439, 509] width 36 height 27
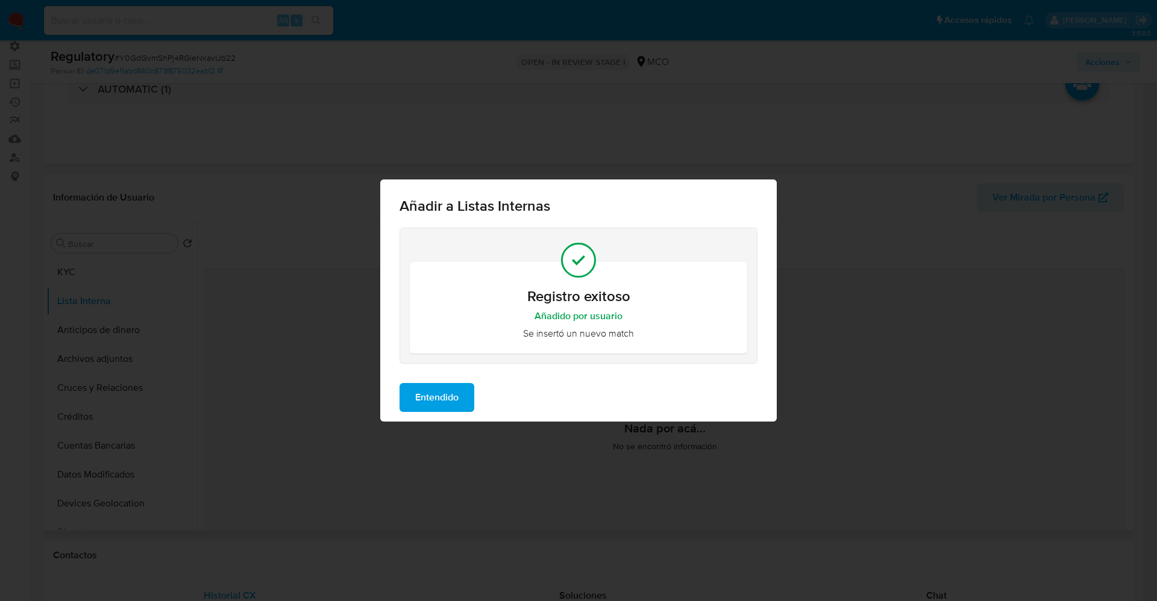
click at [419, 399] on span "Entendido" at bounding box center [436, 397] width 43 height 27
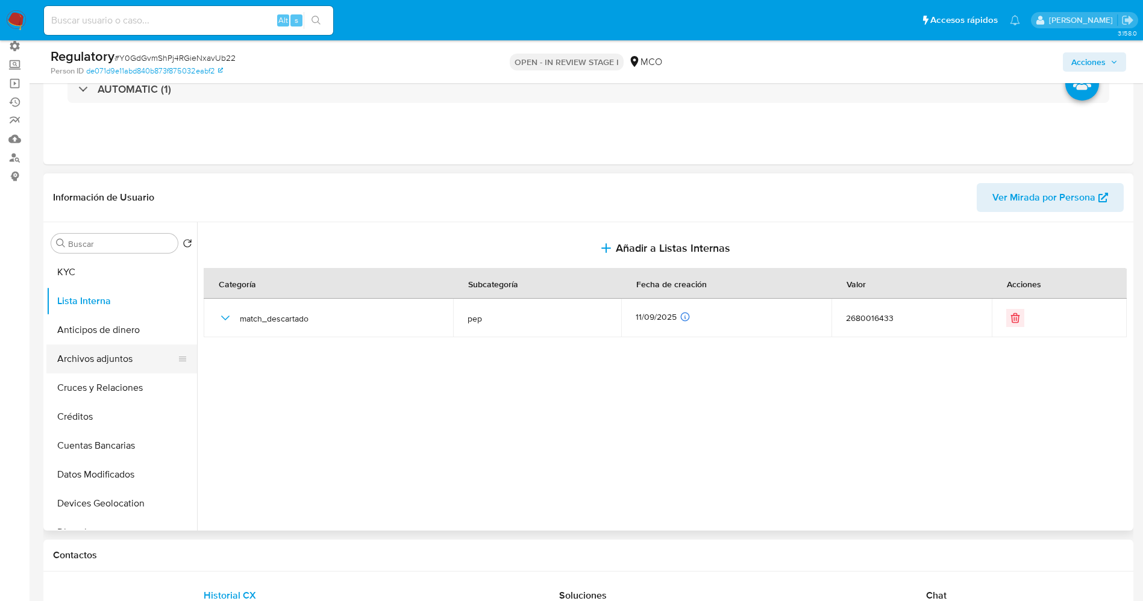
click at [115, 365] on button "Archivos adjuntos" at bounding box center [116, 359] width 141 height 29
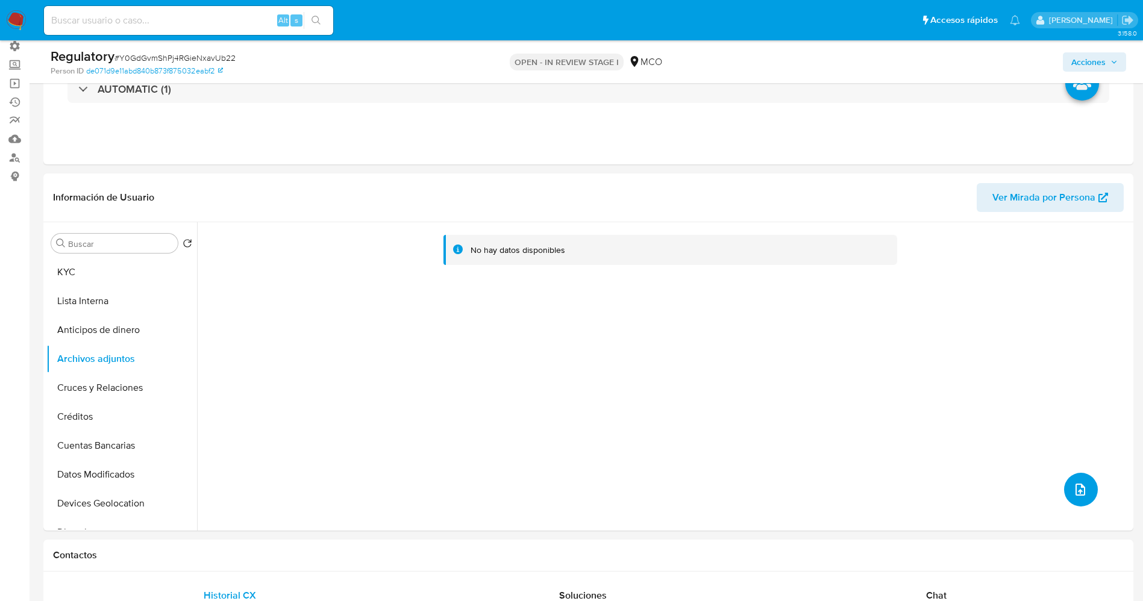
click at [1073, 483] on span "upload-file" at bounding box center [1080, 490] width 14 height 14
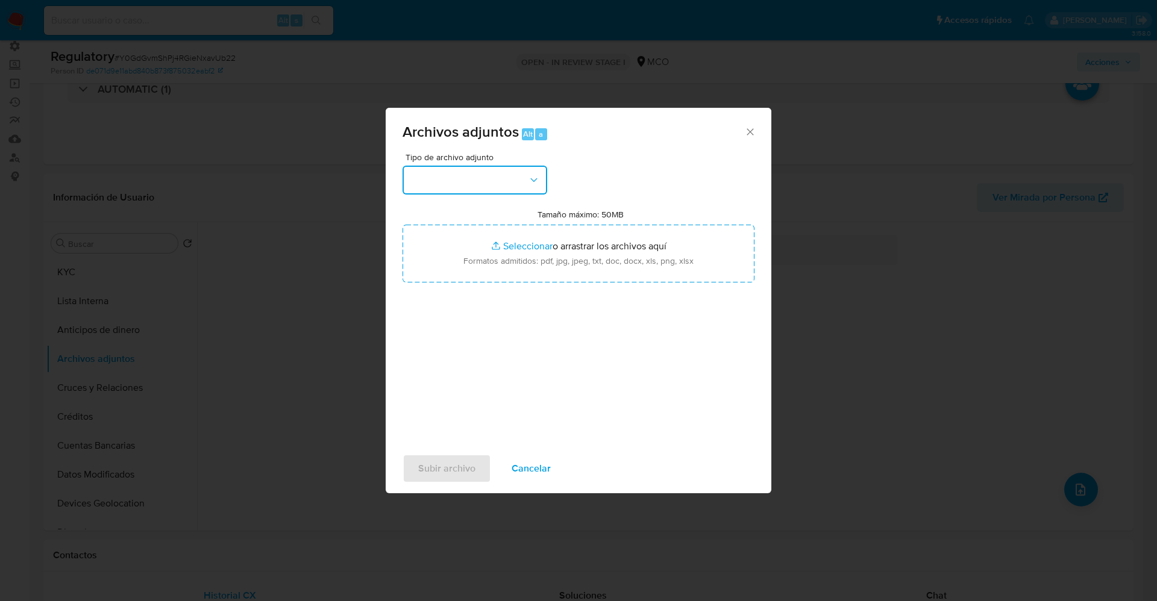
click at [425, 175] on button "button" at bounding box center [474, 180] width 145 height 29
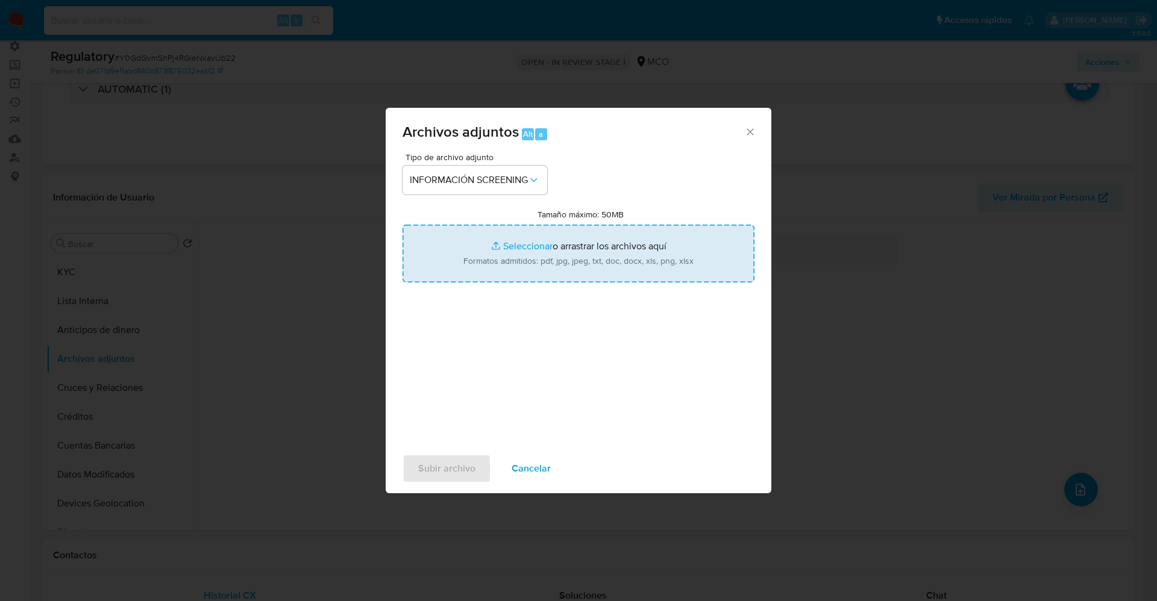
type input "C:\fakepath\_David Santiago Forero Duque_ lavado de dinero - Buscar con Google.…"
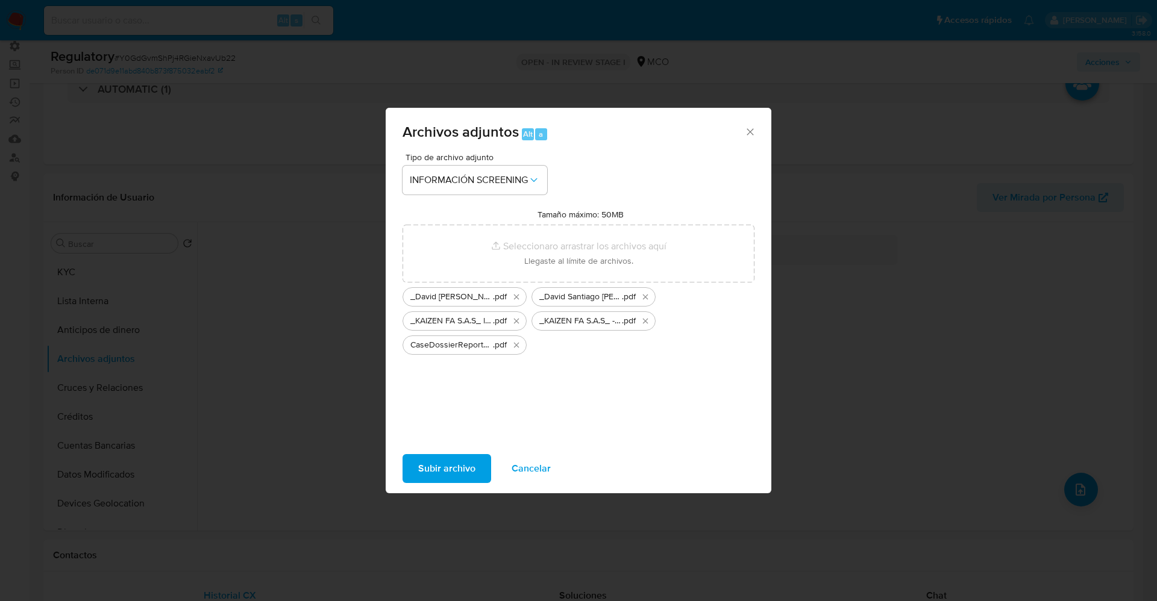
click at [460, 467] on span "Subir archivo" at bounding box center [446, 468] width 57 height 27
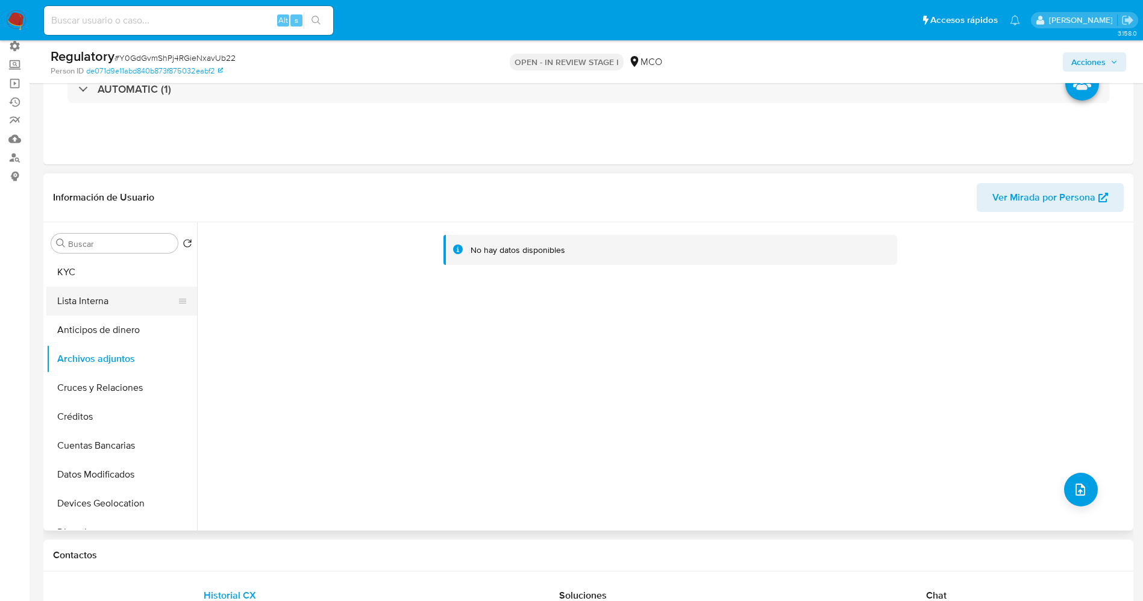
click at [110, 308] on button "Lista Interna" at bounding box center [116, 301] width 141 height 29
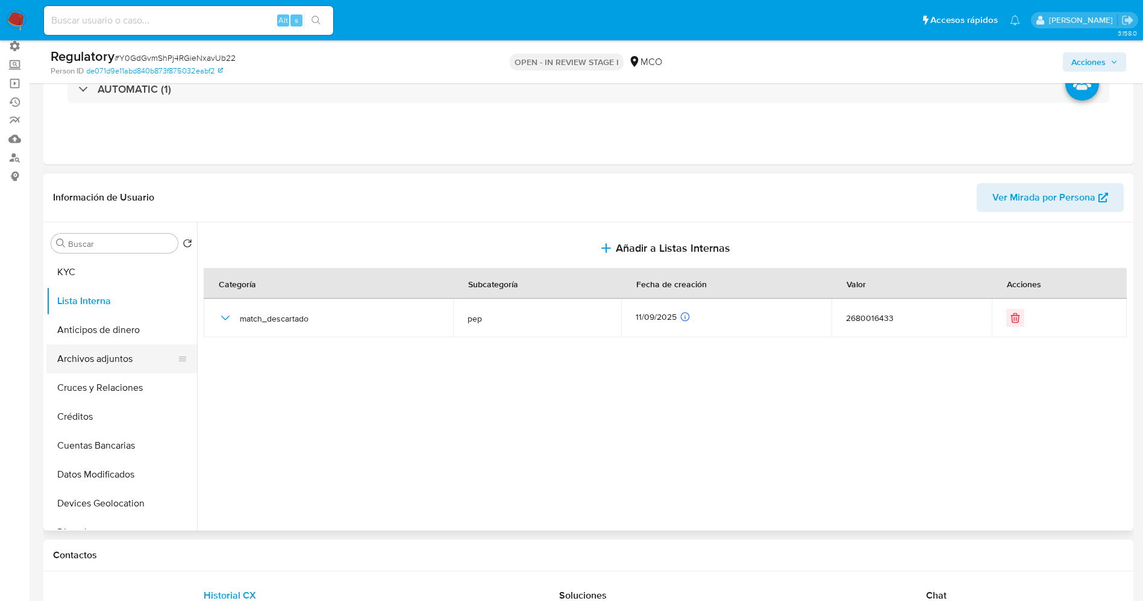
click at [116, 356] on button "Archivos adjuntos" at bounding box center [116, 359] width 141 height 29
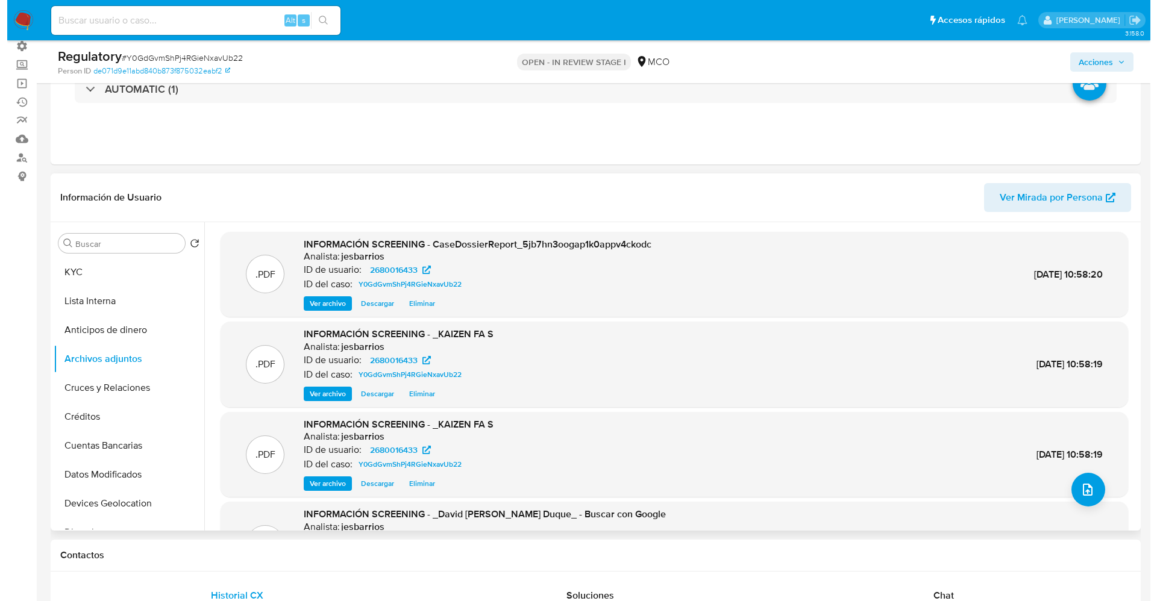
scroll to position [101, 0]
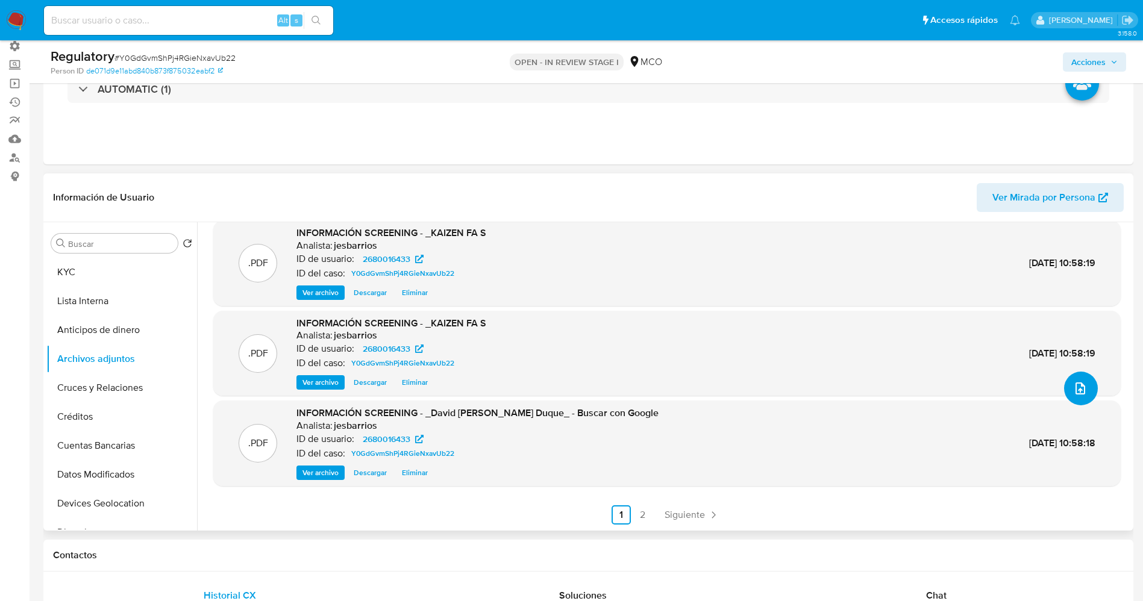
click at [1084, 378] on button "upload-file" at bounding box center [1081, 389] width 34 height 34
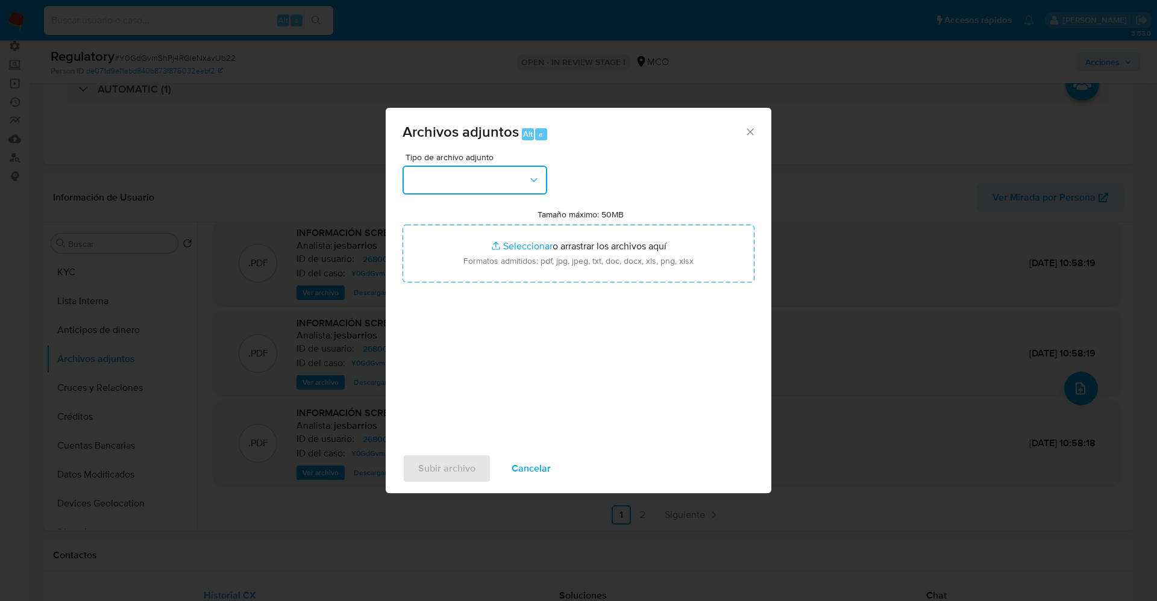
click at [478, 178] on button "button" at bounding box center [474, 180] width 145 height 29
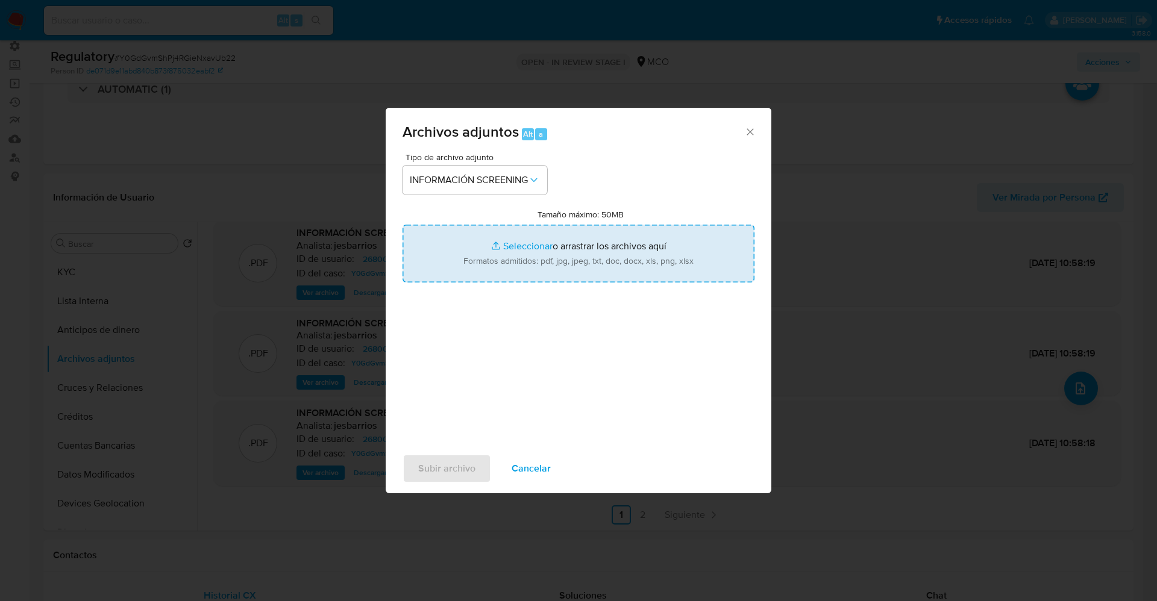
type input "C:\fakepath\CaseDossierReport_5jb6uakip3e11k0aps7yogg71.pdf"
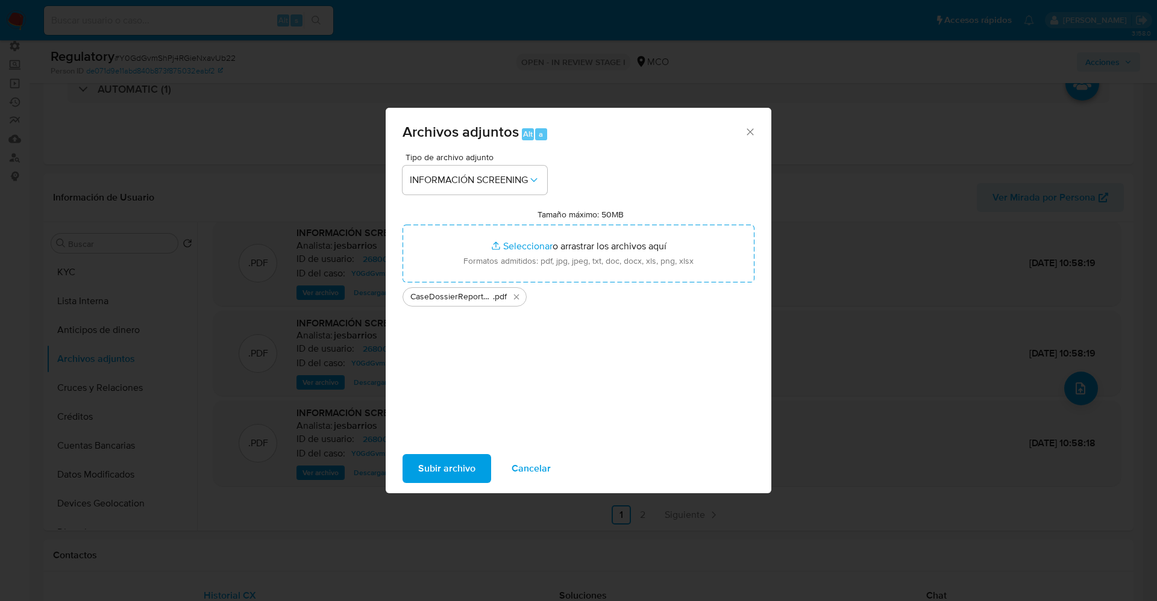
click at [452, 489] on div "Subir archivo Cancelar" at bounding box center [579, 469] width 386 height 46
click at [458, 469] on span "Subir archivo" at bounding box center [446, 468] width 57 height 27
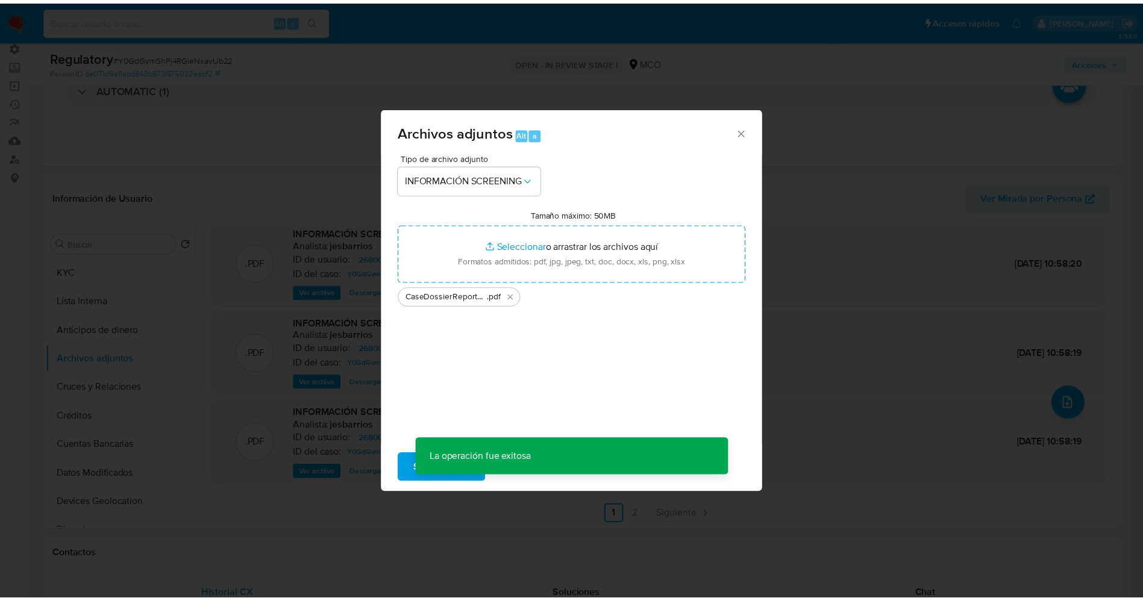
scroll to position [87, 0]
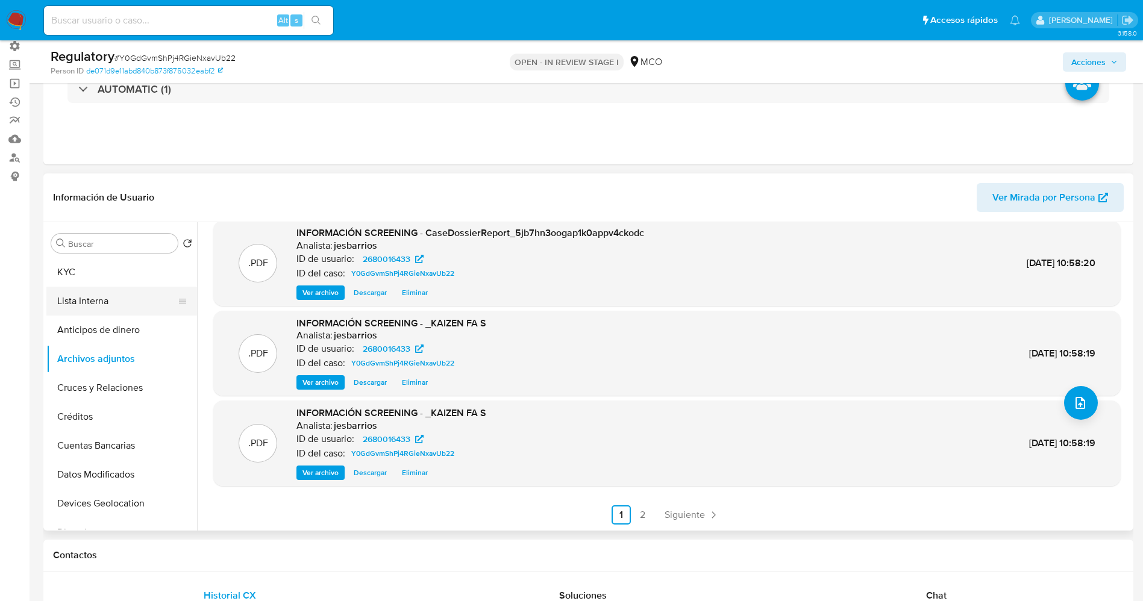
click at [125, 309] on button "Lista Interna" at bounding box center [116, 301] width 141 height 29
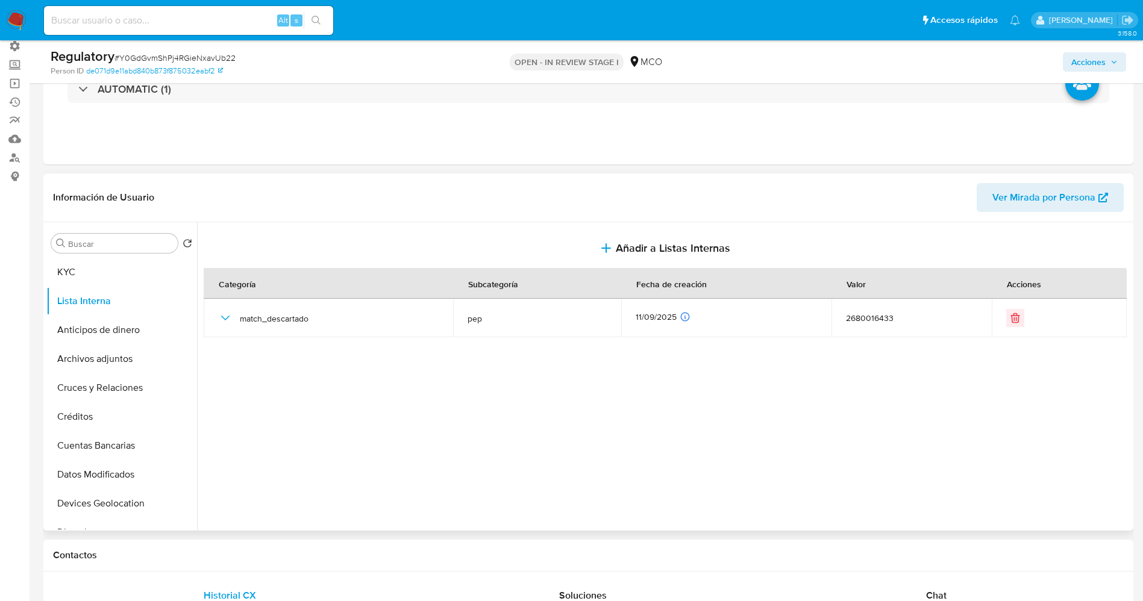
scroll to position [0, 0]
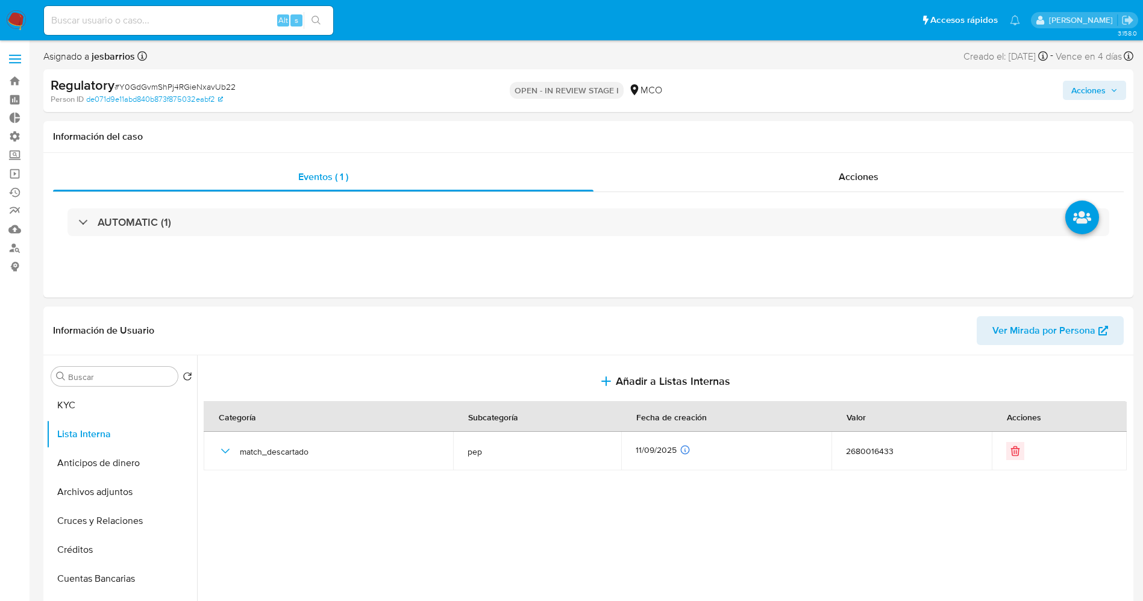
click at [1097, 92] on span "Acciones" at bounding box center [1088, 90] width 34 height 19
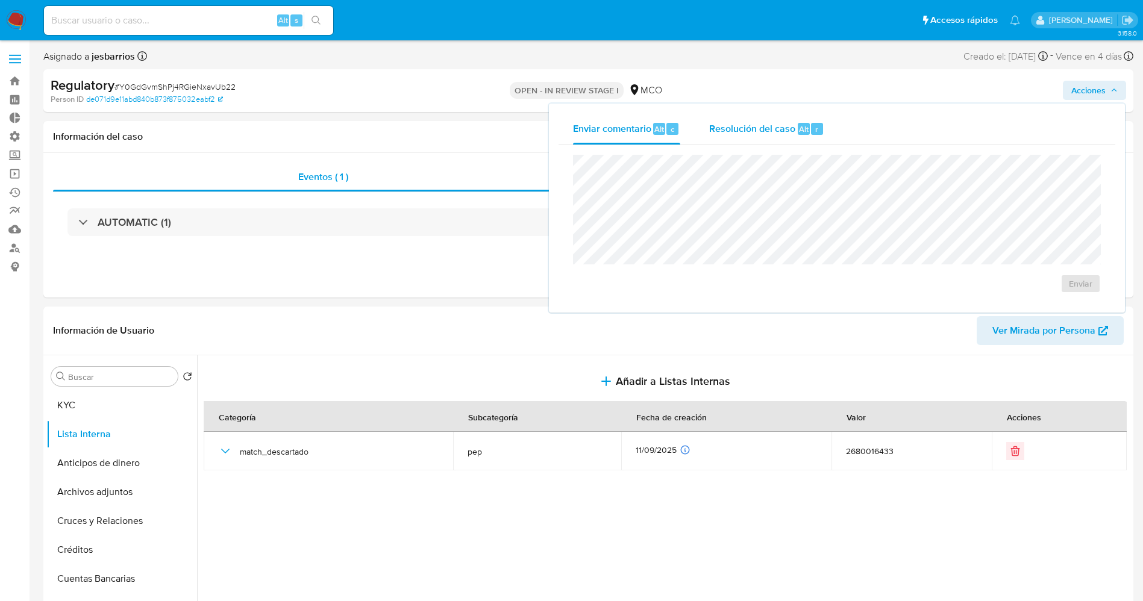
click at [792, 130] on span "Resolución del caso" at bounding box center [752, 129] width 86 height 14
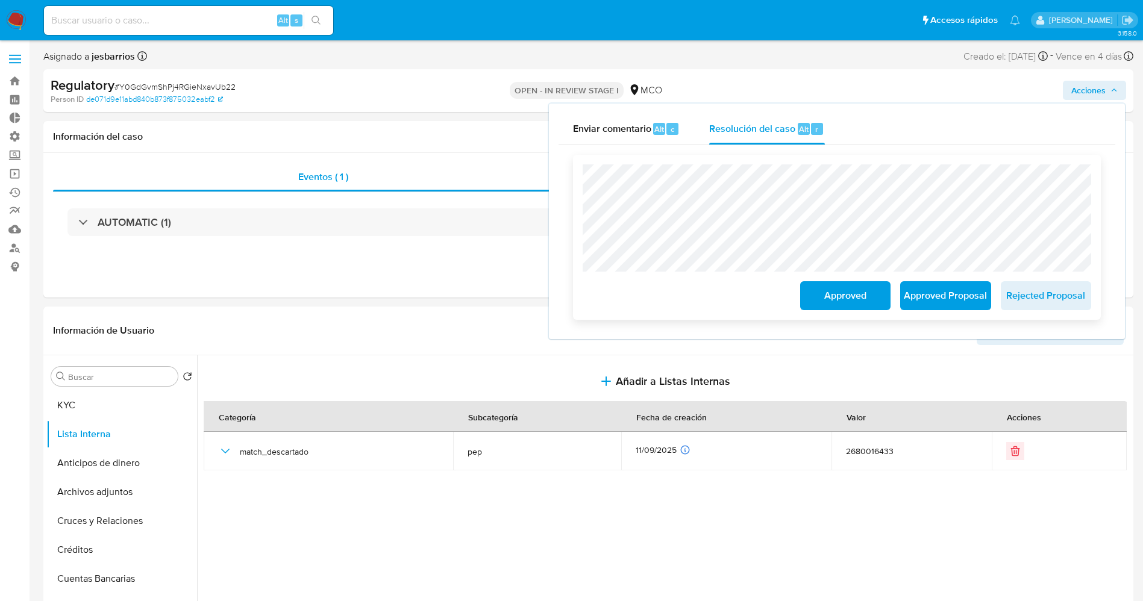
click at [847, 296] on span "Approved" at bounding box center [845, 296] width 59 height 27
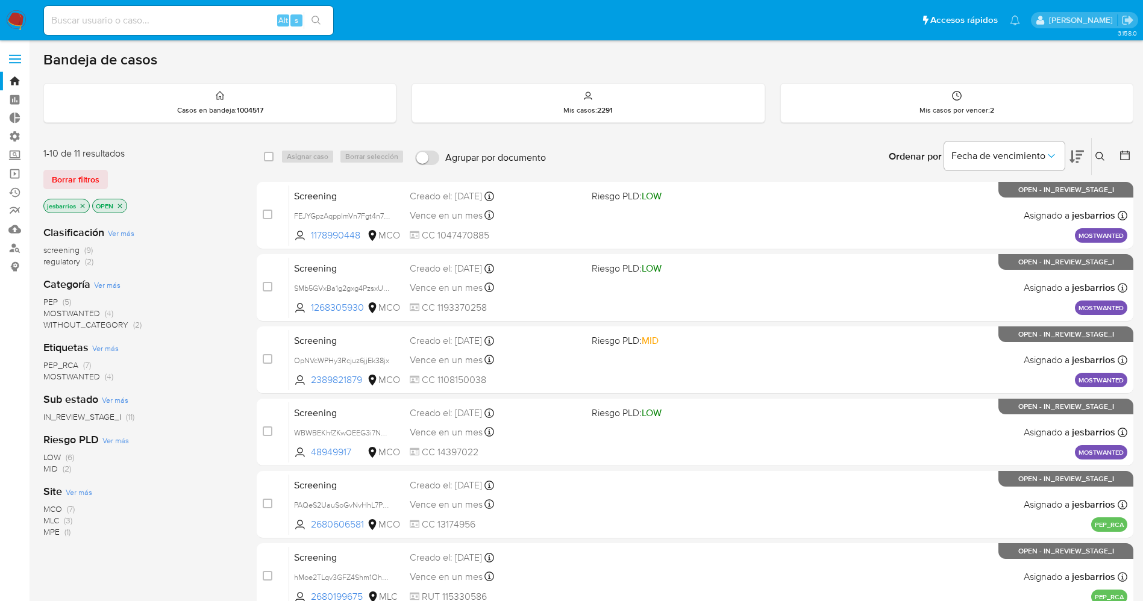
click at [14, 14] on img at bounding box center [16, 20] width 20 height 20
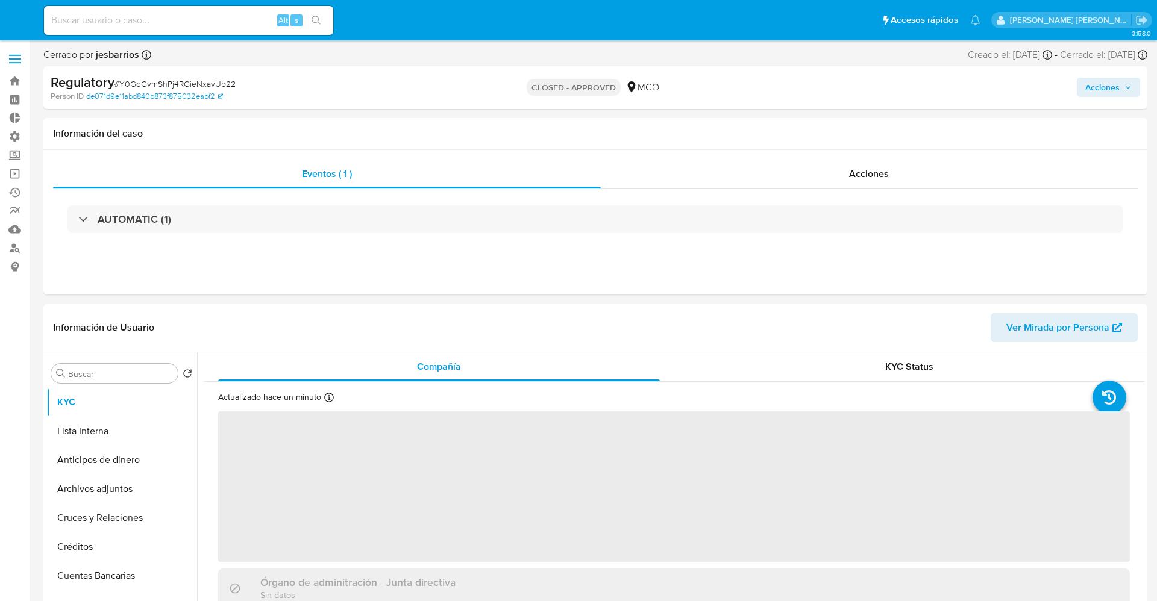
select select "10"
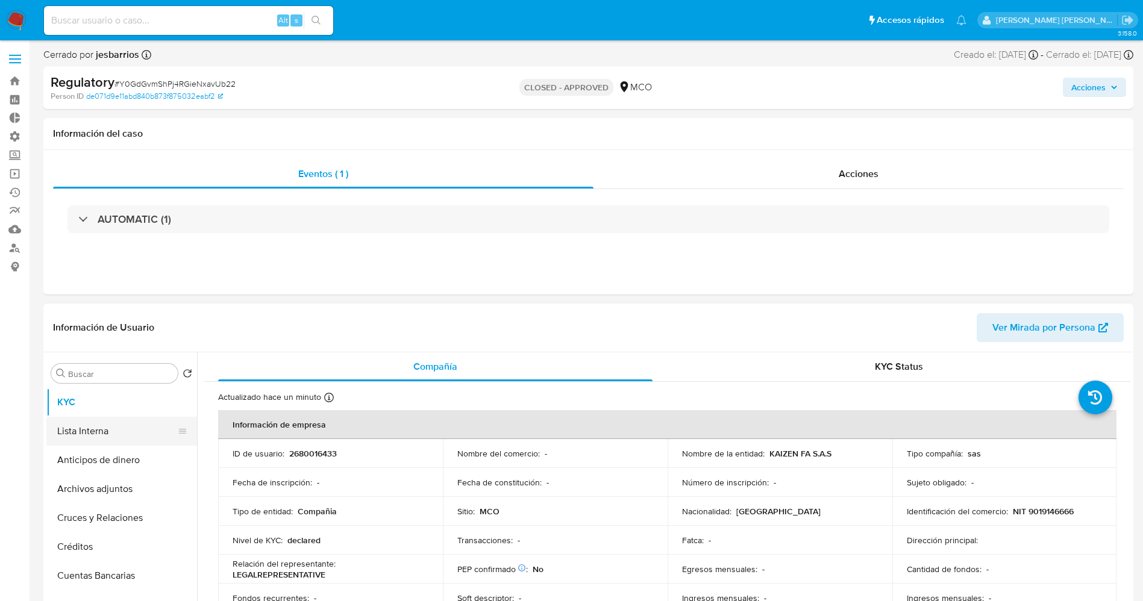
click at [119, 425] on button "Lista Interna" at bounding box center [116, 431] width 141 height 29
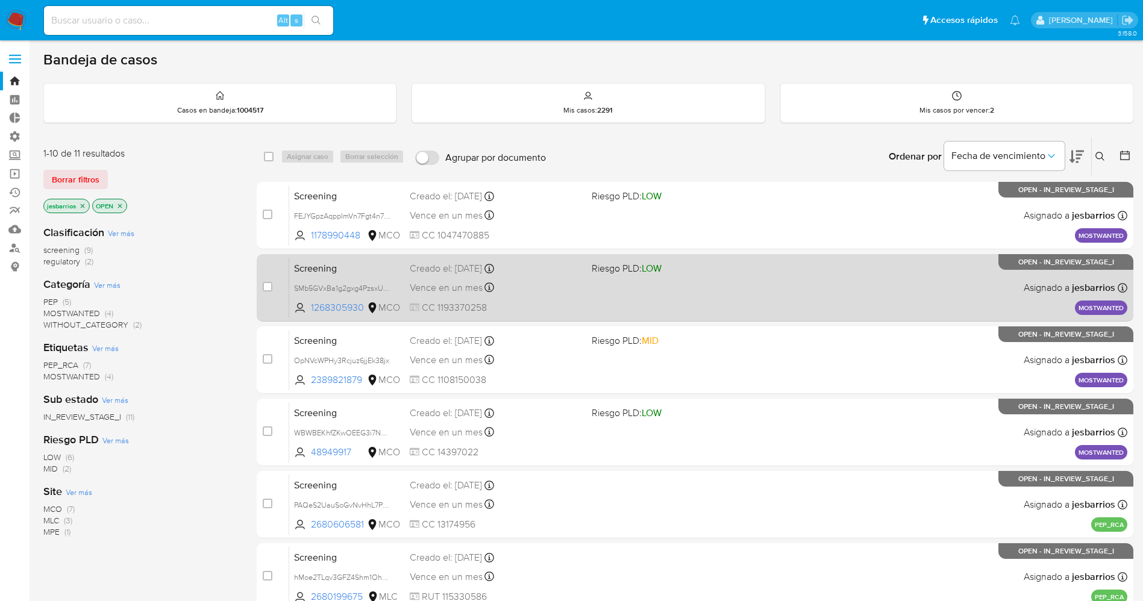
scroll to position [393, 0]
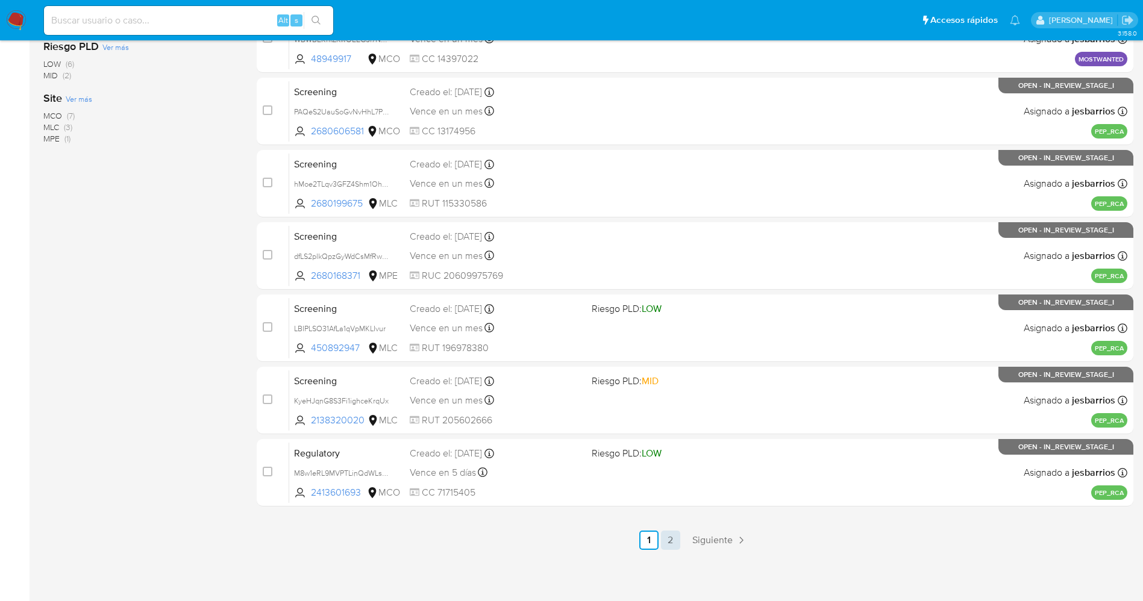
click at [667, 540] on link "2" at bounding box center [670, 540] width 19 height 19
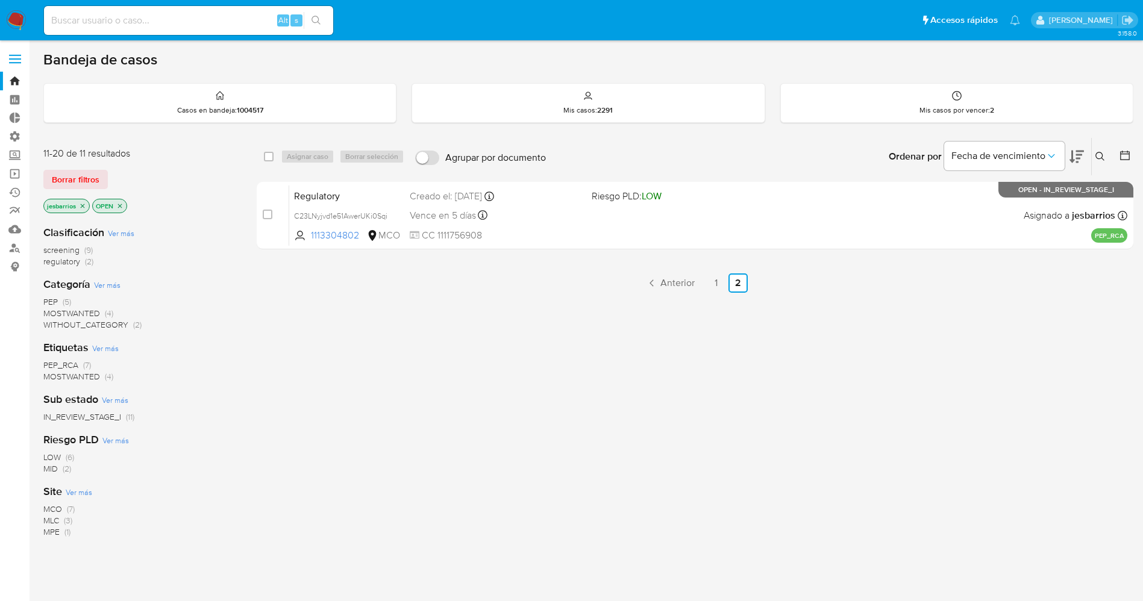
click at [20, 16] on img at bounding box center [16, 20] width 20 height 20
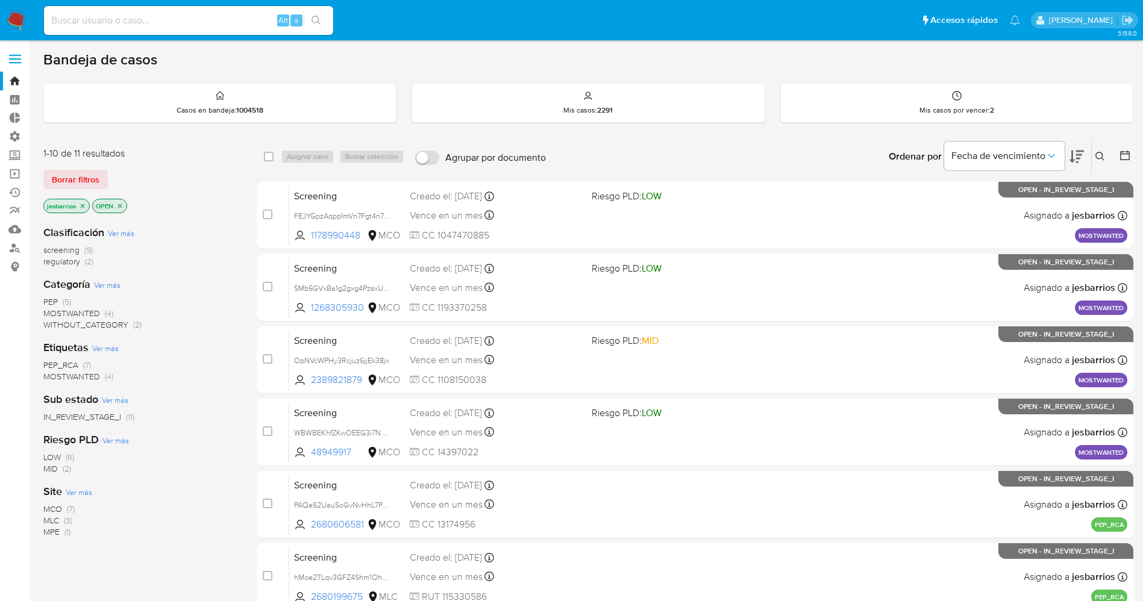
click at [13, 19] on img at bounding box center [16, 20] width 20 height 20
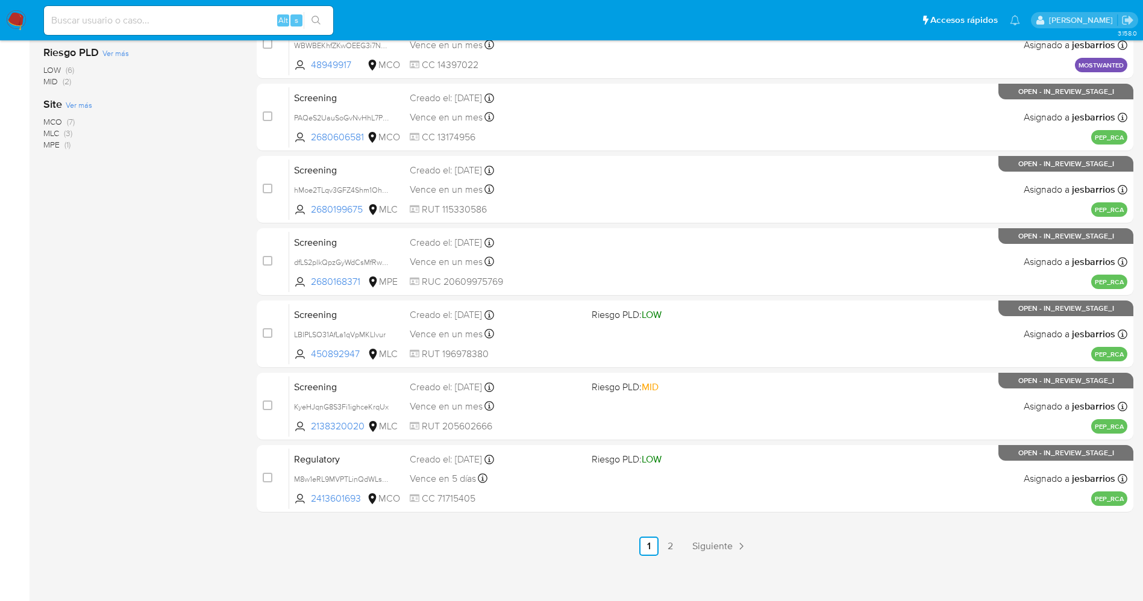
scroll to position [383, 0]
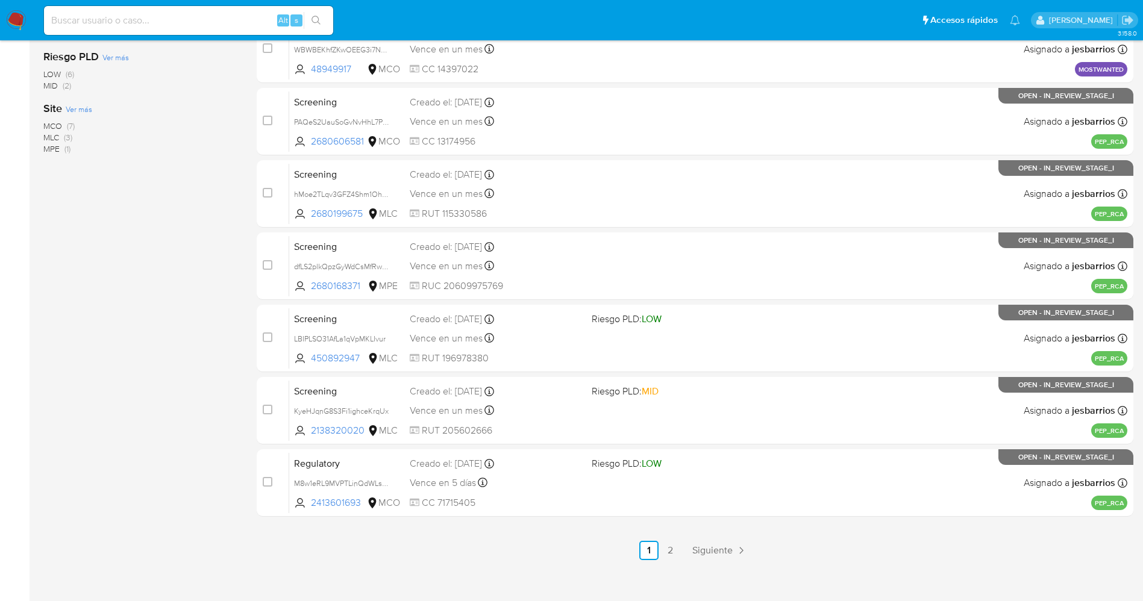
click at [15, 25] on img at bounding box center [16, 20] width 20 height 20
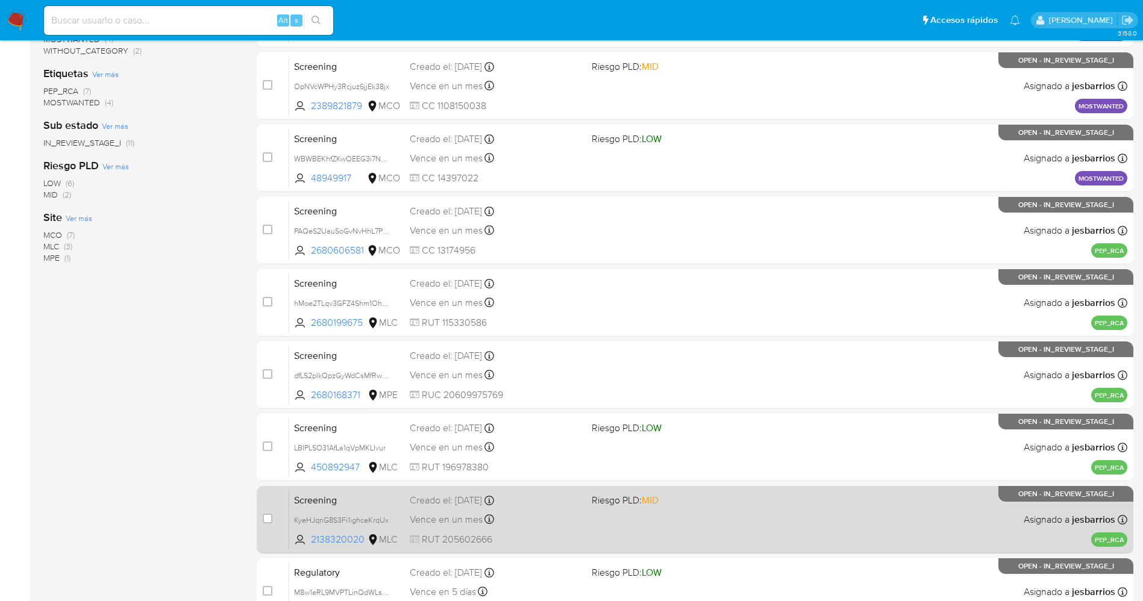
scroll to position [393, 0]
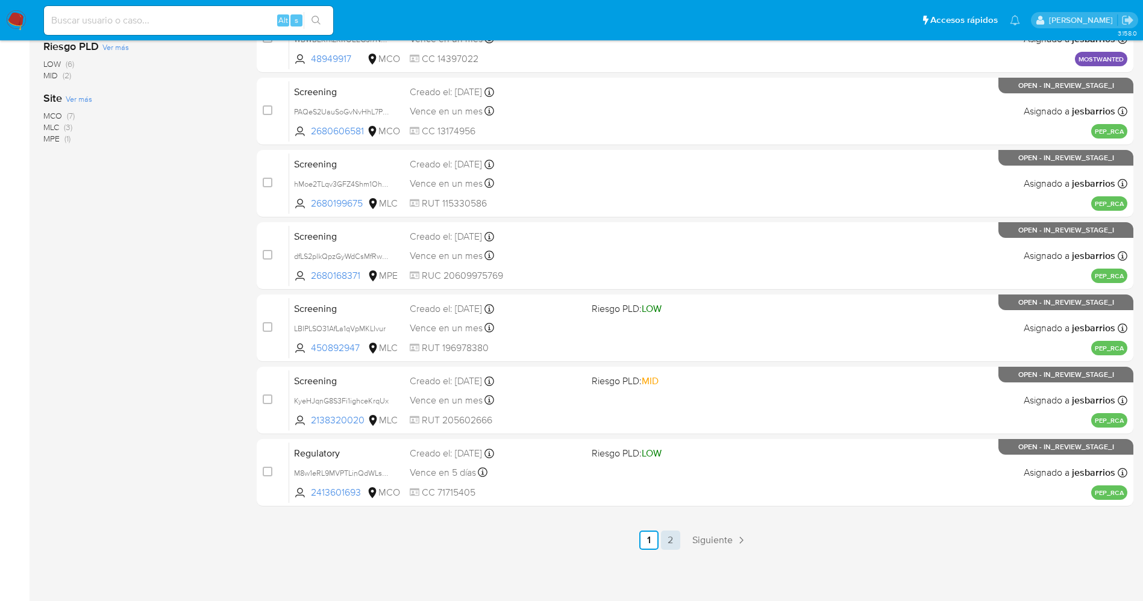
click at [670, 533] on link "2" at bounding box center [670, 540] width 19 height 19
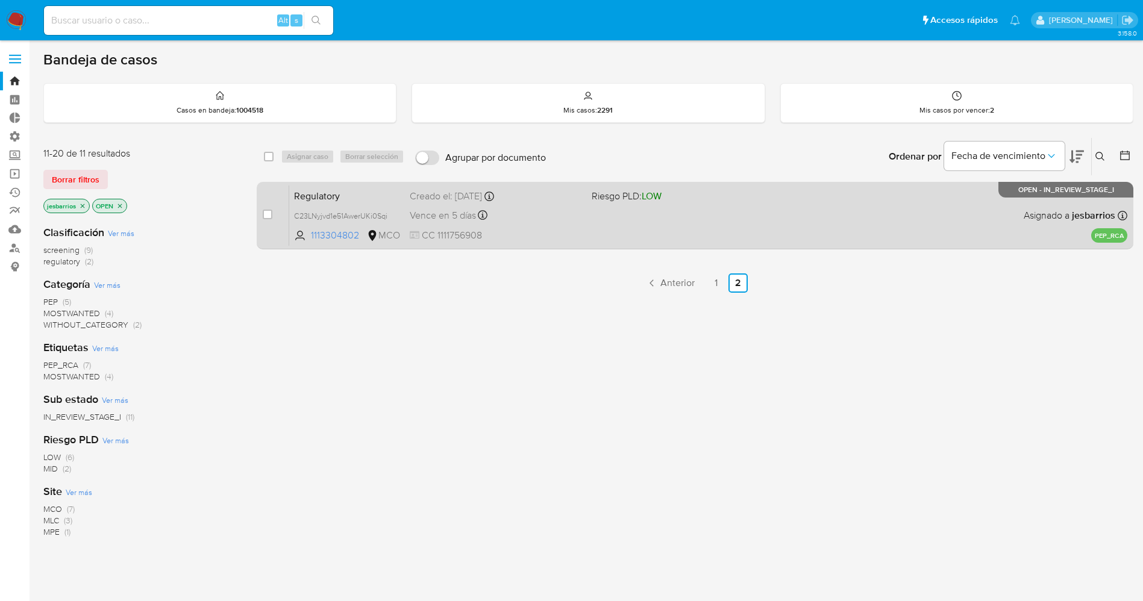
click at [636, 230] on div "Regulatory C23LNyjvd1e51AwerUKi0Sqi 1113304802 MCO Riesgo PLD: LOW Creado el: […" at bounding box center [708, 215] width 838 height 61
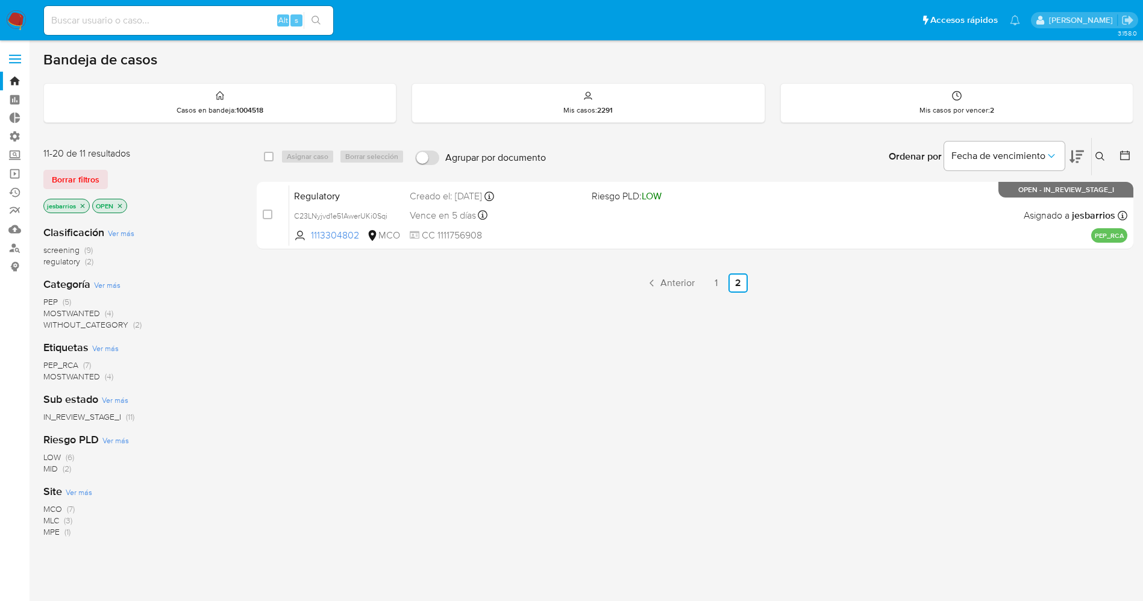
click at [15, 15] on img at bounding box center [16, 20] width 20 height 20
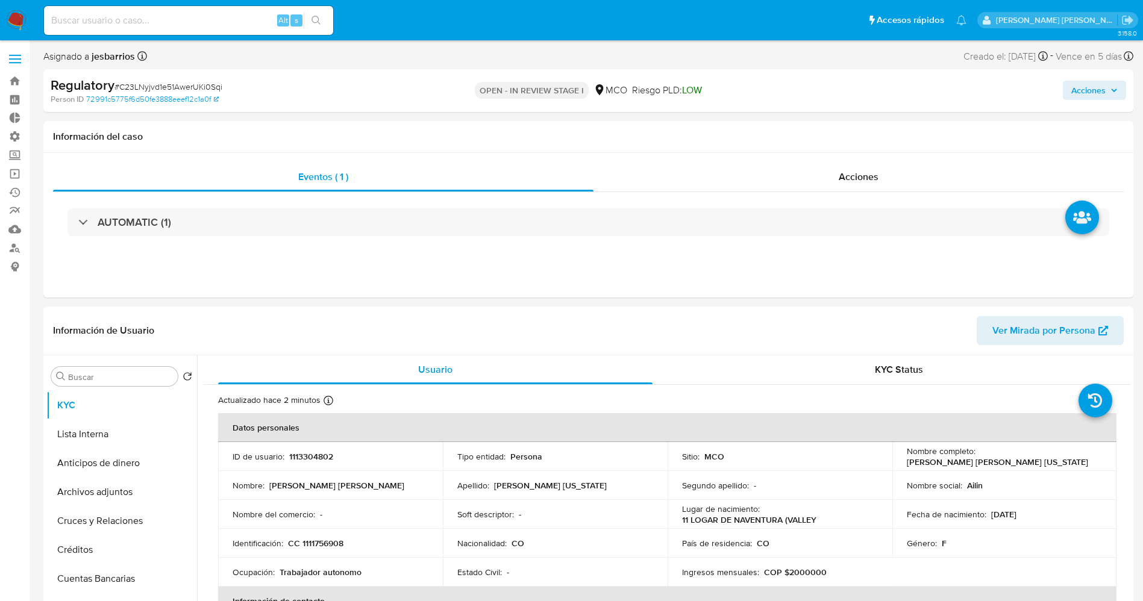
select select "10"
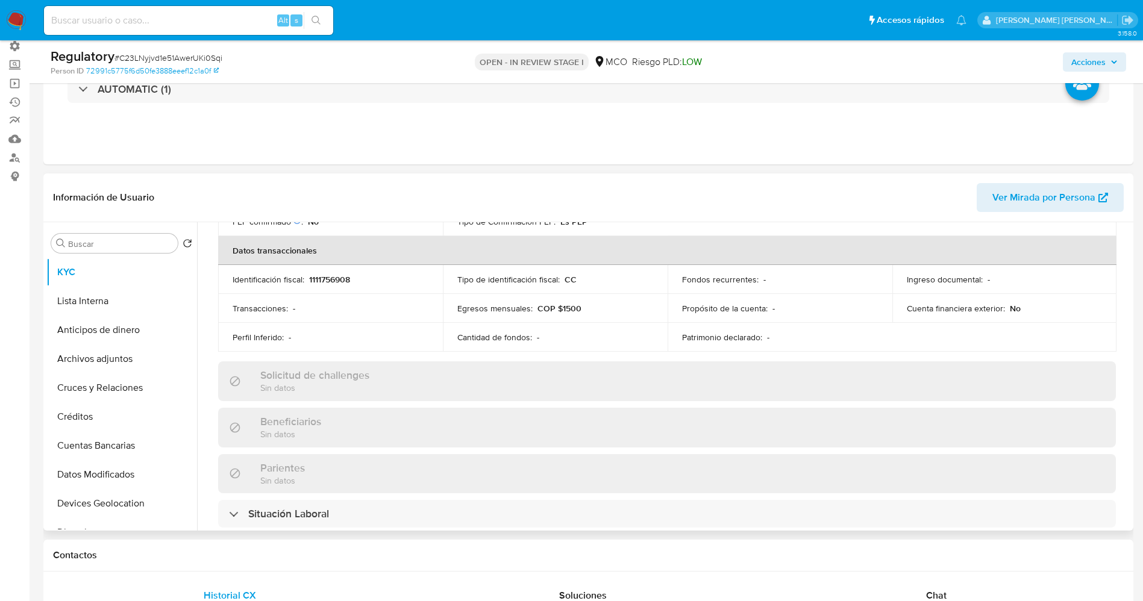
scroll to position [452, 0]
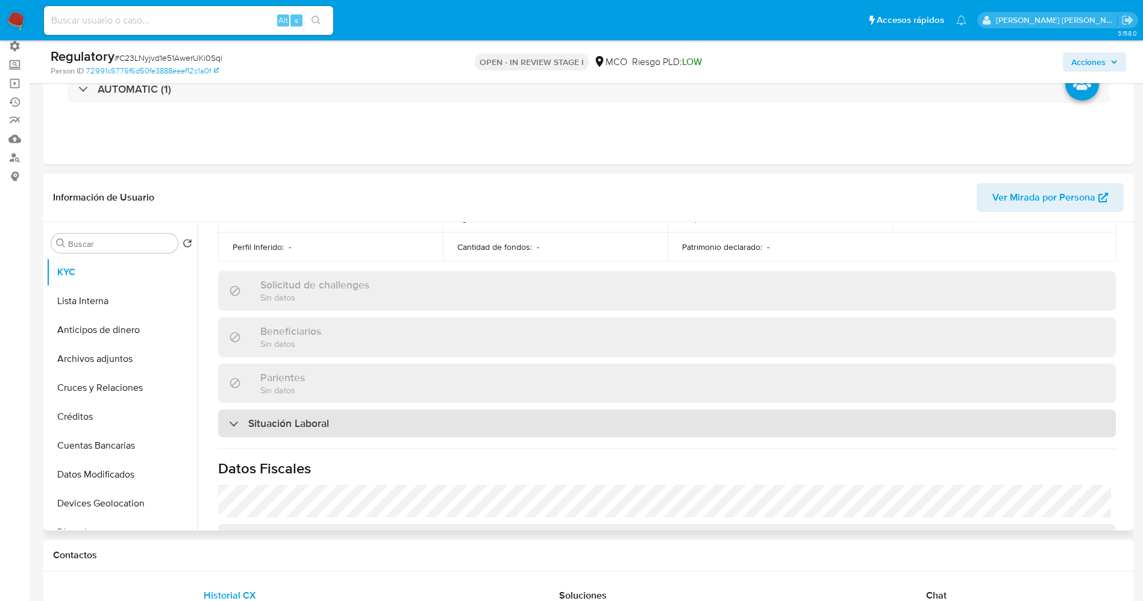
click at [371, 426] on div "Situación Laboral" at bounding box center [667, 424] width 898 height 28
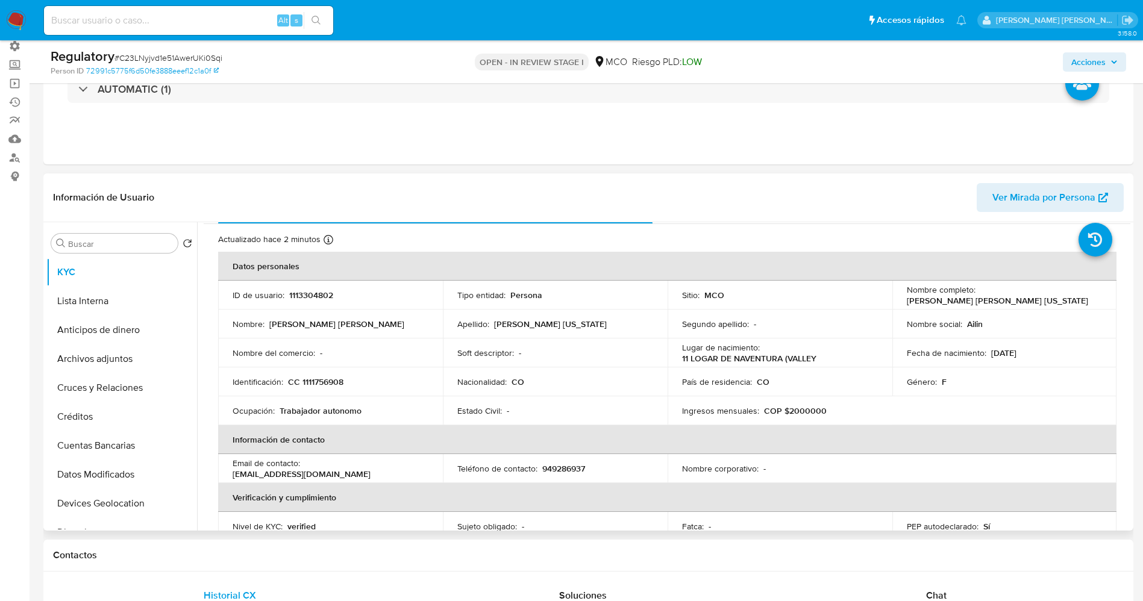
scroll to position [0, 0]
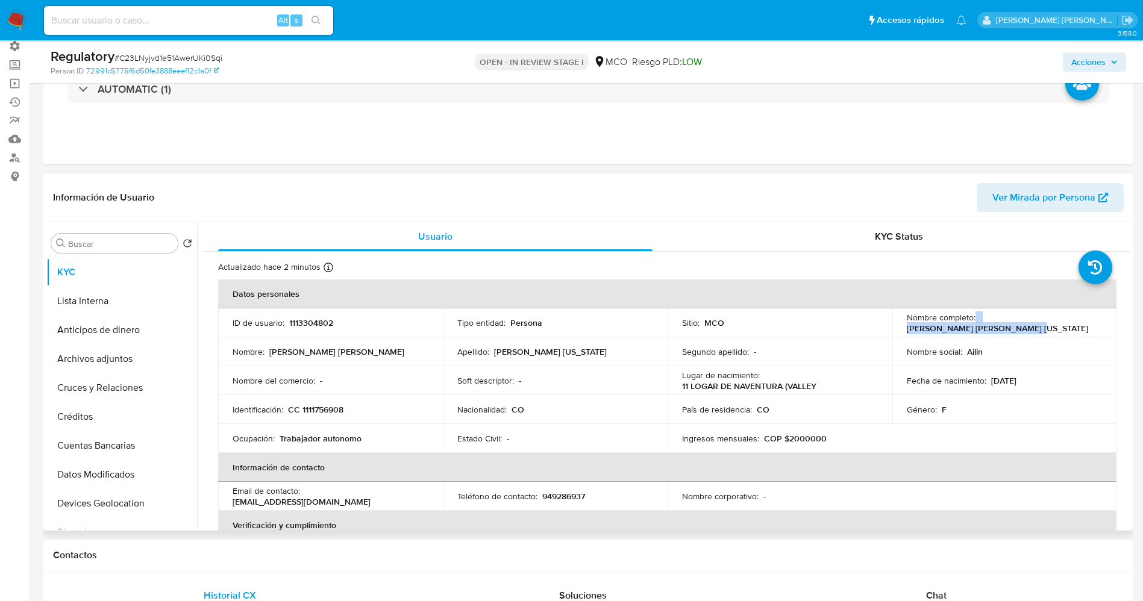
drag, startPoint x: 973, startPoint y: 325, endPoint x: 1084, endPoint y: 324, distance: 111.5
click at [1084, 324] on div "Nombre completo : Ailin Giselle Hurtado Colorado" at bounding box center [1005, 323] width 196 height 22
drag, startPoint x: 1057, startPoint y: 324, endPoint x: 998, endPoint y: 328, distance: 59.2
click at [998, 328] on p "Ailin Giselle Hurtado Colorado" at bounding box center [997, 328] width 181 height 11
click at [987, 323] on p "Ailin Giselle Hurtado Colorado" at bounding box center [997, 328] width 181 height 11
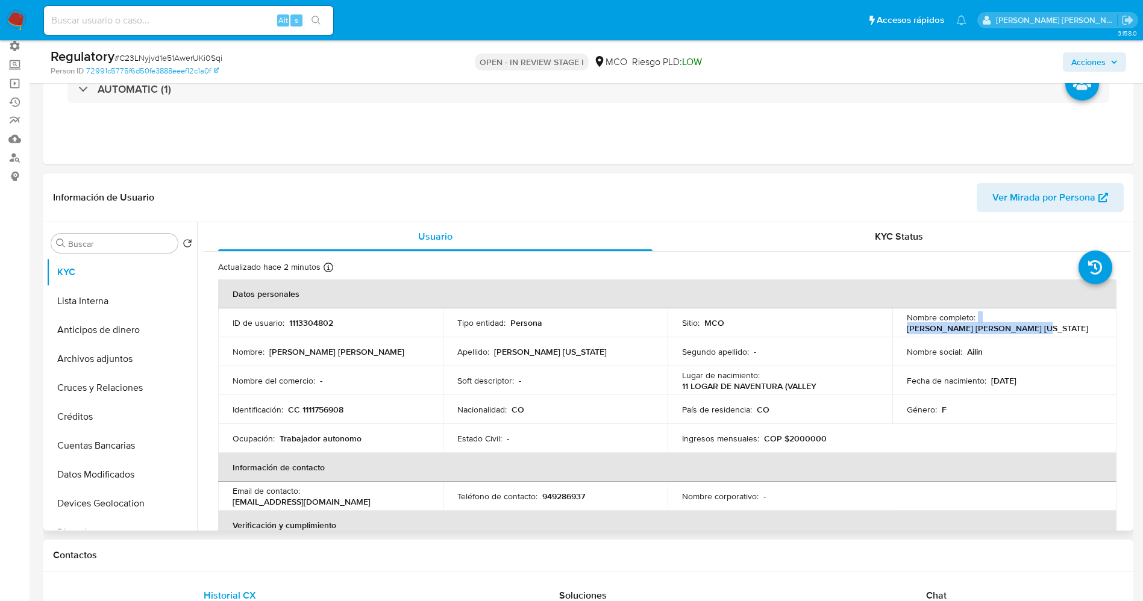
drag, startPoint x: 973, startPoint y: 325, endPoint x: 1093, endPoint y: 325, distance: 119.9
click at [1095, 325] on div "Nombre completo : Ailin Giselle Hurtado Colorado" at bounding box center [1005, 323] width 196 height 22
copy div "Ailin Giselle Hurtado Colorado"
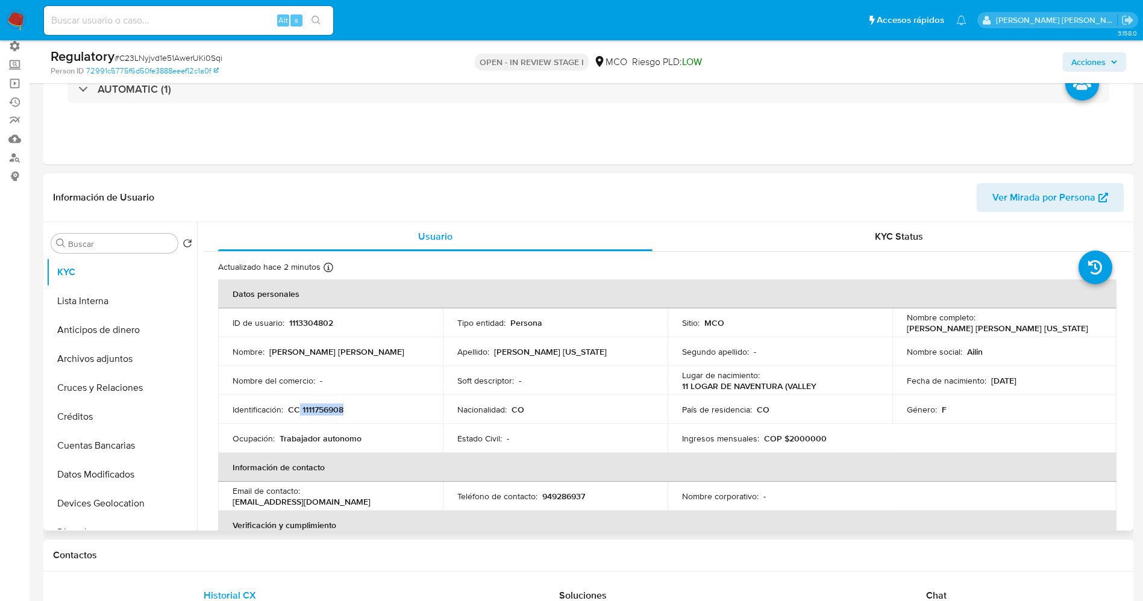
drag, startPoint x: 316, startPoint y: 409, endPoint x: 350, endPoint y: 409, distance: 34.3
click at [350, 409] on div "Identificación : CC 1111756908" at bounding box center [331, 409] width 196 height 11
copy p "1111756908"
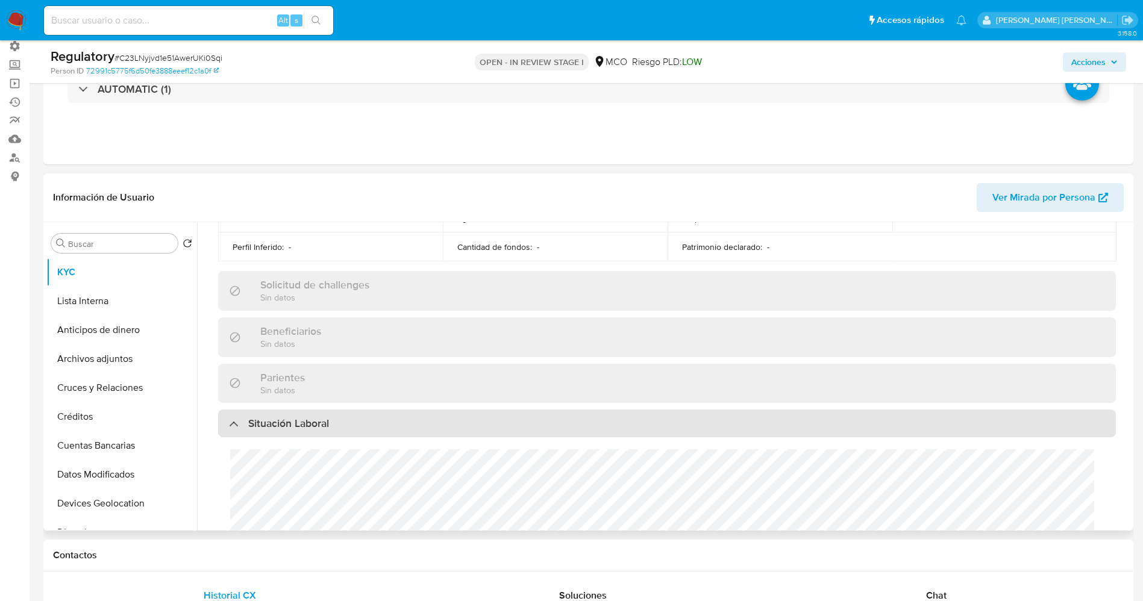
scroll to position [633, 0]
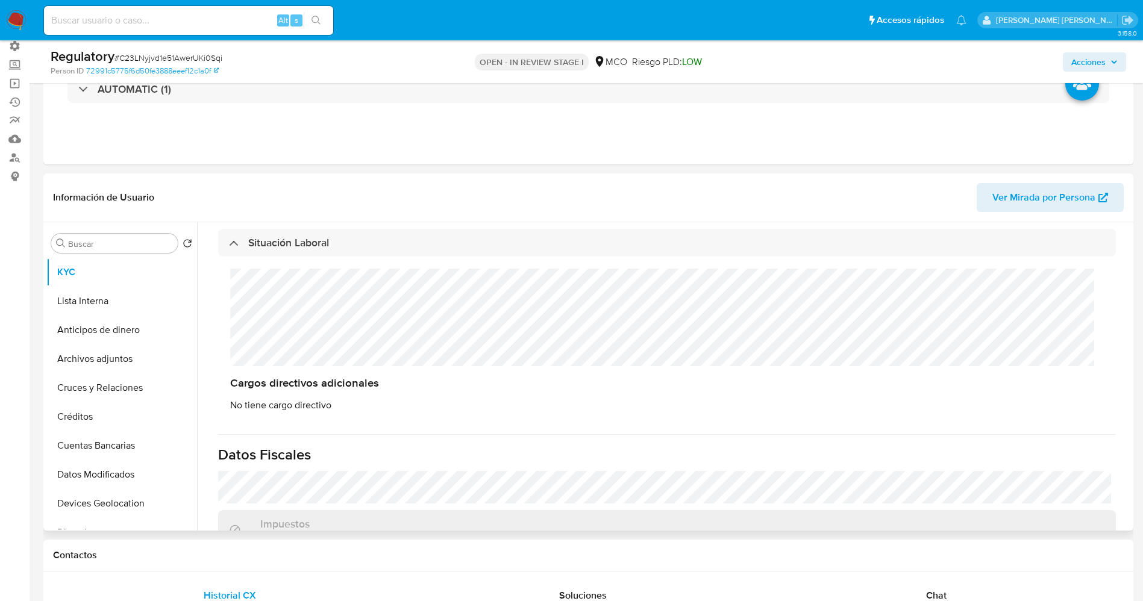
click at [281, 321] on div "Cargos directivos adicionales No tiene cargo directivo" at bounding box center [667, 340] width 898 height 167
click at [98, 294] on button "Lista Interna" at bounding box center [116, 301] width 141 height 29
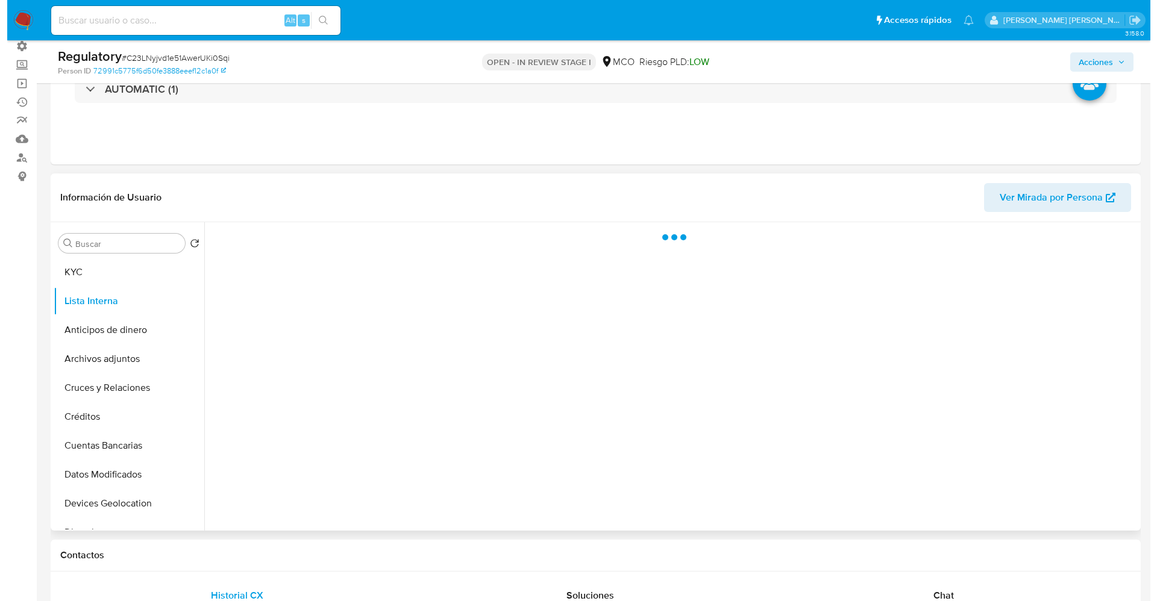
scroll to position [0, 0]
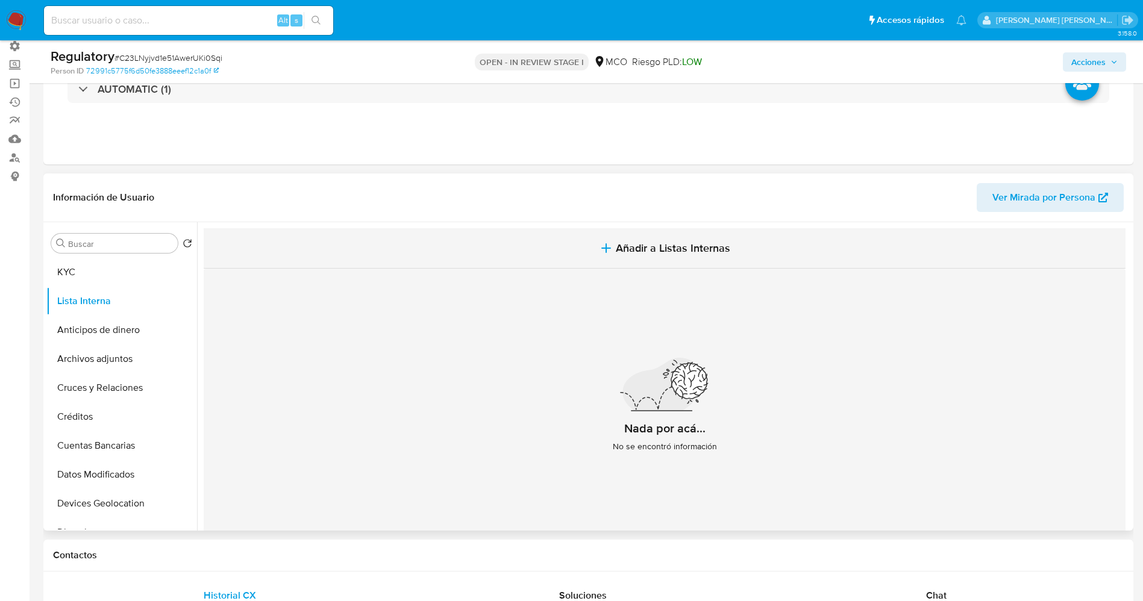
click at [646, 231] on button "Añadir a Listas Internas" at bounding box center [665, 248] width 922 height 40
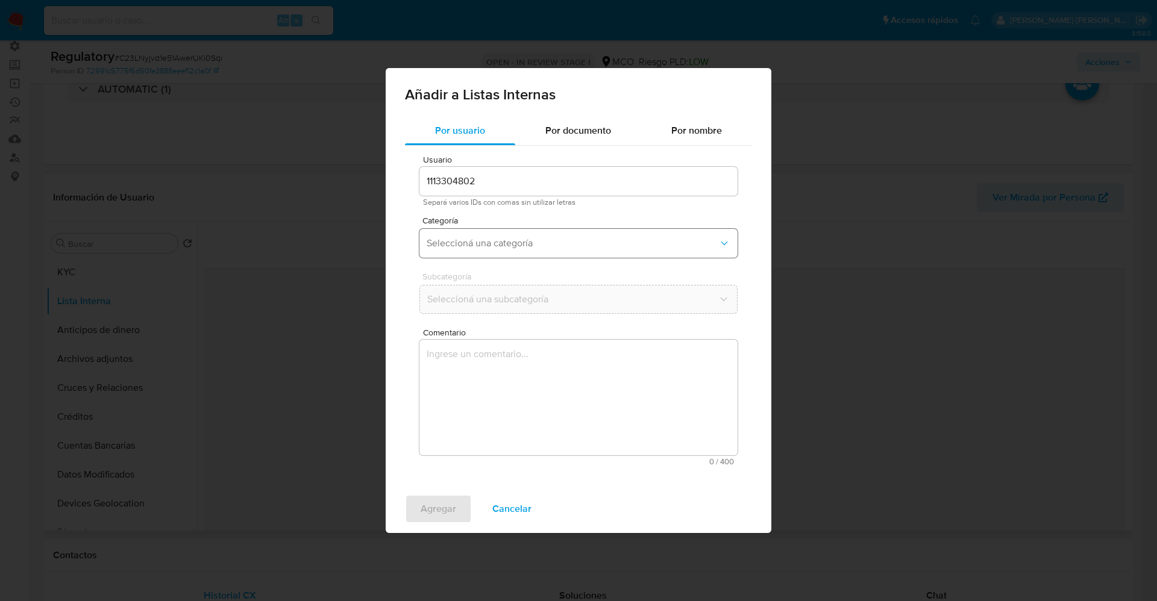
click at [527, 246] on span "Seleccioná una categoría" at bounding box center [573, 243] width 292 height 12
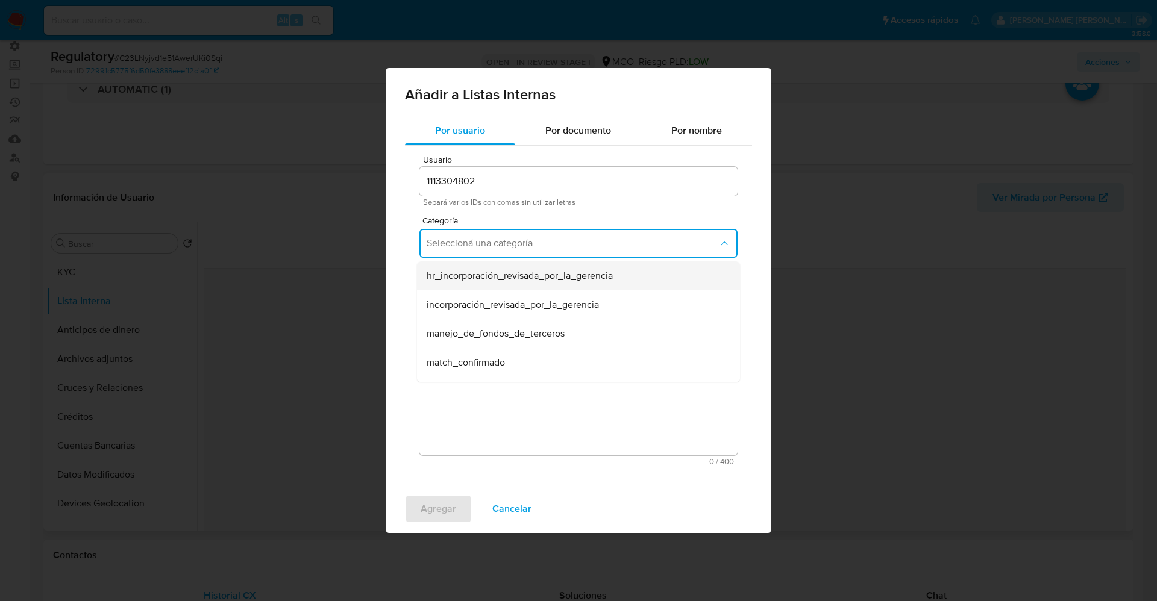
scroll to position [90, 0]
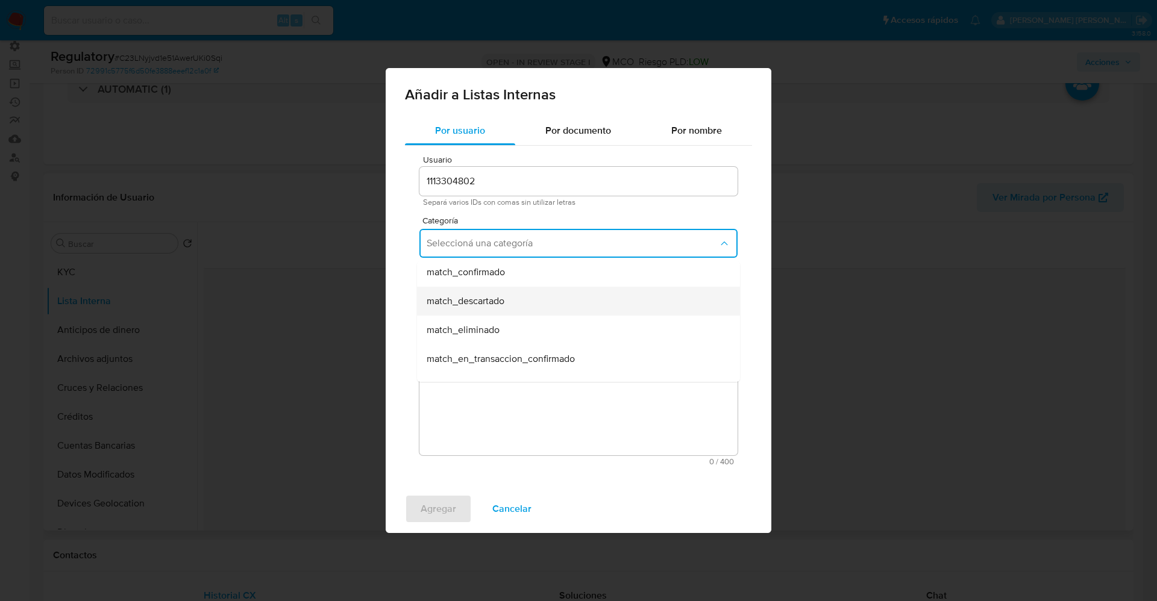
click at [498, 314] on div "match_descartado" at bounding box center [575, 301] width 296 height 29
click at [501, 305] on span "Seleccioná una subcategoría" at bounding box center [573, 299] width 292 height 12
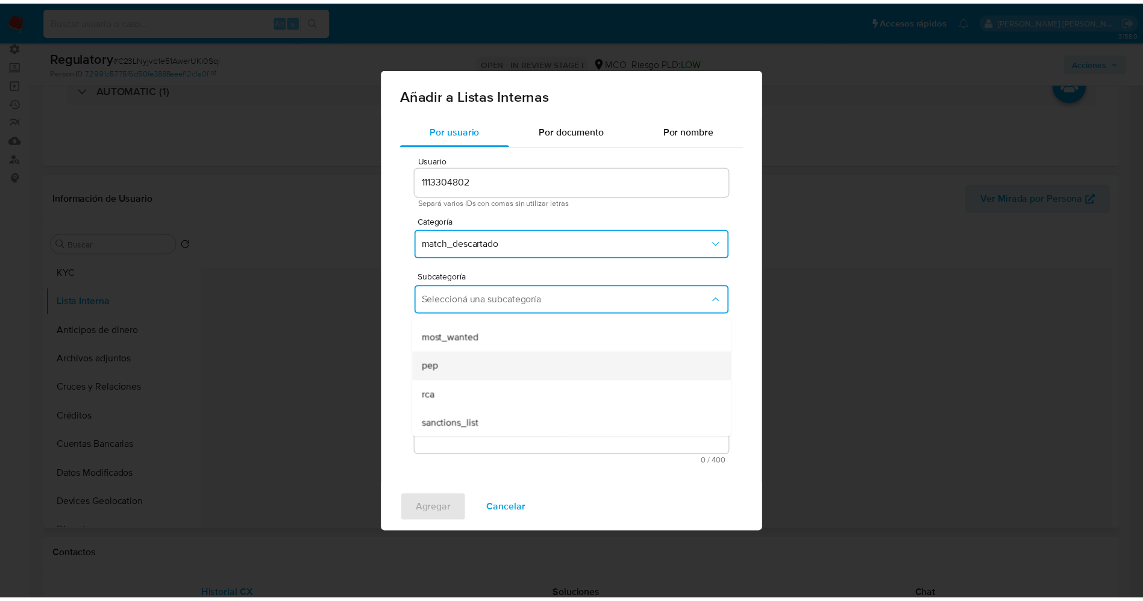
scroll to position [82, 0]
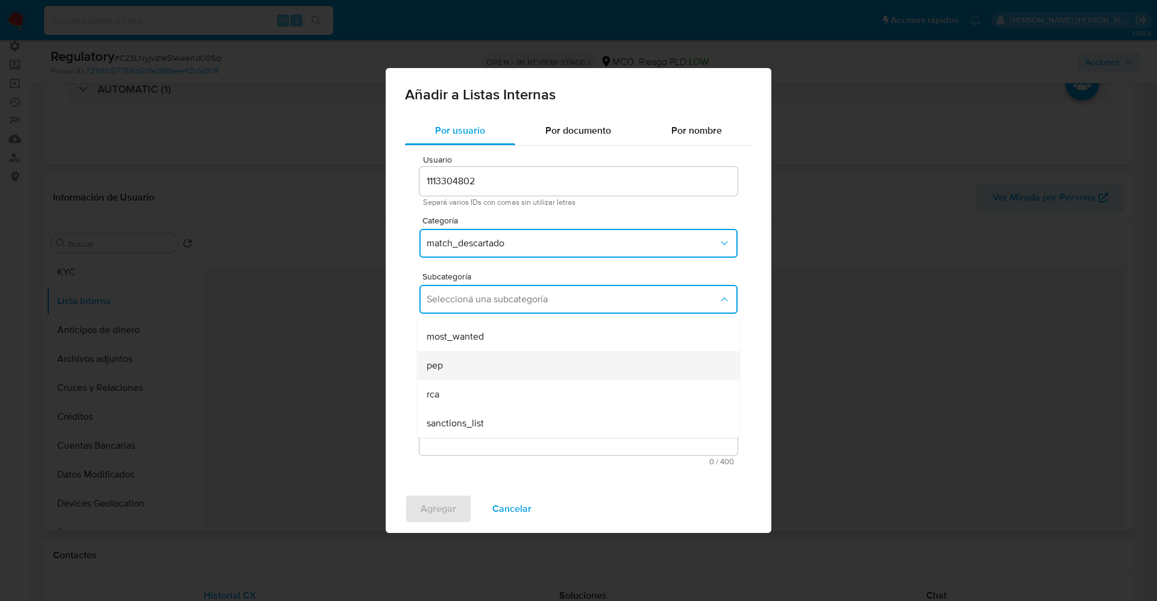
click at [469, 361] on div "pep" at bounding box center [575, 365] width 296 height 29
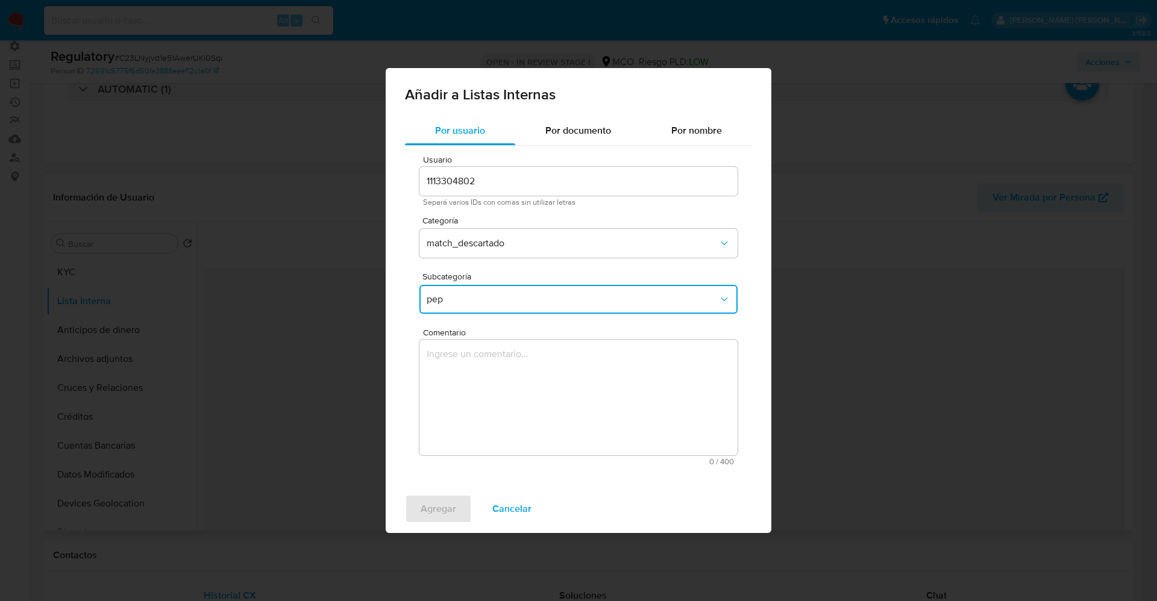
click at [469, 361] on textarea "Comentario" at bounding box center [578, 398] width 318 height 116
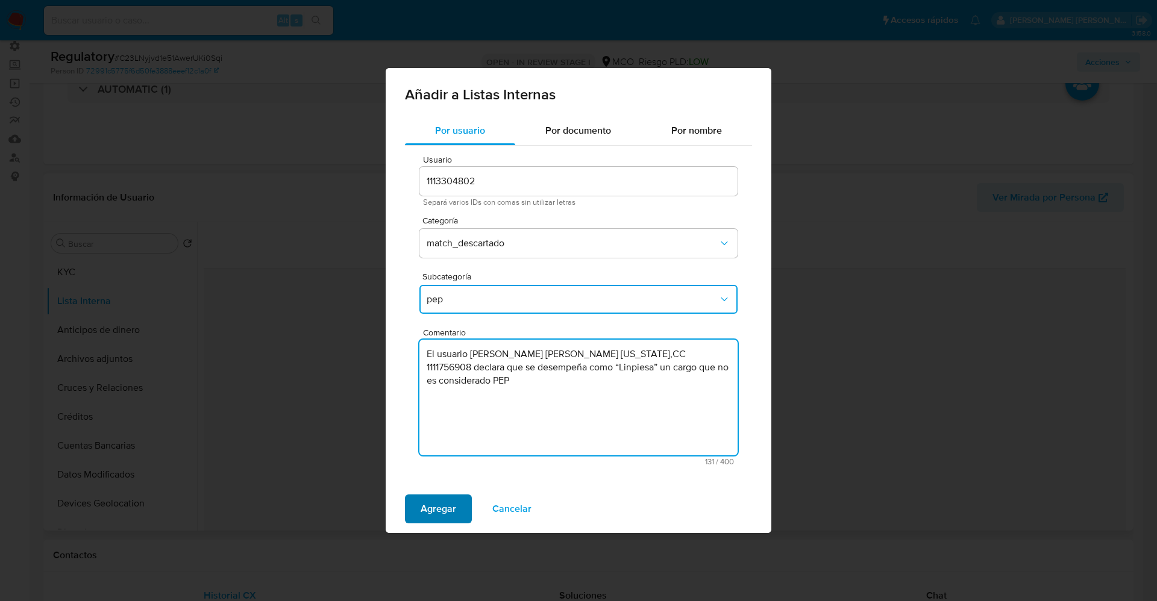
type textarea "El usuario Ailin Giselle Hurtado Colorado,CC 1111756908 declara que se desempeñ…"
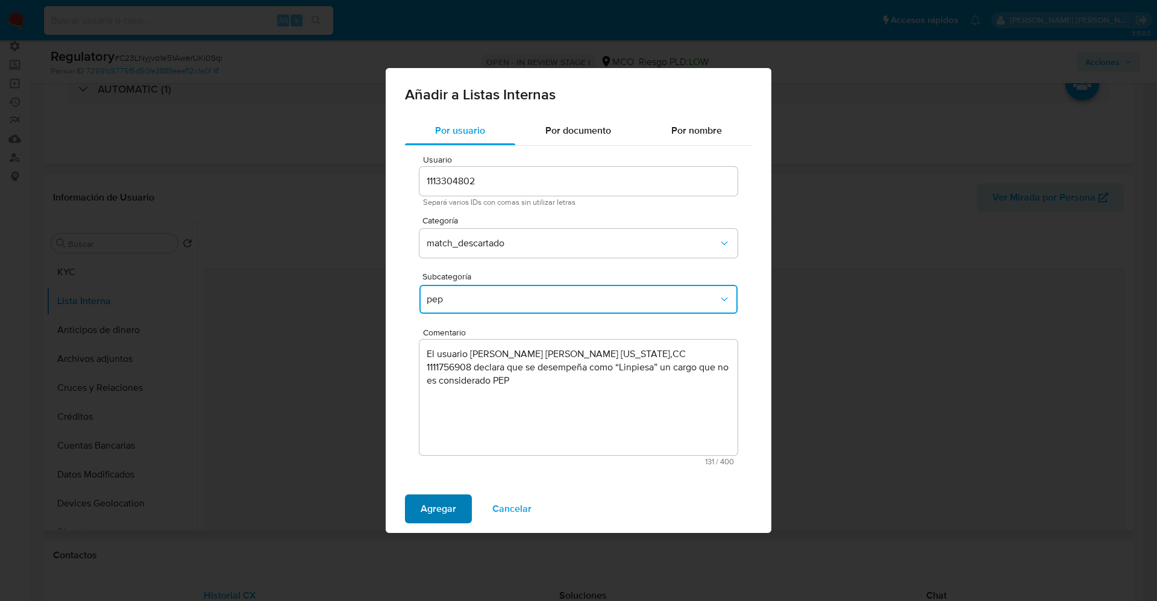
click at [438, 505] on span "Agregar" at bounding box center [439, 509] width 36 height 27
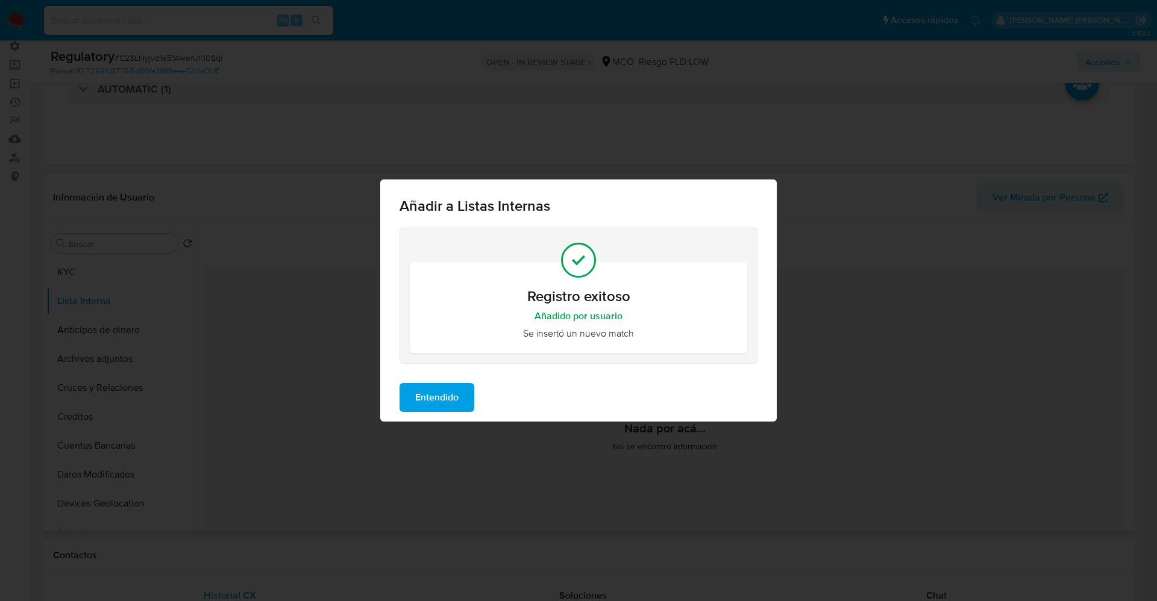
click at [415, 394] on button "Entendido" at bounding box center [436, 397] width 75 height 29
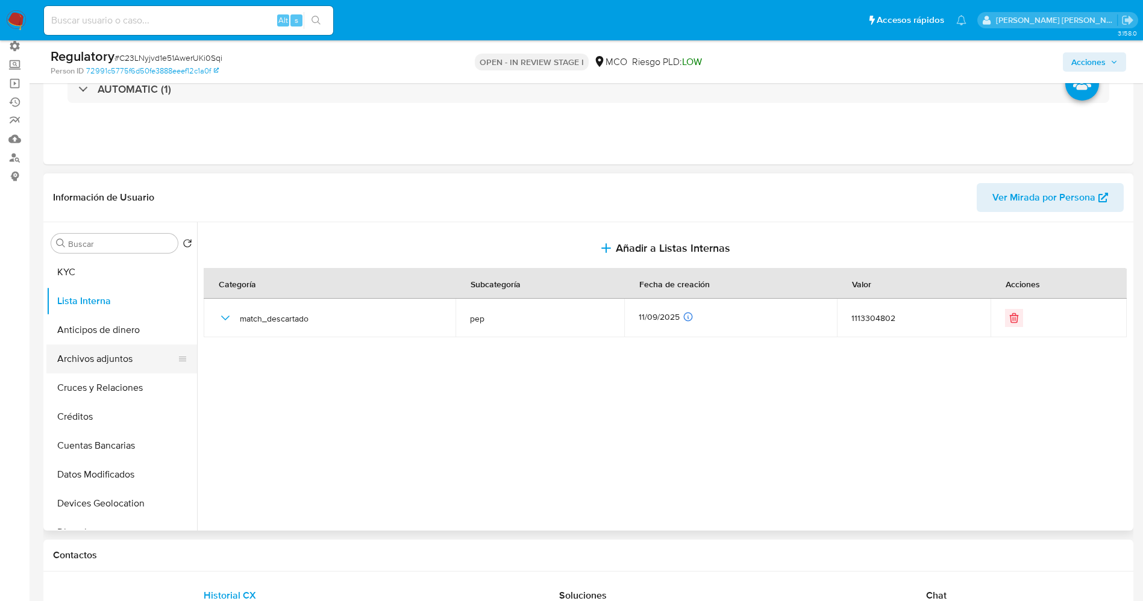
click at [99, 360] on button "Archivos adjuntos" at bounding box center [116, 359] width 141 height 29
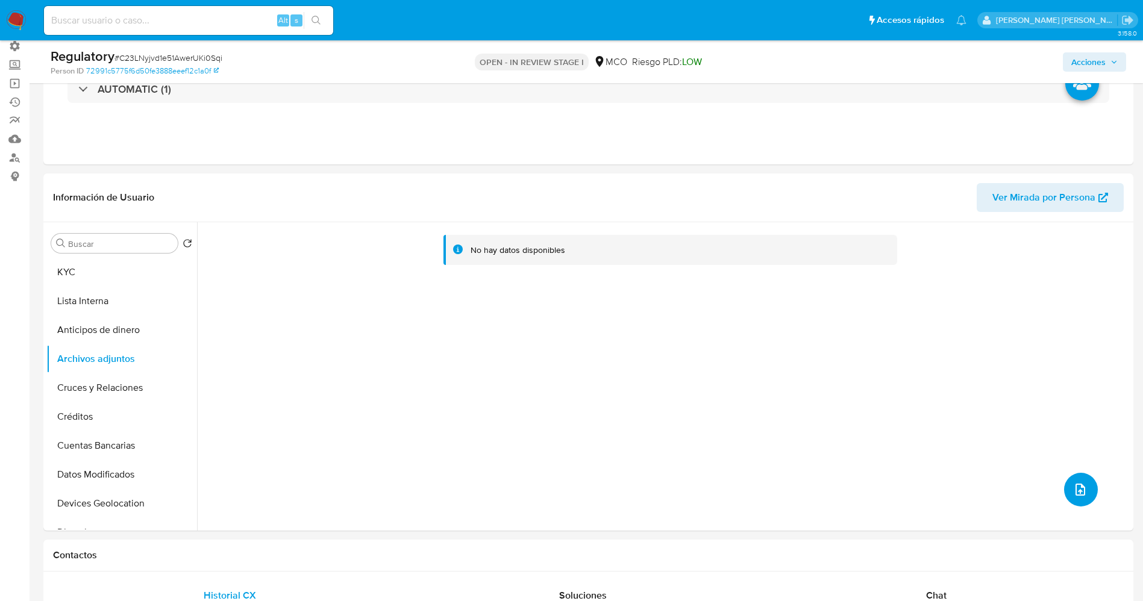
click at [1078, 493] on icon "upload-file" at bounding box center [1080, 490] width 14 height 14
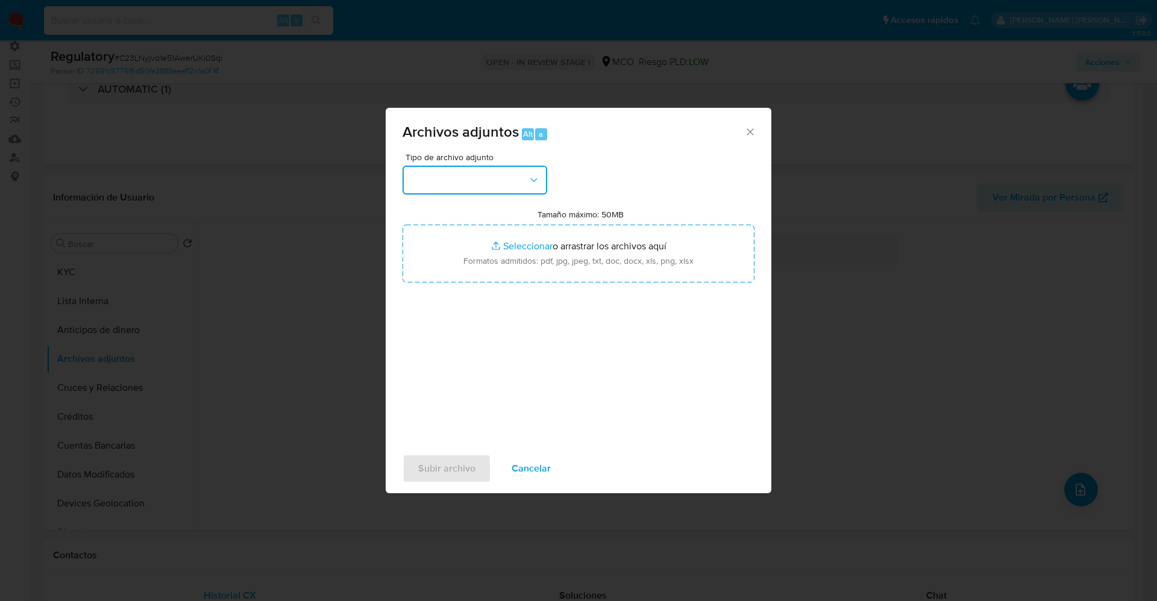
click at [471, 180] on button "button" at bounding box center [474, 180] width 145 height 29
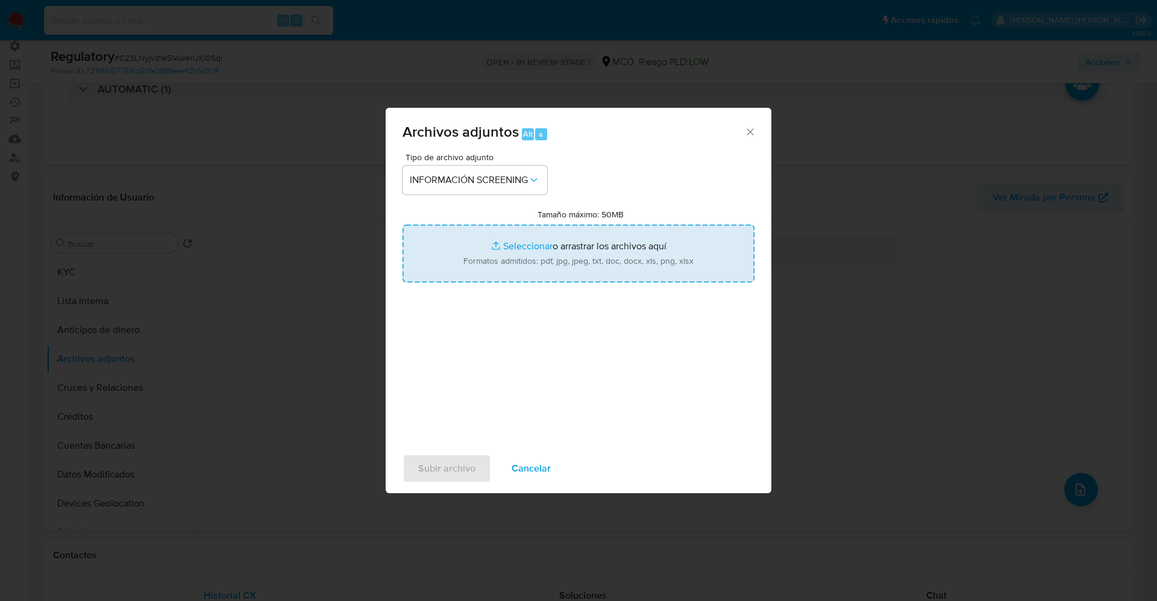
type input "C:\fakepath\_ Ailin Giselle Hurtado Colorado_ lavado de dinero - Buscar con Goo…"
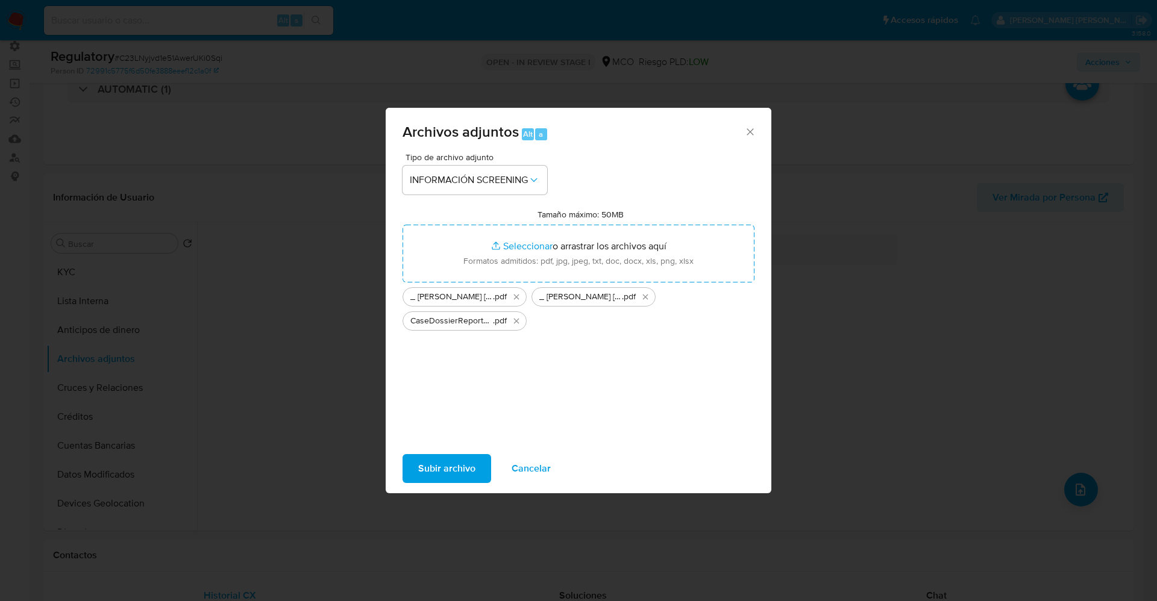
click at [464, 471] on span "Subir archivo" at bounding box center [446, 468] width 57 height 27
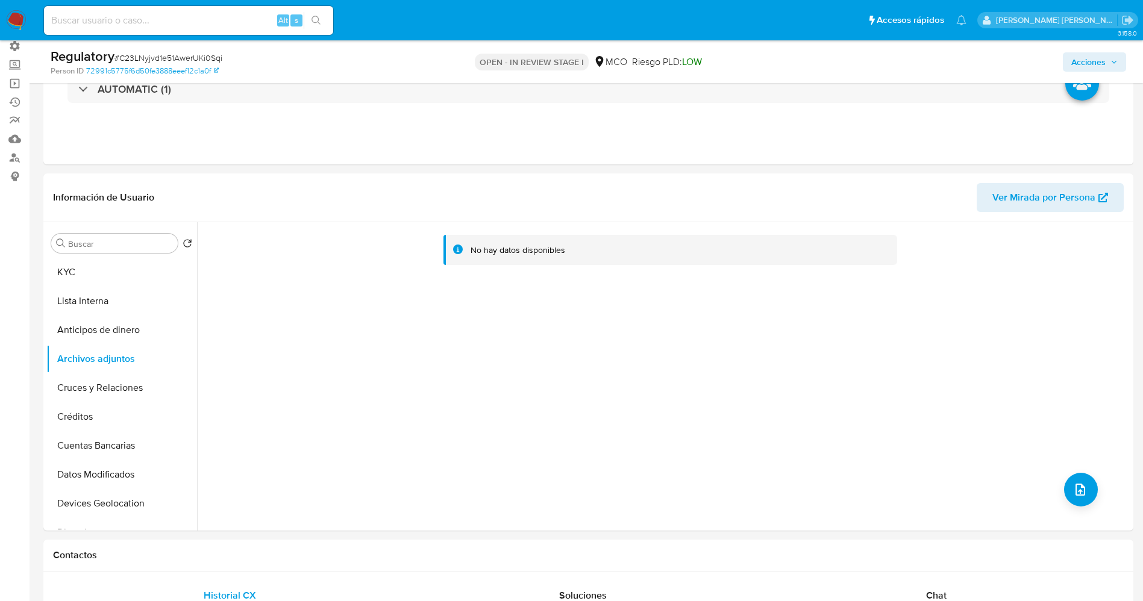
click at [74, 305] on button "Lista Interna" at bounding box center [121, 301] width 151 height 29
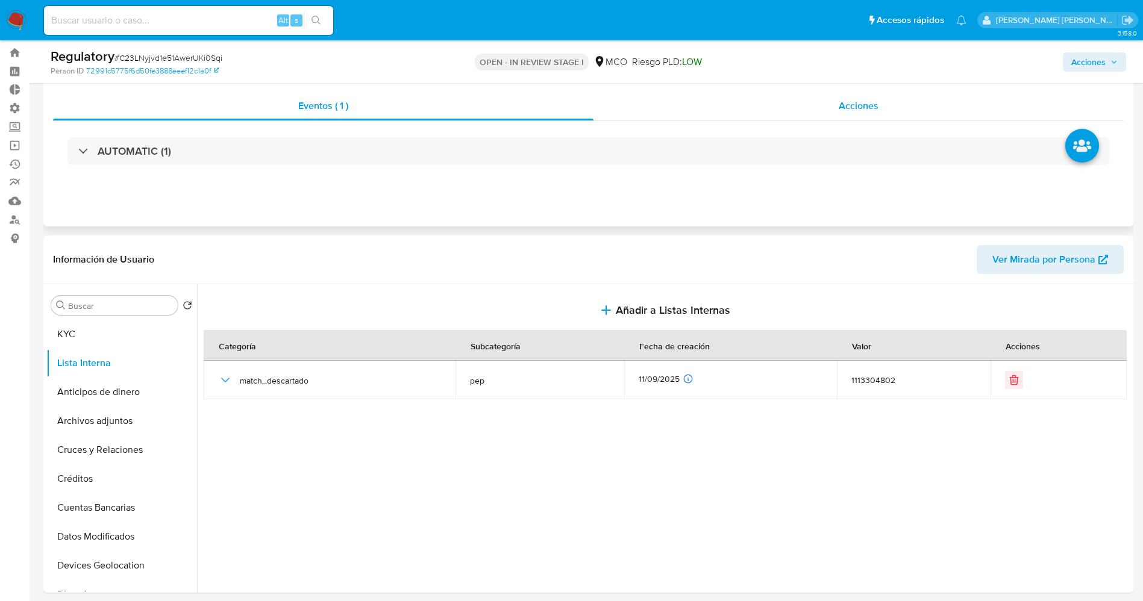
scroll to position [0, 0]
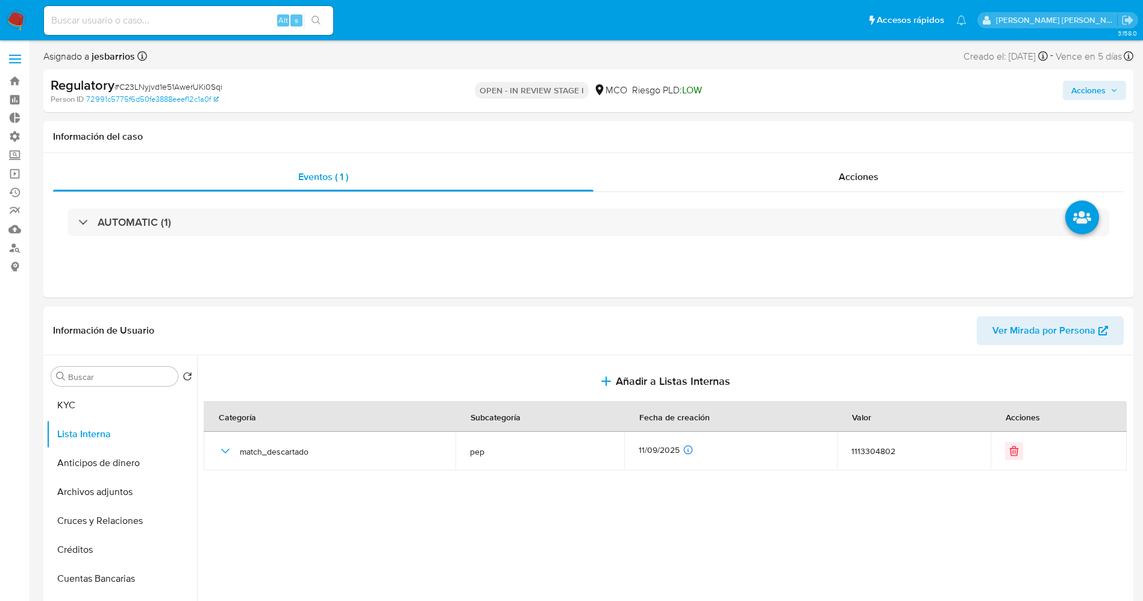
click at [1101, 83] on span "Acciones" at bounding box center [1088, 90] width 34 height 19
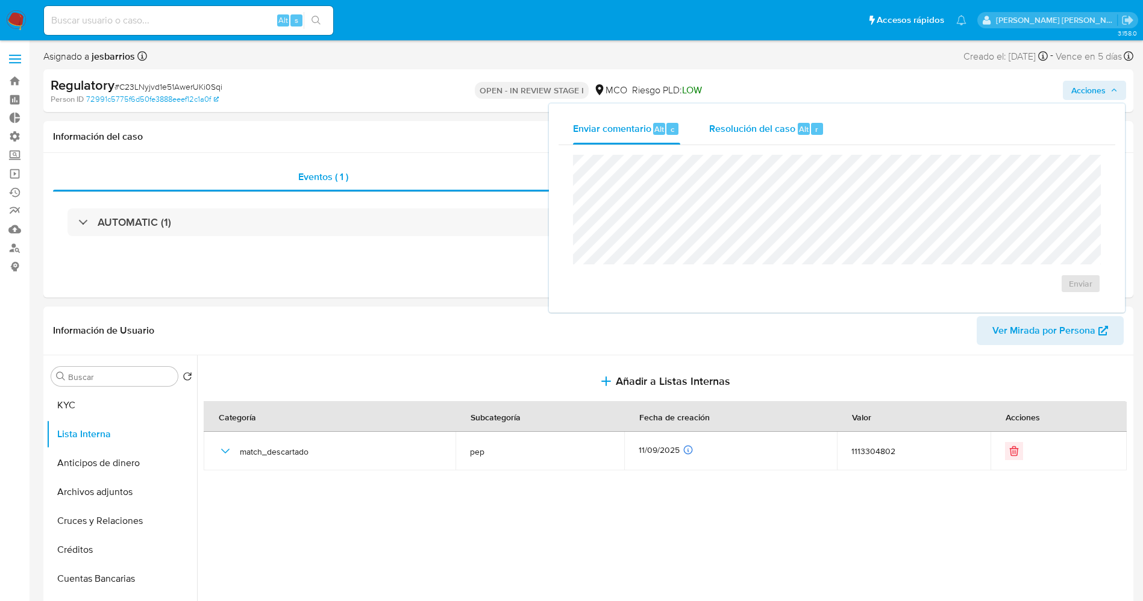
click at [773, 133] on span "Resolución del caso" at bounding box center [752, 129] width 86 height 14
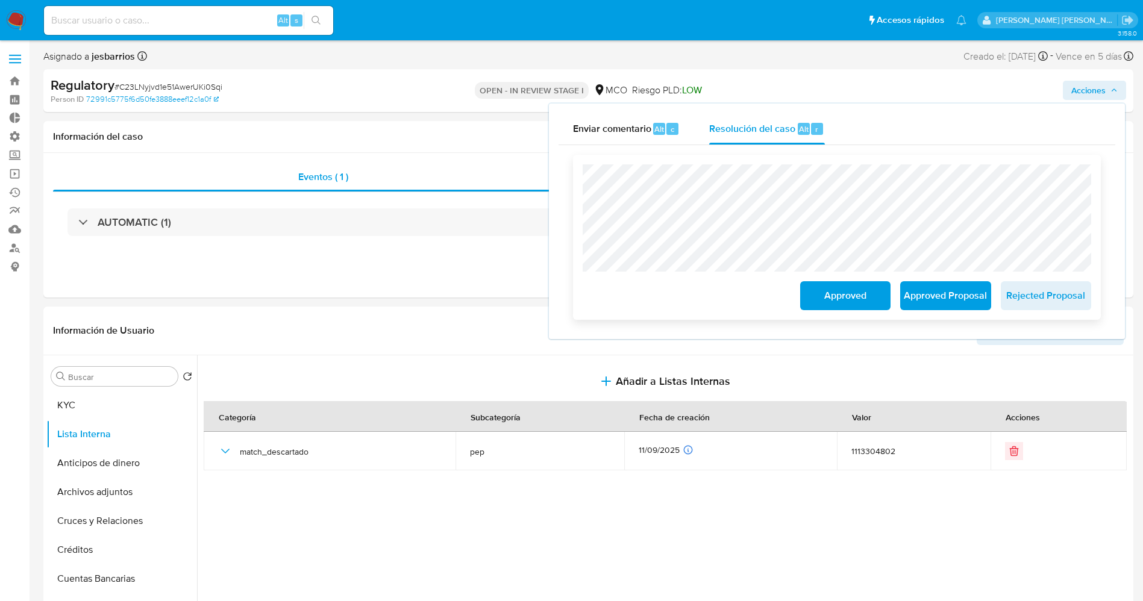
click at [840, 301] on span "Approved" at bounding box center [845, 296] width 59 height 27
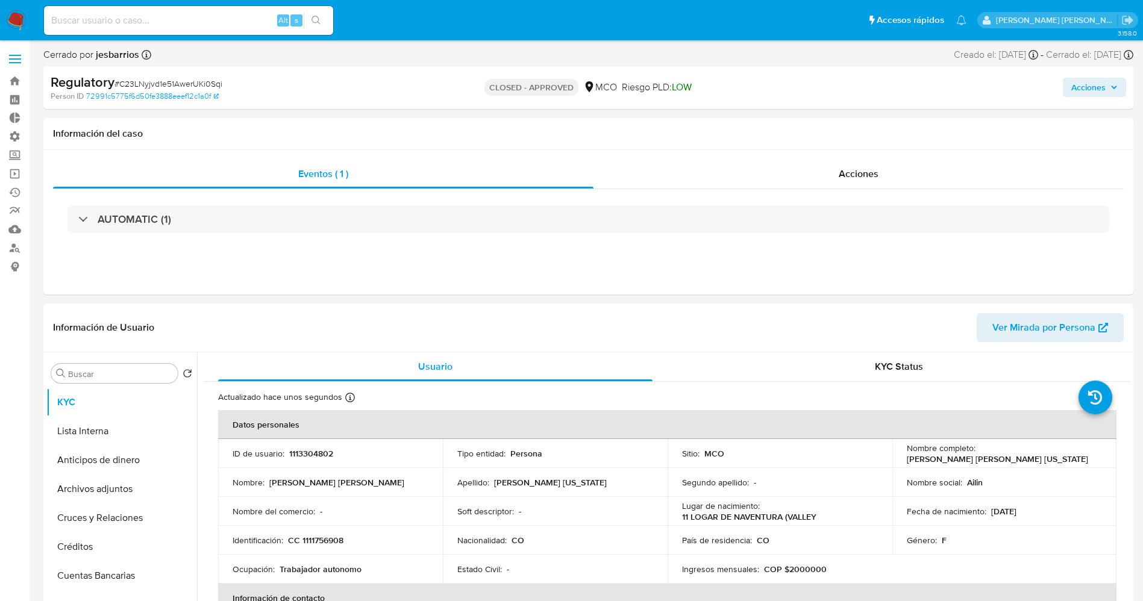
select select "10"
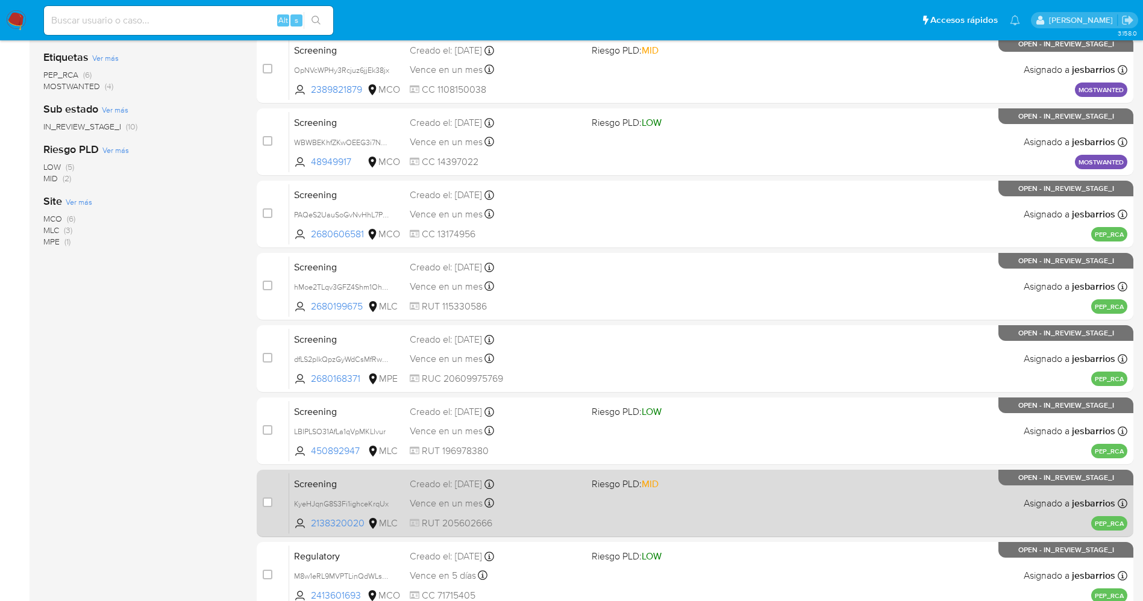
scroll to position [393, 0]
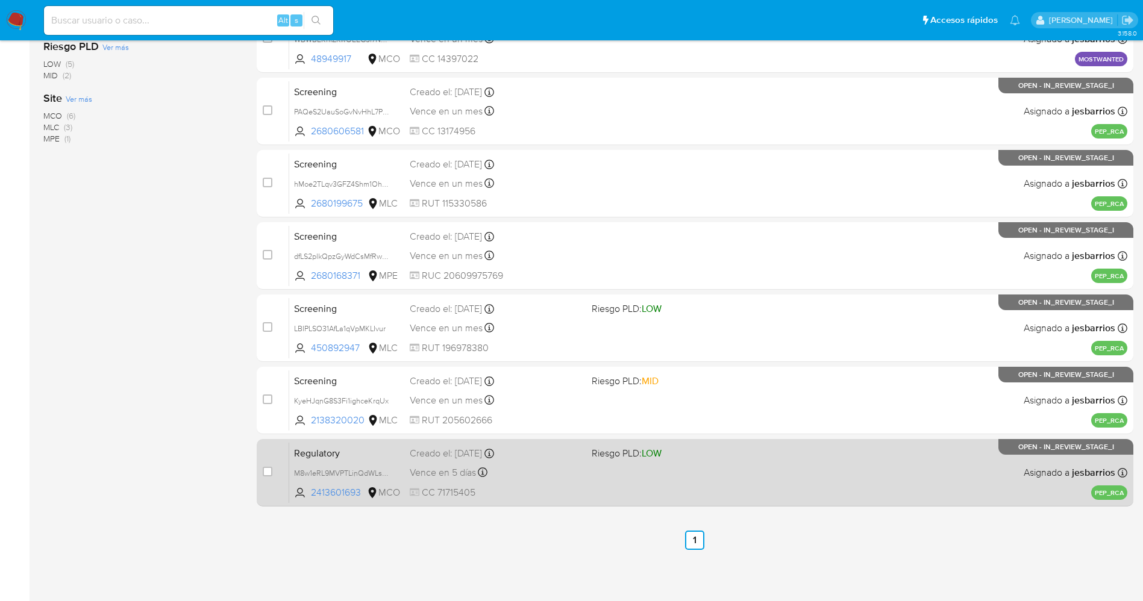
click at [707, 492] on div "Regulatory M8w1eRL9MVPTLinQdWLsR8Qm 2413601693 MCO Riesgo PLD: LOW Creado el: […" at bounding box center [708, 472] width 838 height 61
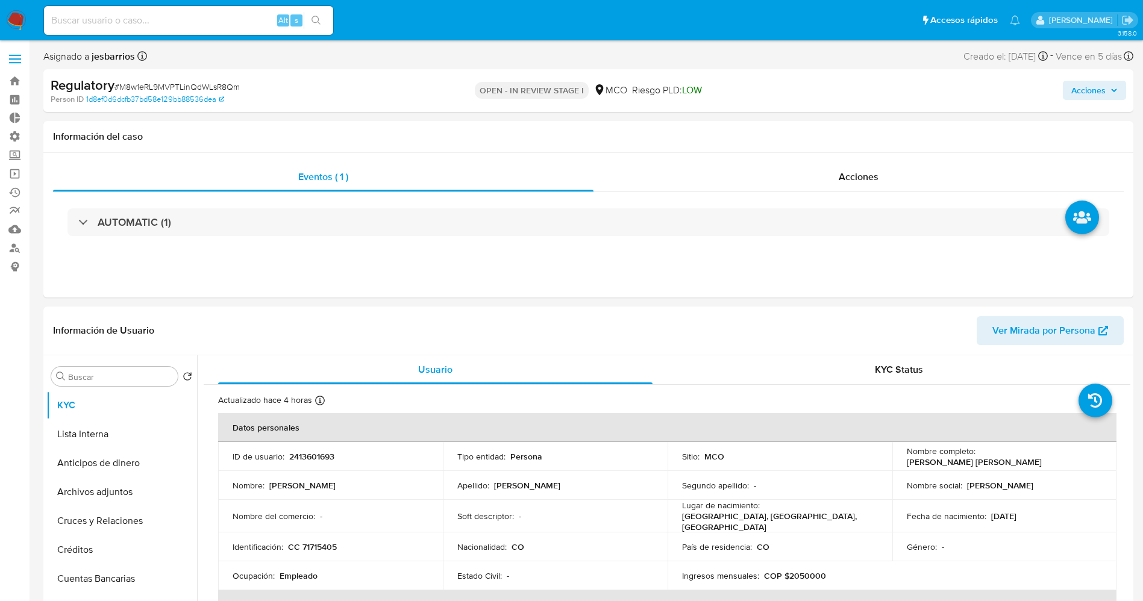
select select "10"
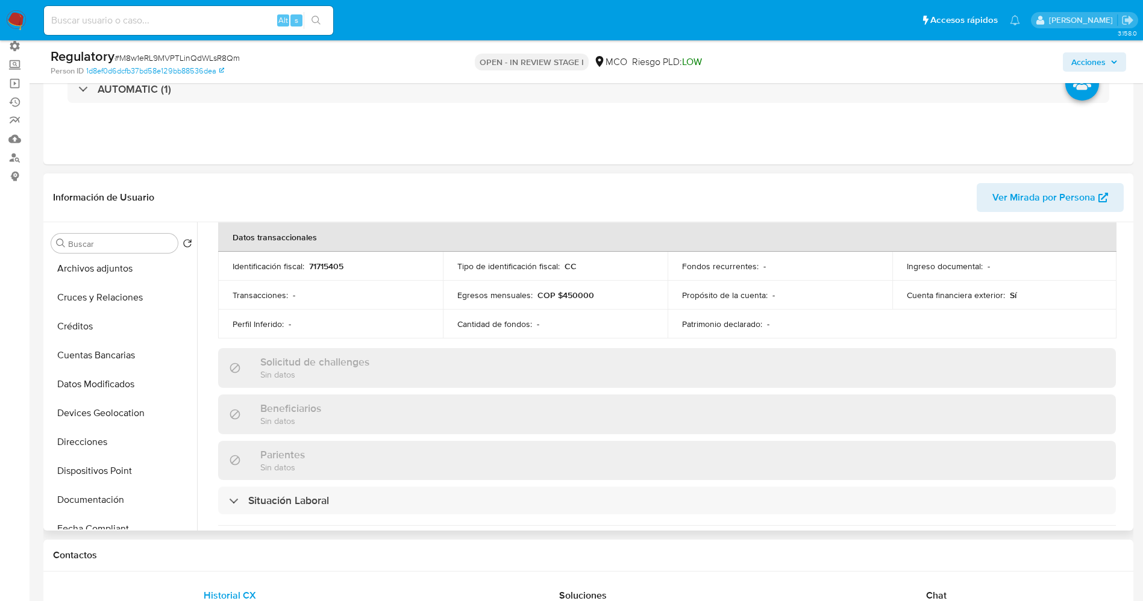
scroll to position [452, 0]
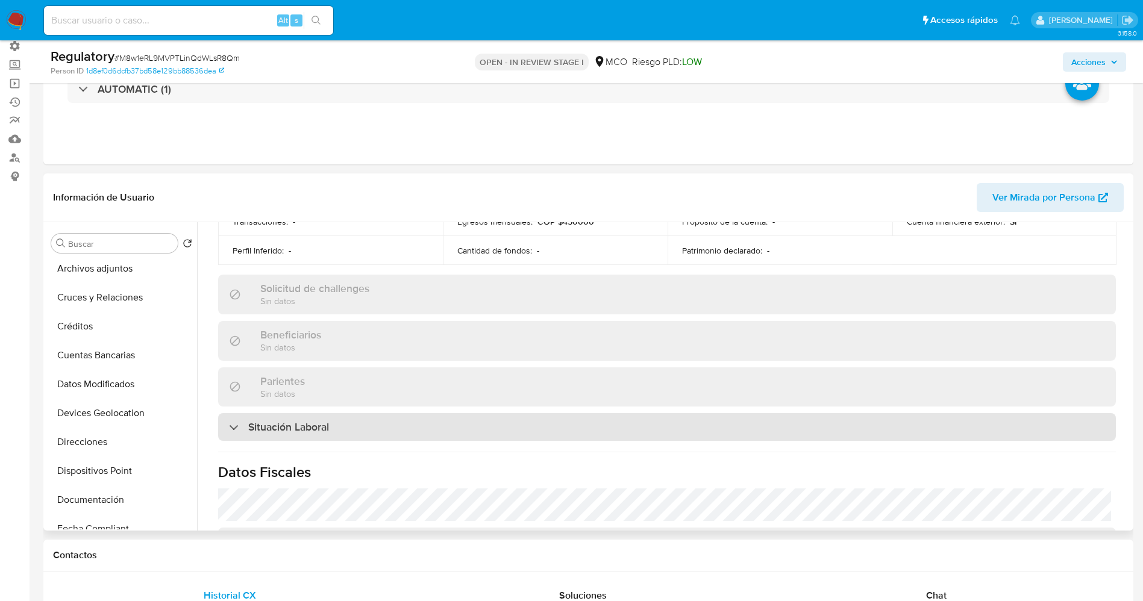
click at [377, 424] on div "Situación Laboral" at bounding box center [667, 427] width 898 height 28
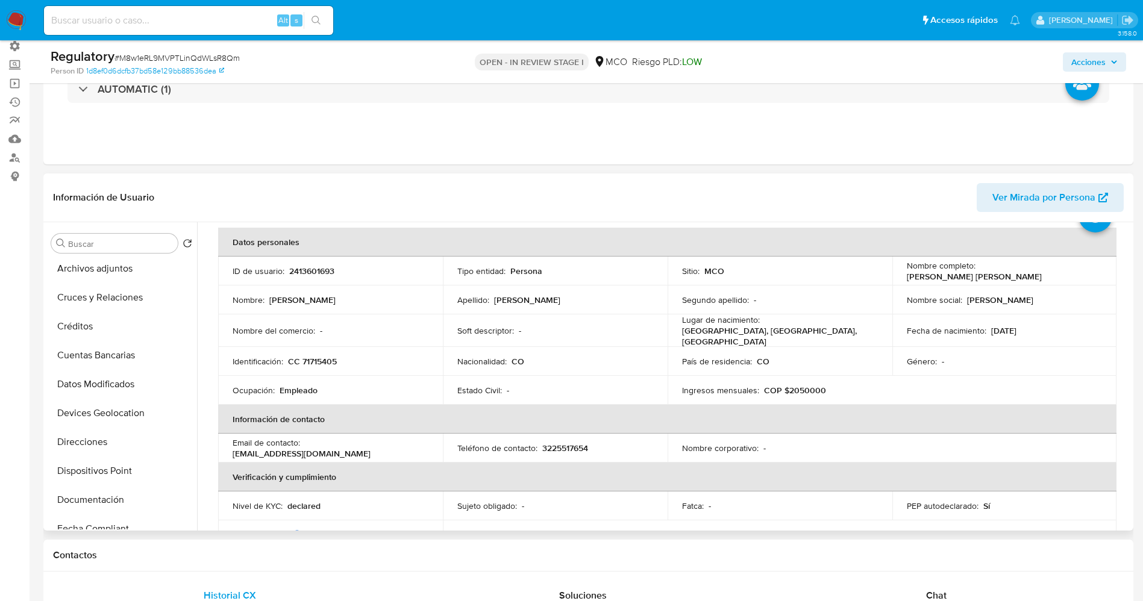
scroll to position [0, 0]
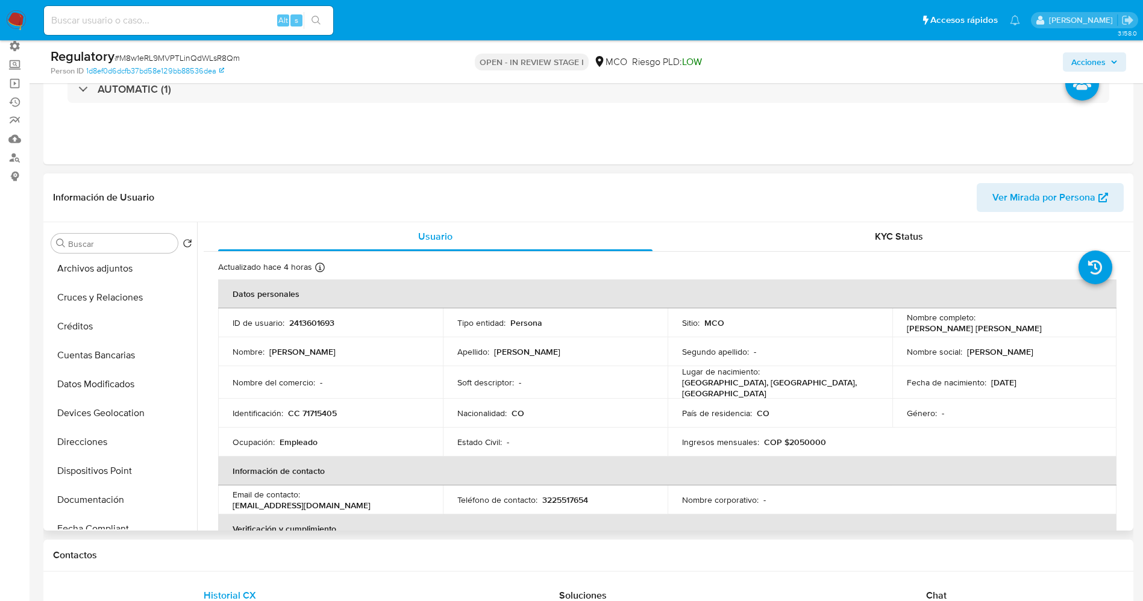
drag, startPoint x: 906, startPoint y: 330, endPoint x: 1030, endPoint y: 333, distance: 123.5
click at [1030, 333] on div "Nombre completo : [PERSON_NAME] [PERSON_NAME]" at bounding box center [1005, 323] width 196 height 22
drag, startPoint x: 1013, startPoint y: 333, endPoint x: 942, endPoint y: 341, distance: 71.6
click at [1011, 333] on p "[PERSON_NAME] [PERSON_NAME]" at bounding box center [974, 328] width 135 height 11
click at [908, 328] on p "[PERSON_NAME] [PERSON_NAME]" at bounding box center [974, 328] width 135 height 11
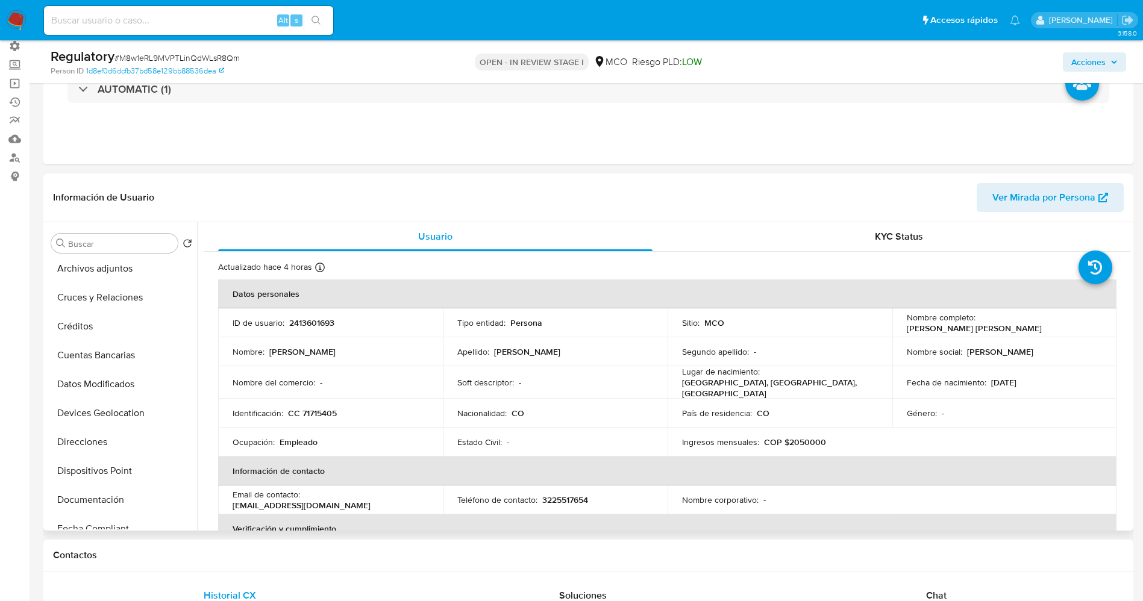
drag, startPoint x: 934, startPoint y: 330, endPoint x: 1003, endPoint y: 328, distance: 69.3
click at [1025, 335] on td "Nombre completo : [PERSON_NAME] [PERSON_NAME]" at bounding box center [1004, 322] width 225 height 29
copy p "[PERSON_NAME] [PERSON_NAME]"
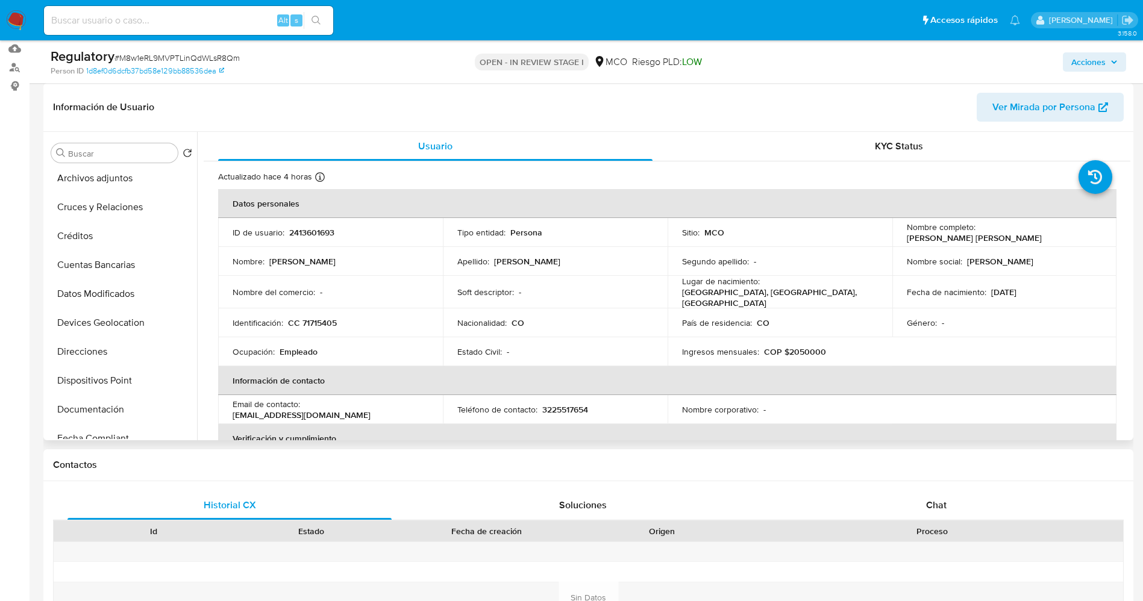
drag, startPoint x: 978, startPoint y: 240, endPoint x: 984, endPoint y: 250, distance: 11.7
click at [1033, 259] on p "[PERSON_NAME] [PERSON_NAME]" at bounding box center [1000, 261] width 66 height 11
drag, startPoint x: 907, startPoint y: 240, endPoint x: 1015, endPoint y: 242, distance: 108.5
click at [1043, 243] on td "Nombre completo : Agudelo Medina Edwin Alberto" at bounding box center [1004, 232] width 225 height 29
copy p "[PERSON_NAME] [PERSON_NAME] [PERSON_NAME]"
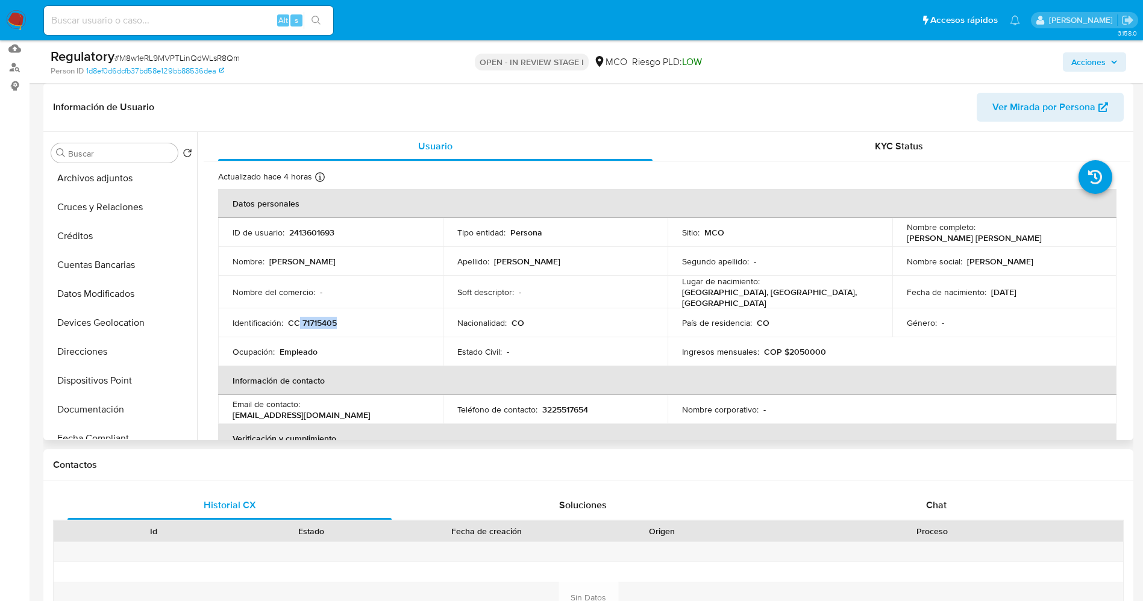
drag, startPoint x: 298, startPoint y: 322, endPoint x: 349, endPoint y: 322, distance: 51.2
click at [349, 322] on div "Identificación : CC 71715405" at bounding box center [331, 323] width 196 height 11
copy p "71715405"
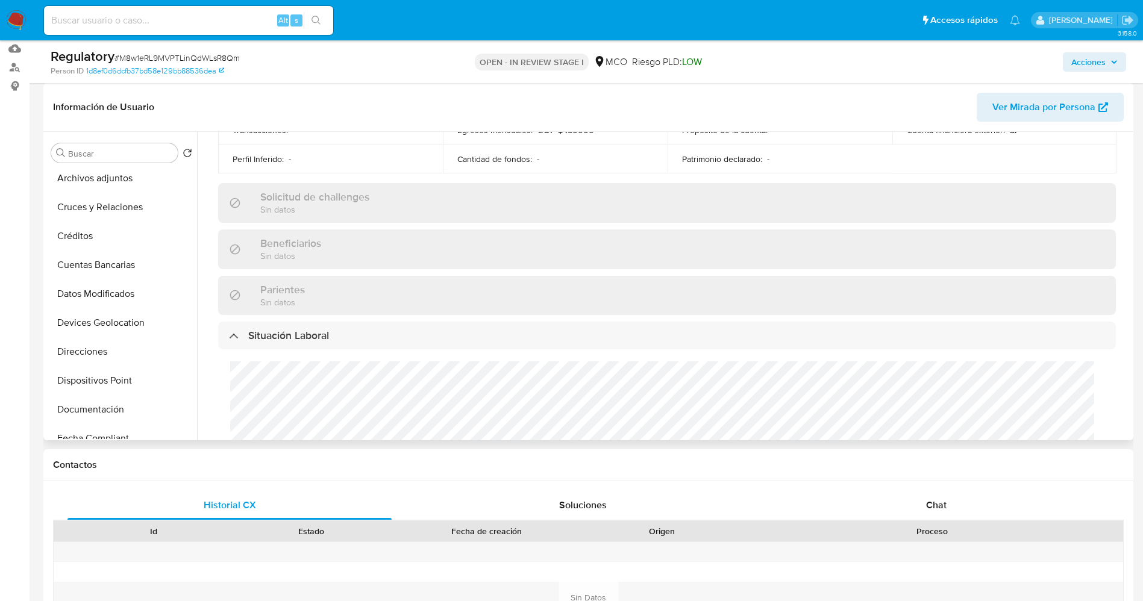
scroll to position [542, 0]
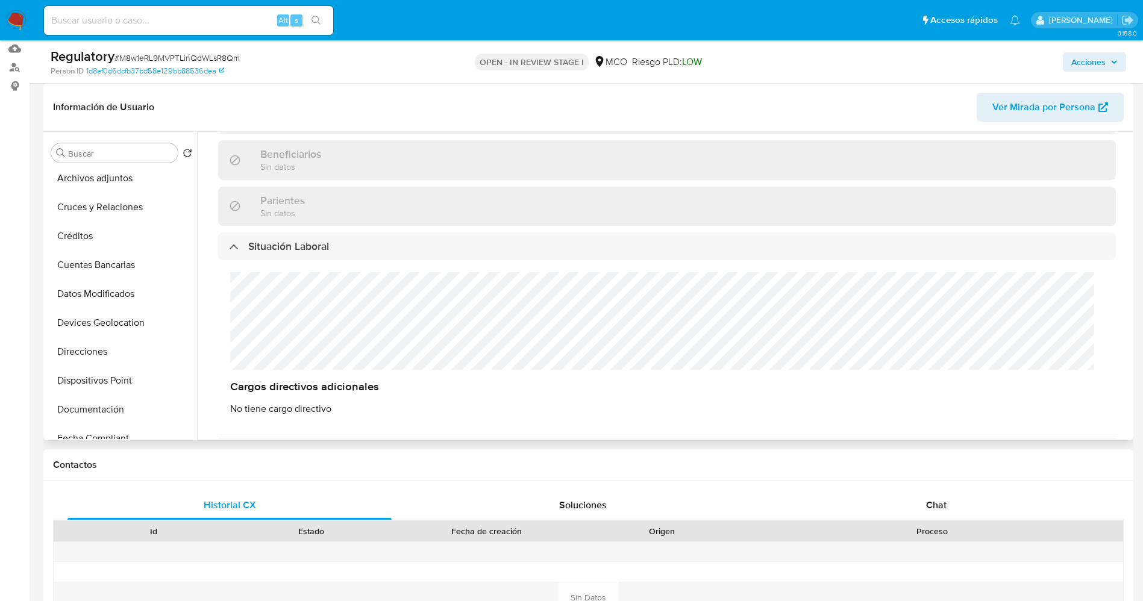
click at [360, 327] on div "Actualizado hace 4 horas Creado: 30/04/2025 16:26:02 Actualizado: 11/09/2025 08…" at bounding box center [667, 150] width 927 height 1062
click at [108, 214] on button "Lista Interna" at bounding box center [116, 210] width 141 height 29
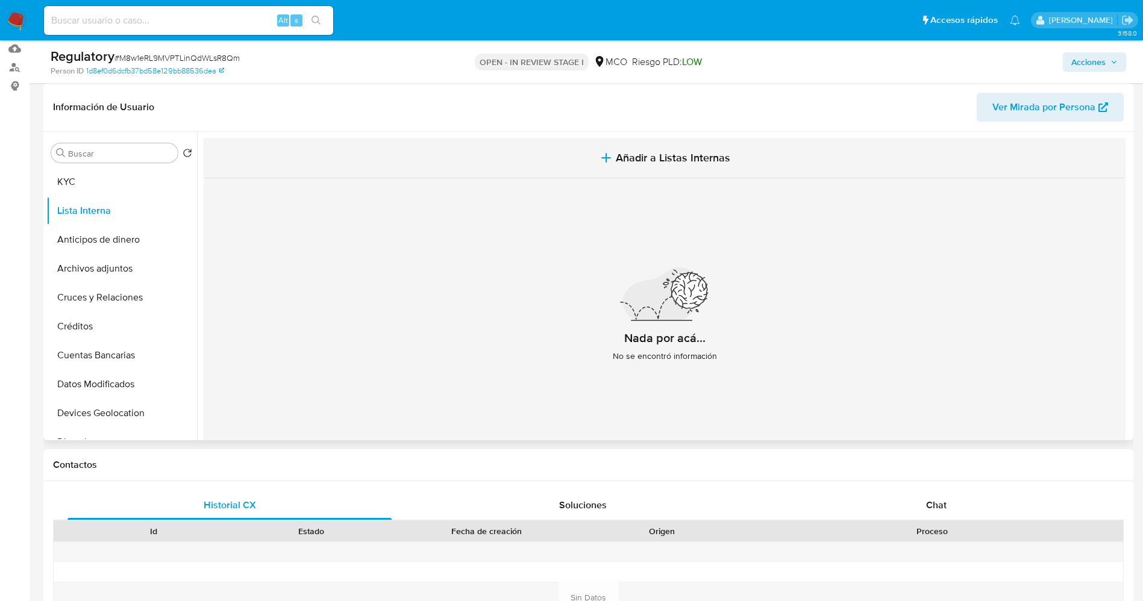
click at [627, 163] on span "Añadir a Listas Internas" at bounding box center [673, 157] width 114 height 13
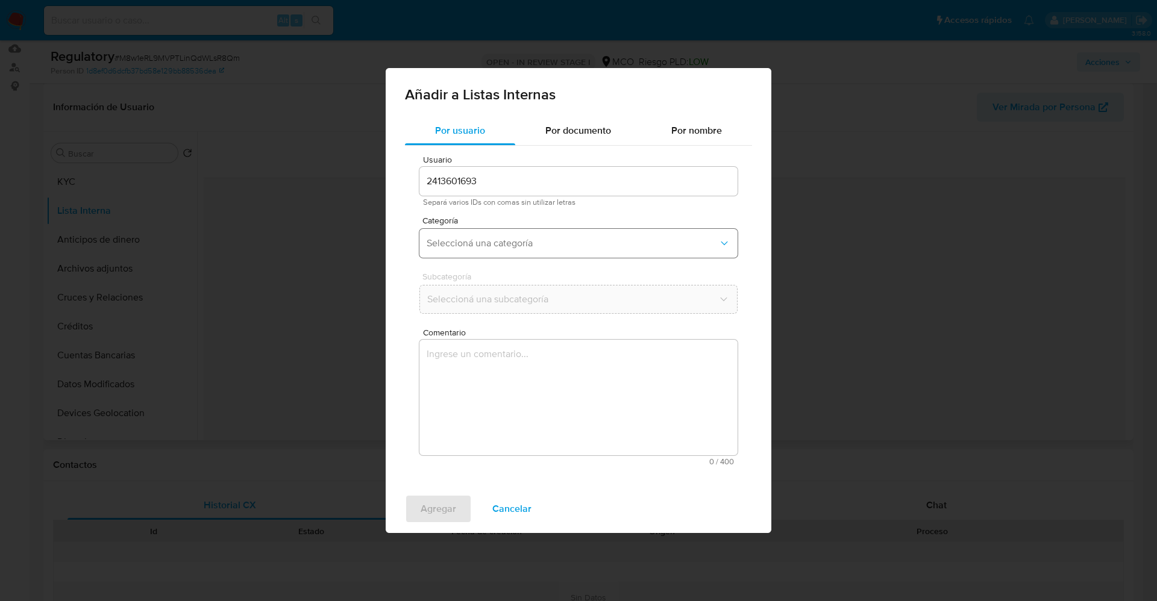
click at [521, 246] on span "Seleccioná una categoría" at bounding box center [573, 243] width 292 height 12
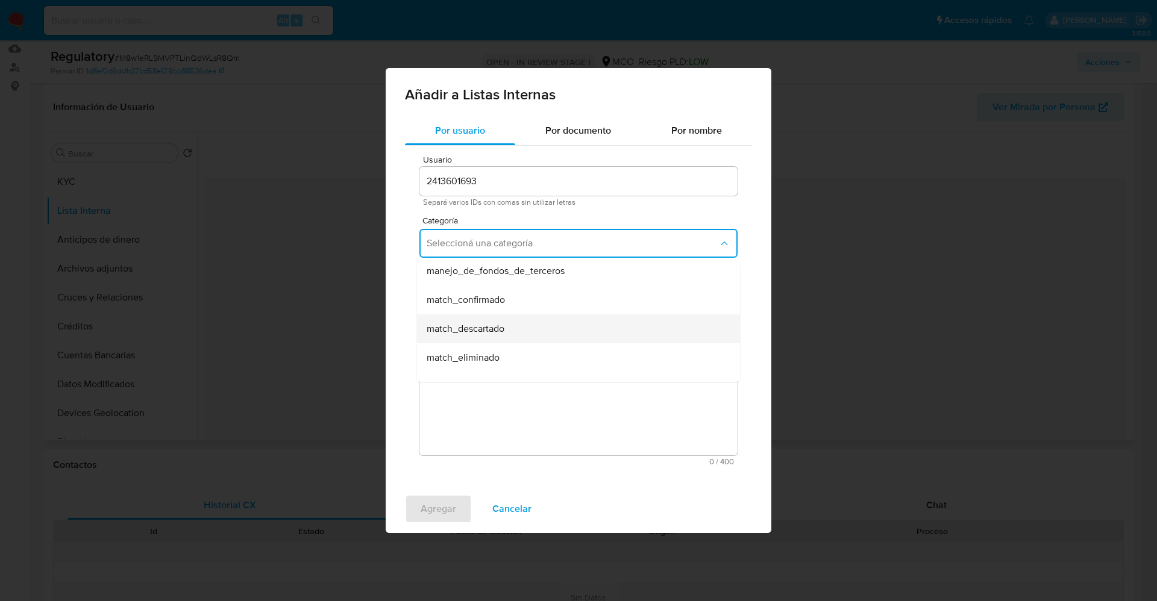
scroll to position [90, 0]
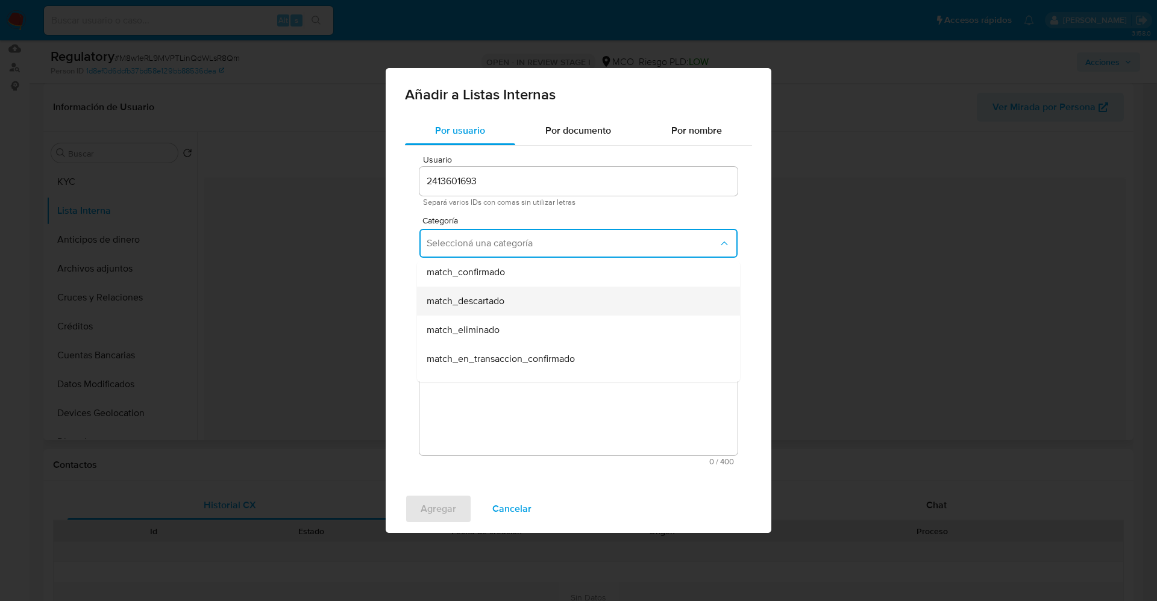
click at [530, 308] on div "match_descartado" at bounding box center [575, 301] width 296 height 29
click at [525, 306] on button "Seleccioná una subcategoría" at bounding box center [578, 299] width 318 height 29
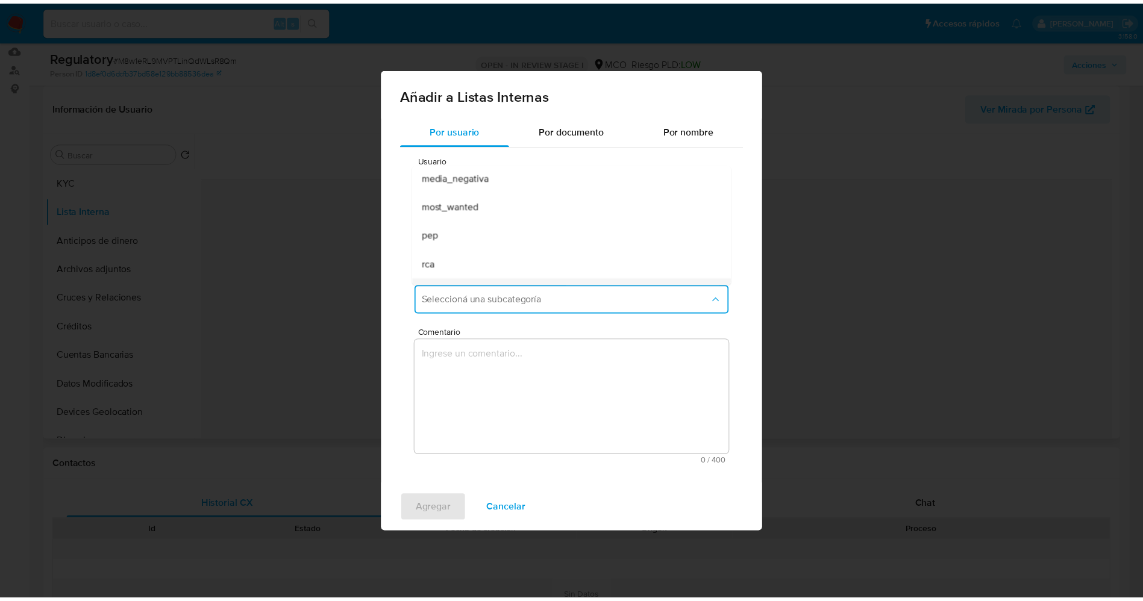
scroll to position [82, 0]
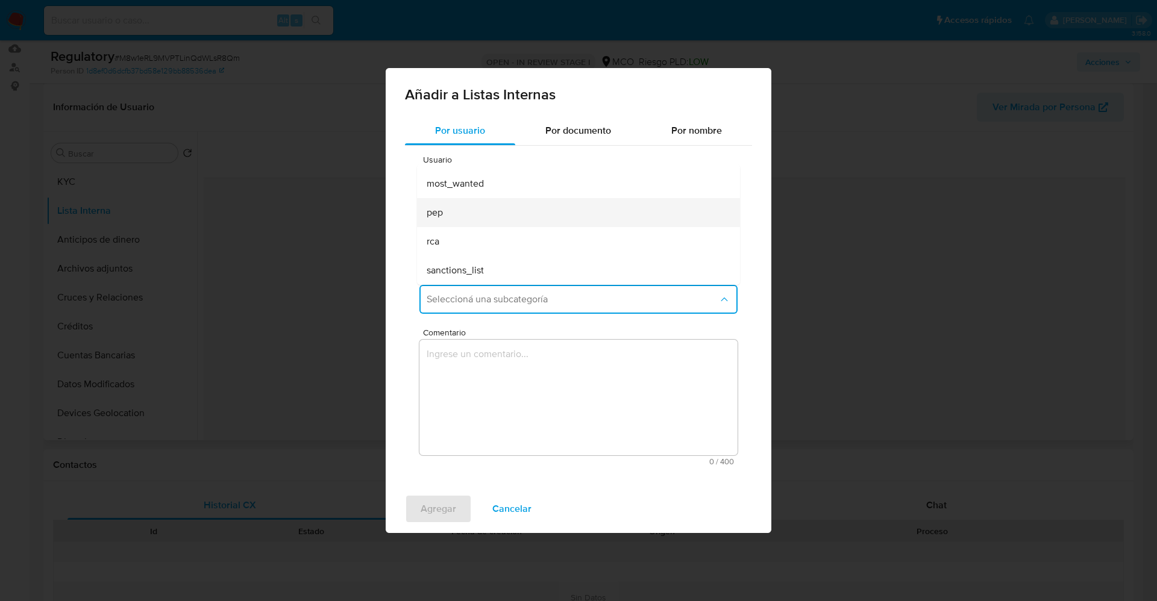
click at [493, 216] on div "pep" at bounding box center [575, 212] width 296 height 29
click at [475, 397] on textarea "Comentario" at bounding box center [578, 398] width 318 height 116
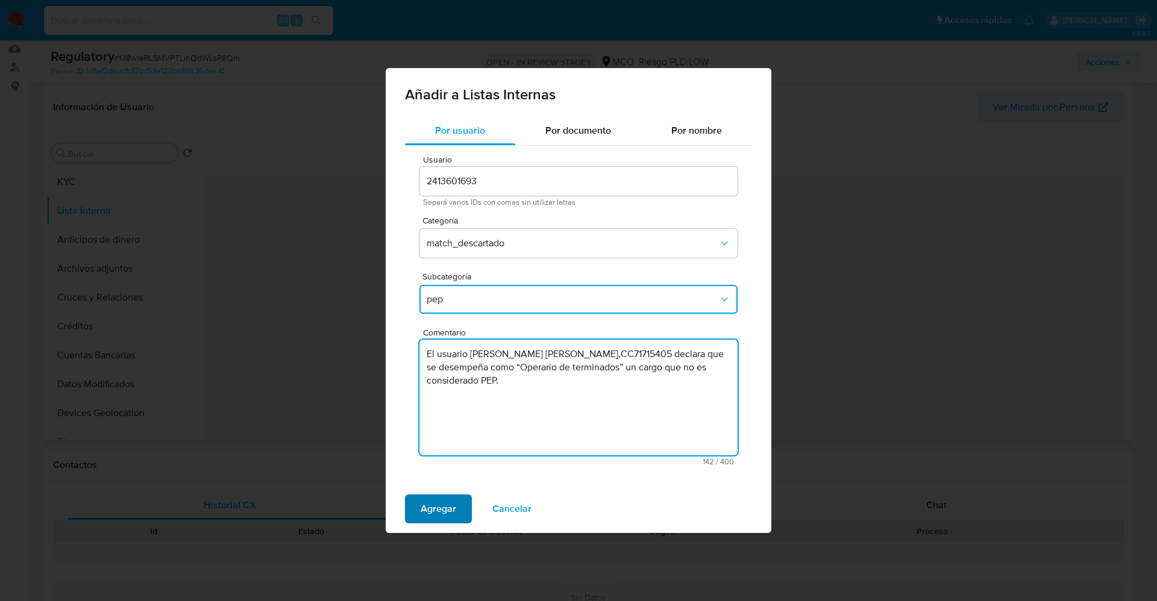
type textarea "El usuario Agudelo Medina Edwin Alberto,CC71715405 declara que se desempeña com…"
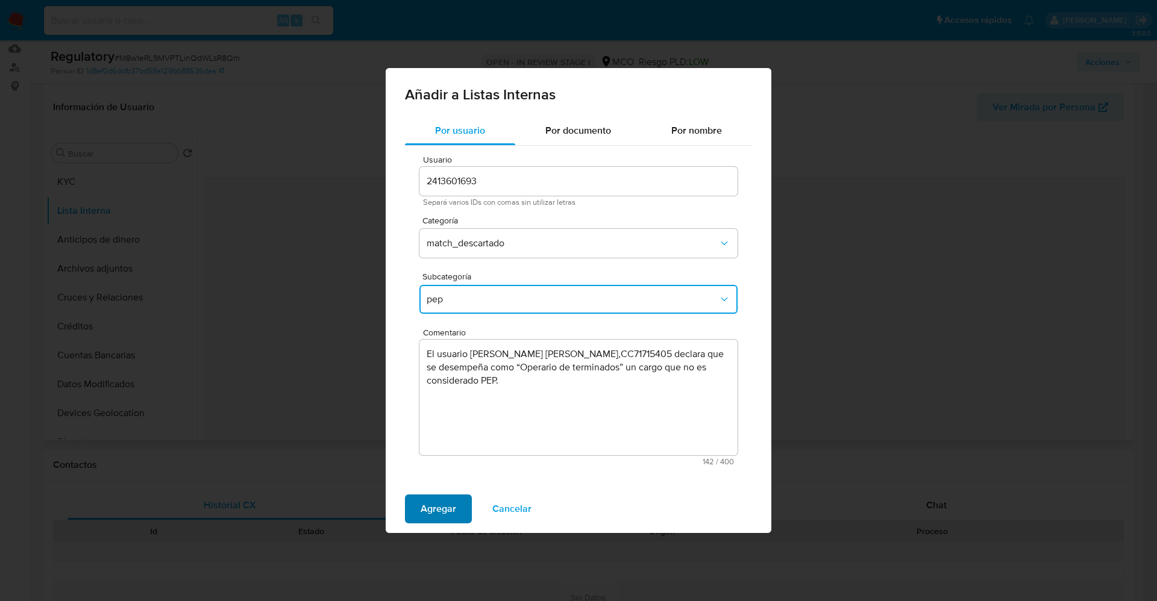
click at [445, 508] on span "Agregar" at bounding box center [439, 509] width 36 height 27
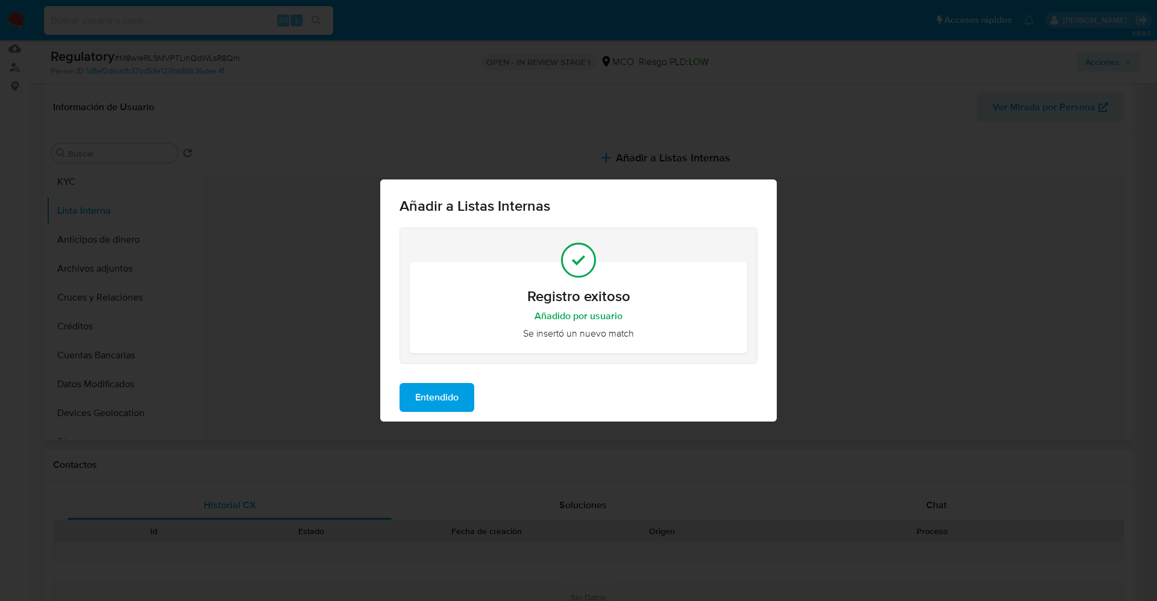
click at [434, 393] on span "Entendido" at bounding box center [436, 397] width 43 height 27
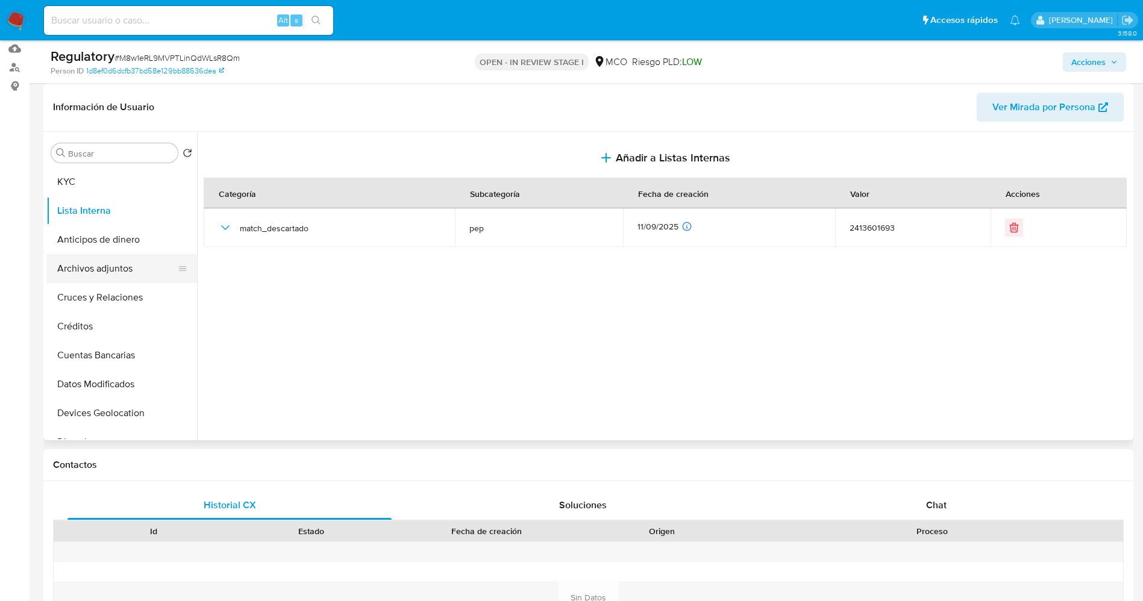
click at [83, 272] on button "Archivos adjuntos" at bounding box center [116, 268] width 141 height 29
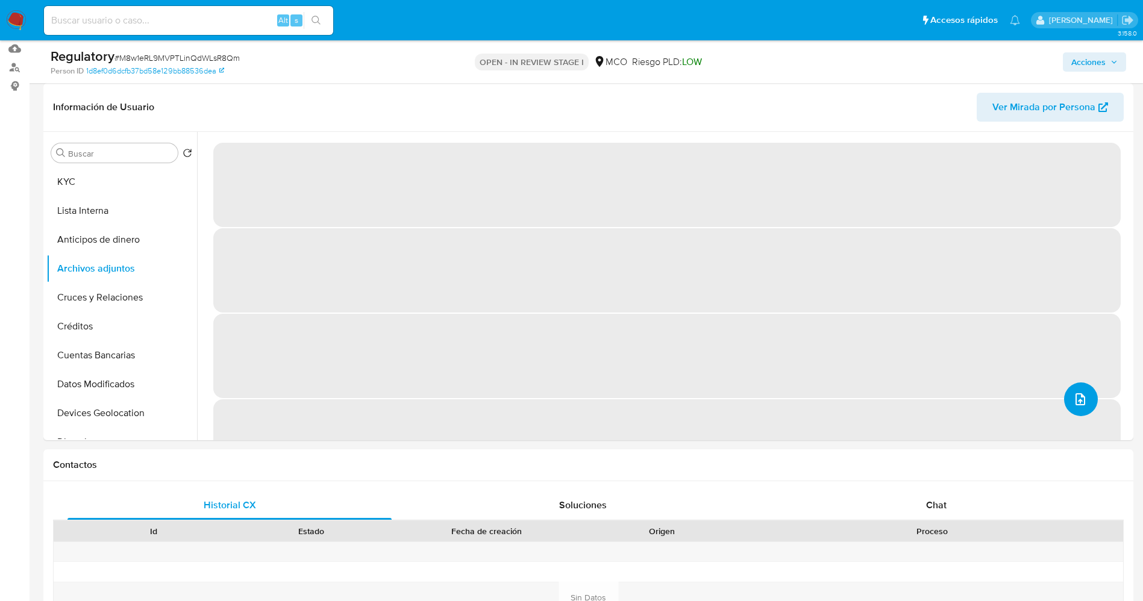
click at [1073, 399] on icon "upload-file" at bounding box center [1080, 399] width 14 height 14
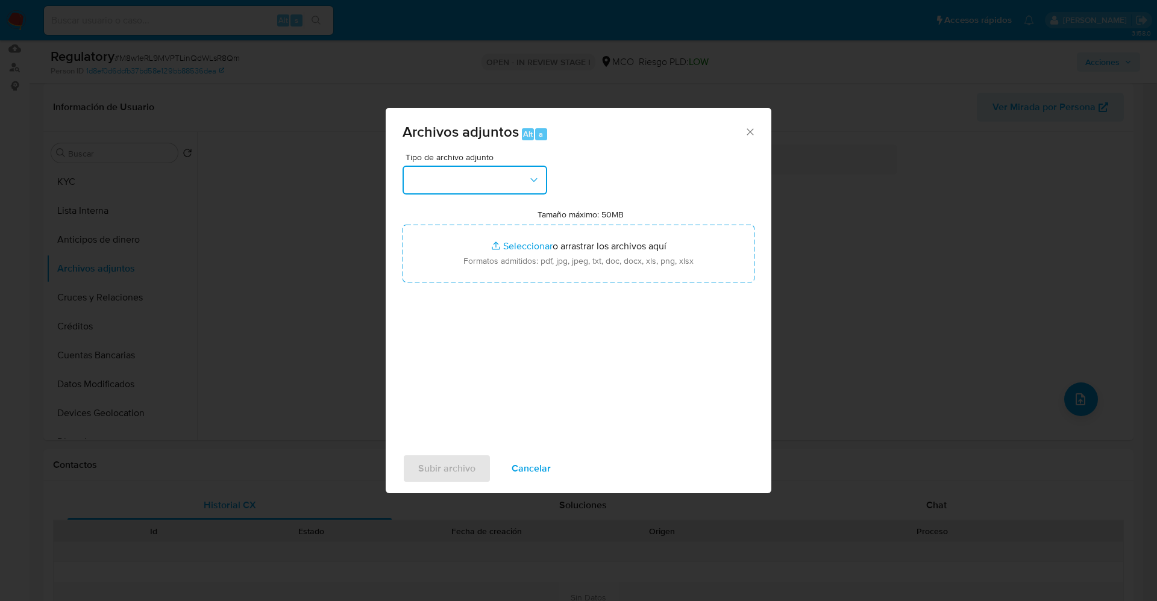
click at [481, 181] on button "button" at bounding box center [474, 180] width 145 height 29
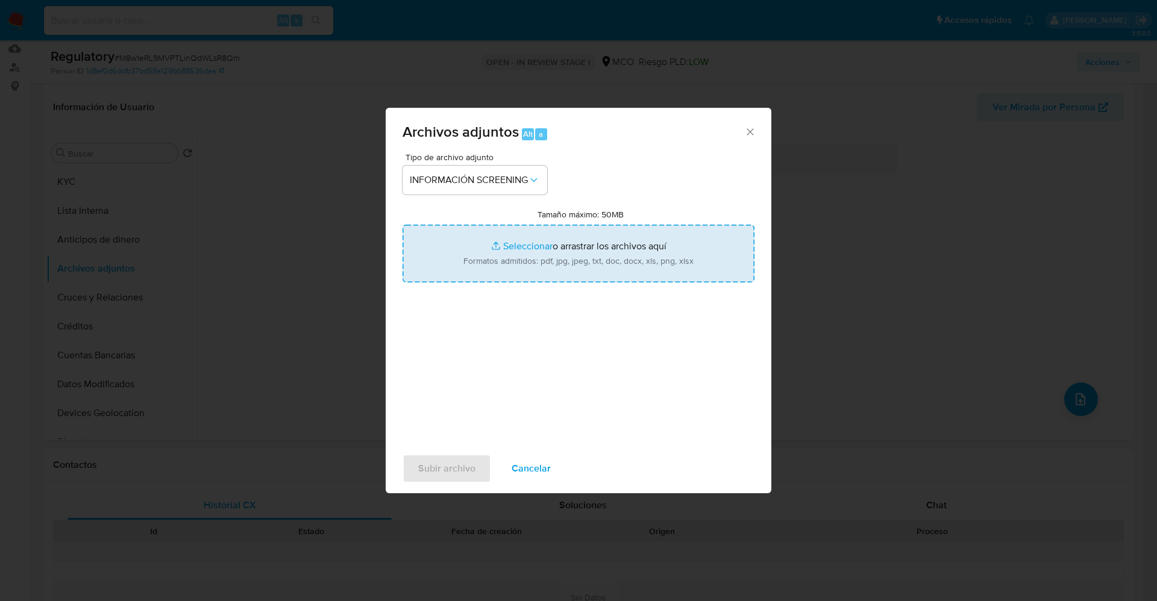
type input "C:\fakepath\CaseDossierReport_5jb7v8fclzxo1k0auwpcpk9z2.pdf"
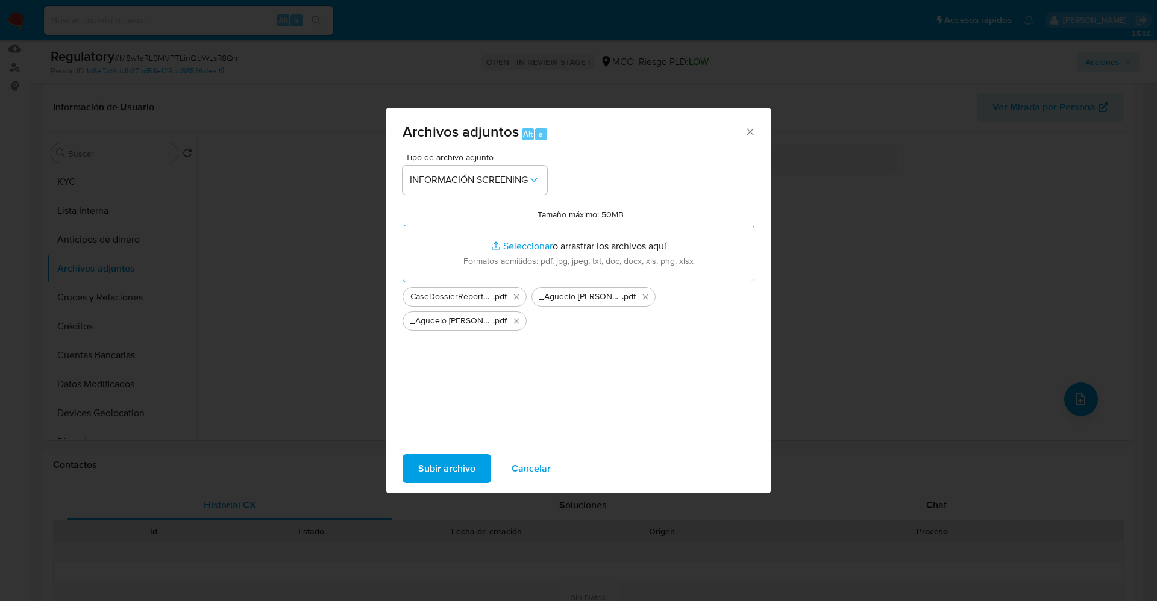
click at [444, 467] on span "Subir archivo" at bounding box center [446, 468] width 57 height 27
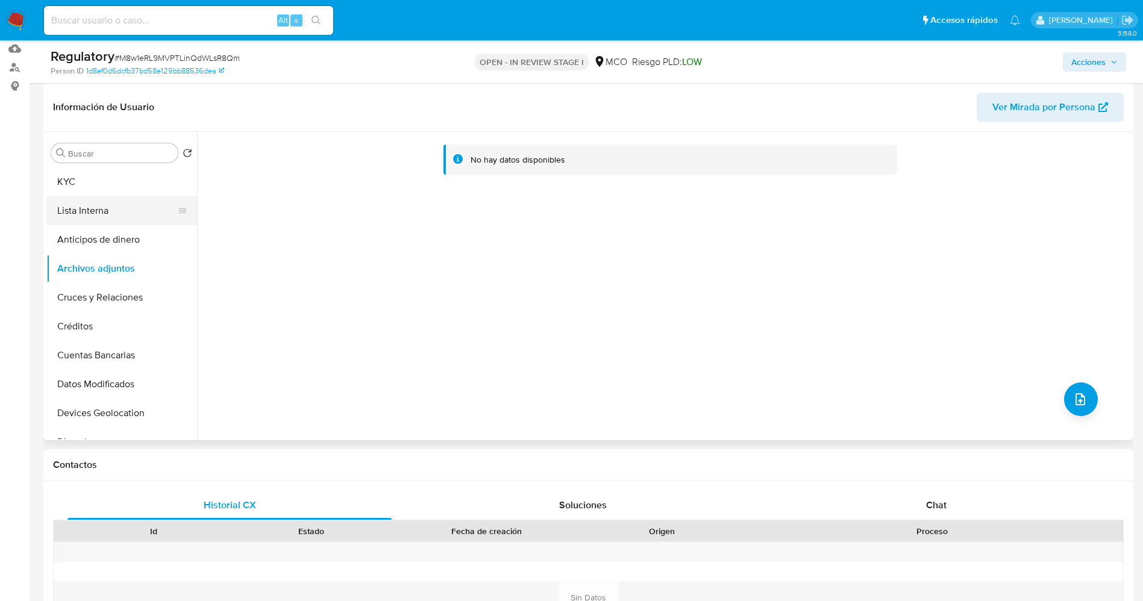
click at [86, 198] on button "Lista Interna" at bounding box center [116, 210] width 141 height 29
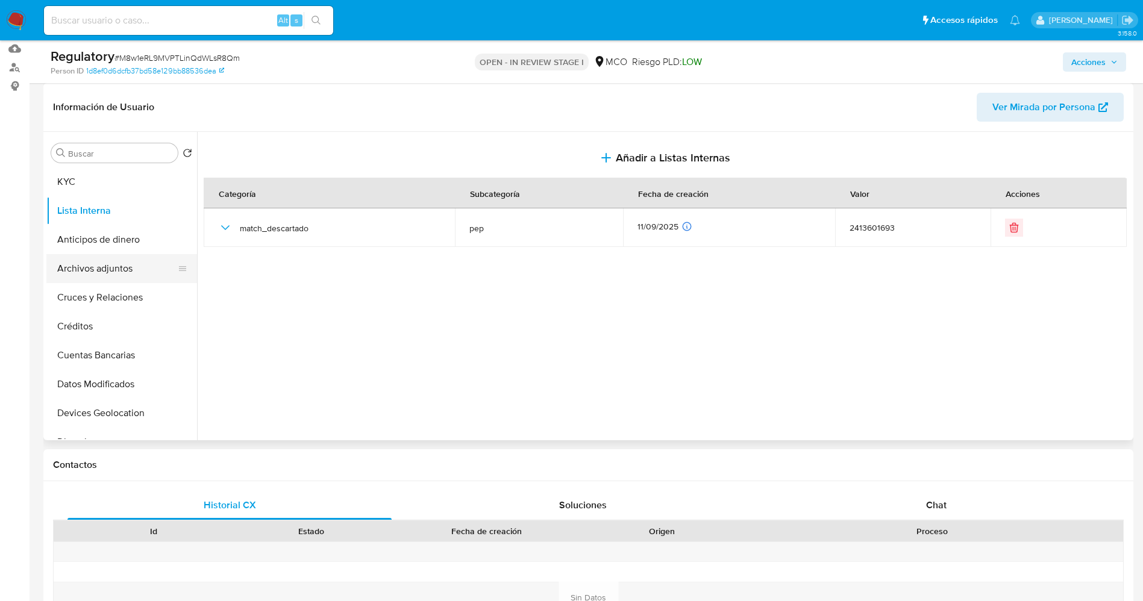
click at [112, 269] on button "Archivos adjuntos" at bounding box center [116, 268] width 141 height 29
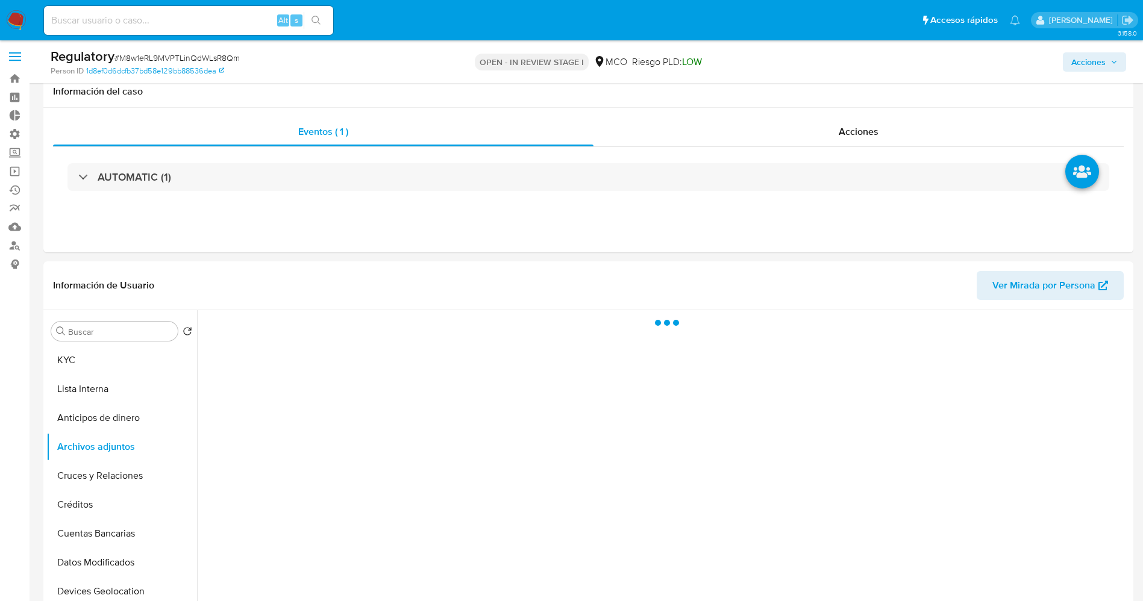
scroll to position [0, 0]
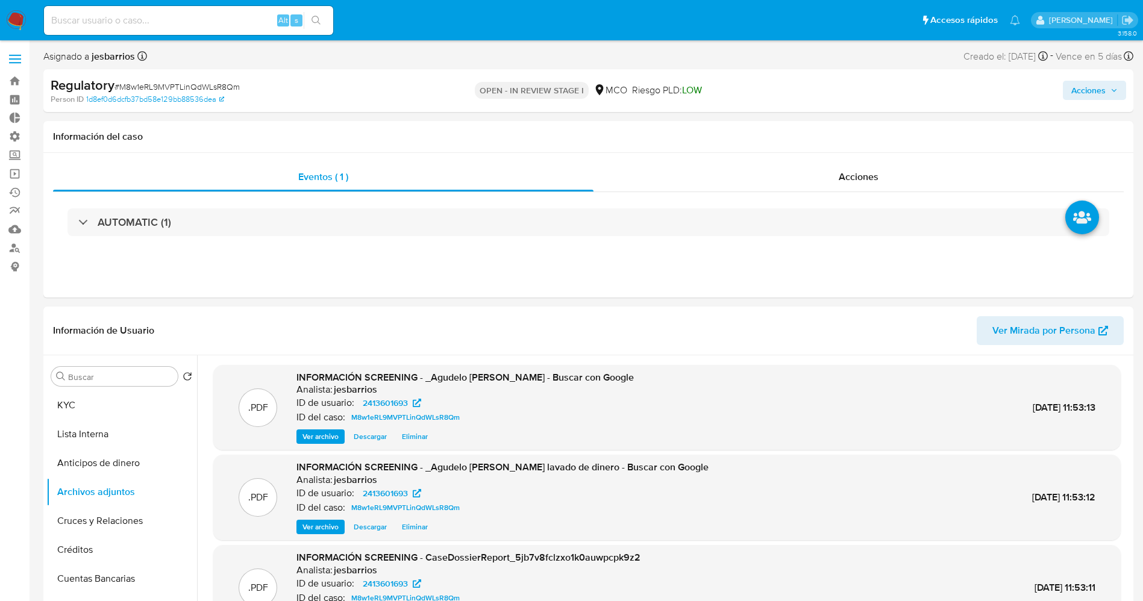
click at [1106, 84] on span "Acciones" at bounding box center [1094, 90] width 46 height 17
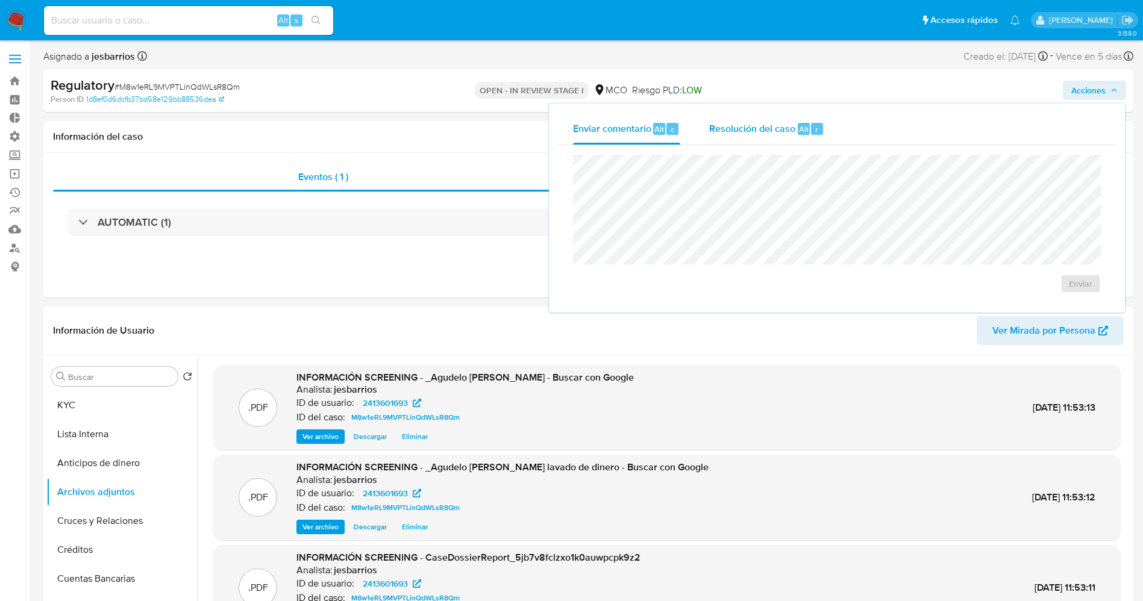
click at [789, 141] on div "Resolución del caso Alt r" at bounding box center [766, 128] width 115 height 31
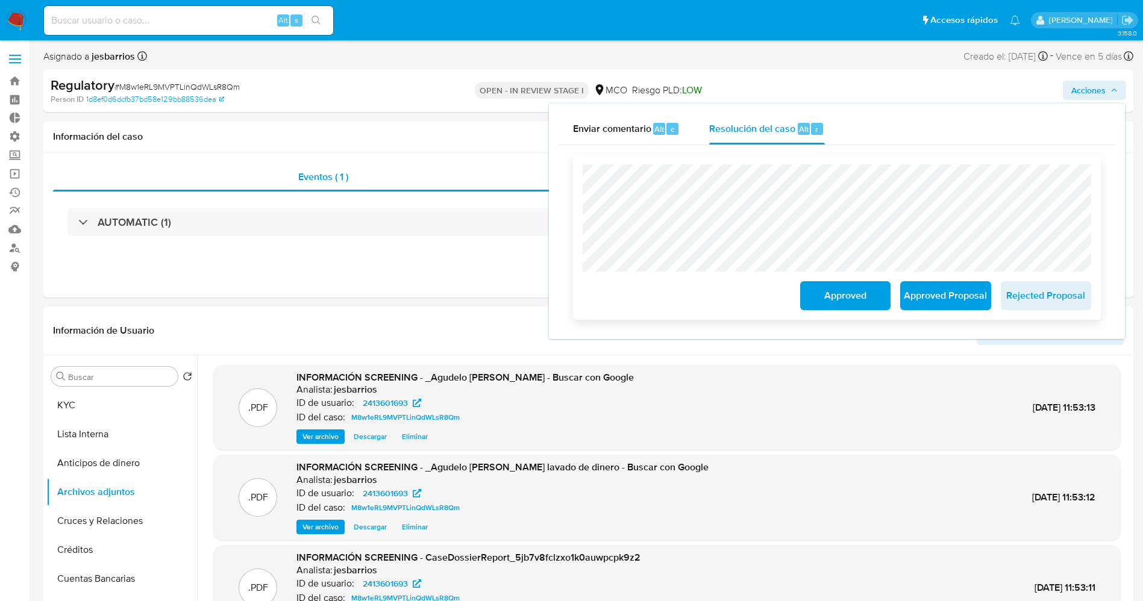
click at [853, 305] on span "Approved" at bounding box center [845, 296] width 59 height 27
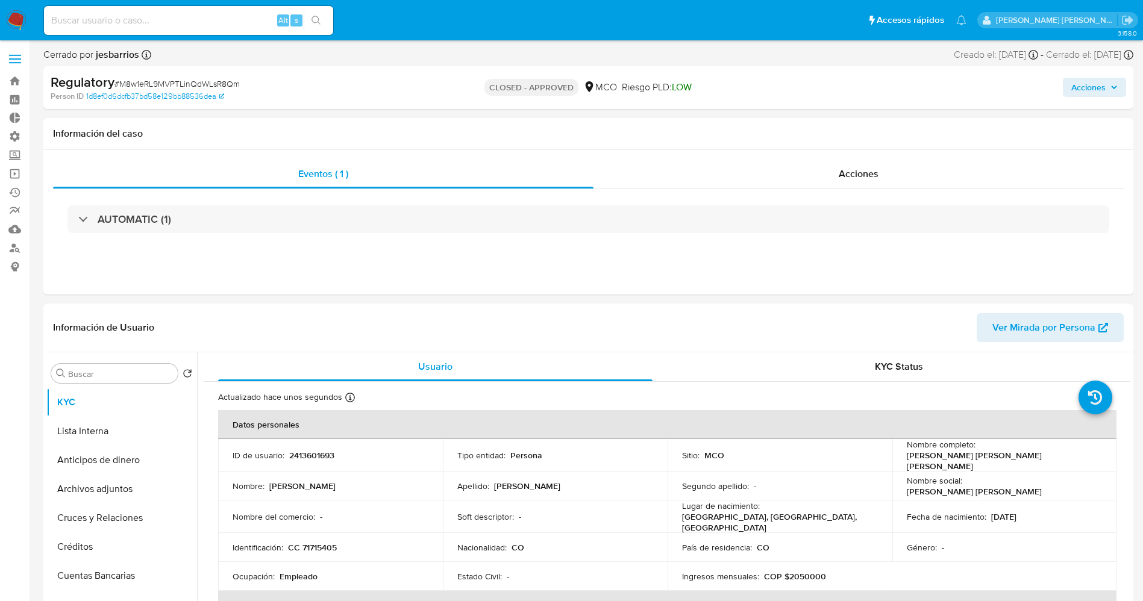
select select "10"
